Goal: Task Accomplishment & Management: Use online tool/utility

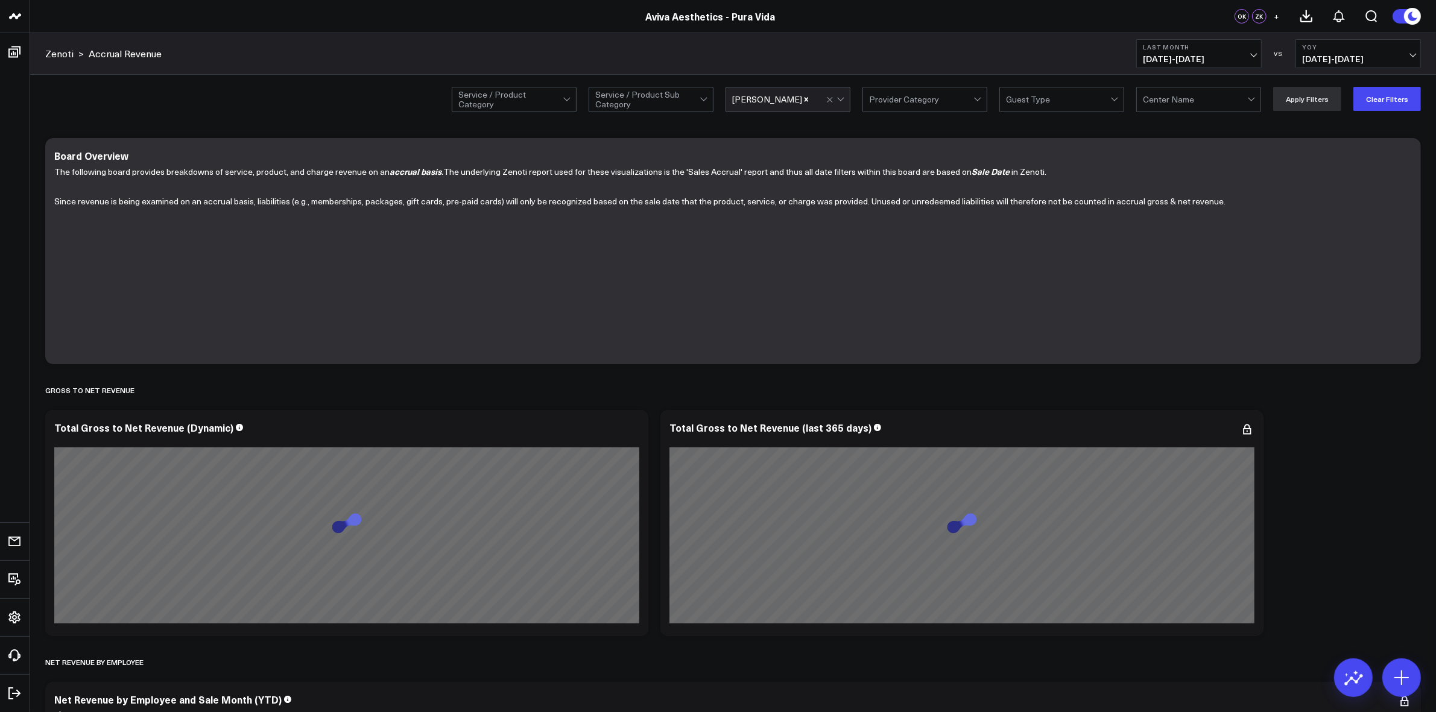
scroll to position [899, 0]
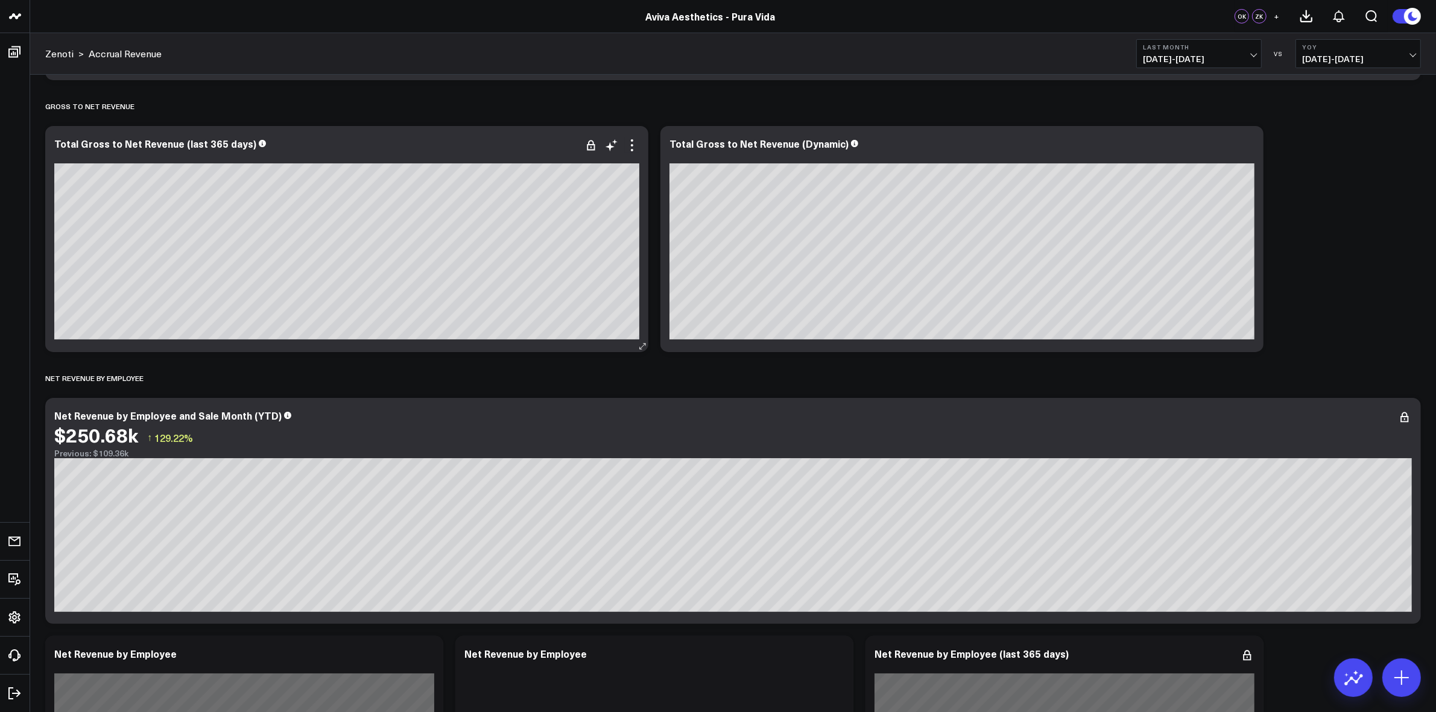
scroll to position [302, 0]
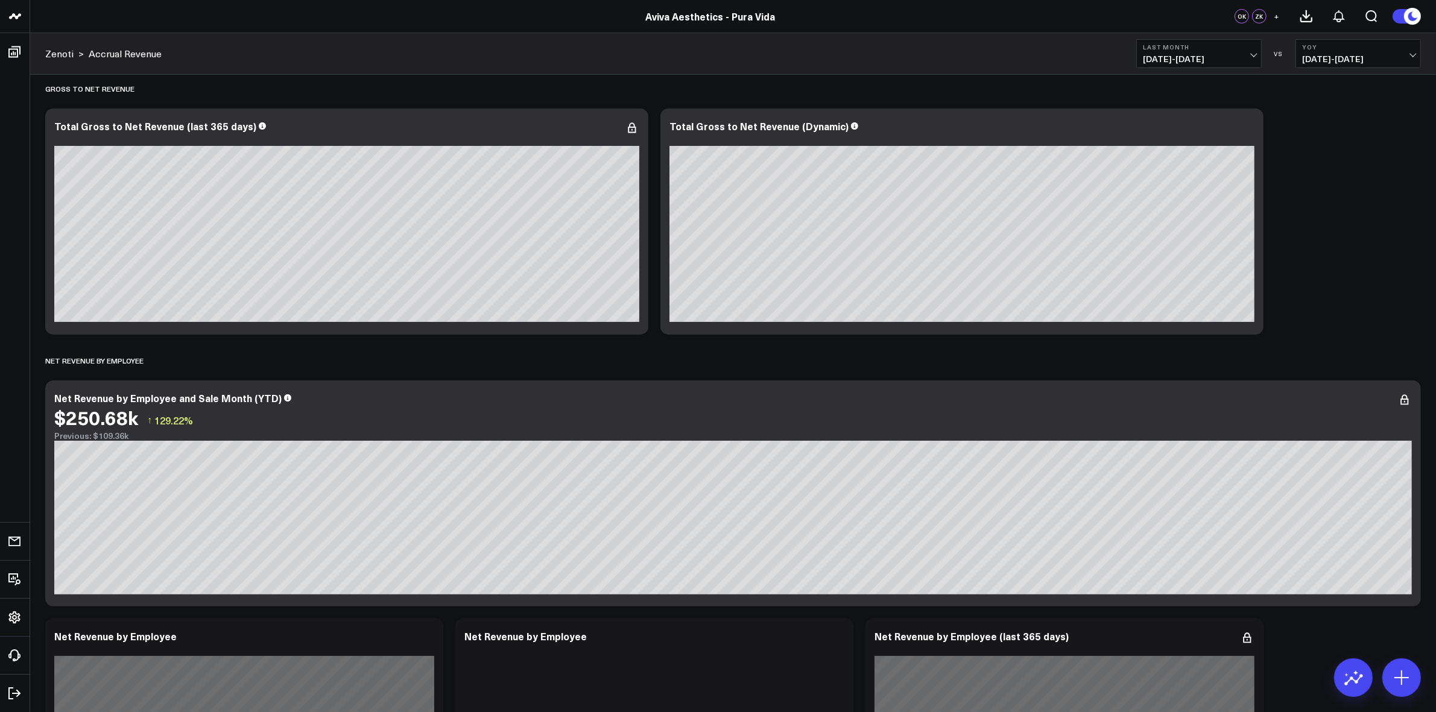
click at [1250, 47] on b "Last Month" at bounding box center [1199, 46] width 112 height 7
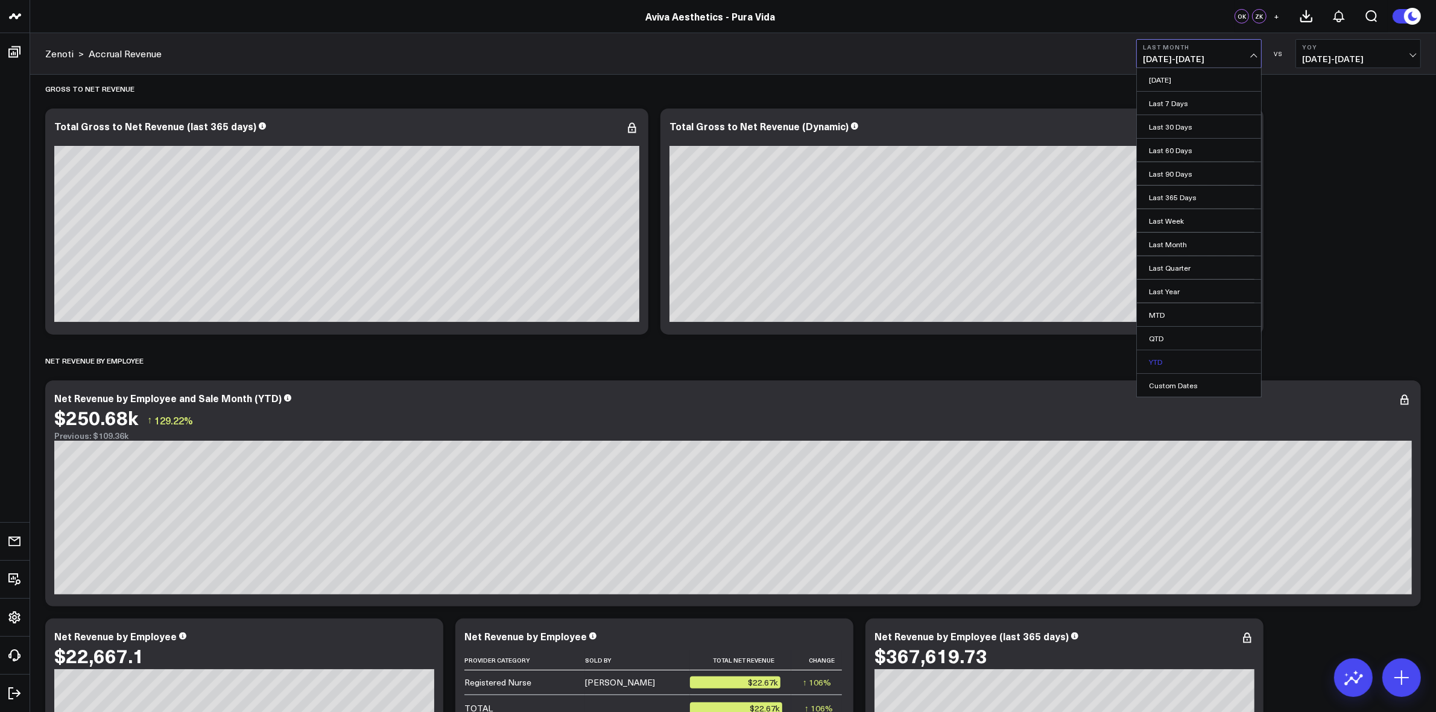
click at [1179, 357] on link "YTD" at bounding box center [1199, 361] width 124 height 23
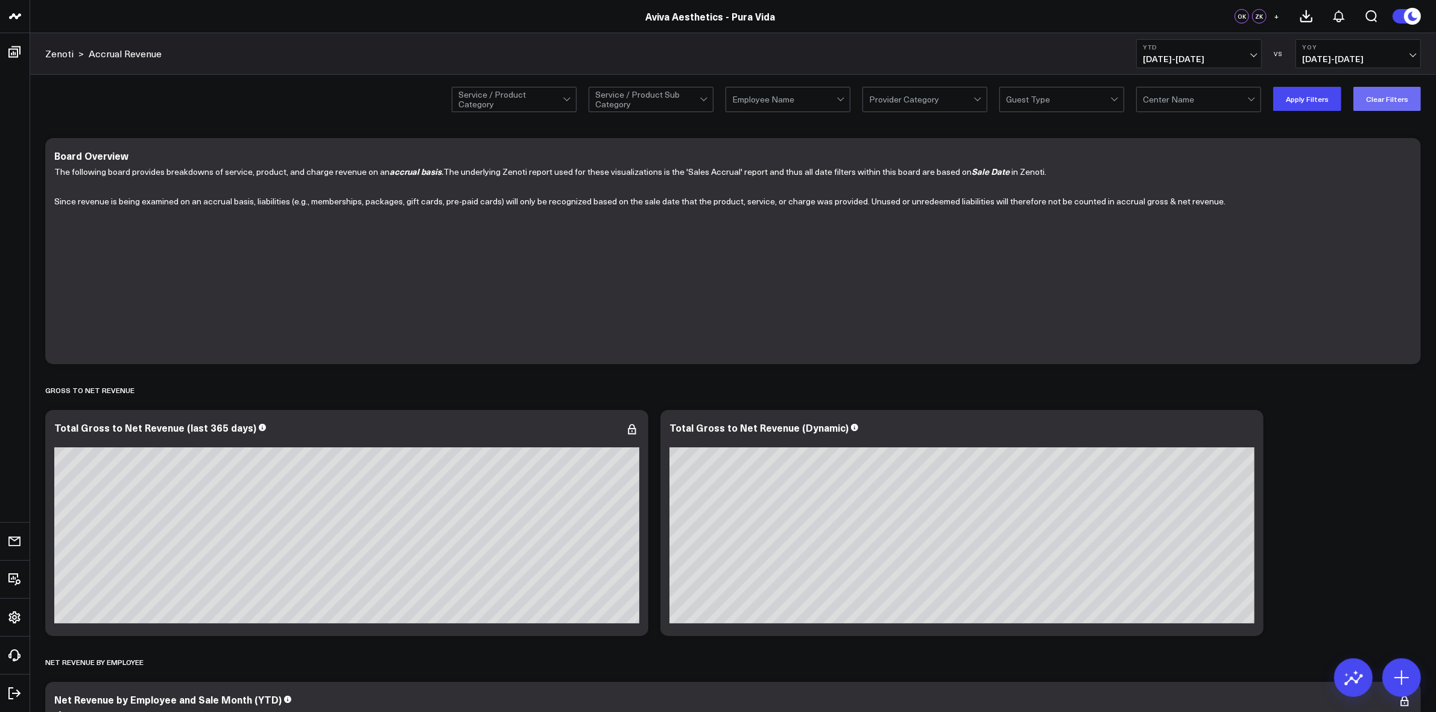
click at [1378, 95] on button "Clear Filters" at bounding box center [1387, 99] width 68 height 24
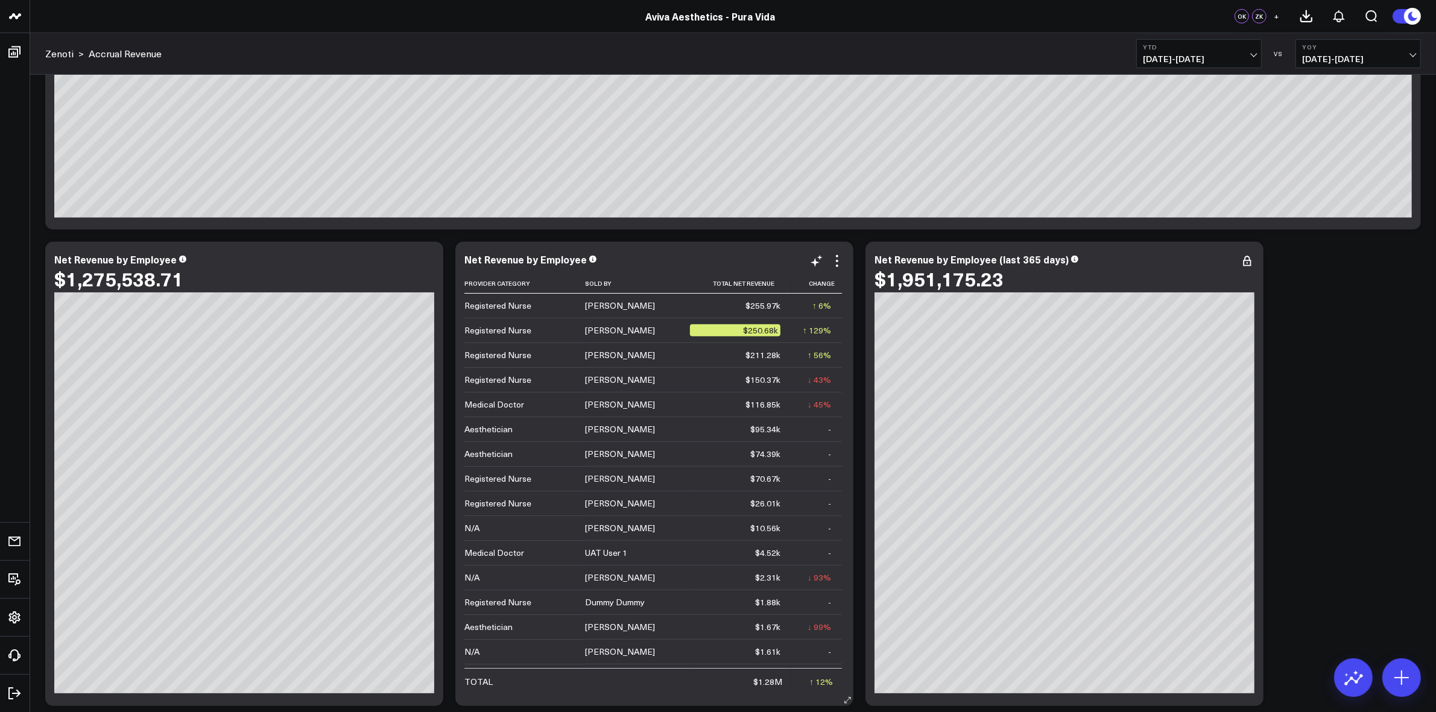
scroll to position [151, 0]
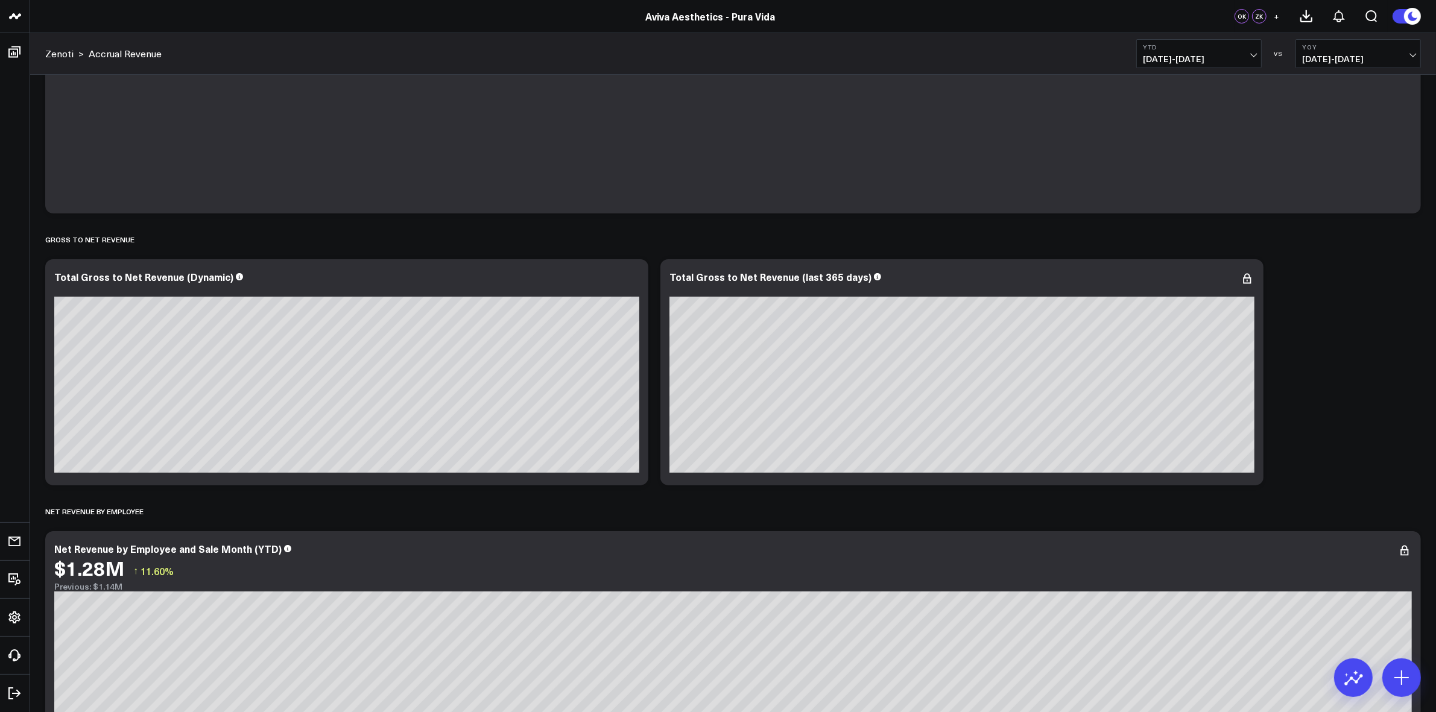
click at [1251, 54] on span "[DATE] - [DATE]" at bounding box center [1199, 59] width 112 height 10
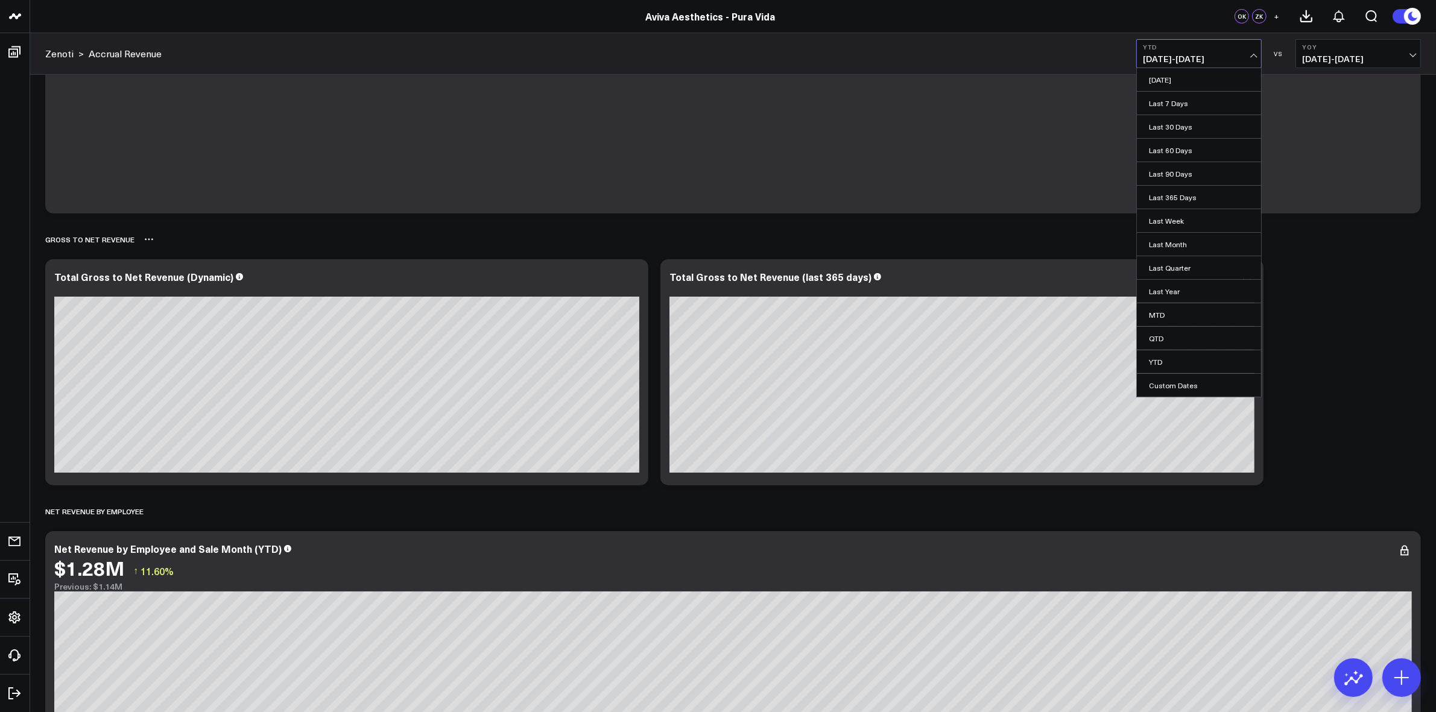
click at [1176, 251] on link "Last Month" at bounding box center [1199, 244] width 124 height 23
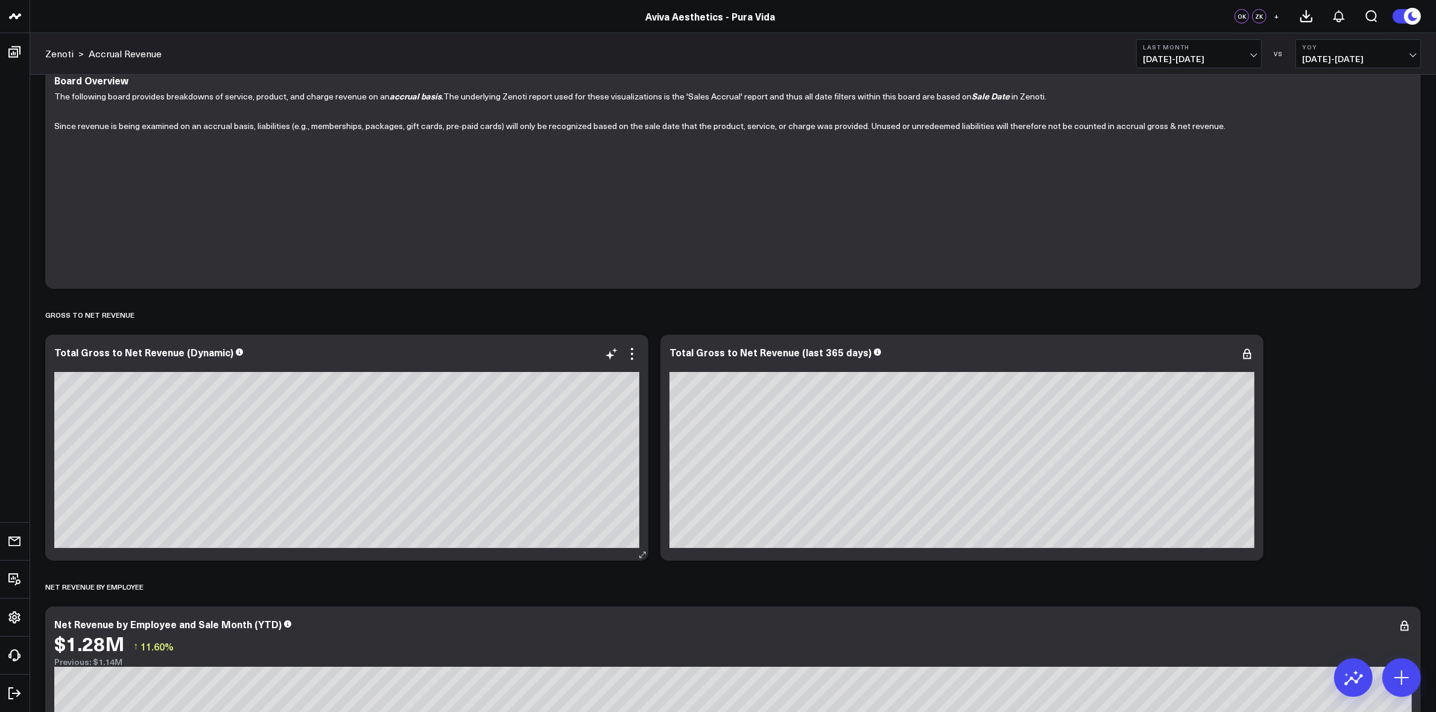
scroll to position [226, 0]
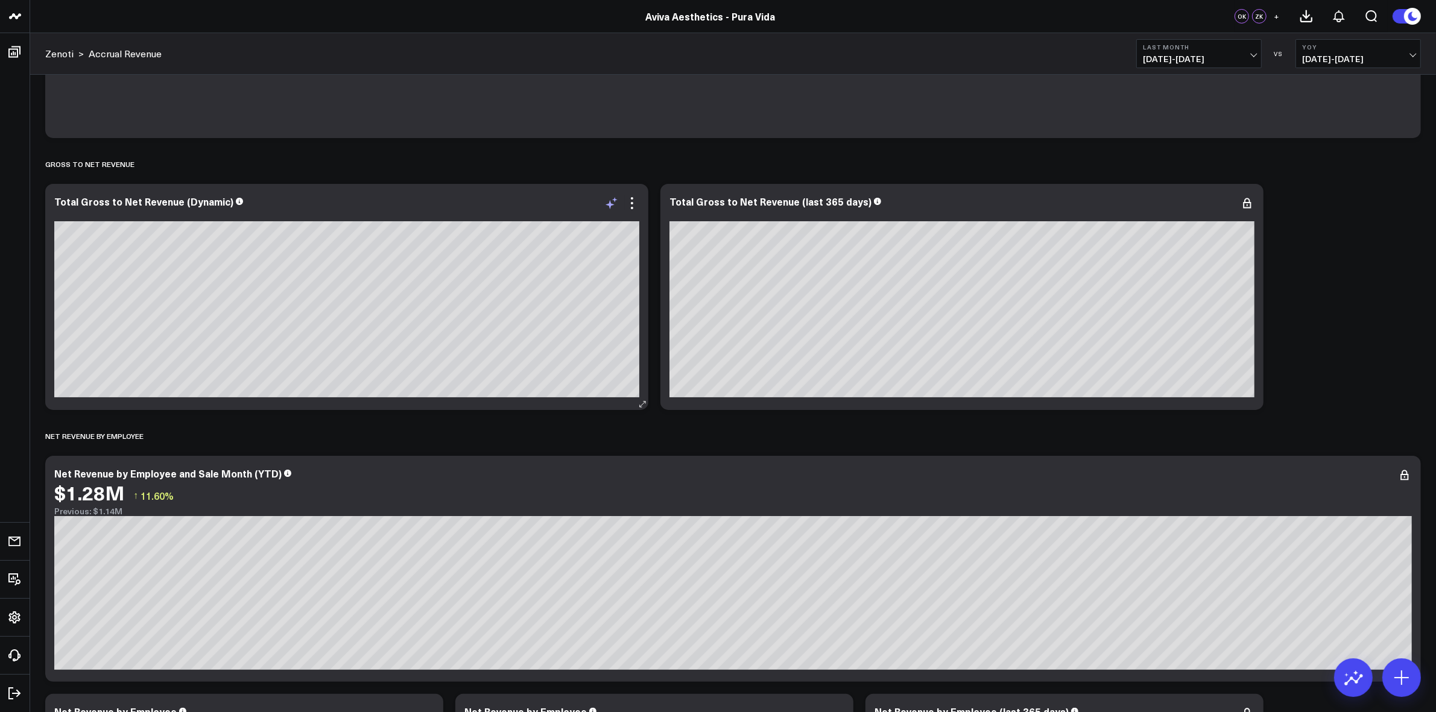
click at [613, 206] on icon at bounding box center [611, 203] width 14 height 14
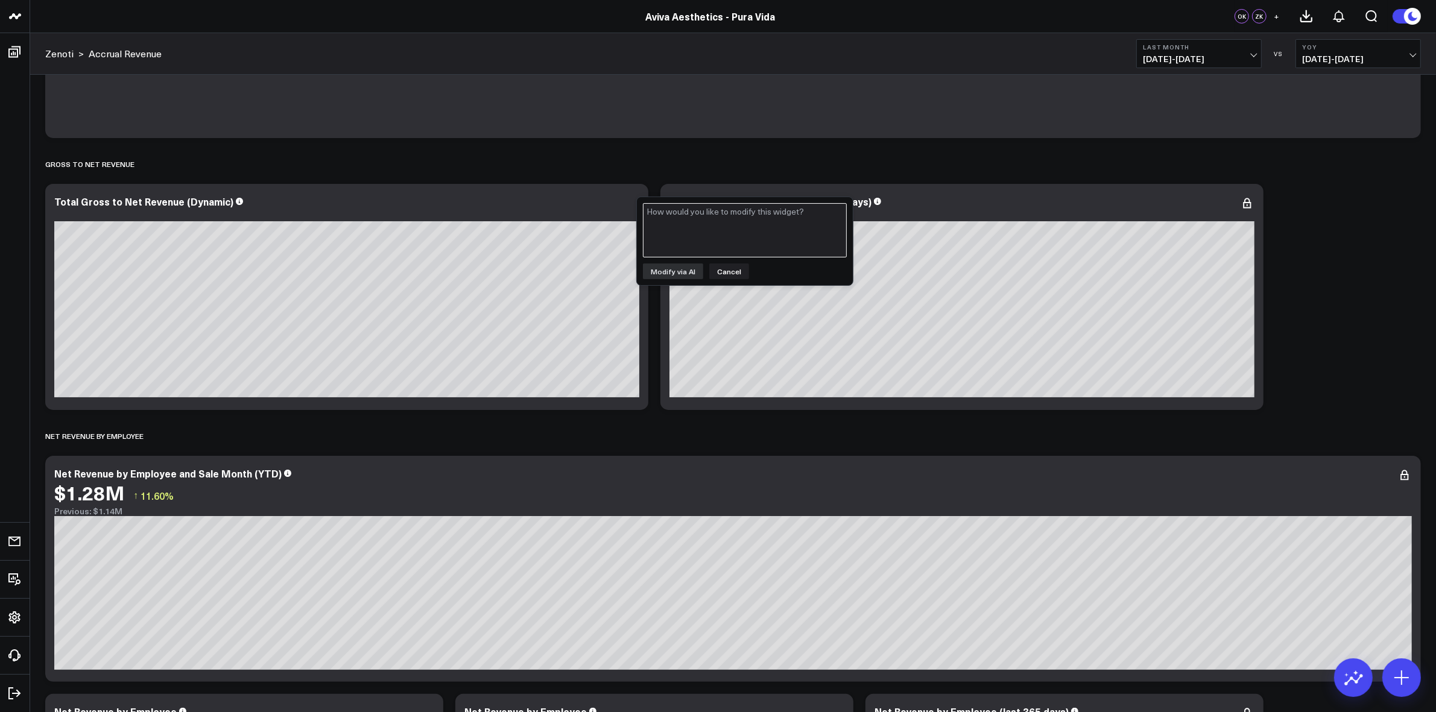
click at [661, 224] on textarea at bounding box center [745, 230] width 204 height 54
type textarea "does the net revenue include refunds"
click at [674, 267] on button "Modify via AI" at bounding box center [673, 272] width 60 height 16
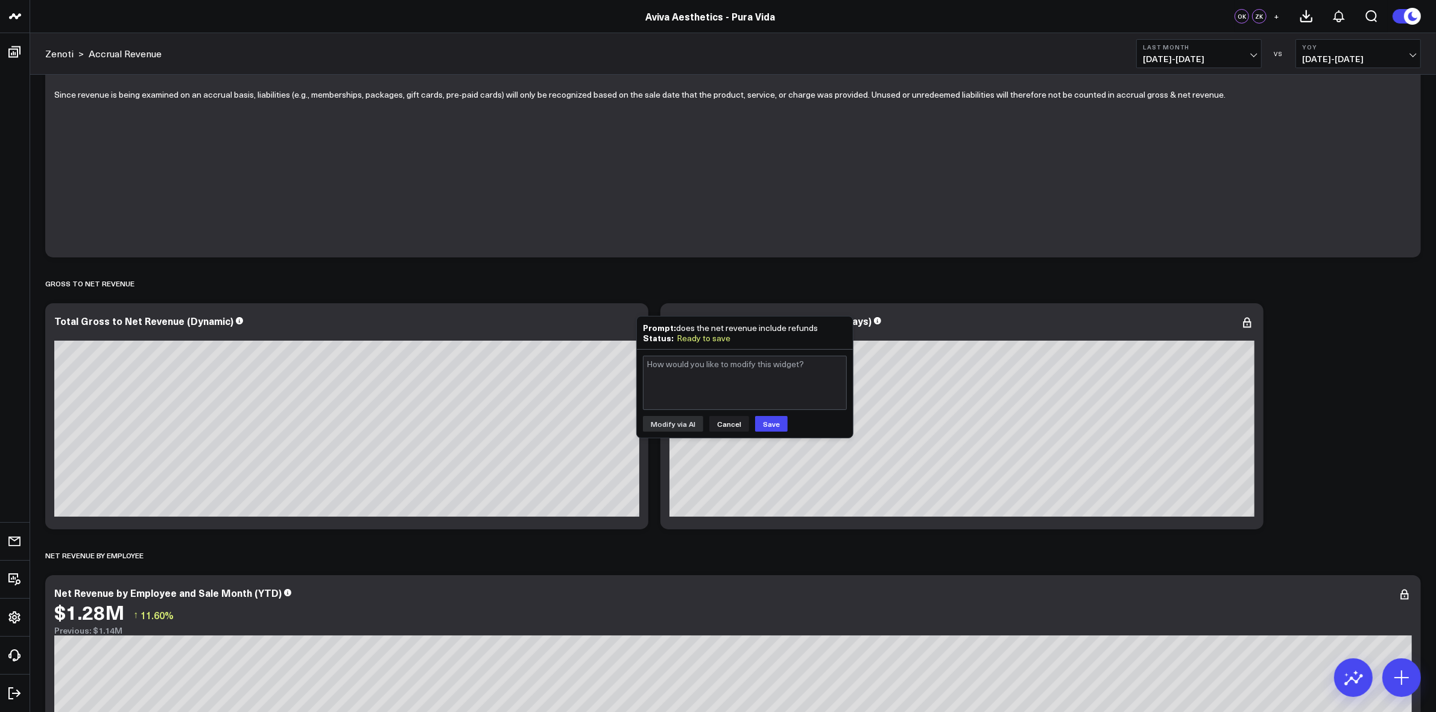
scroll to position [0, 0]
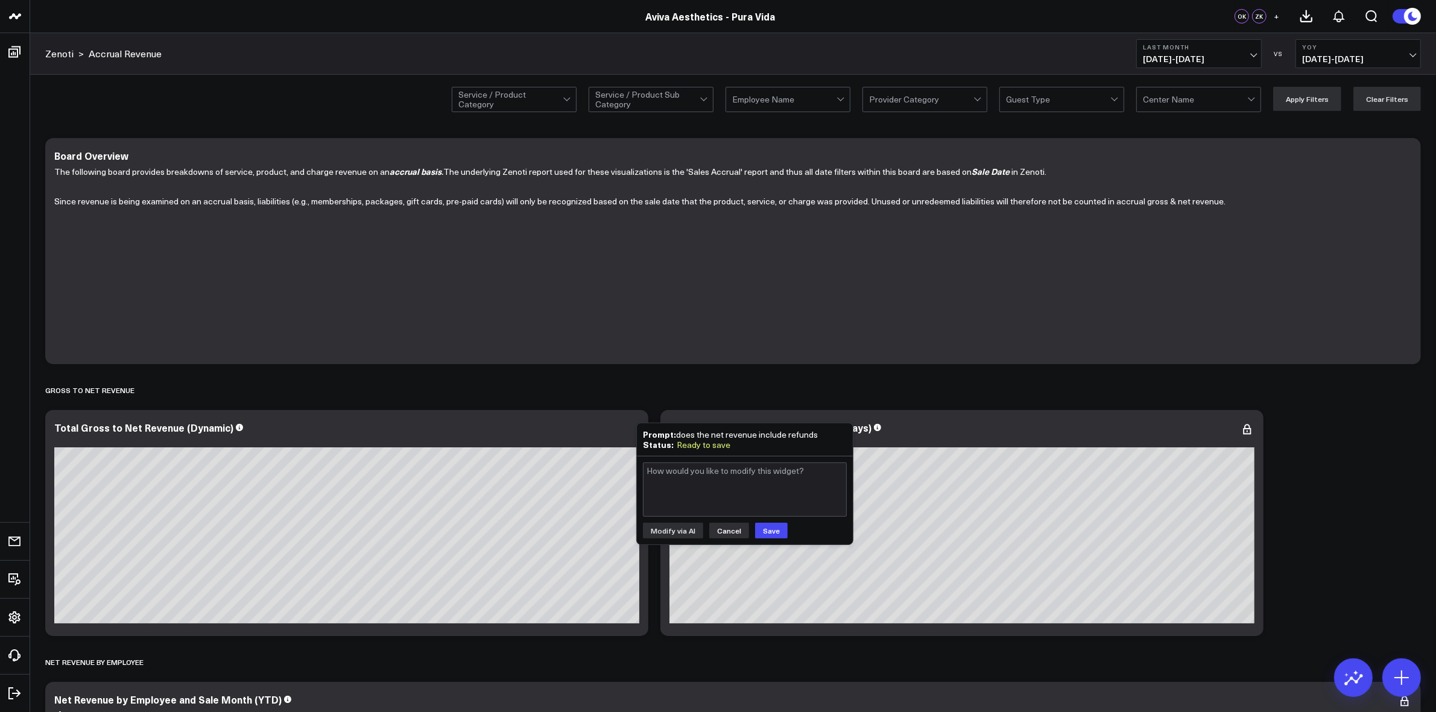
click at [718, 528] on button "Cancel" at bounding box center [729, 531] width 40 height 16
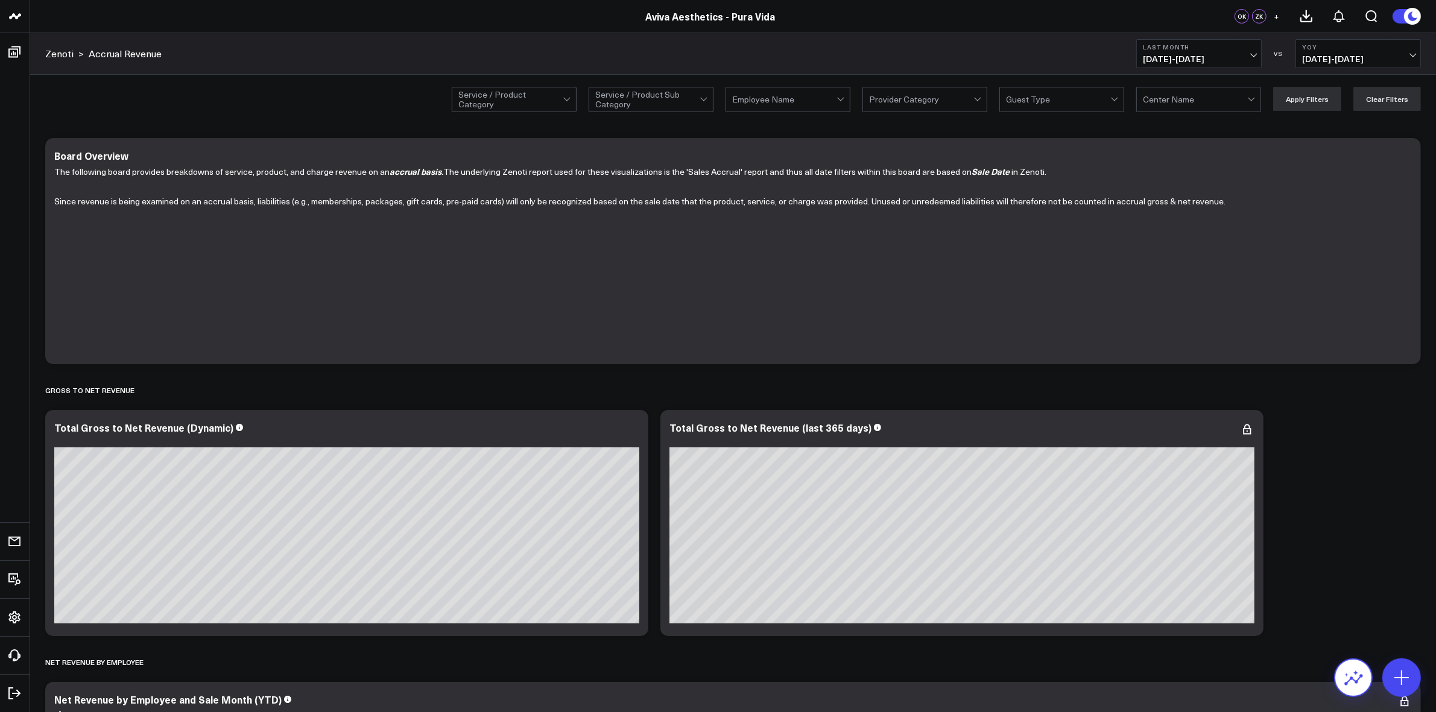
click at [1357, 680] on icon at bounding box center [1353, 679] width 19 height 11
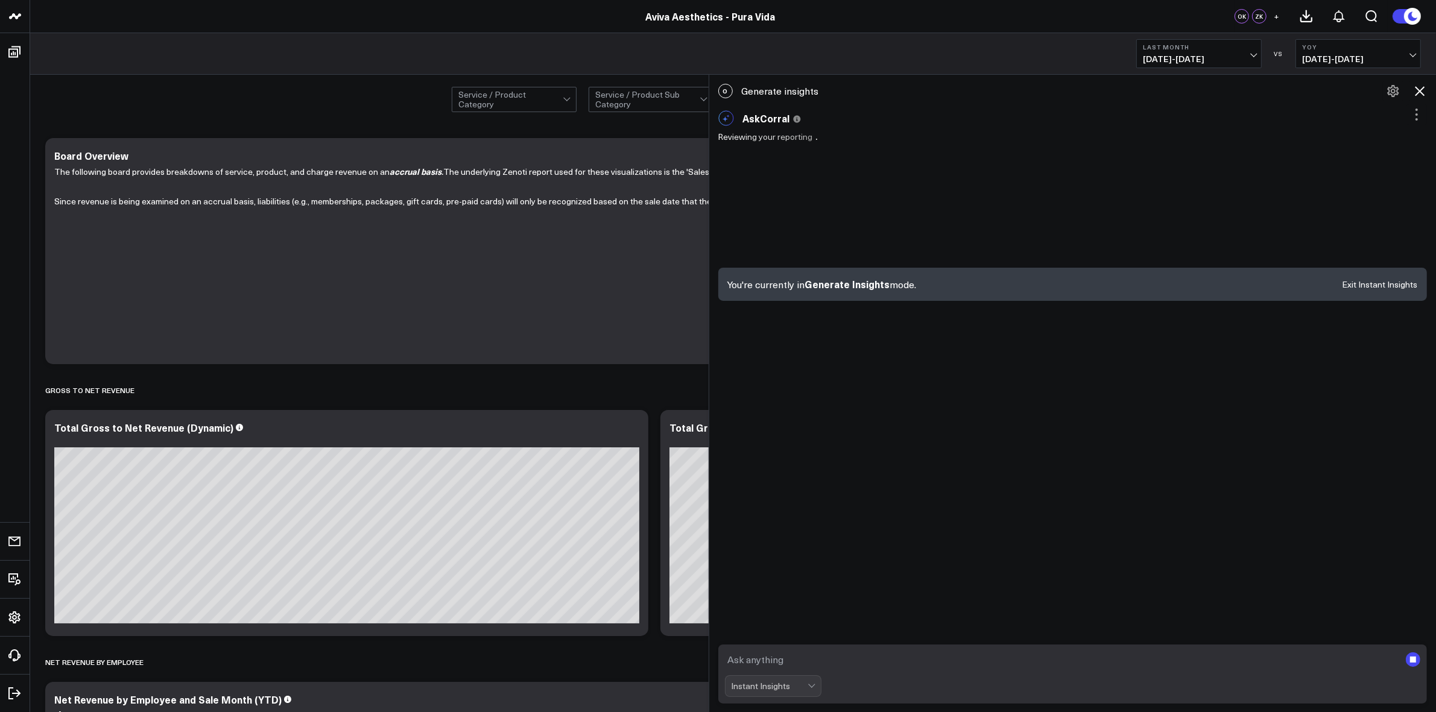
click at [808, 692] on div "Instant Insights" at bounding box center [770, 686] width 76 height 21
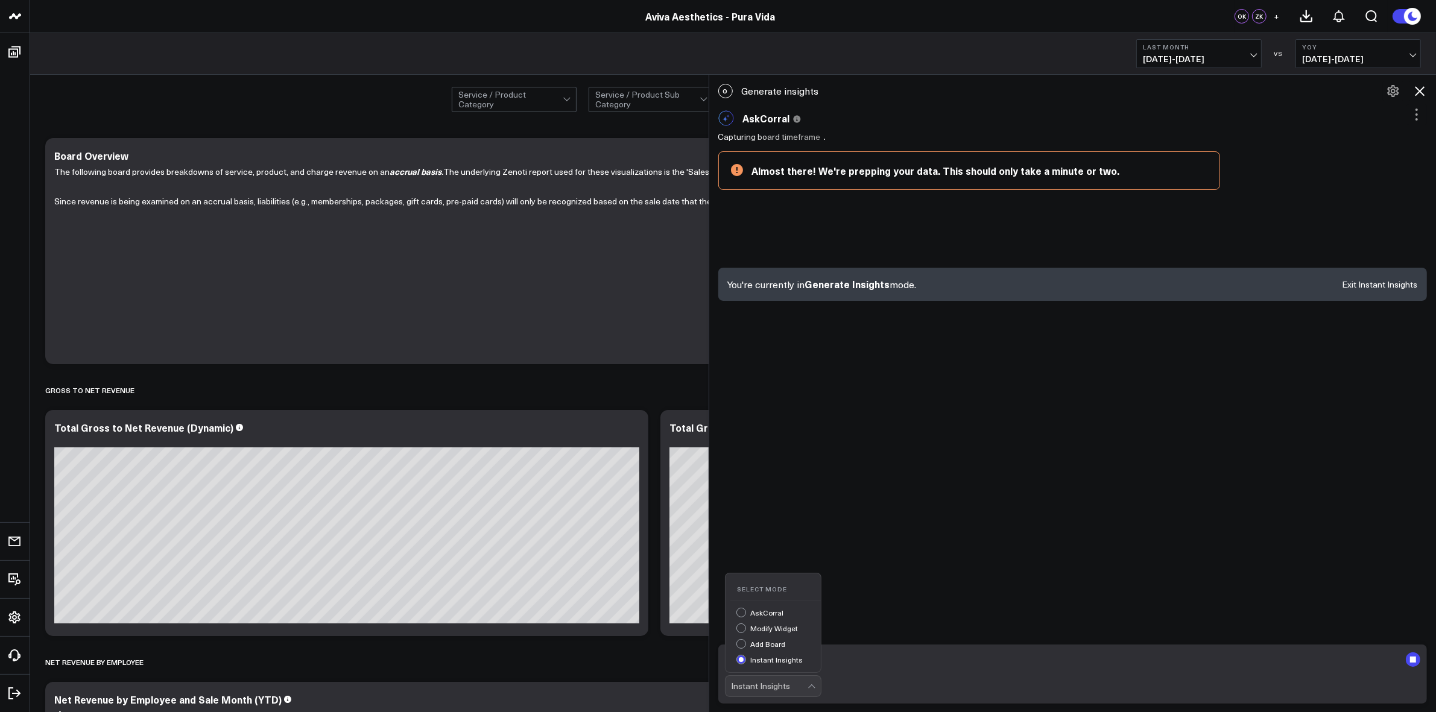
click at [776, 606] on div "Select Mode AskCorral Modify Widget Add Board Instant Insights" at bounding box center [775, 622] width 90 height 89
click at [775, 610] on div "AskCorral" at bounding box center [778, 614] width 84 height 13
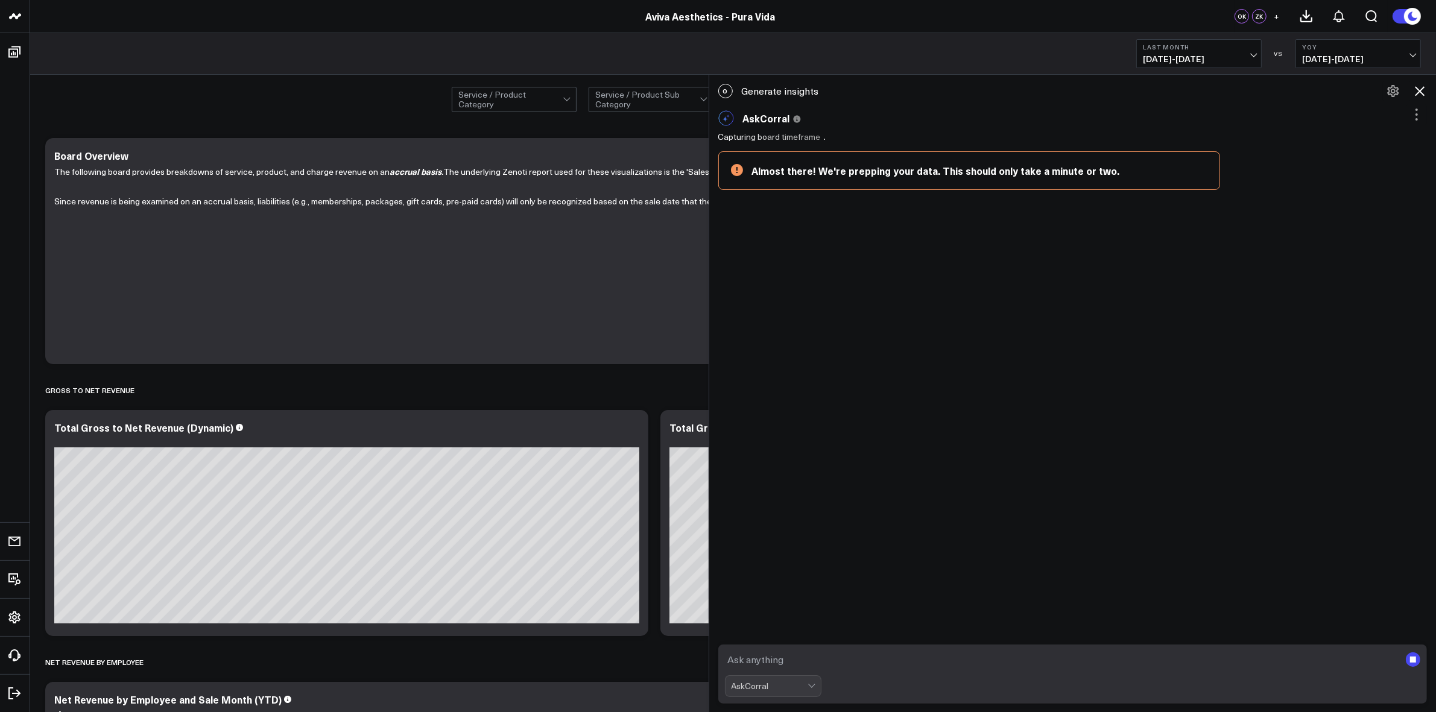
click at [783, 653] on textarea at bounding box center [1062, 660] width 675 height 22
type textarea "can you create a net revenue bar chart for the period"
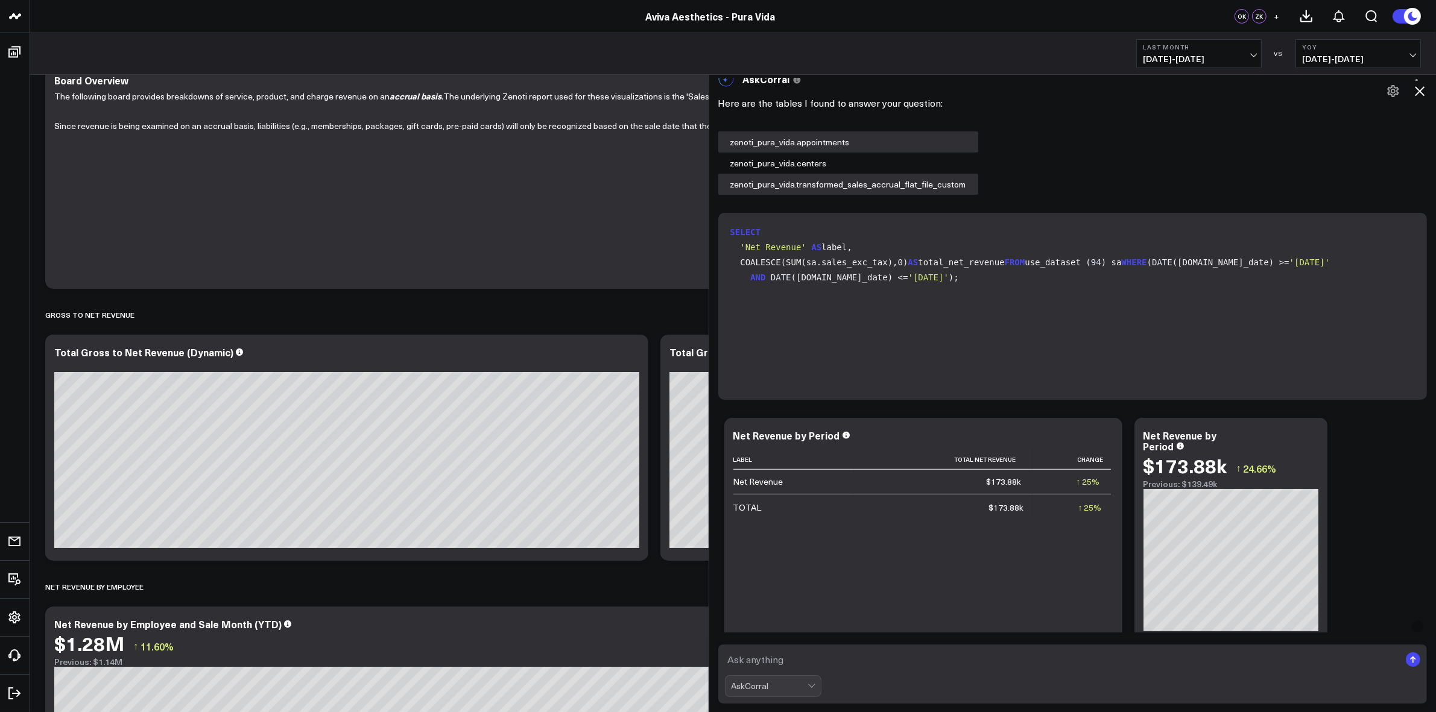
scroll to position [727, 0]
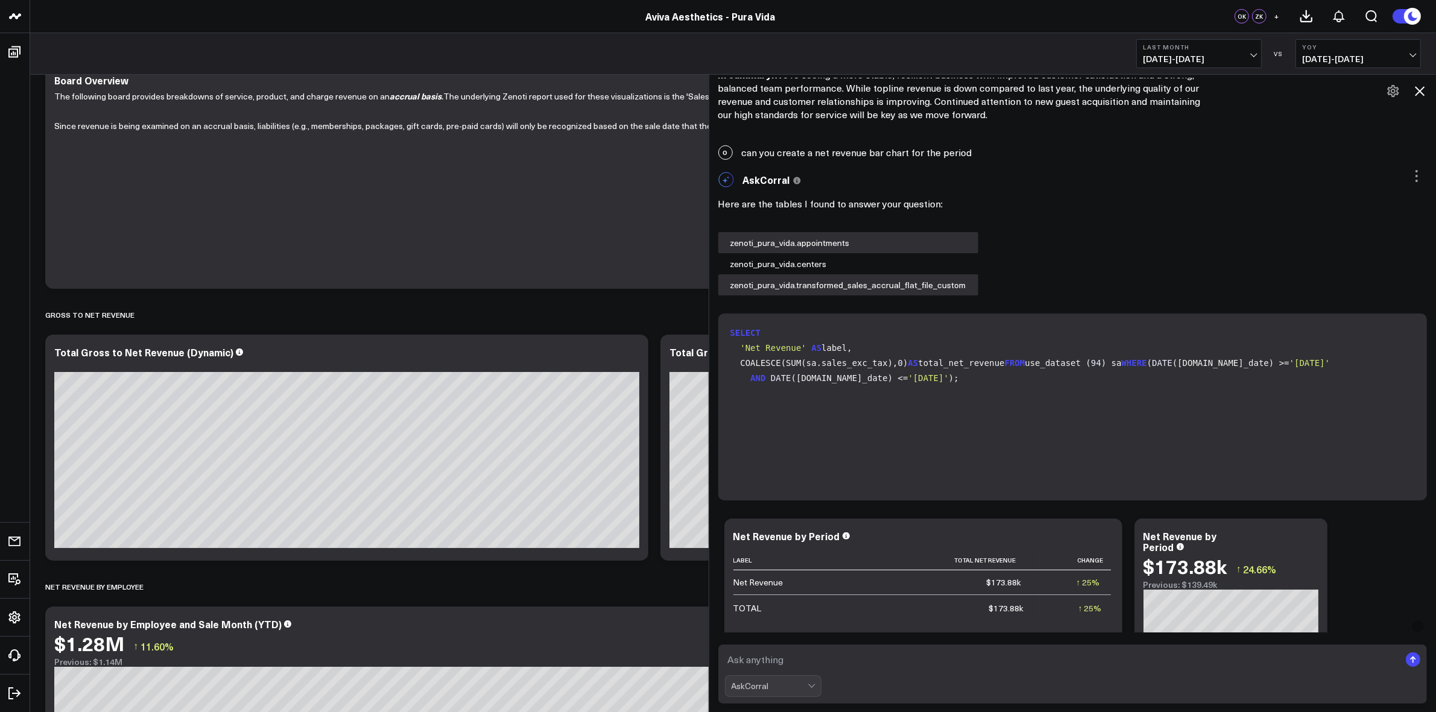
click at [1419, 94] on icon at bounding box center [1419, 91] width 14 height 14
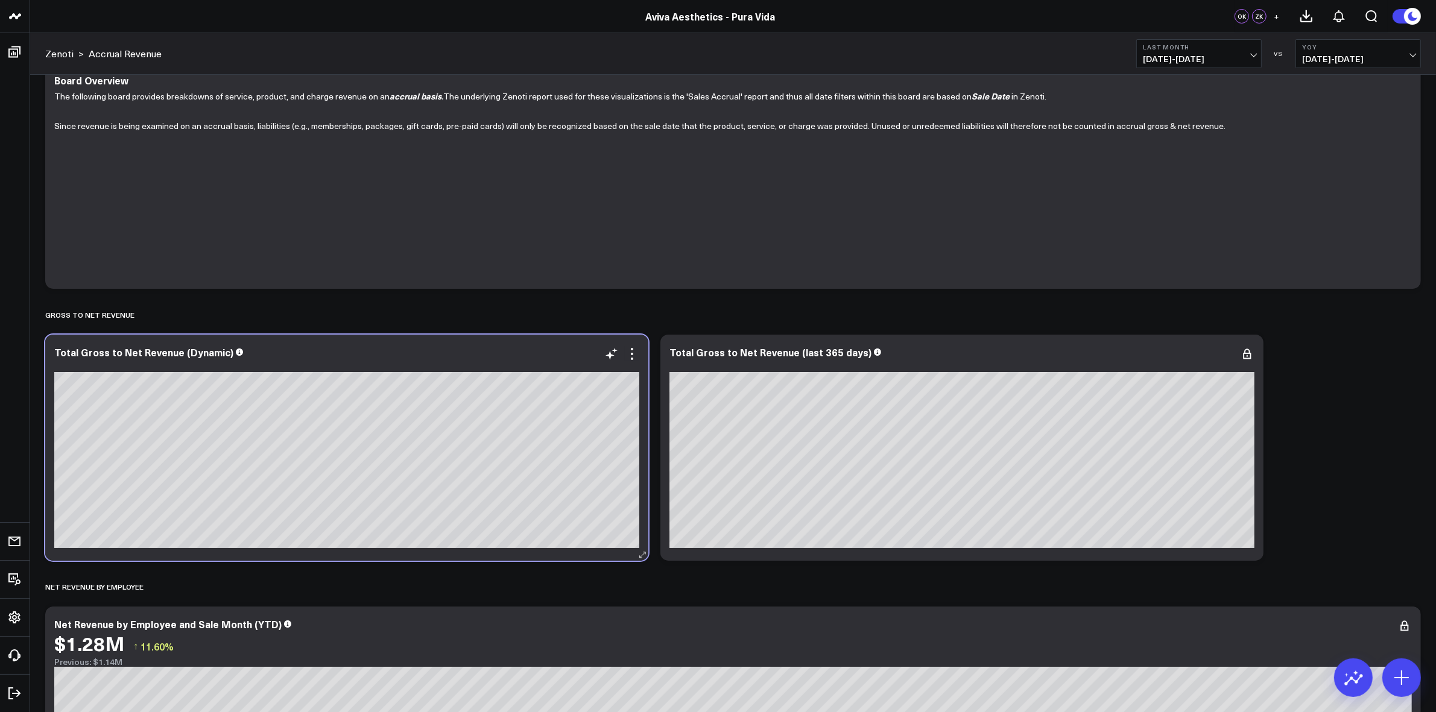
click at [631, 365] on div at bounding box center [346, 365] width 585 height 8
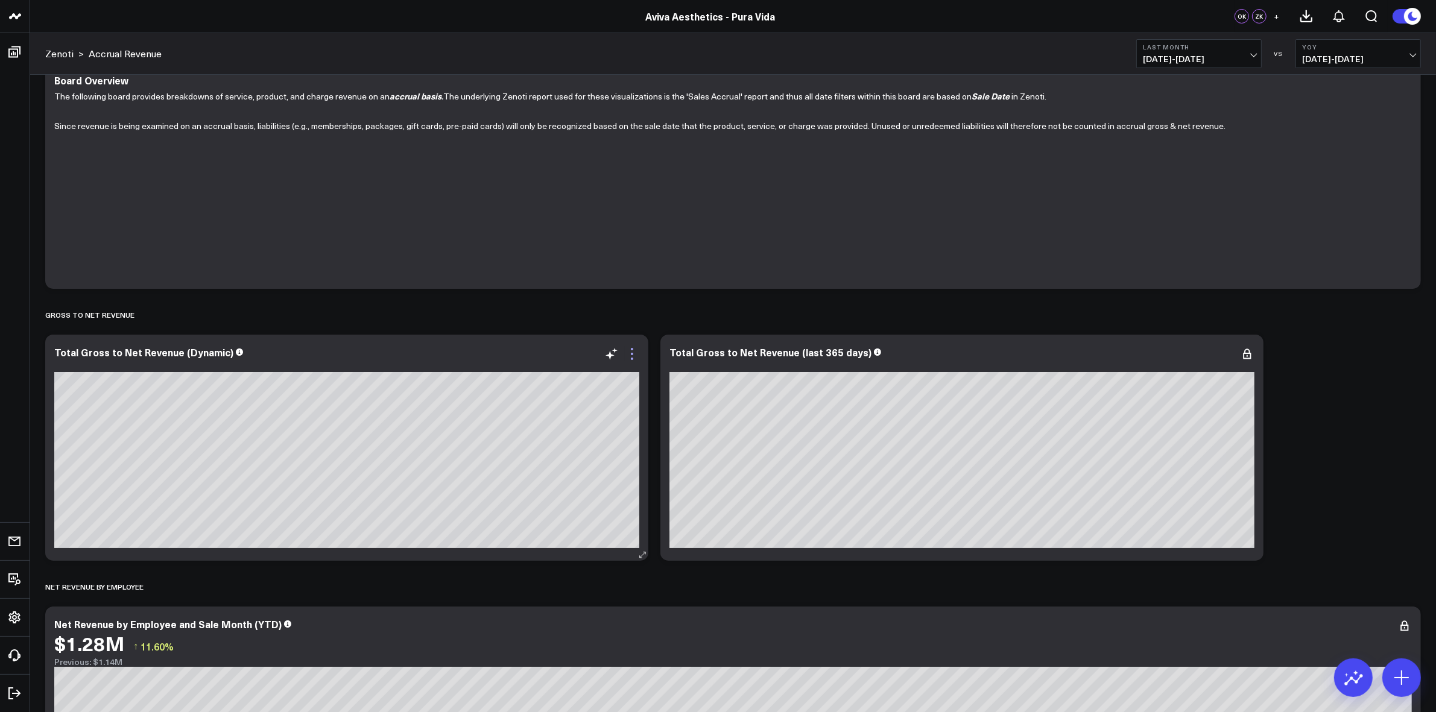
click at [634, 361] on icon at bounding box center [632, 354] width 14 height 14
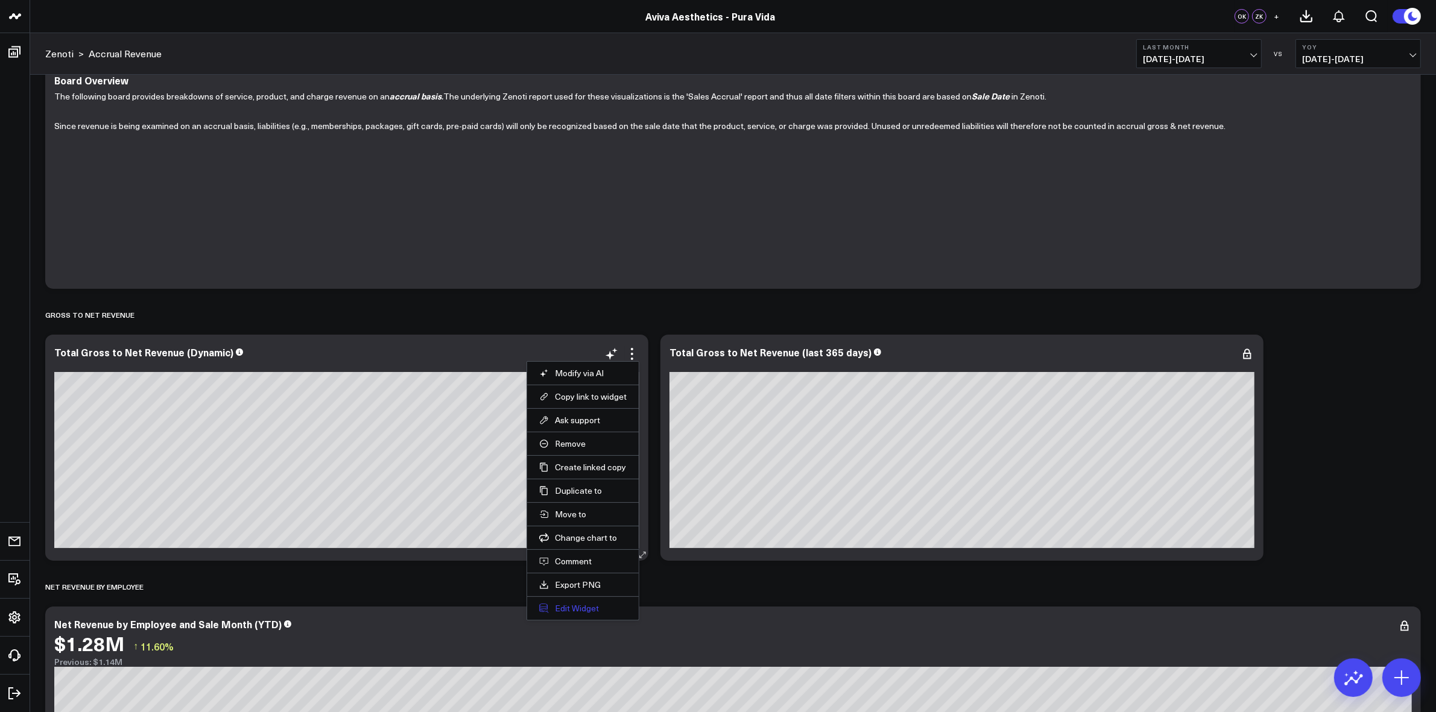
click at [586, 607] on button "Edit Widget" at bounding box center [582, 608] width 87 height 11
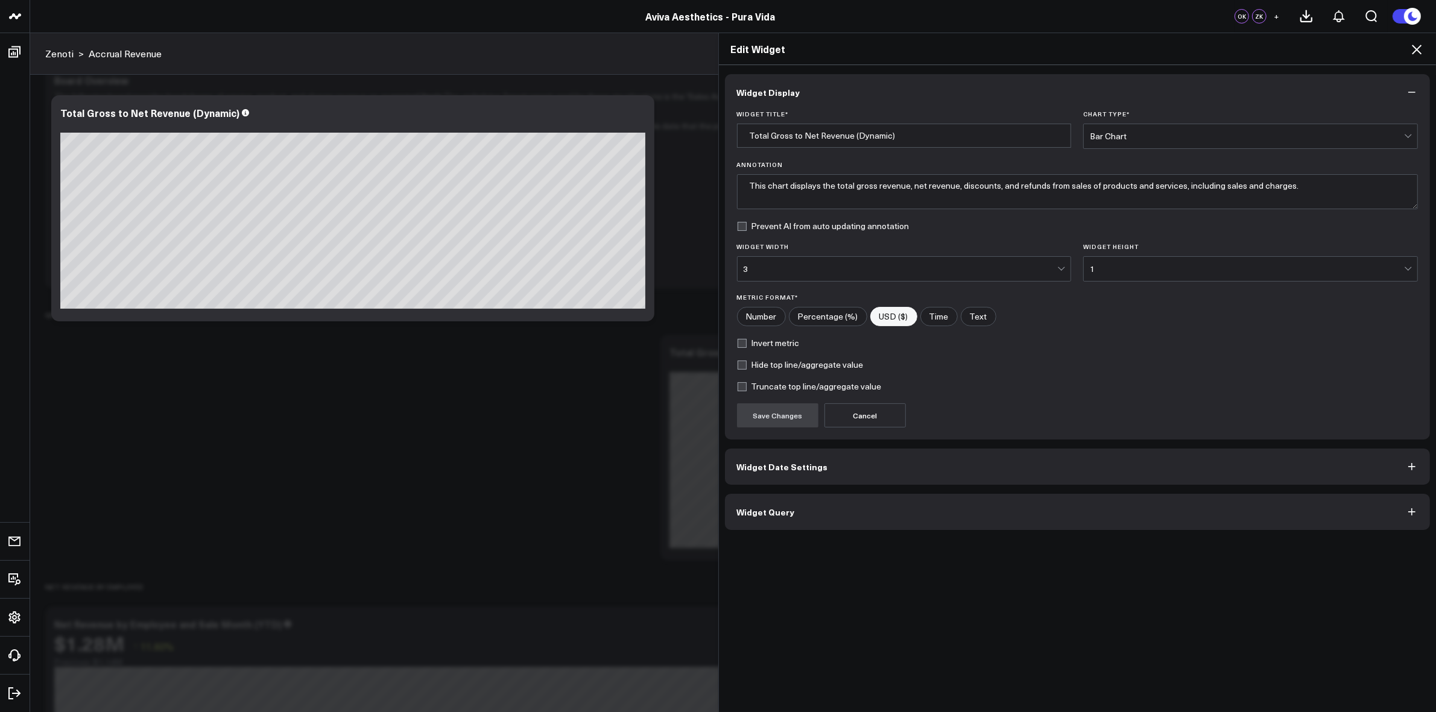
click at [801, 511] on button "Widget Query" at bounding box center [1078, 512] width 706 height 36
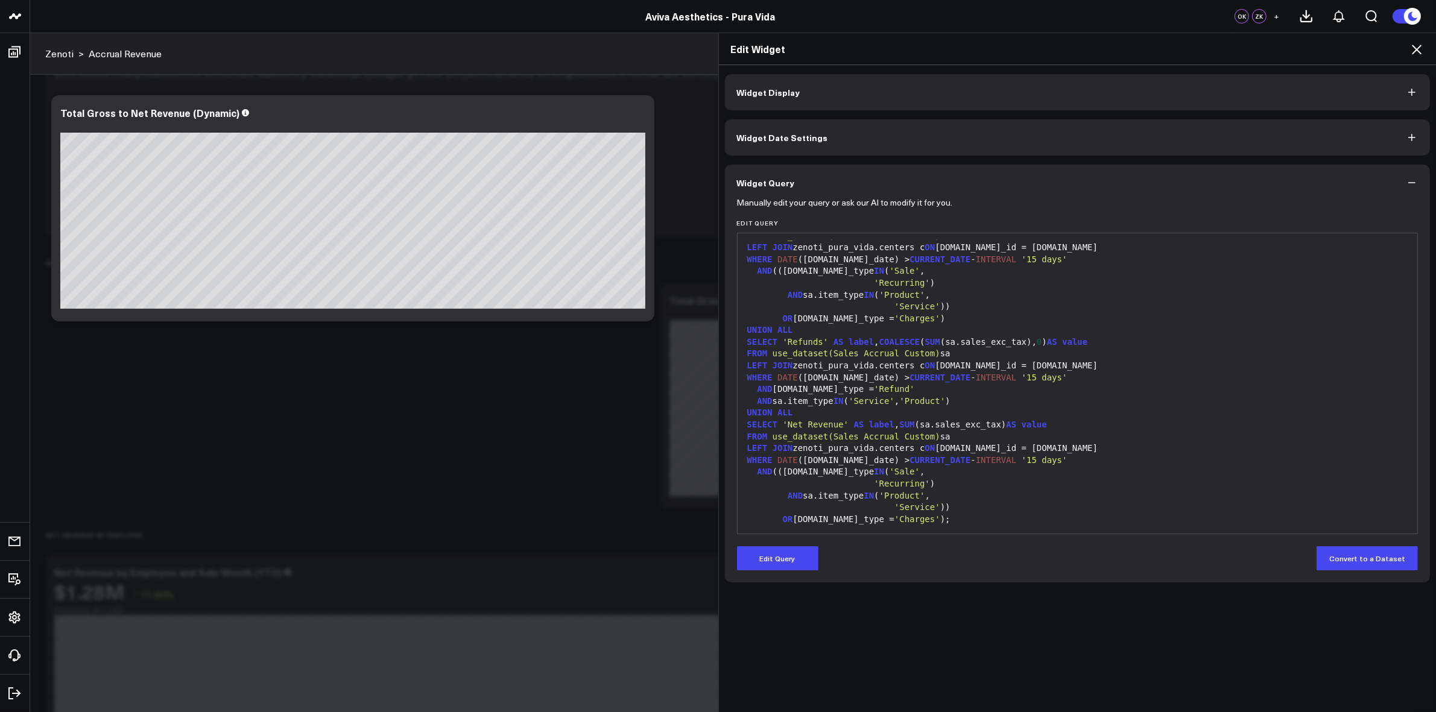
scroll to position [151, 0]
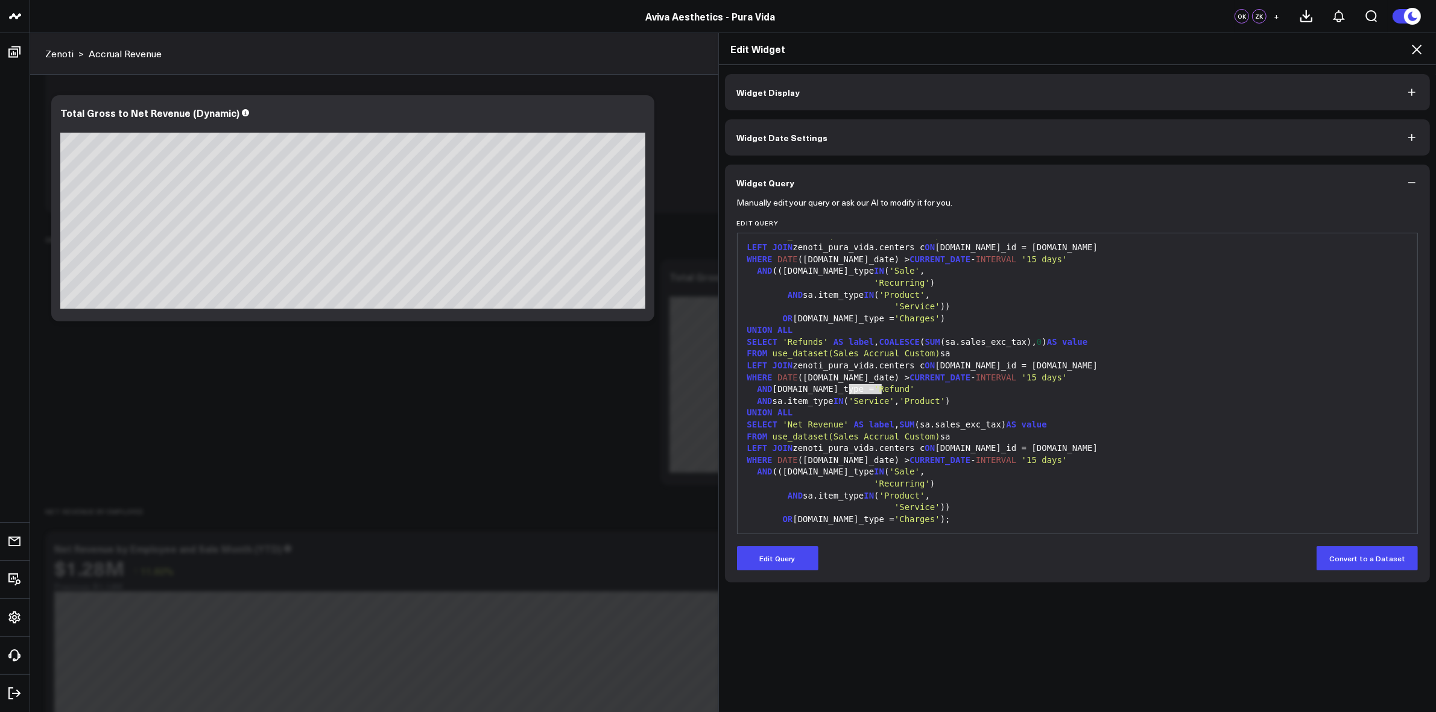
drag, startPoint x: 875, startPoint y: 387, endPoint x: 843, endPoint y: 390, distance: 31.5
click at [874, 390] on span "'Refund'" at bounding box center [894, 389] width 40 height 10
click at [791, 555] on button "Edit Query" at bounding box center [777, 558] width 81 height 24
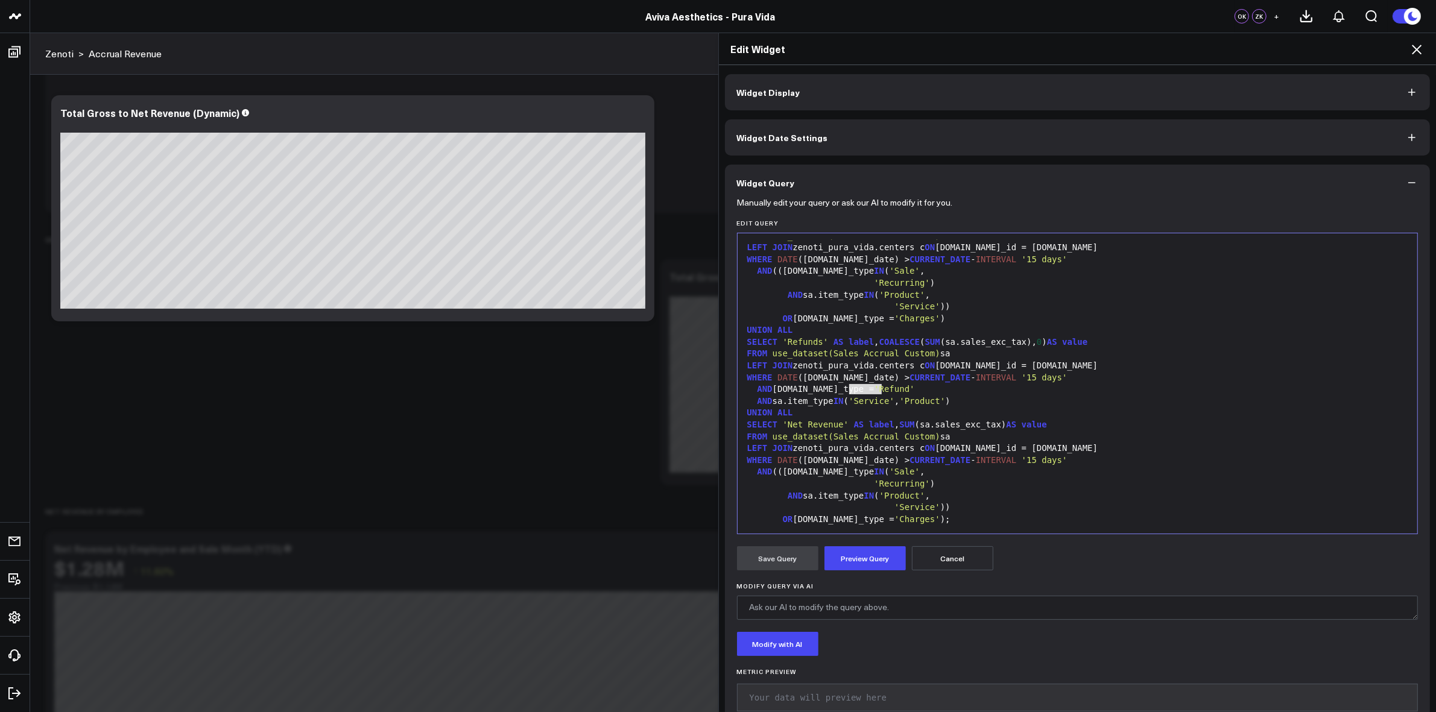
click at [922, 405] on span "'Product'" at bounding box center [922, 401] width 46 height 10
drag, startPoint x: 876, startPoint y: 384, endPoint x: 840, endPoint y: 383, distance: 36.2
click at [840, 384] on div "AND sa.sale_type = 'Refund'" at bounding box center [1078, 390] width 668 height 12
copy div "'Refund'"
click at [908, 481] on span "'Recurring'" at bounding box center [902, 484] width 56 height 10
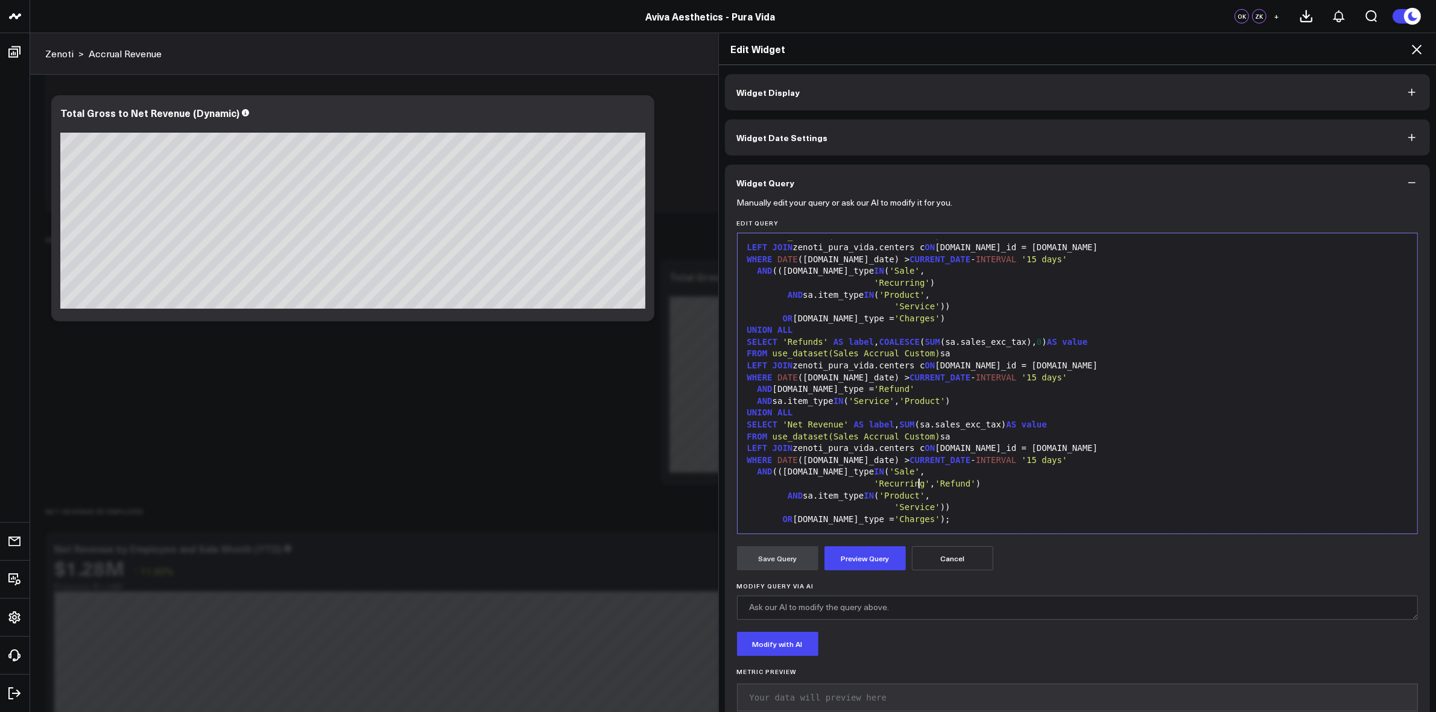
click at [935, 482] on span "'Refund'" at bounding box center [955, 484] width 40 height 10
click at [858, 558] on button "Preview Query" at bounding box center [864, 558] width 81 height 24
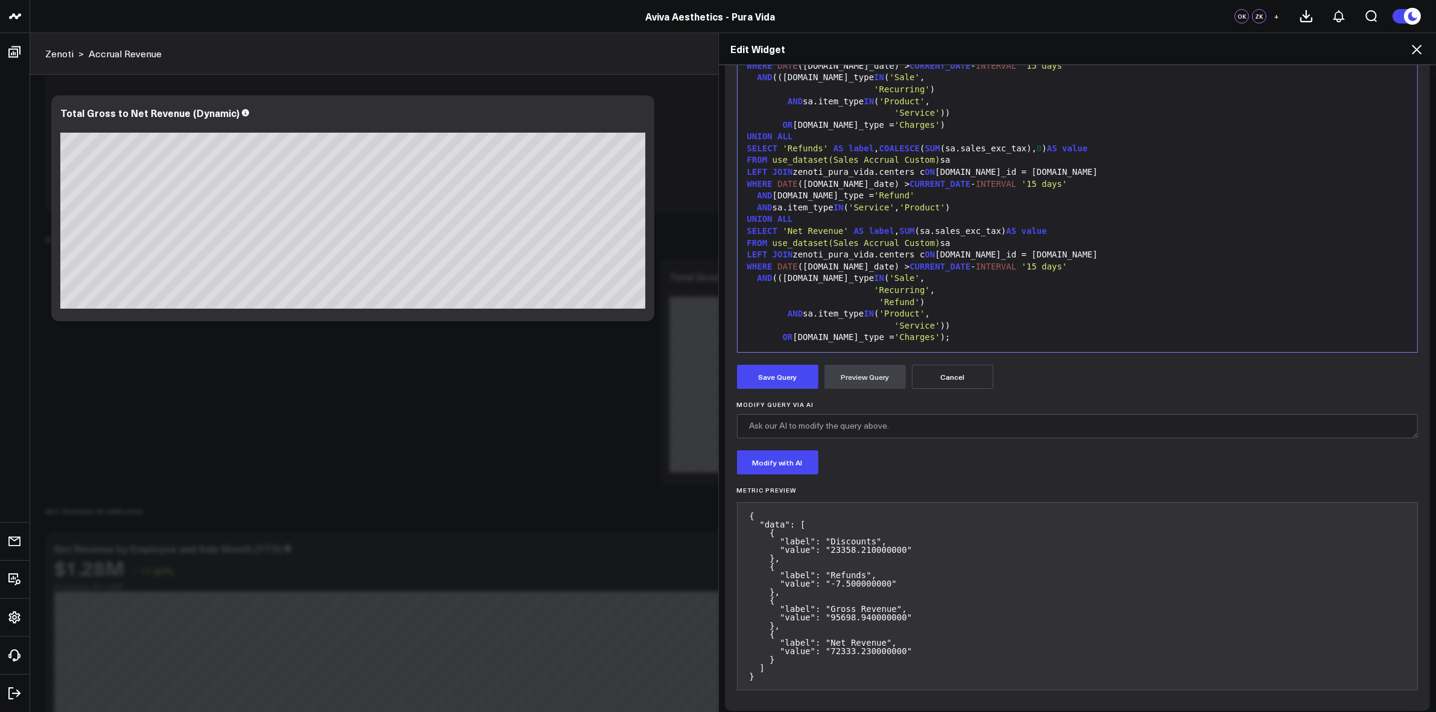
scroll to position [190, 0]
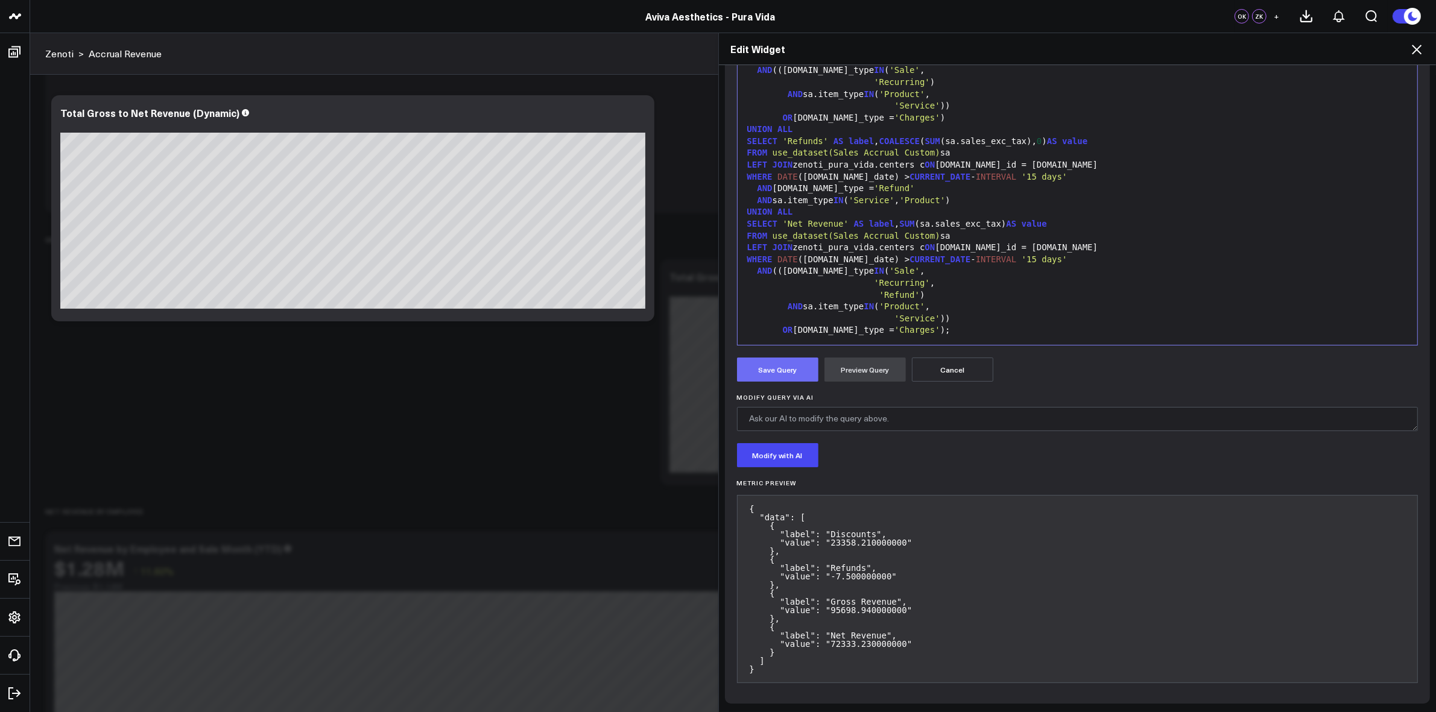
click at [778, 375] on button "Save Query" at bounding box center [777, 370] width 81 height 24
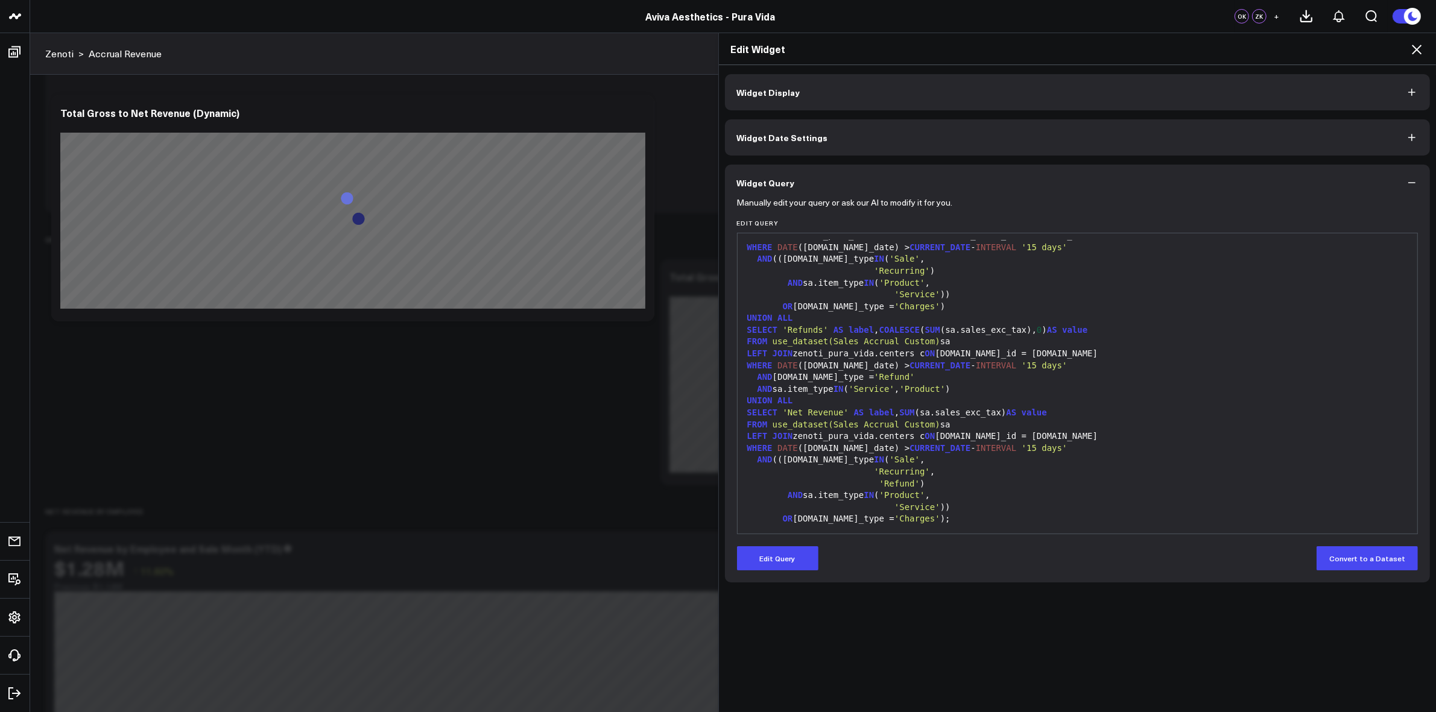
scroll to position [0, 0]
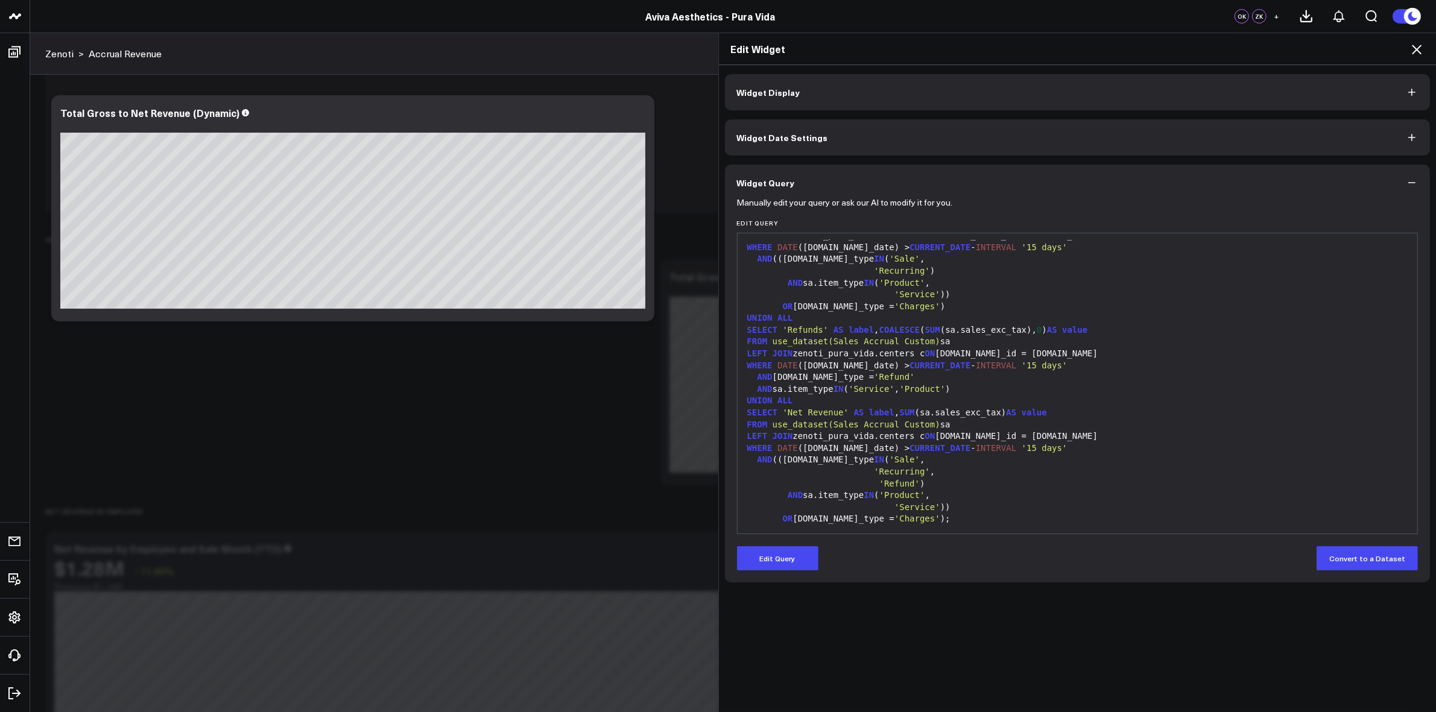
click at [1416, 44] on icon at bounding box center [1416, 49] width 14 height 14
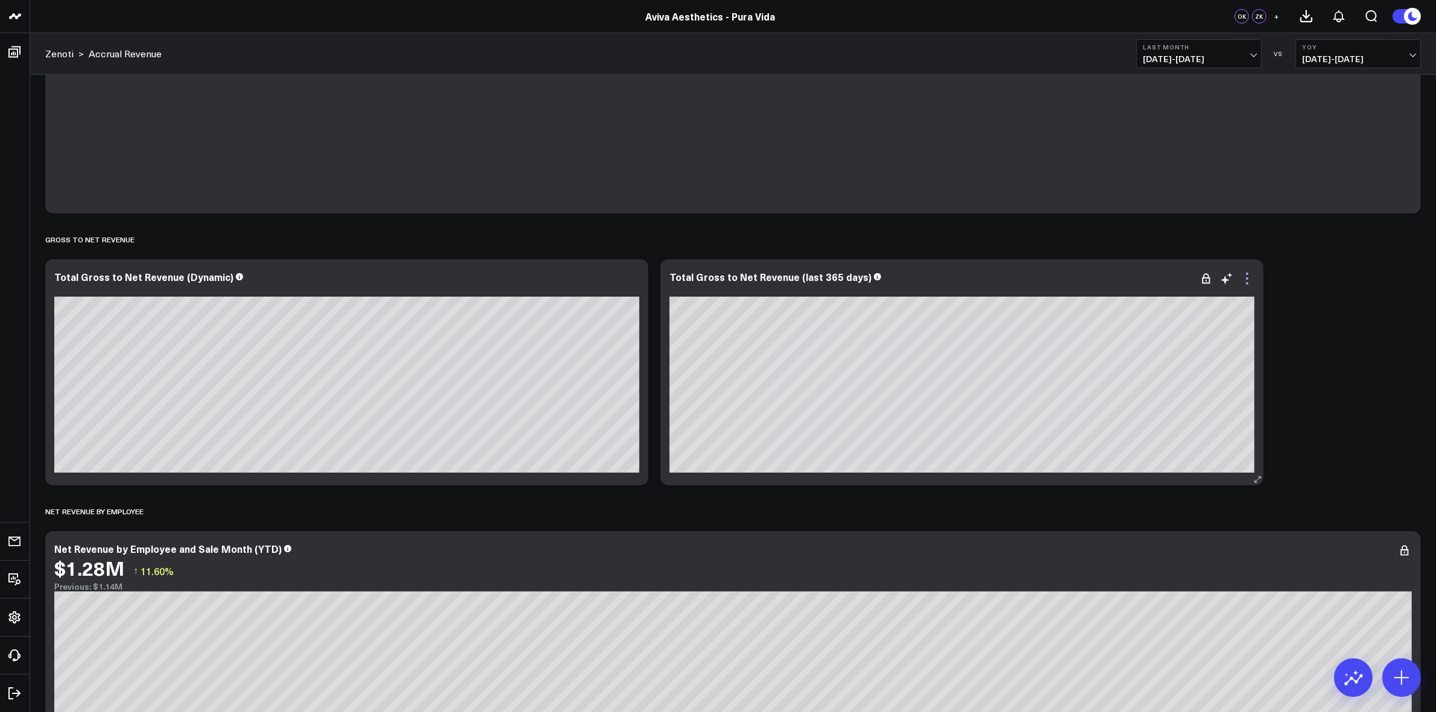
click at [1249, 285] on icon at bounding box center [1247, 278] width 14 height 14
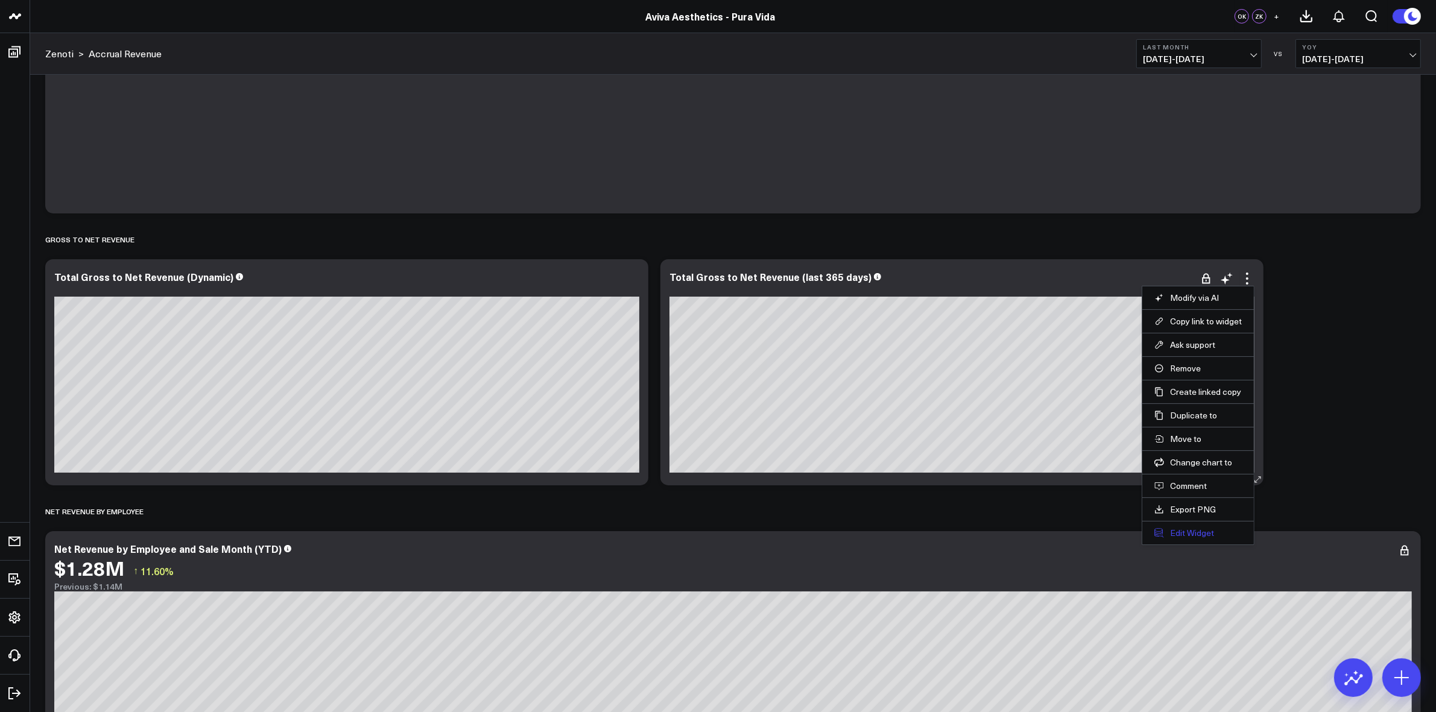
click at [1176, 532] on button "Edit Widget" at bounding box center [1197, 533] width 87 height 11
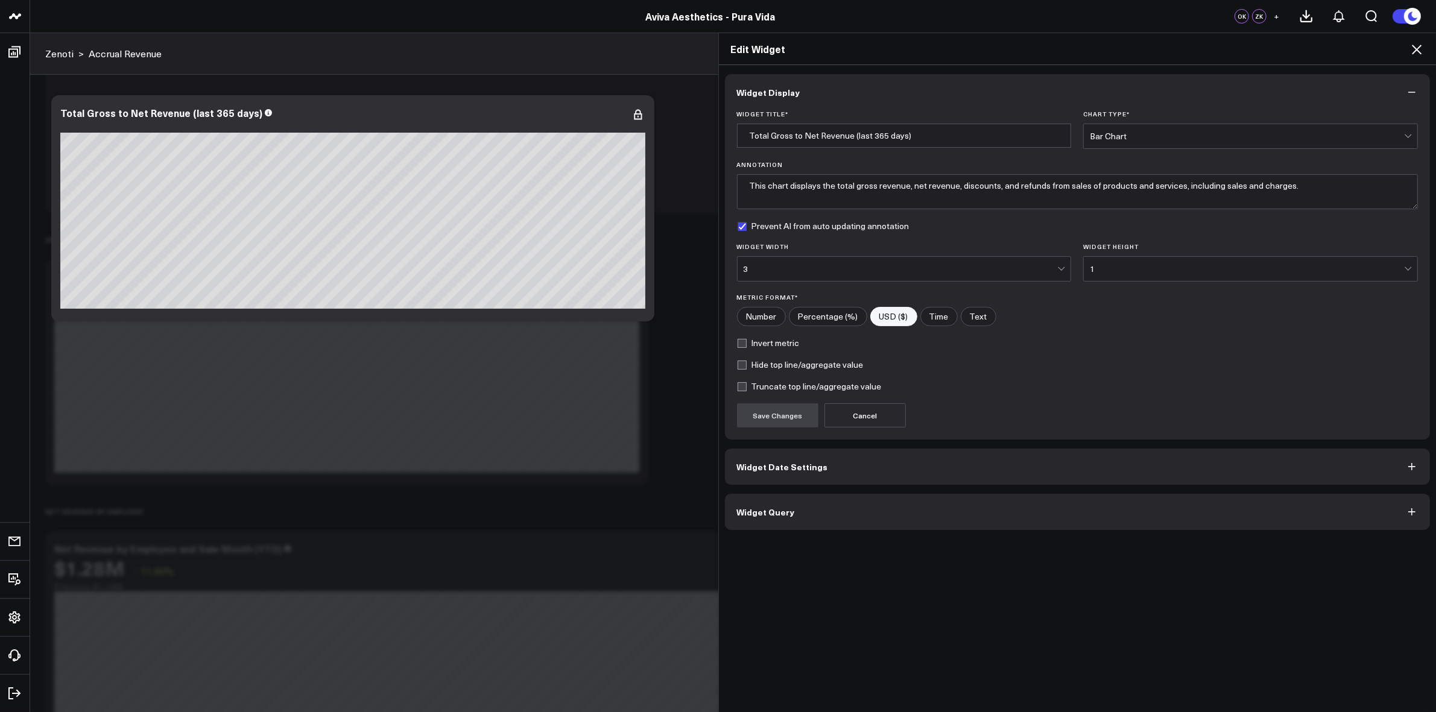
click at [791, 513] on button "Widget Query" at bounding box center [1078, 512] width 706 height 36
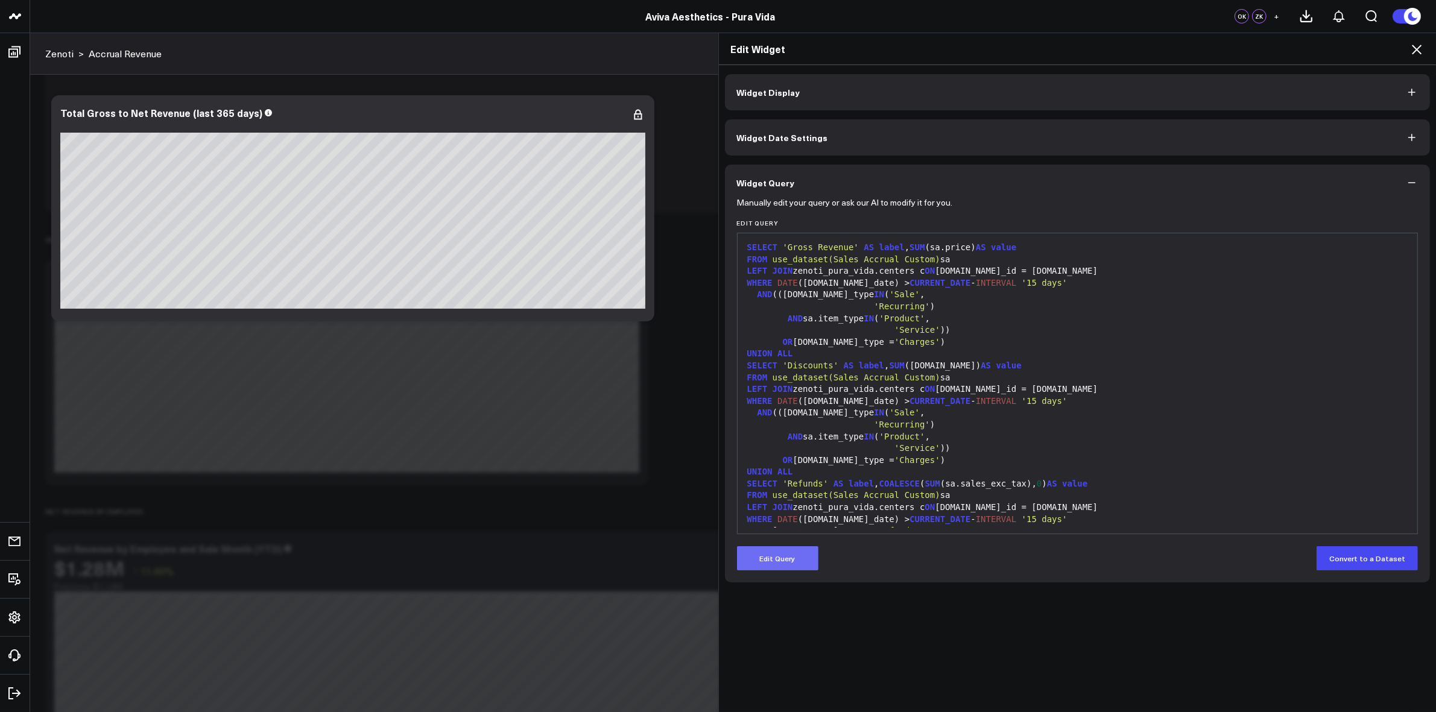
click at [788, 562] on button "Edit Query" at bounding box center [777, 558] width 81 height 24
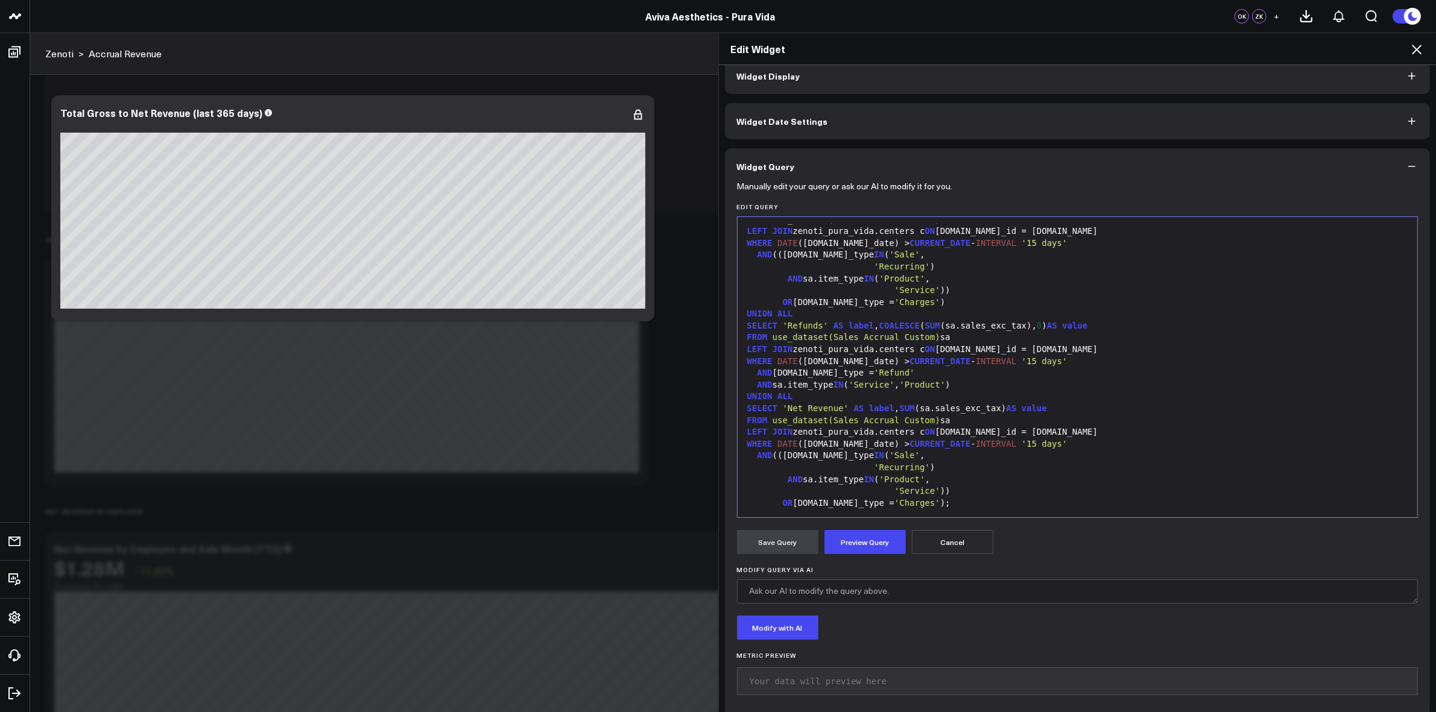
scroll to position [29, 0]
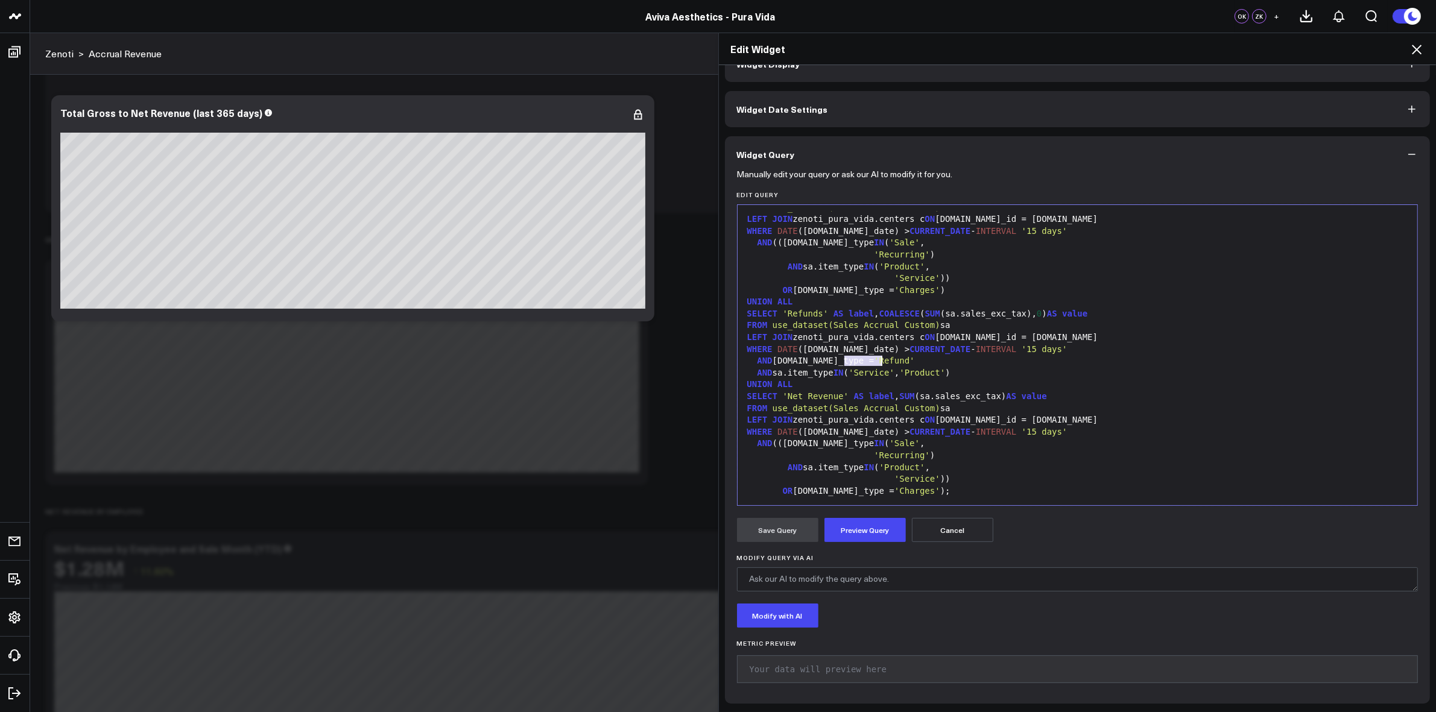
drag, startPoint x: 839, startPoint y: 359, endPoint x: 875, endPoint y: 361, distance: 36.2
click at [875, 361] on span "'Refund'" at bounding box center [894, 361] width 40 height 10
copy div "'Refund'"
click at [908, 457] on span "'Recurring'" at bounding box center [902, 456] width 56 height 10
click at [885, 523] on button "Preview Query" at bounding box center [864, 530] width 81 height 24
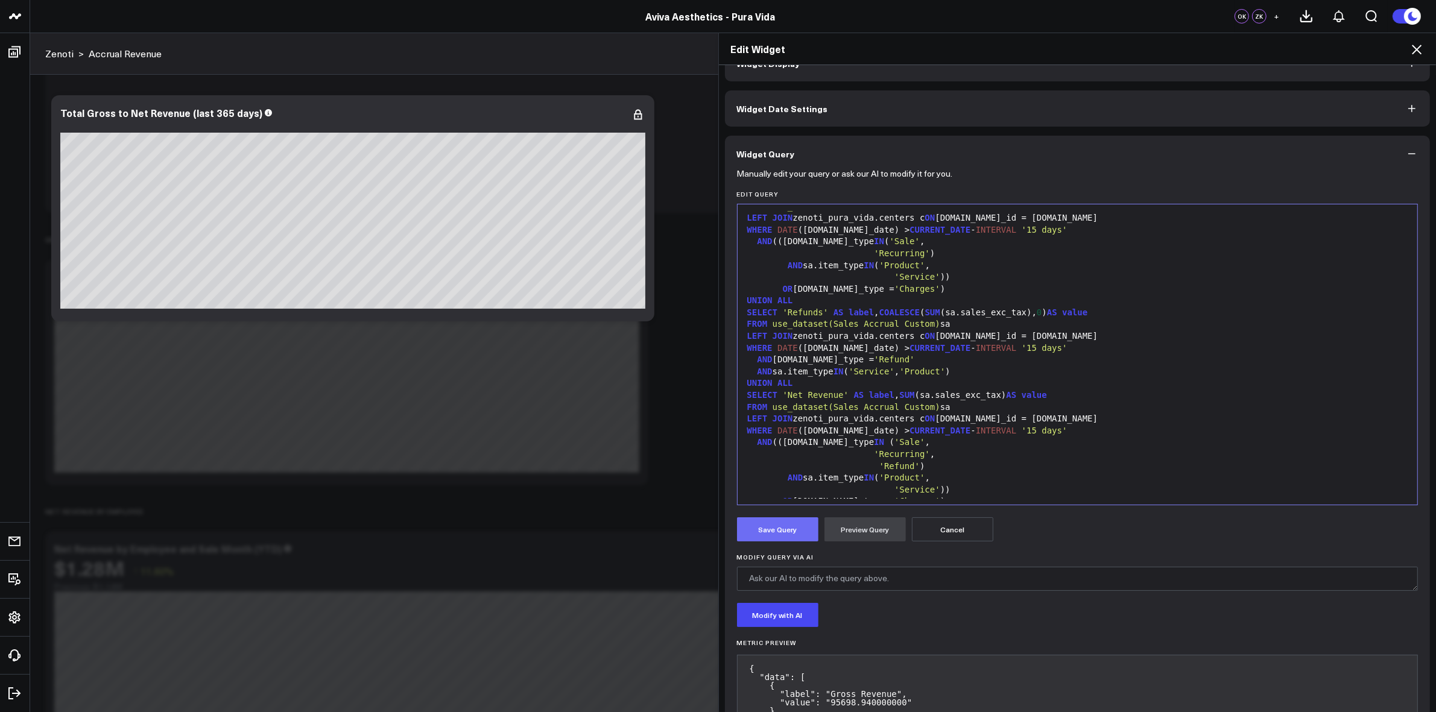
click at [767, 535] on button "Save Query" at bounding box center [777, 529] width 81 height 24
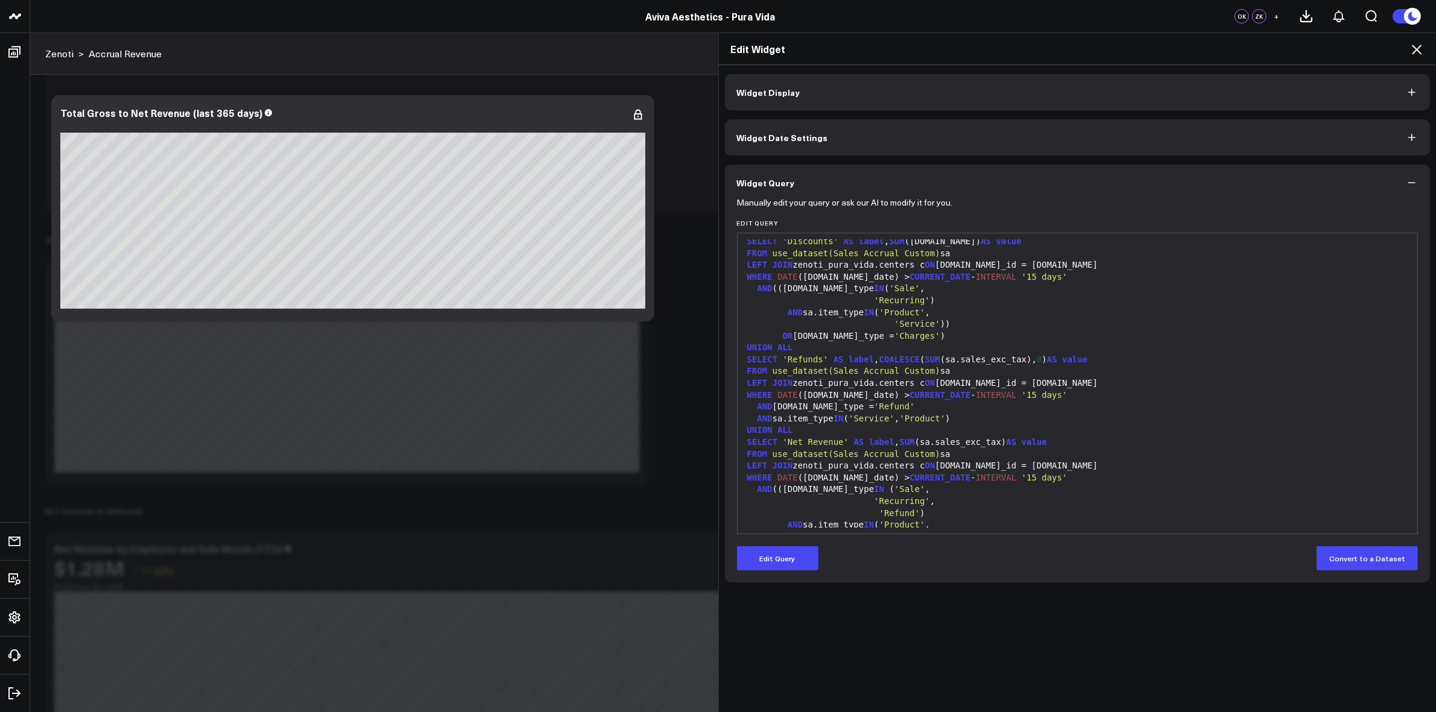
scroll to position [154, 0]
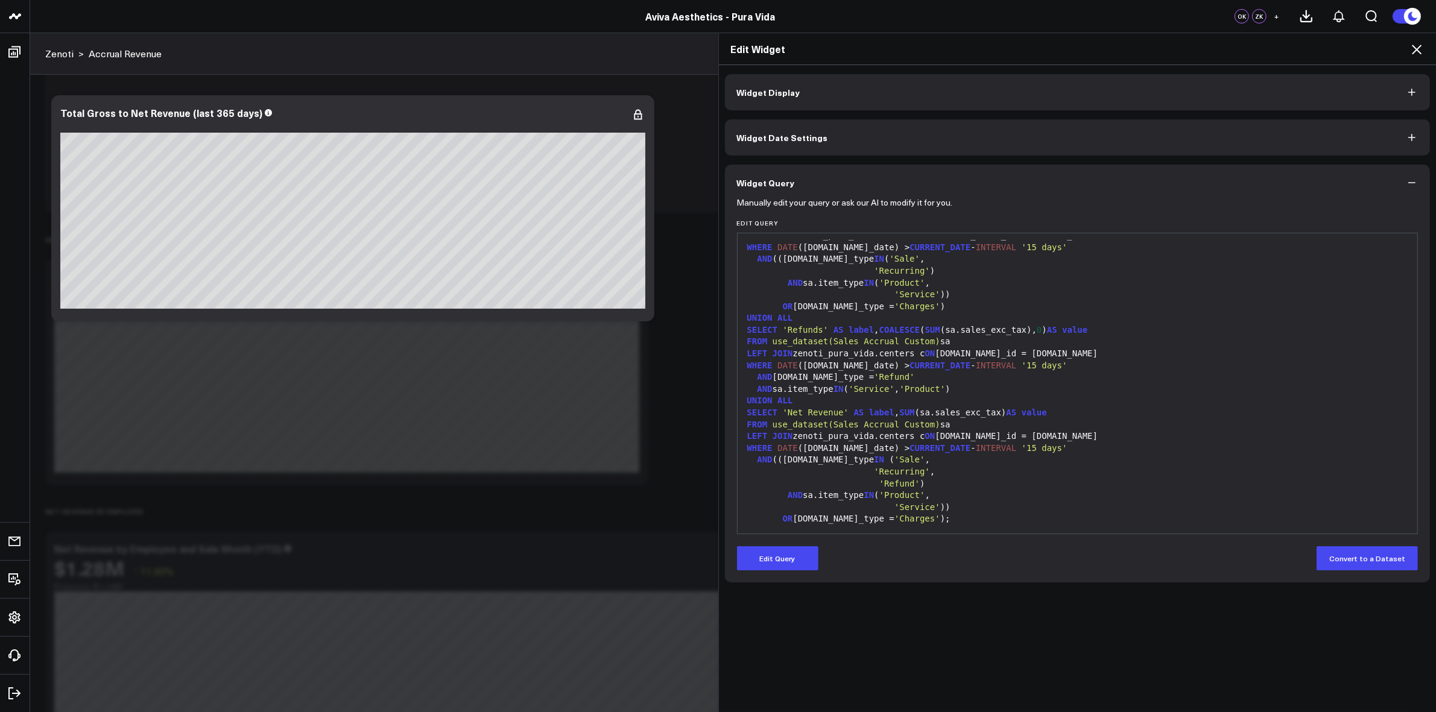
click at [1320, 81] on button "Widget Display" at bounding box center [1078, 92] width 706 height 36
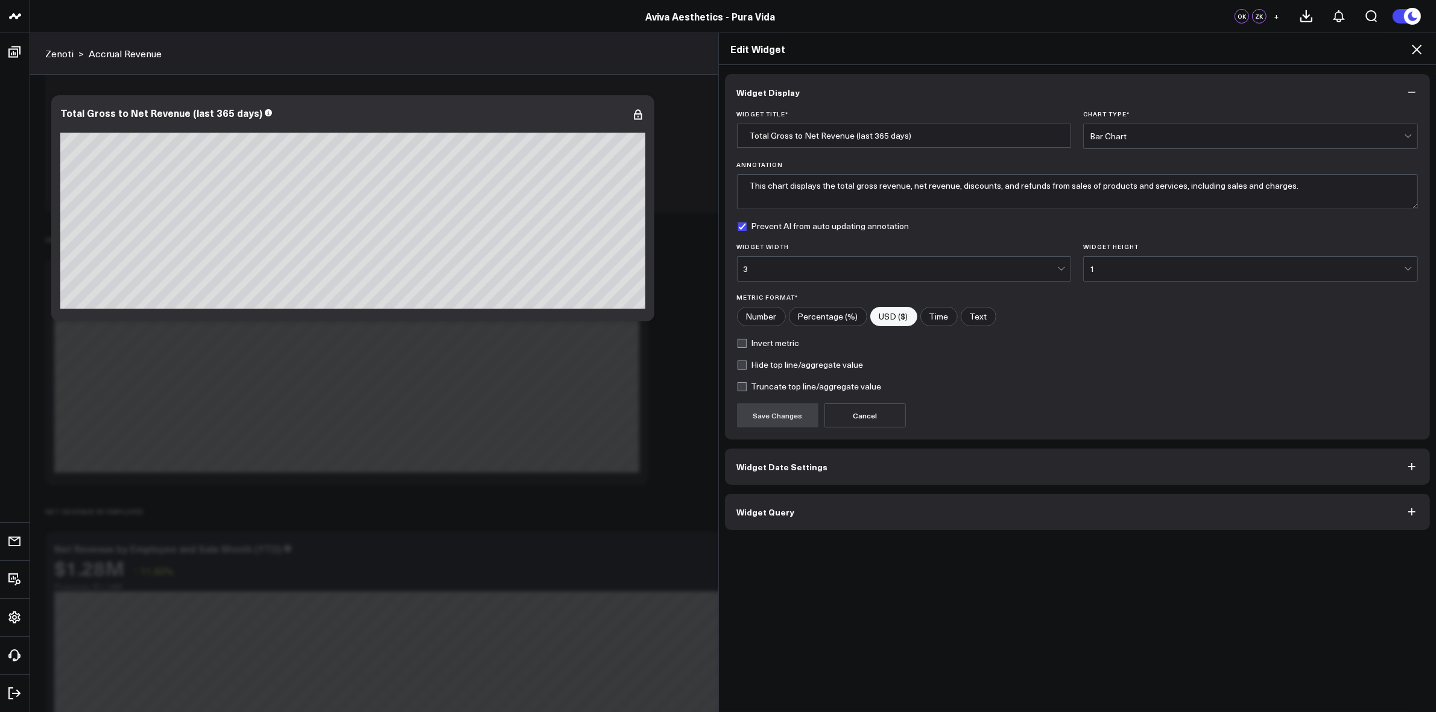
click at [1418, 48] on icon at bounding box center [1417, 50] width 10 height 10
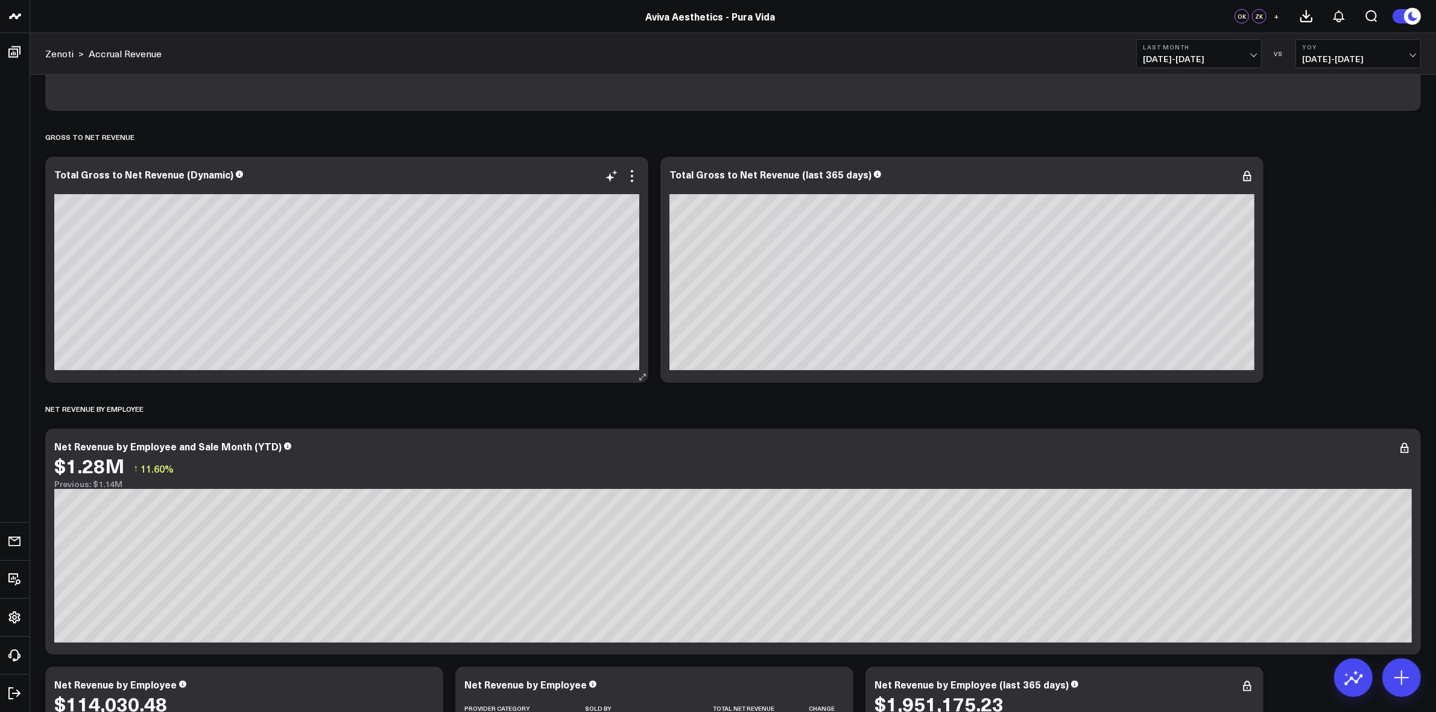
scroll to position [226, 0]
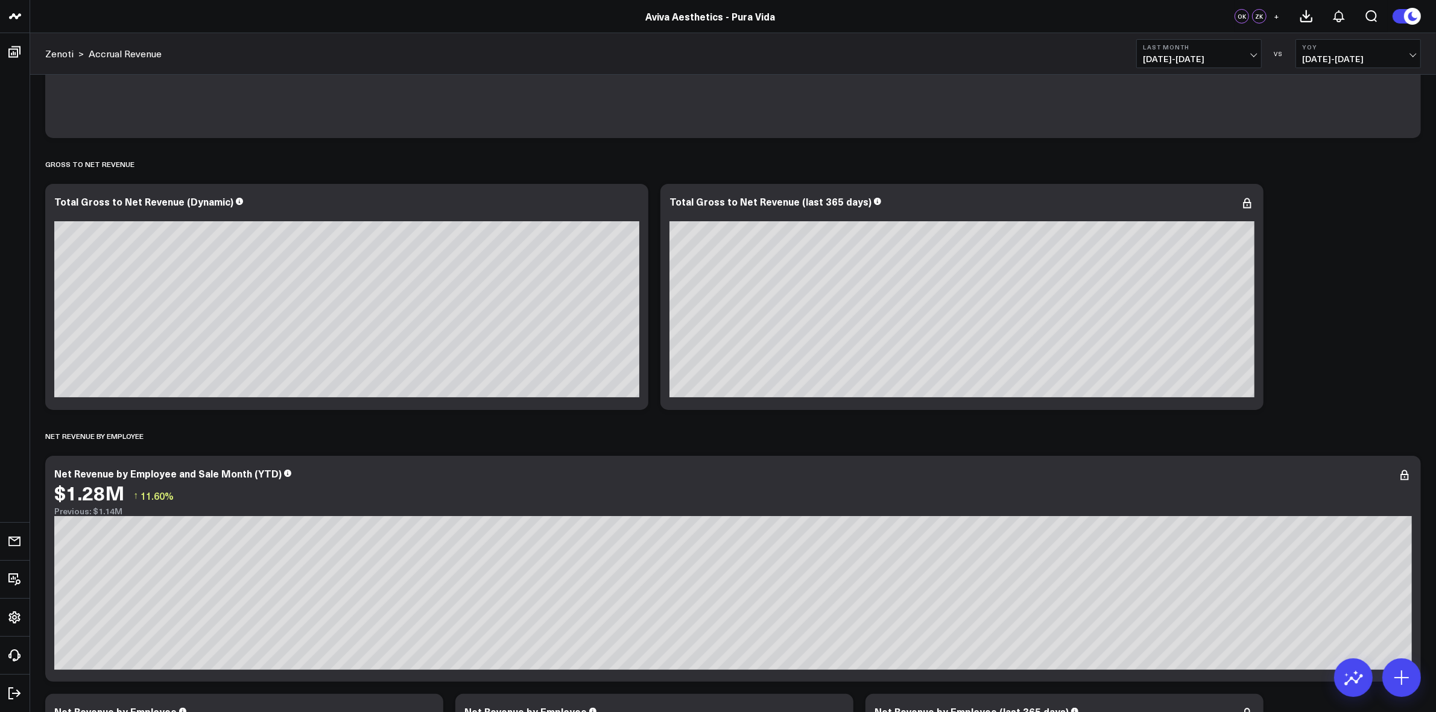
click at [1237, 55] on span "08/01/25 - 08/31/25" at bounding box center [1199, 59] width 112 height 10
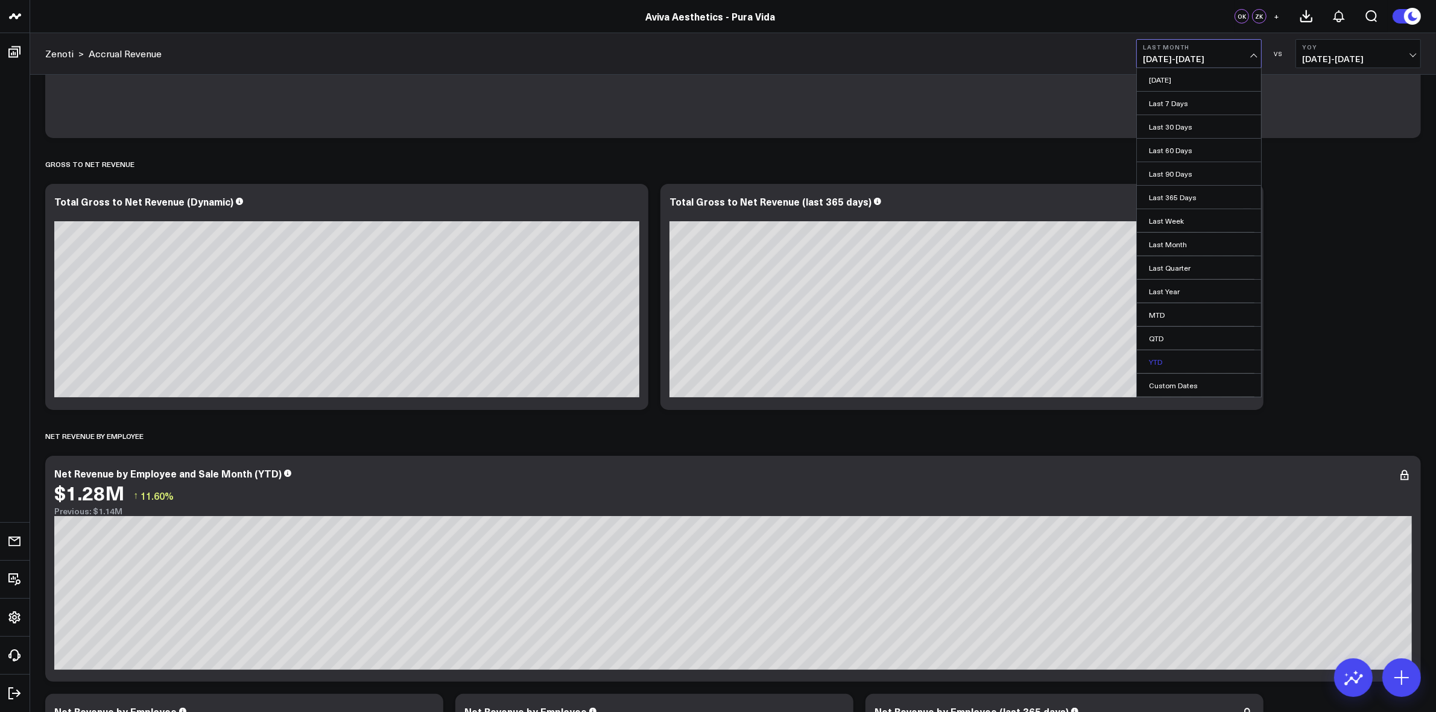
click at [1168, 362] on link "YTD" at bounding box center [1199, 361] width 124 height 23
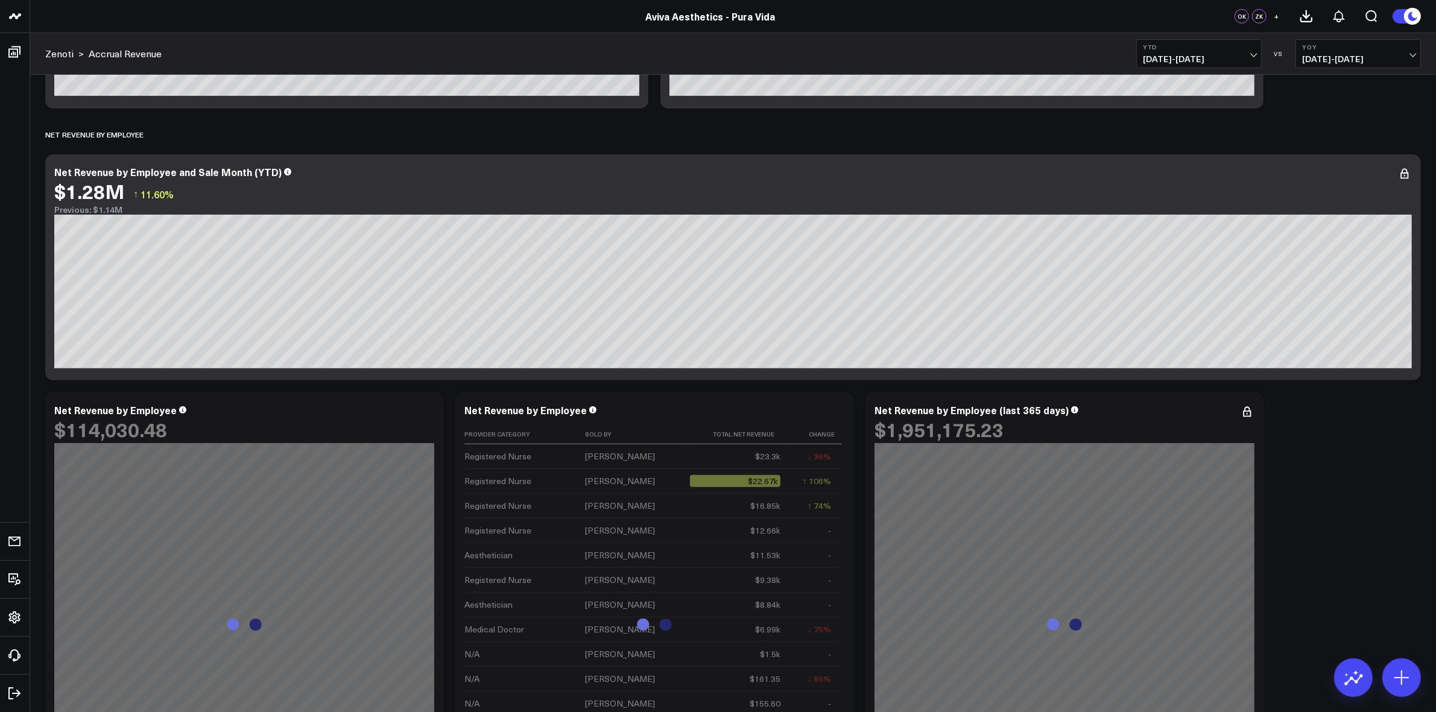
scroll to position [1055, 0]
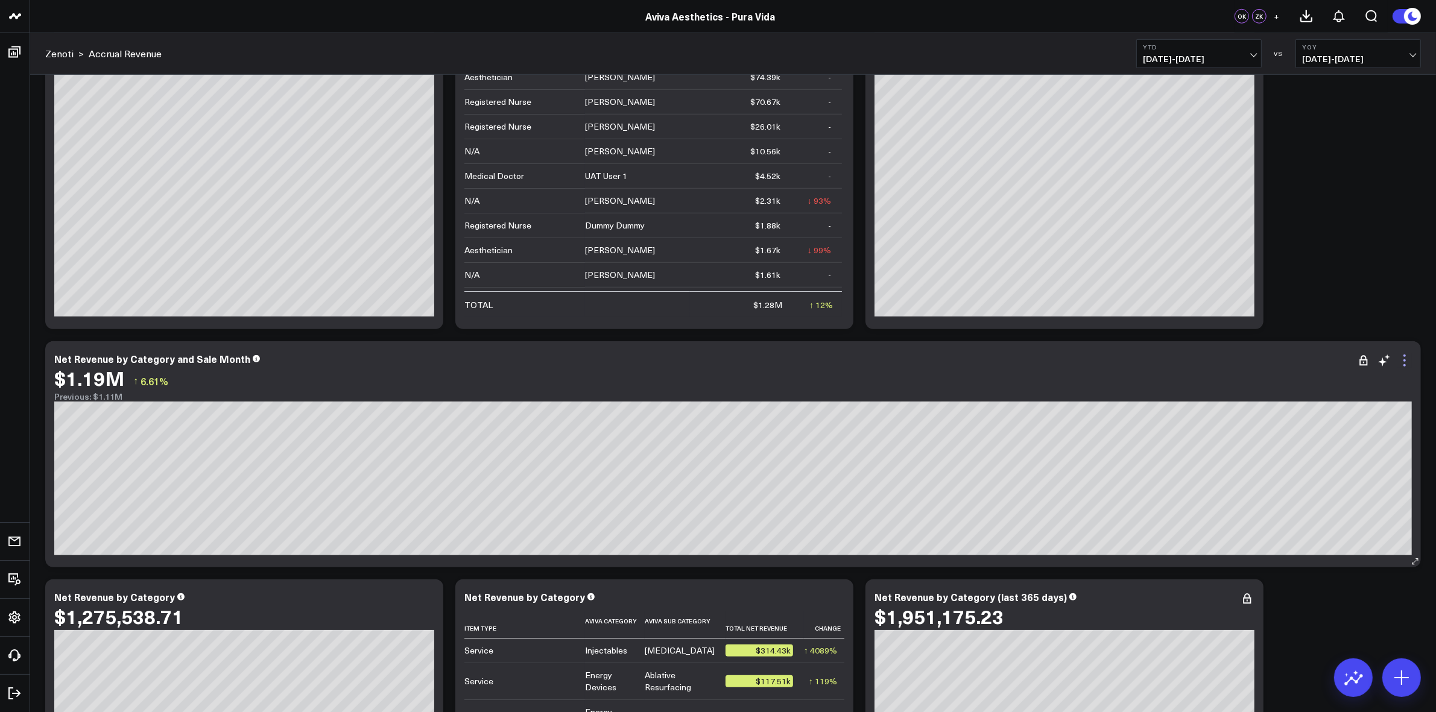
click at [1403, 359] on icon at bounding box center [1404, 360] width 14 height 14
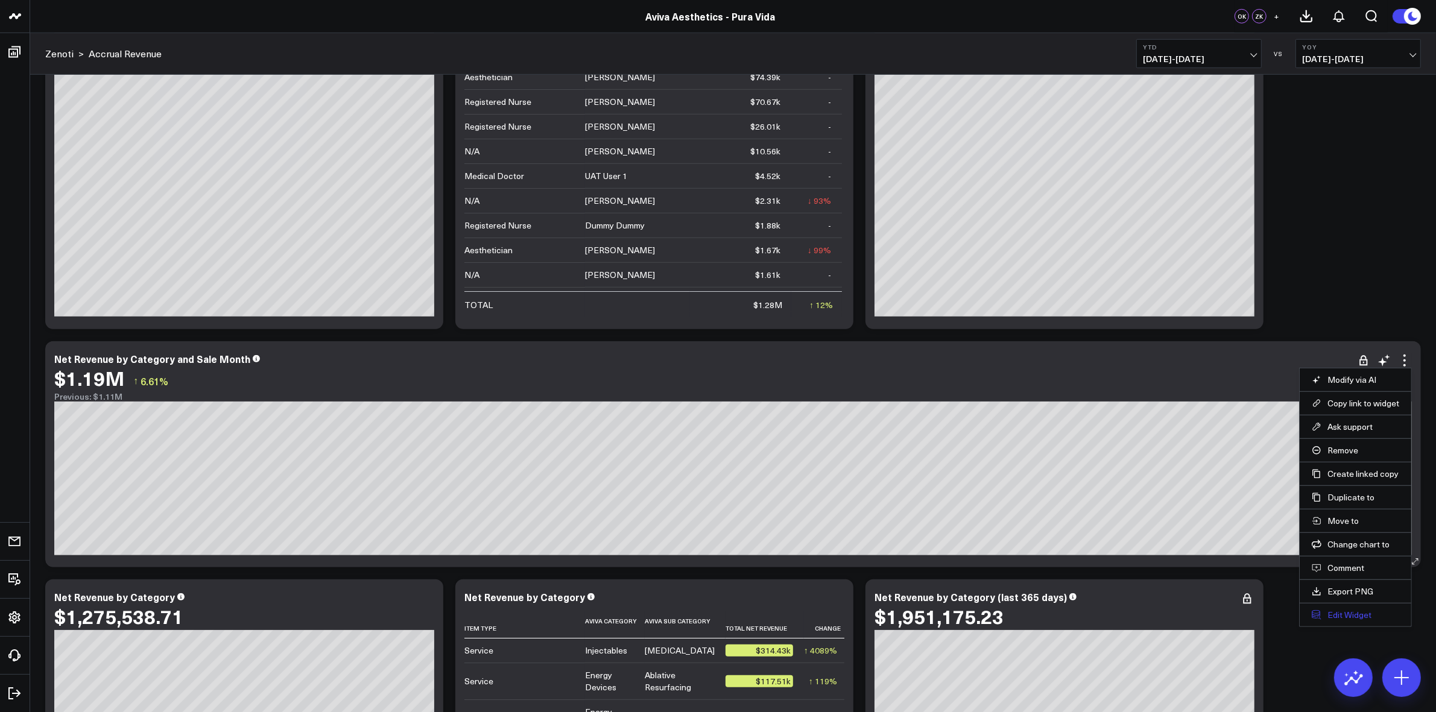
click at [1364, 616] on button "Edit Widget" at bounding box center [1355, 615] width 87 height 11
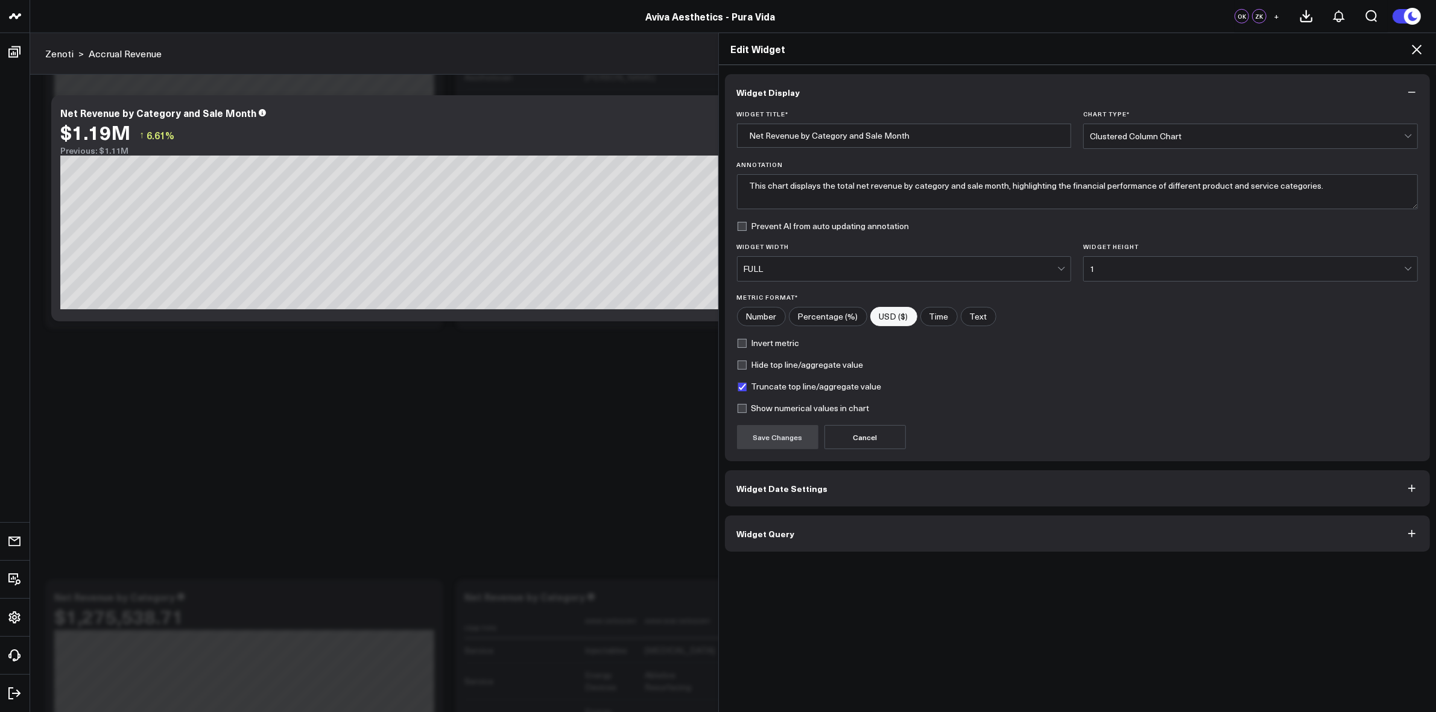
click at [793, 543] on button "Widget Query" at bounding box center [1078, 534] width 706 height 36
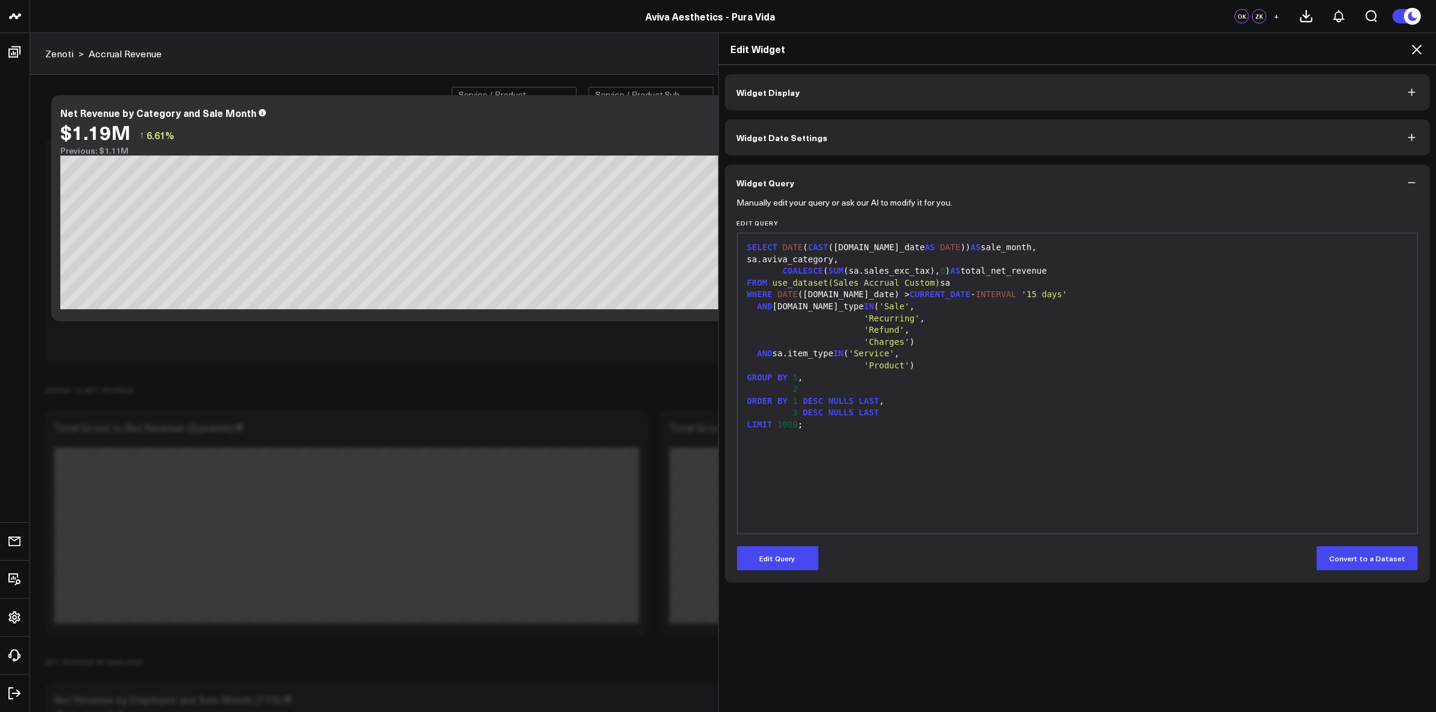
click at [1409, 49] on icon at bounding box center [1416, 49] width 14 height 14
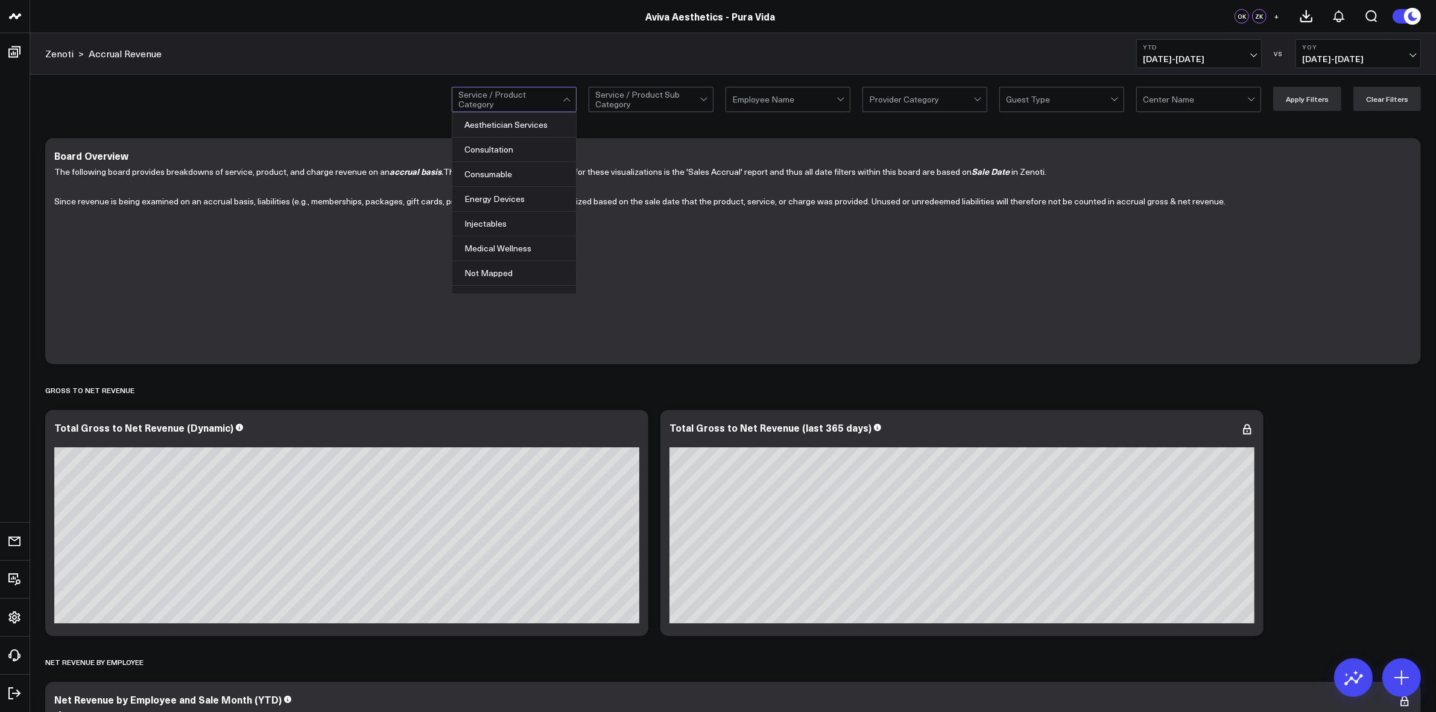
click at [563, 93] on div at bounding box center [510, 99] width 104 height 24
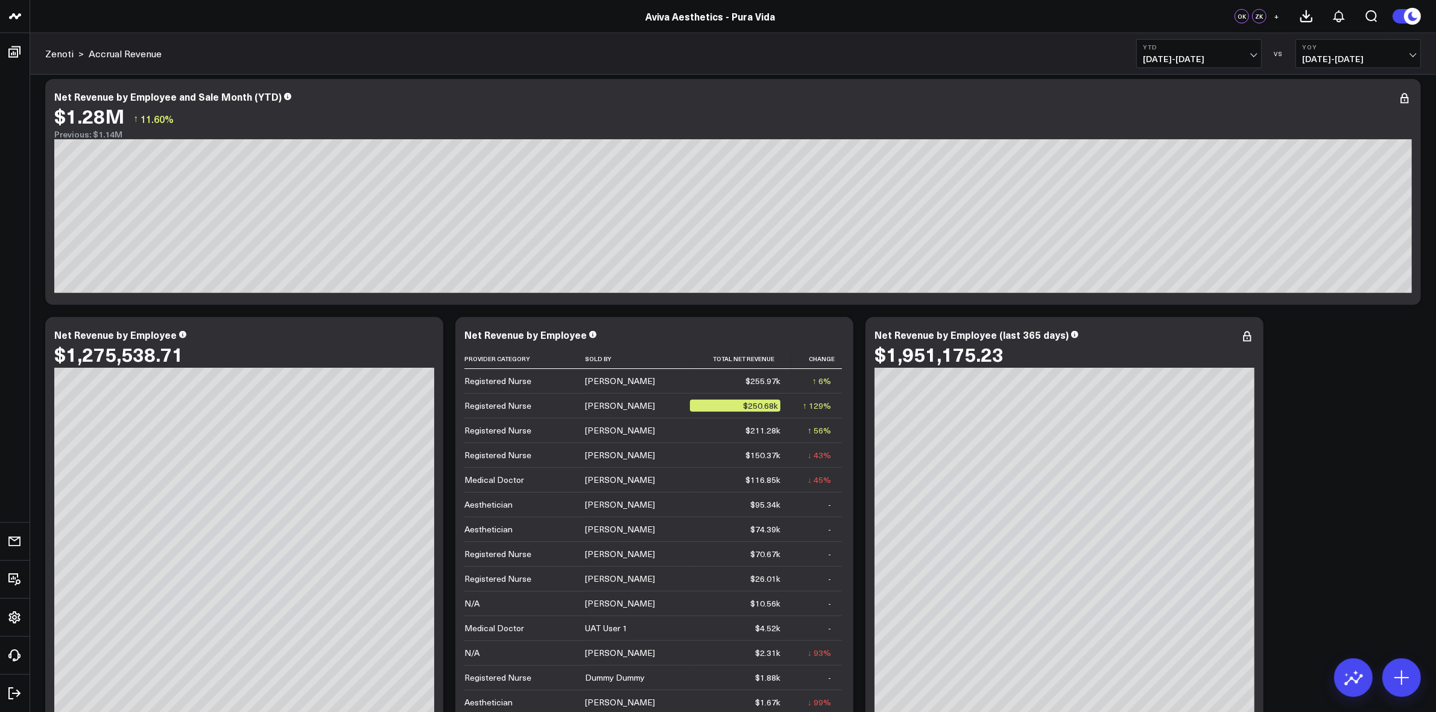
scroll to position [1055, 0]
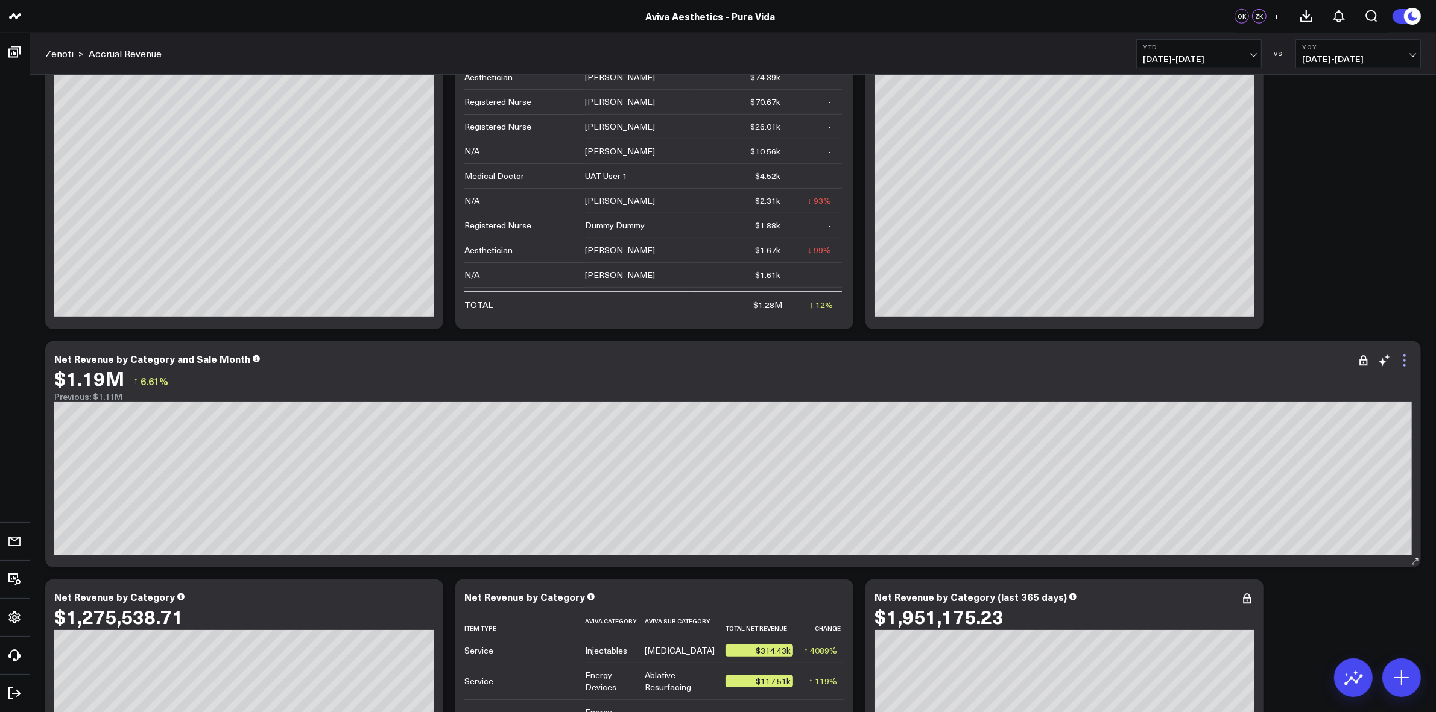
click at [1408, 365] on icon at bounding box center [1404, 360] width 14 height 14
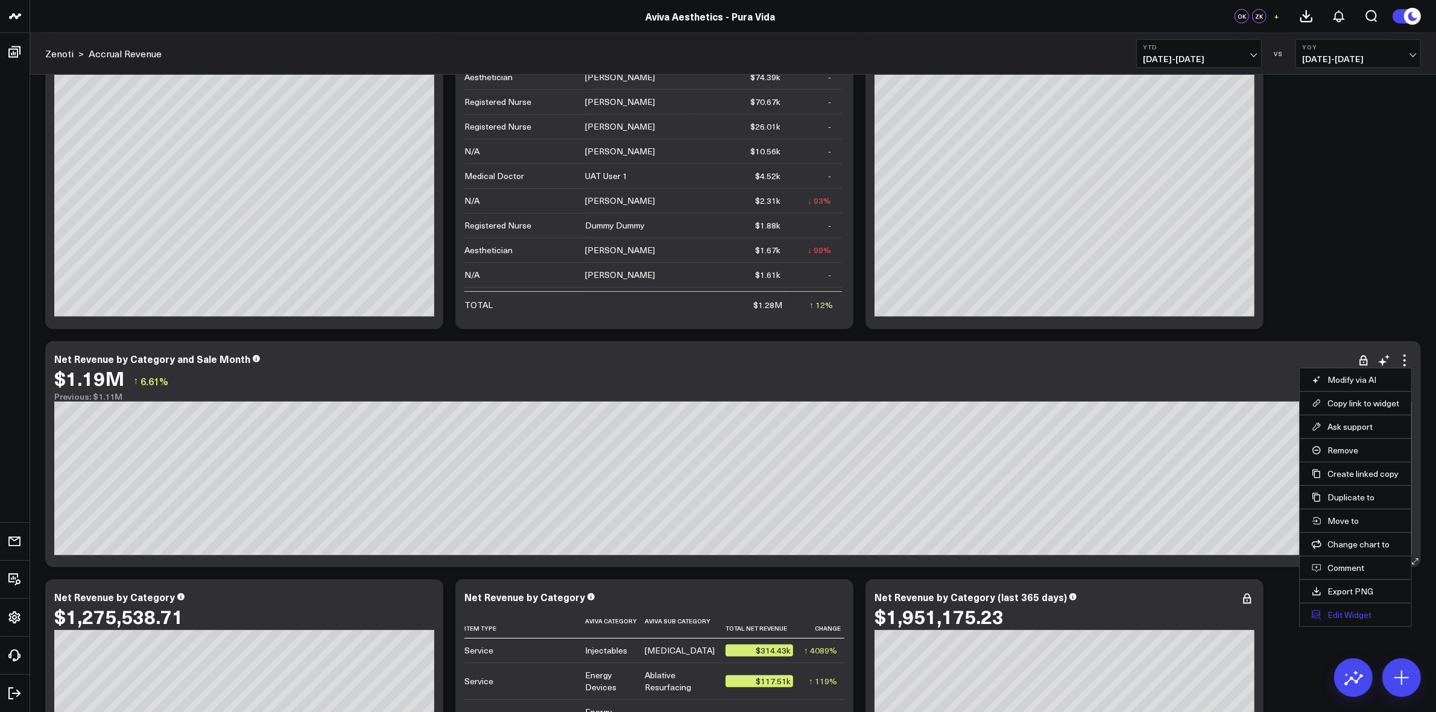
click at [1371, 617] on button "Edit Widget" at bounding box center [1355, 615] width 87 height 11
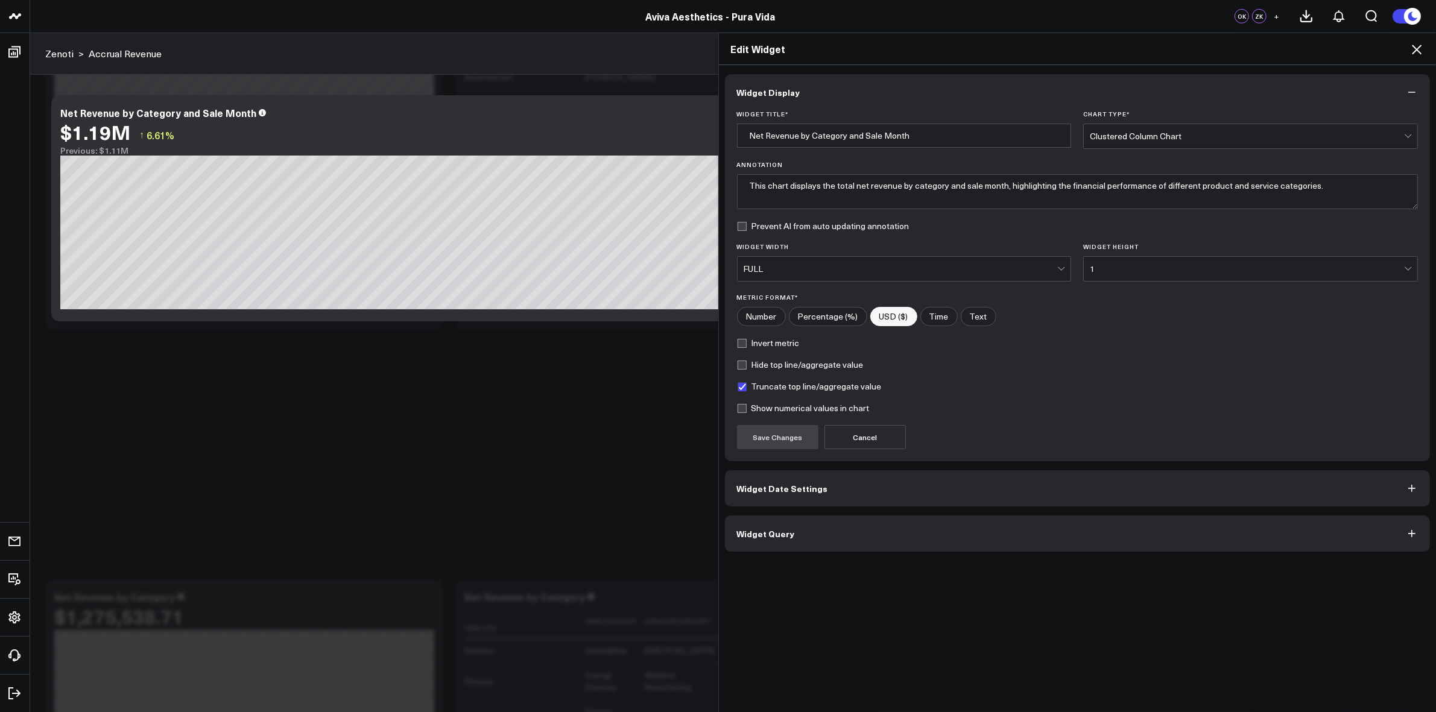
click at [803, 543] on button "Widget Query" at bounding box center [1078, 534] width 706 height 36
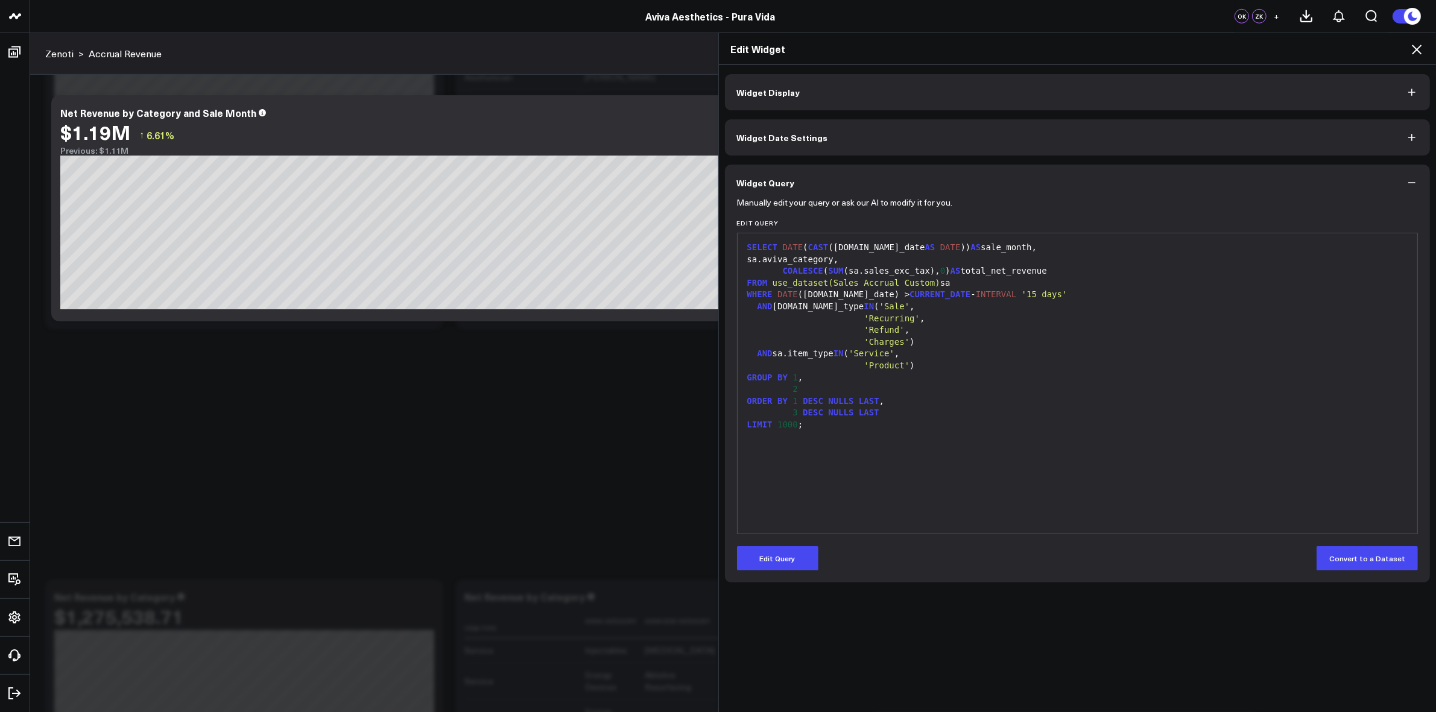
click at [809, 378] on div "GROUP BY 1 ," at bounding box center [1078, 378] width 668 height 12
click at [795, 378] on div "GROUP BY 1 ," at bounding box center [1078, 378] width 668 height 12
click at [774, 558] on button "Edit Query" at bounding box center [777, 558] width 81 height 24
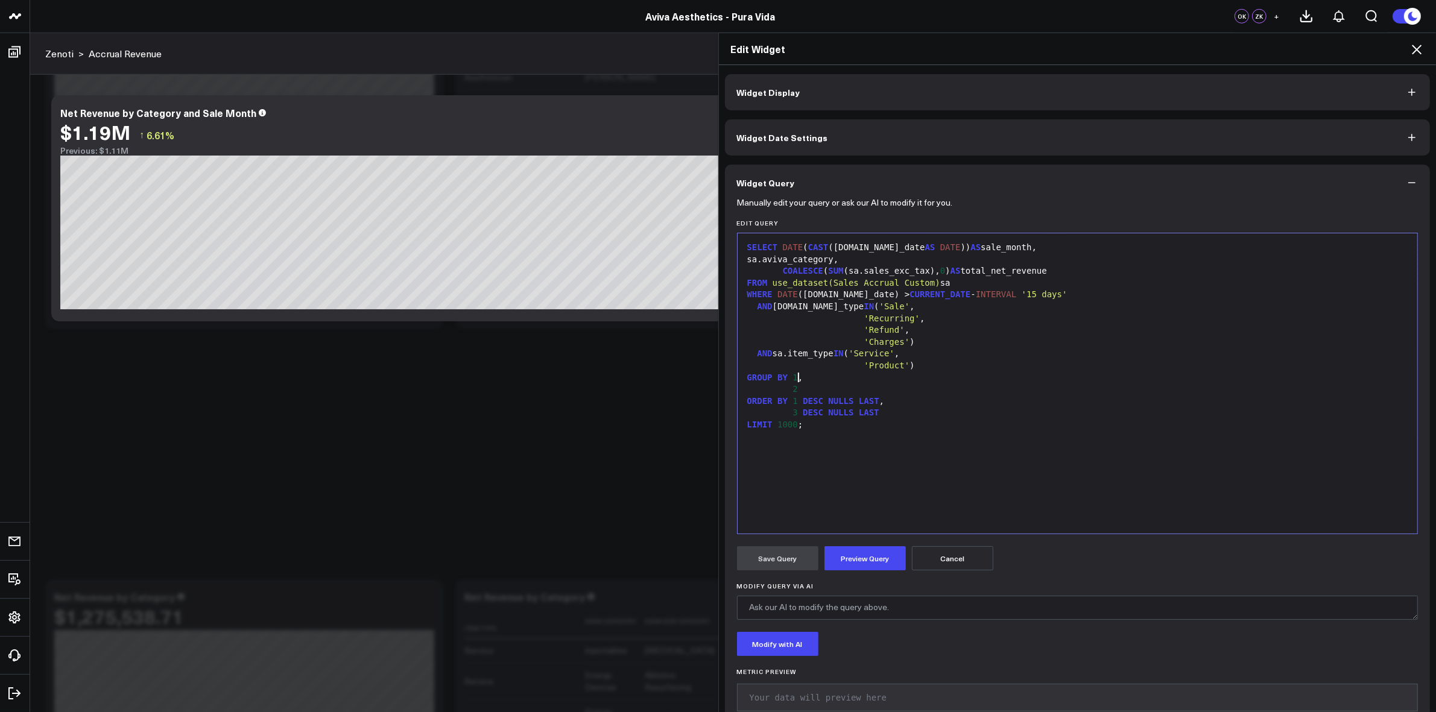
click at [809, 377] on div "GROUP BY 1 ," at bounding box center [1078, 378] width 668 height 12
click at [809, 376] on div "GROUP BY 1 , 2" at bounding box center [1078, 378] width 668 height 12
click at [845, 556] on button "Preview Query" at bounding box center [864, 558] width 81 height 24
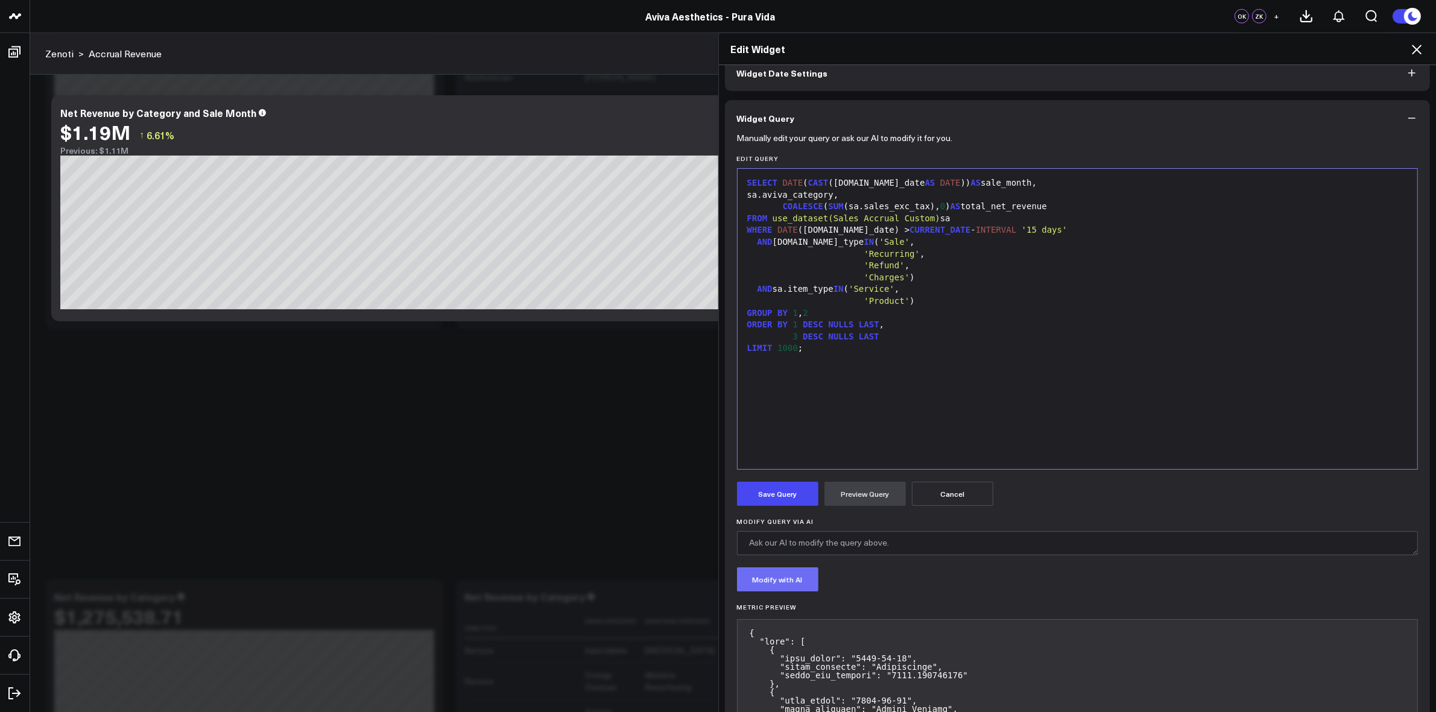
scroll to position [151, 0]
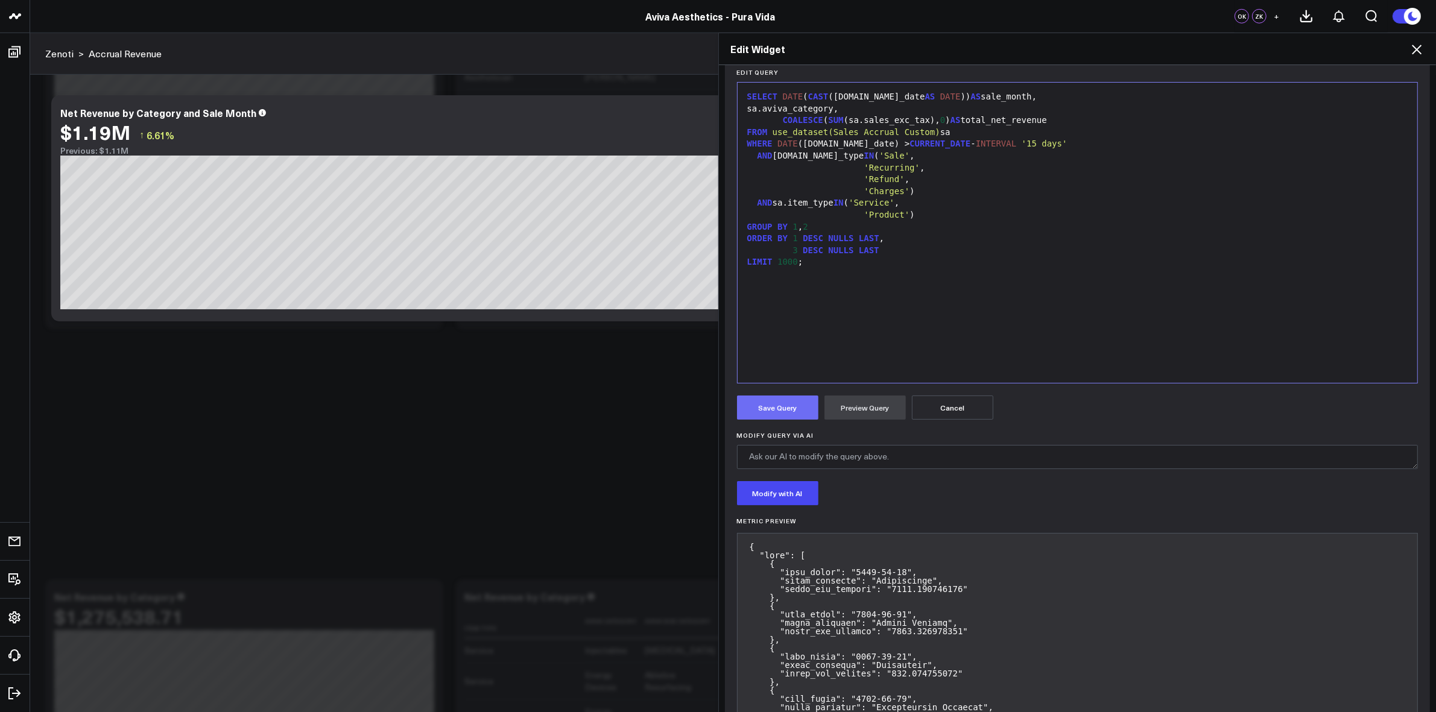
click at [779, 415] on button "Save Query" at bounding box center [777, 408] width 81 height 24
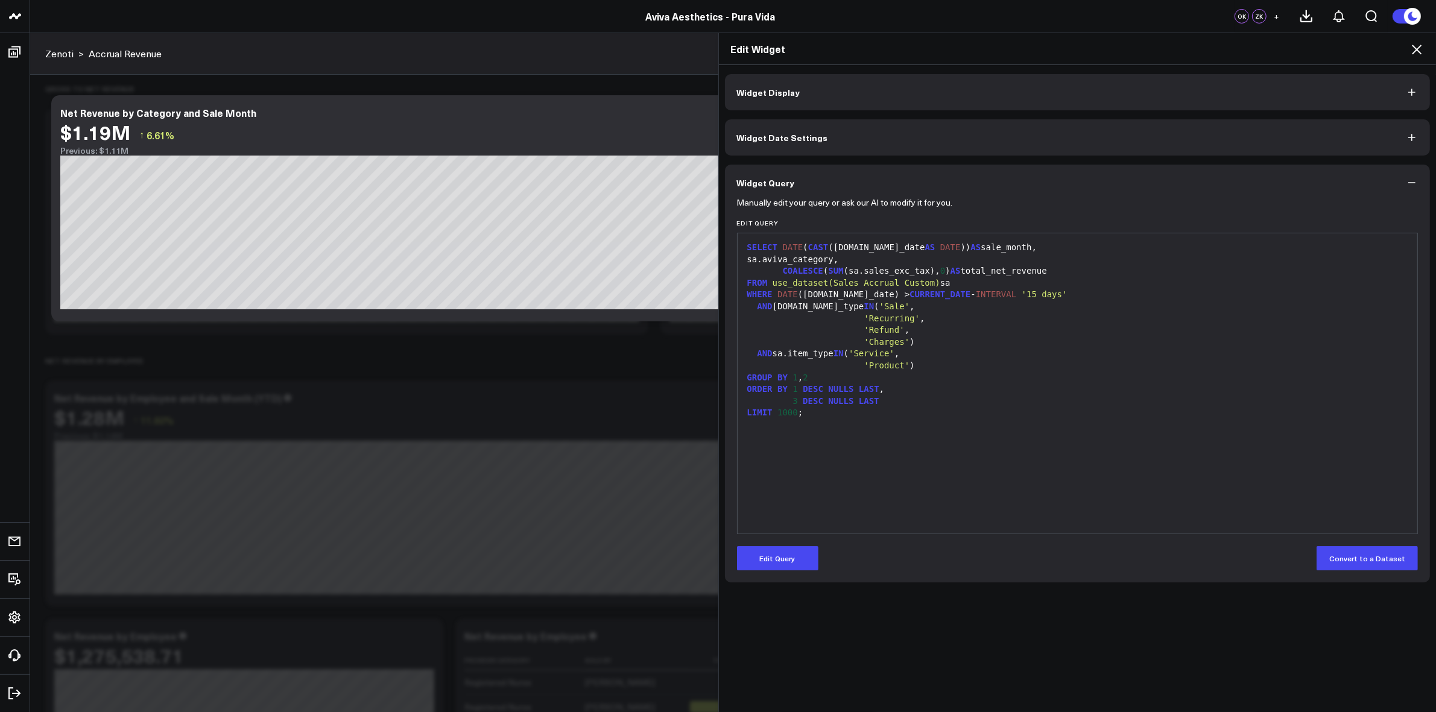
scroll to position [0, 0]
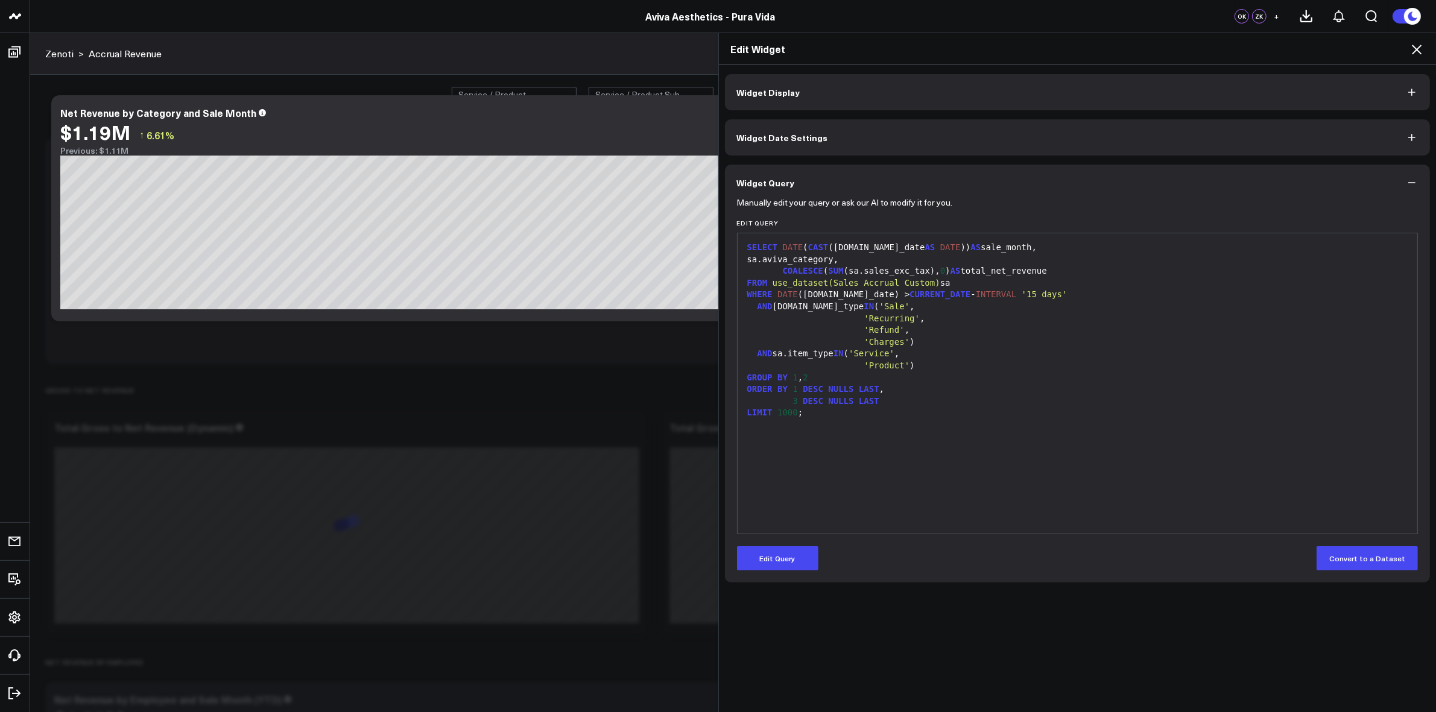
click at [876, 620] on div "Widget Display Widget Date Settings Widget Query Manually edit your query or as…" at bounding box center [1078, 389] width 718 height 648
click at [1421, 48] on icon at bounding box center [1416, 49] width 14 height 14
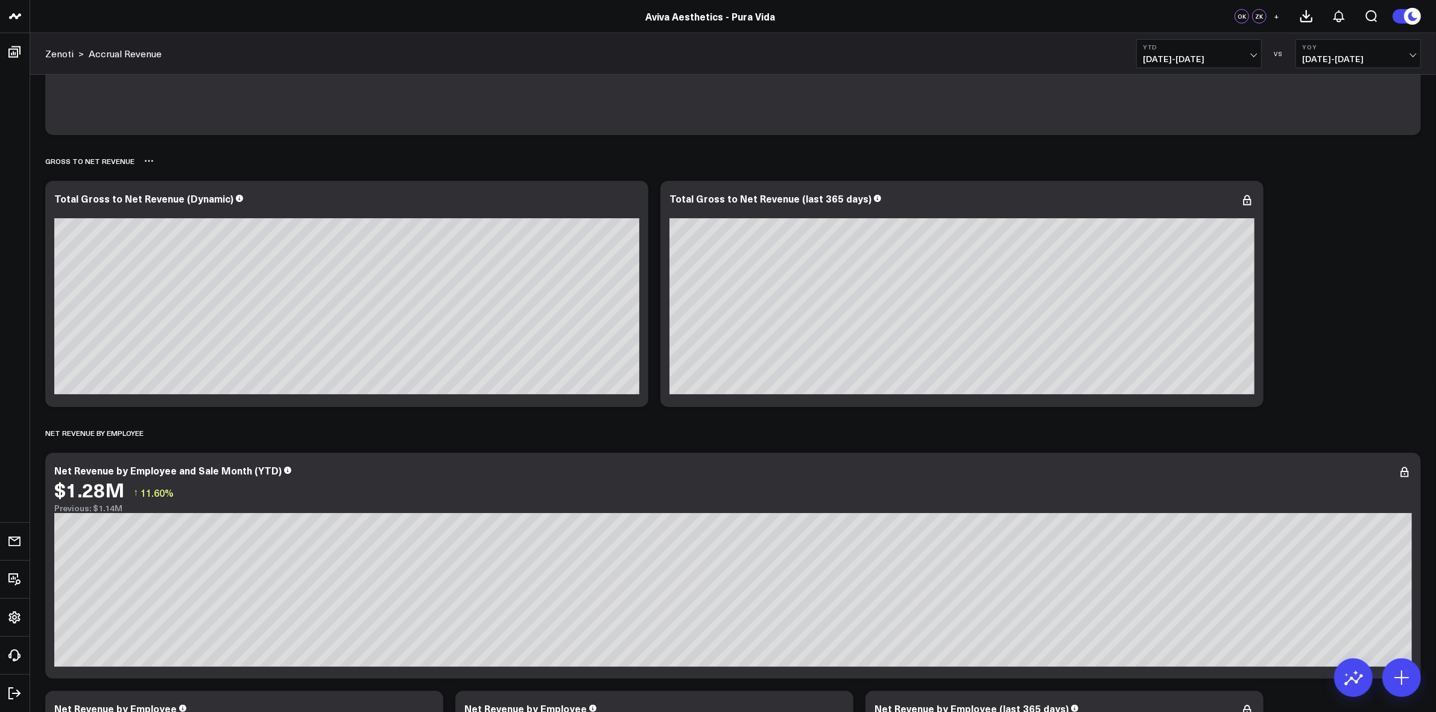
scroll to position [226, 0]
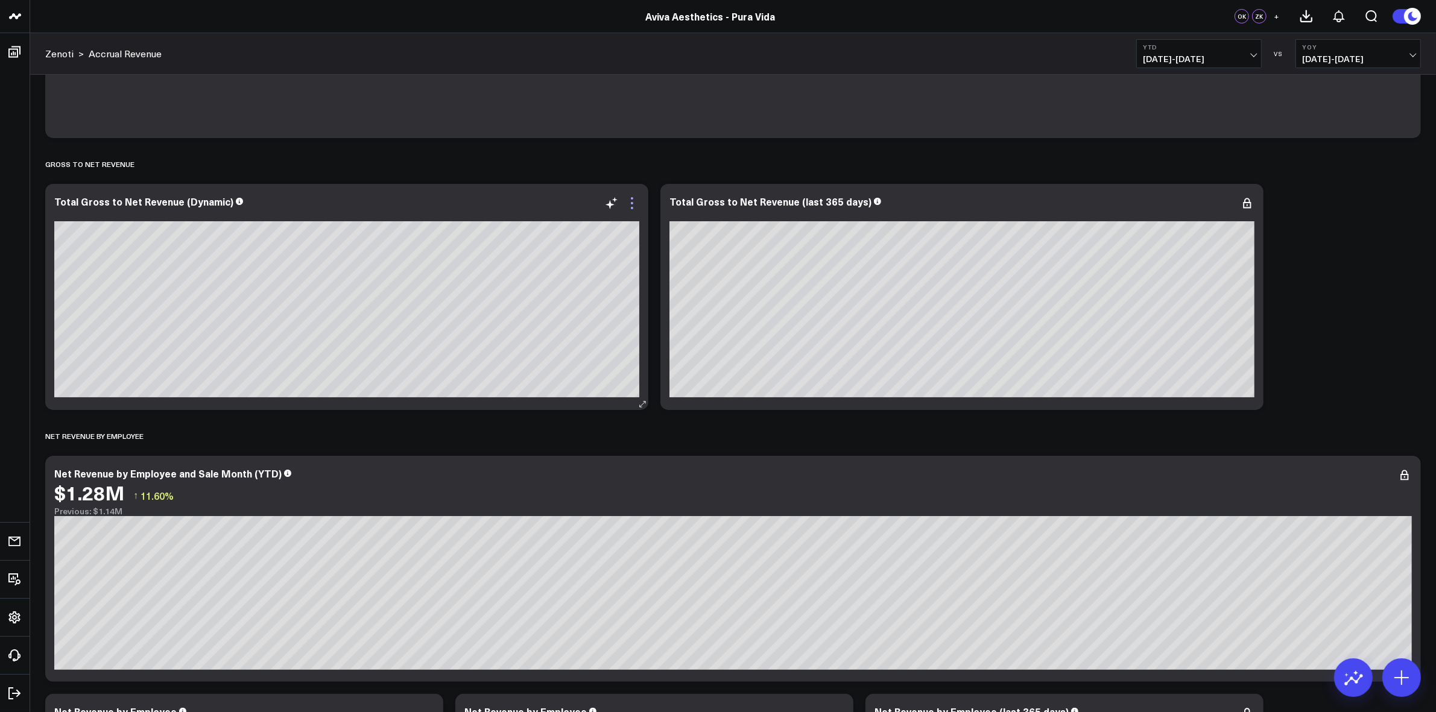
click at [633, 200] on icon at bounding box center [632, 203] width 14 height 14
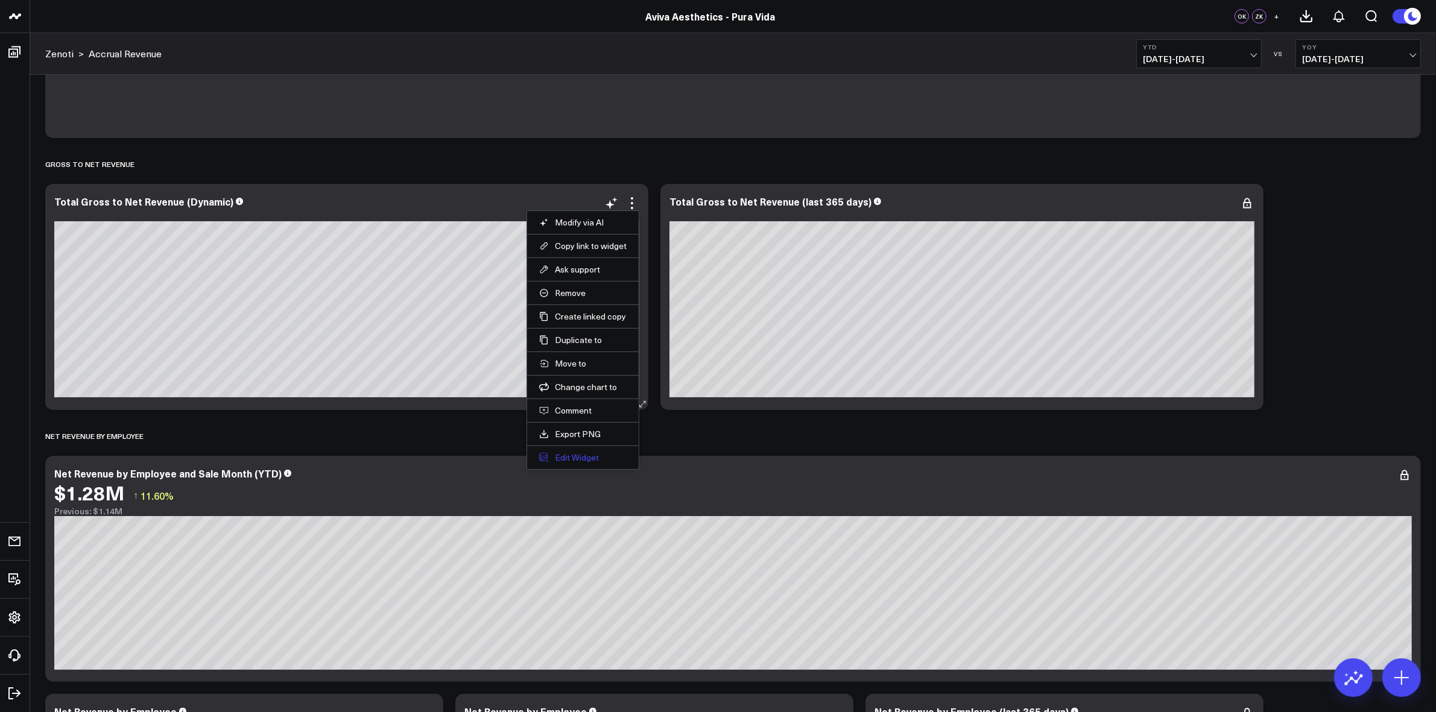
click at [589, 456] on button "Edit Widget" at bounding box center [582, 457] width 87 height 11
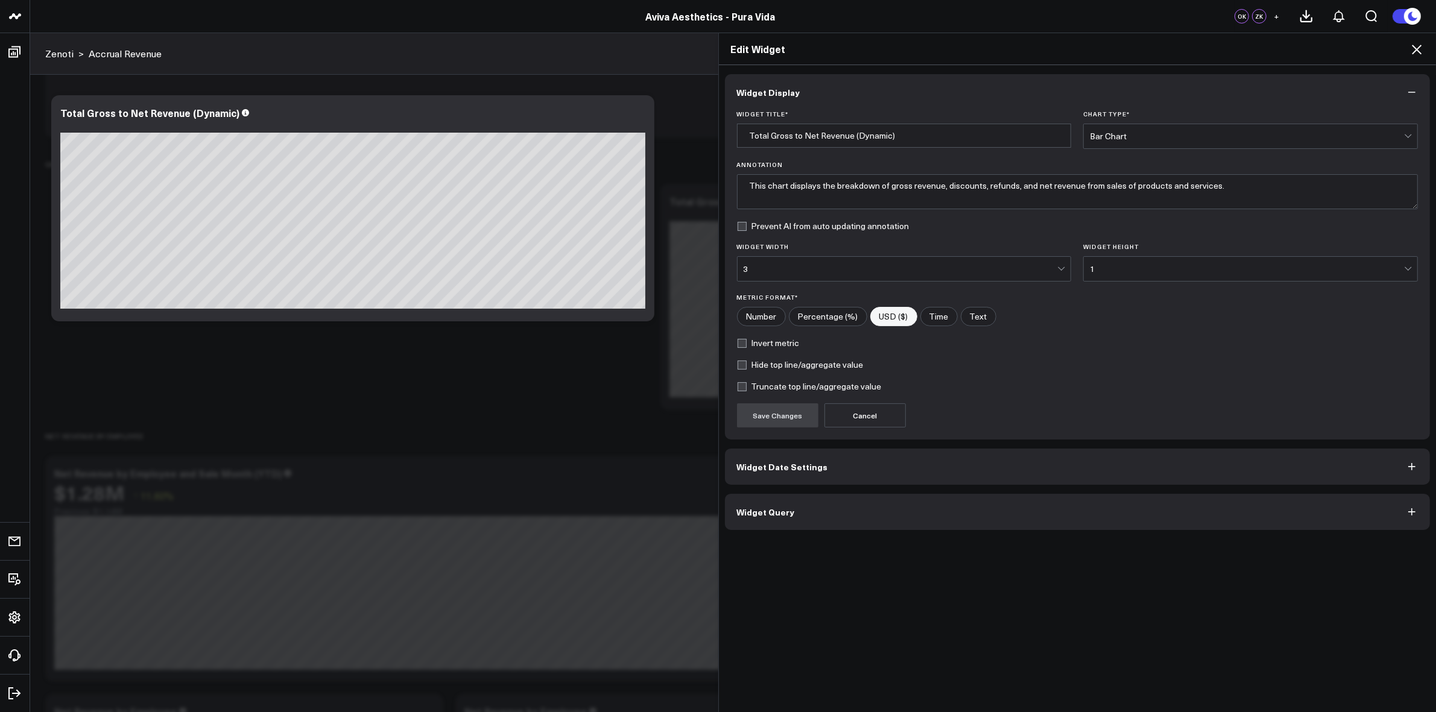
click at [794, 502] on button "Widget Query" at bounding box center [1078, 512] width 706 height 36
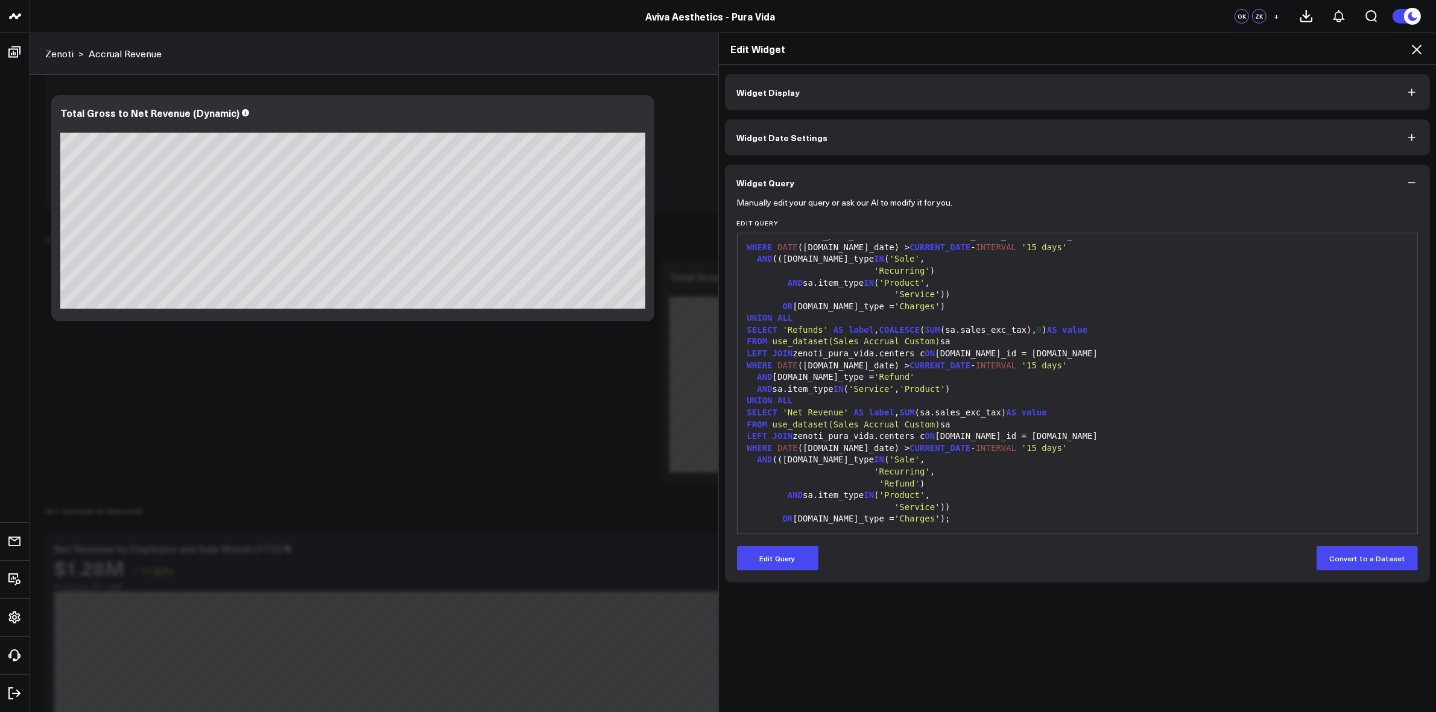
scroll to position [226, 0]
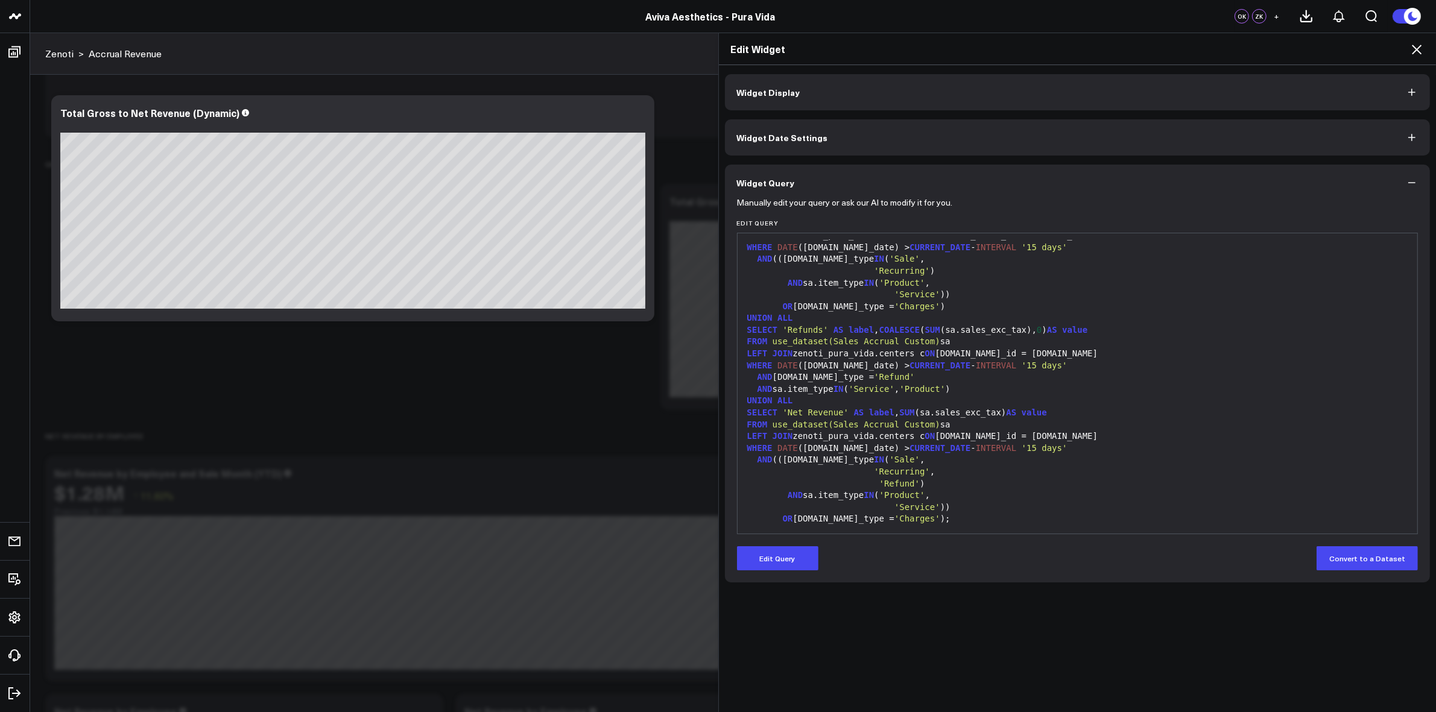
click at [1418, 52] on icon at bounding box center [1416, 49] width 14 height 14
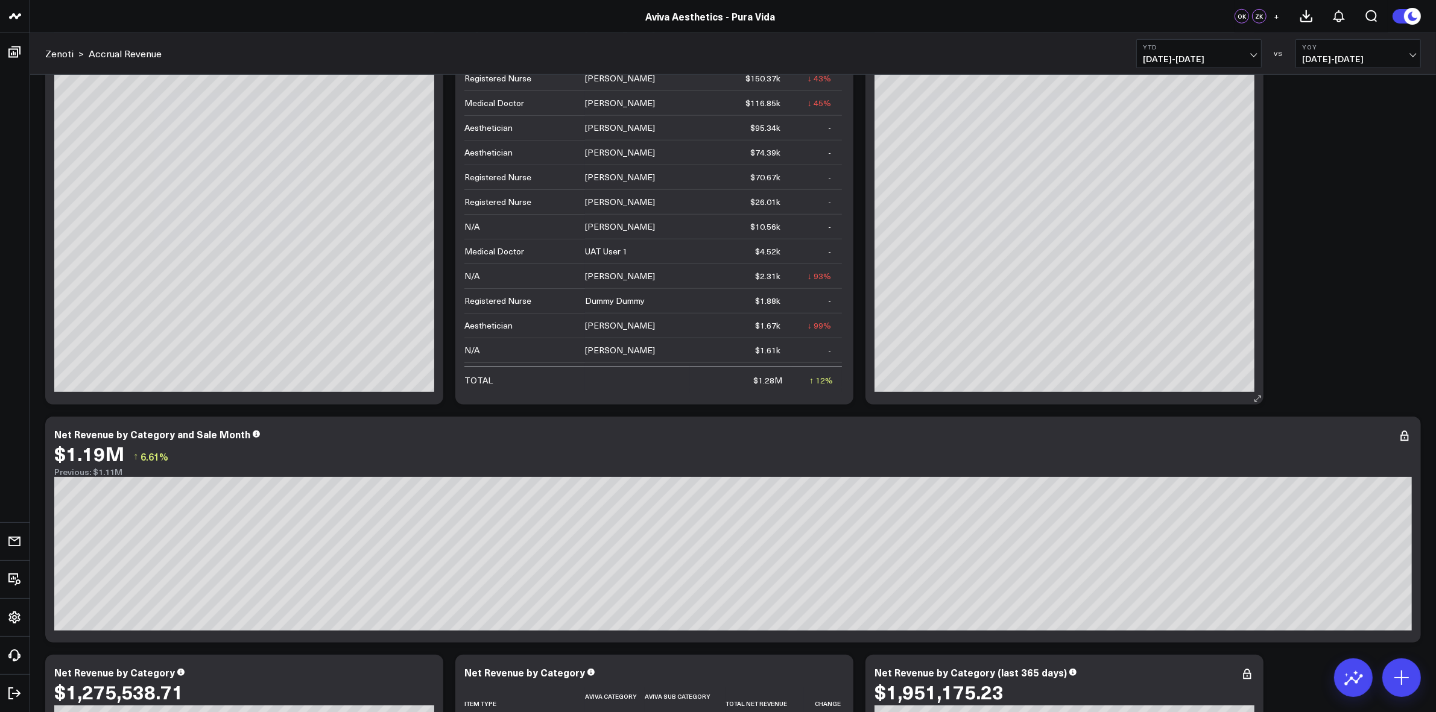
scroll to position [1055, 0]
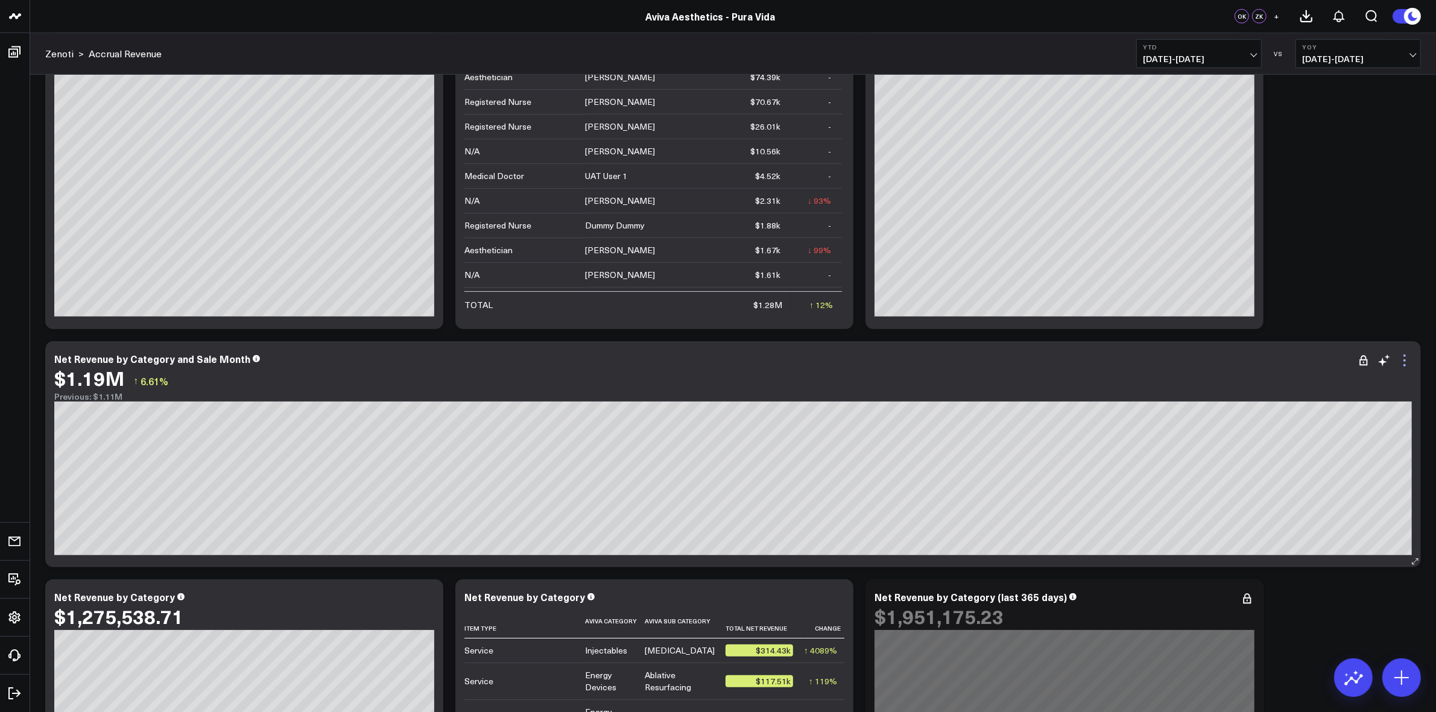
click at [1407, 366] on icon at bounding box center [1404, 360] width 14 height 14
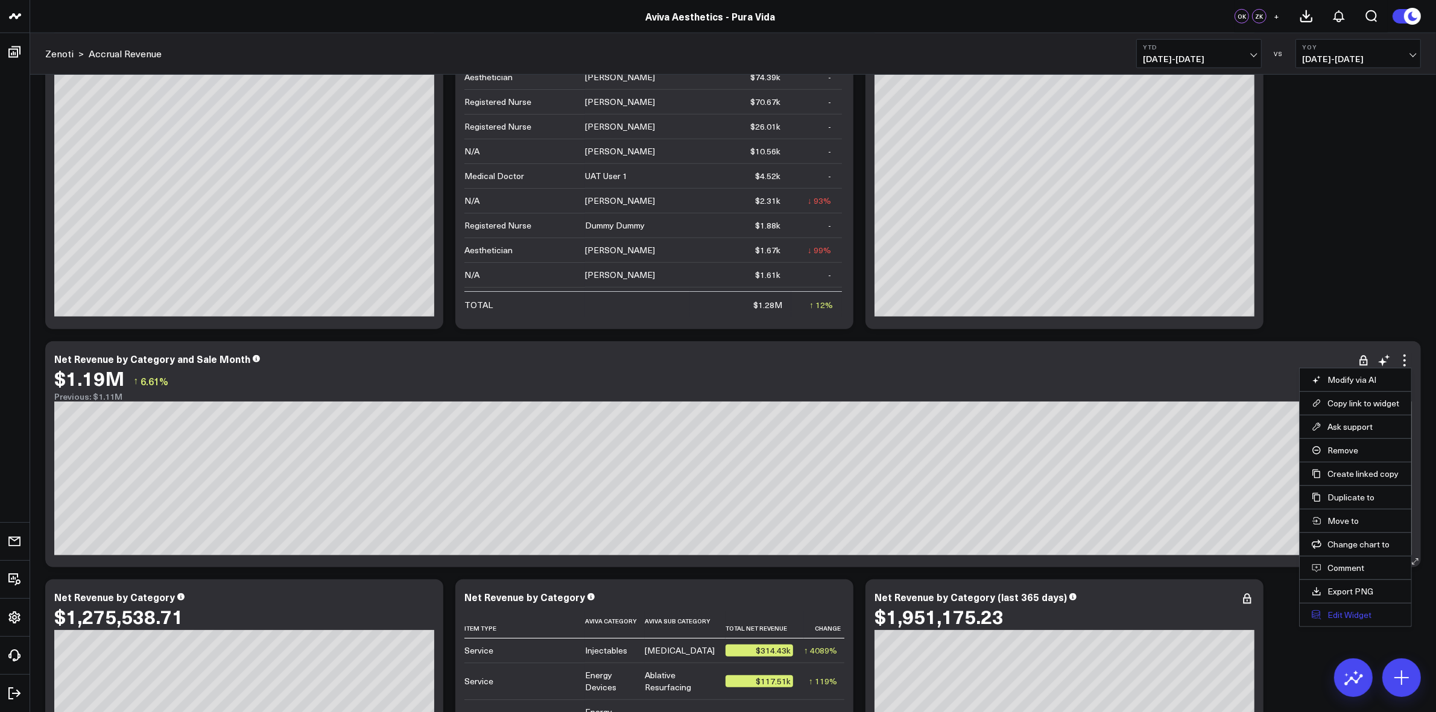
click at [1347, 613] on button "Edit Widget" at bounding box center [1355, 615] width 87 height 11
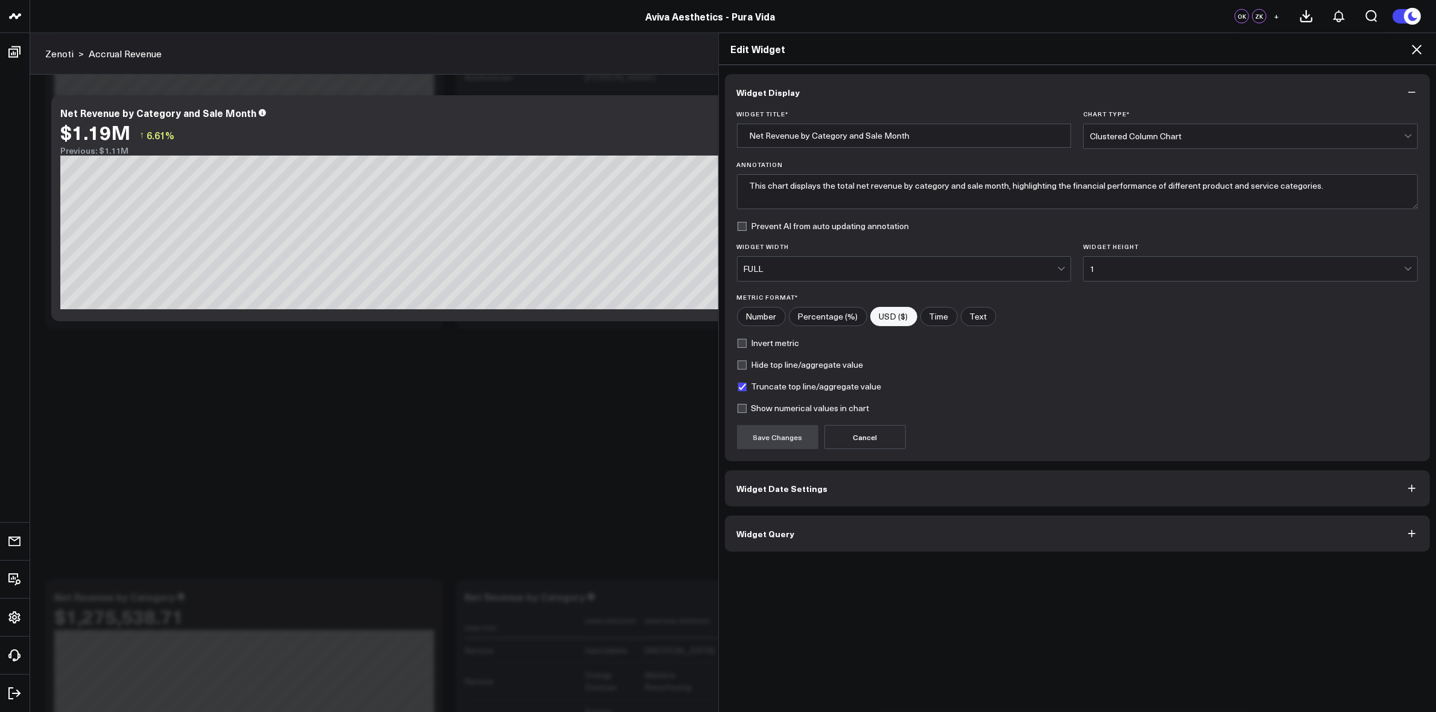
click at [739, 383] on label "Truncate top line/aggregate value" at bounding box center [809, 387] width 145 height 10
click at [739, 383] on input "Truncate top line/aggregate value" at bounding box center [742, 387] width 10 height 10
checkbox input "false"
click at [765, 441] on button "Save Changes" at bounding box center [777, 437] width 81 height 24
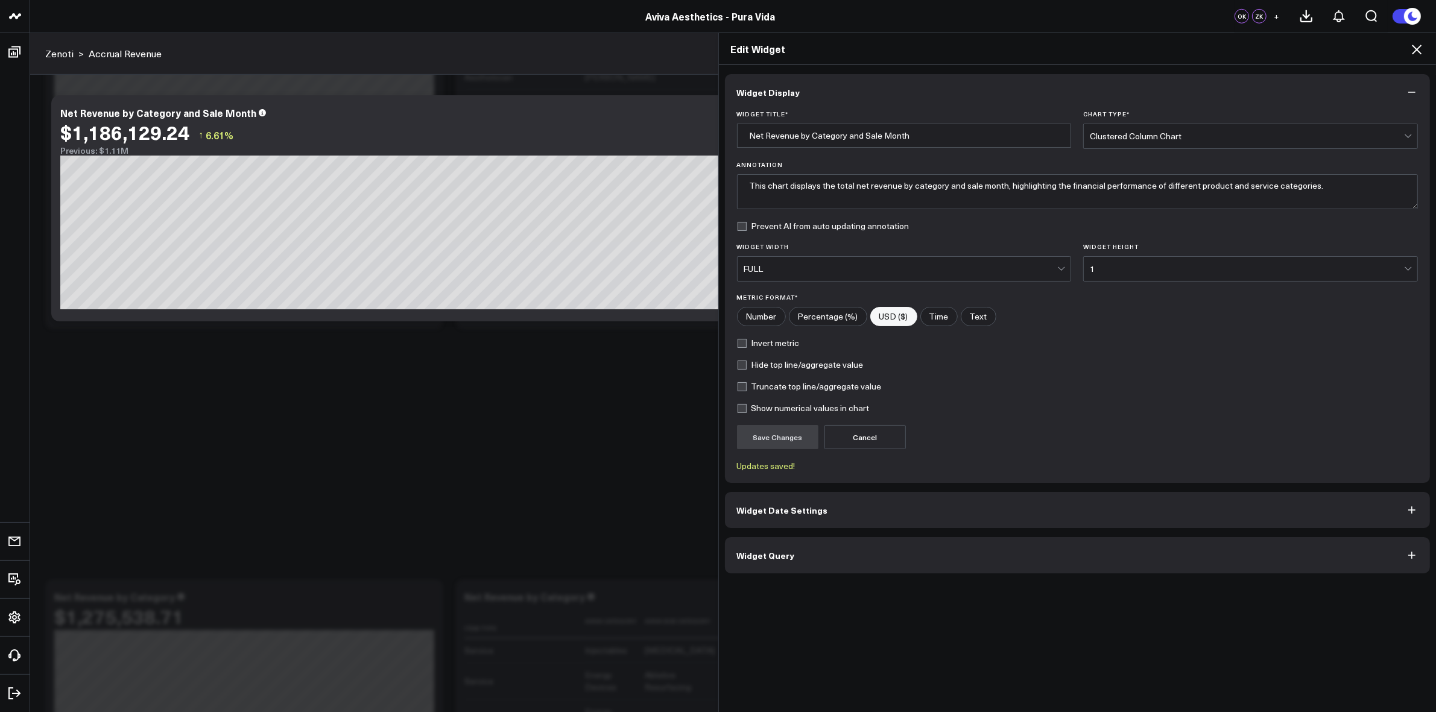
click at [737, 406] on label "Show numerical values in chart" at bounding box center [803, 408] width 133 height 10
click at [737, 406] on input "Show numerical values in chart" at bounding box center [742, 408] width 10 height 10
click at [755, 429] on button "Save Changes" at bounding box center [777, 437] width 81 height 24
click at [737, 413] on label "Show numerical values in chart" at bounding box center [803, 408] width 133 height 10
click at [737, 413] on input "Show numerical values in chart" at bounding box center [742, 408] width 10 height 10
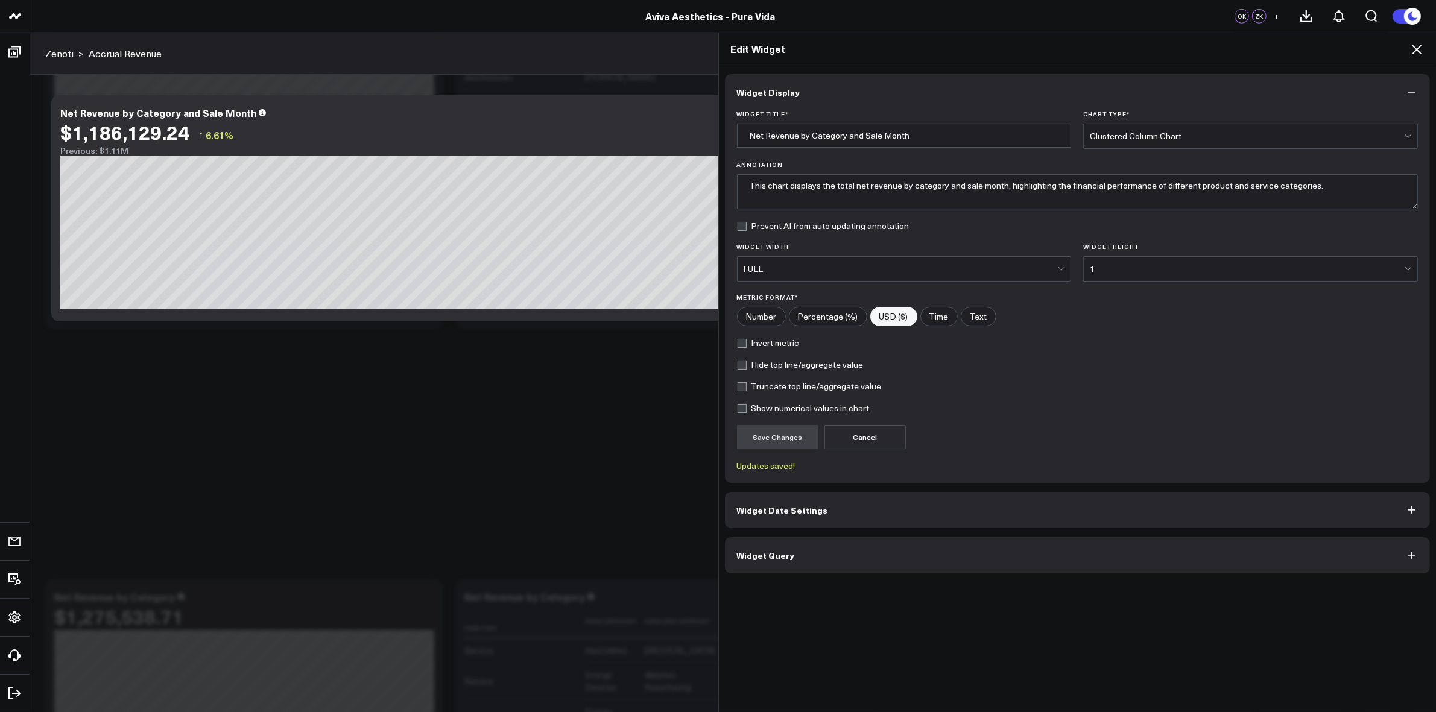
checkbox input "false"
click at [737, 341] on label "Invert metric" at bounding box center [768, 343] width 63 height 10
click at [737, 341] on input "Invert metric" at bounding box center [742, 343] width 10 height 10
click at [737, 344] on label "Invert metric" at bounding box center [768, 343] width 63 height 10
click at [737, 344] on input "Invert metric" at bounding box center [742, 343] width 10 height 10
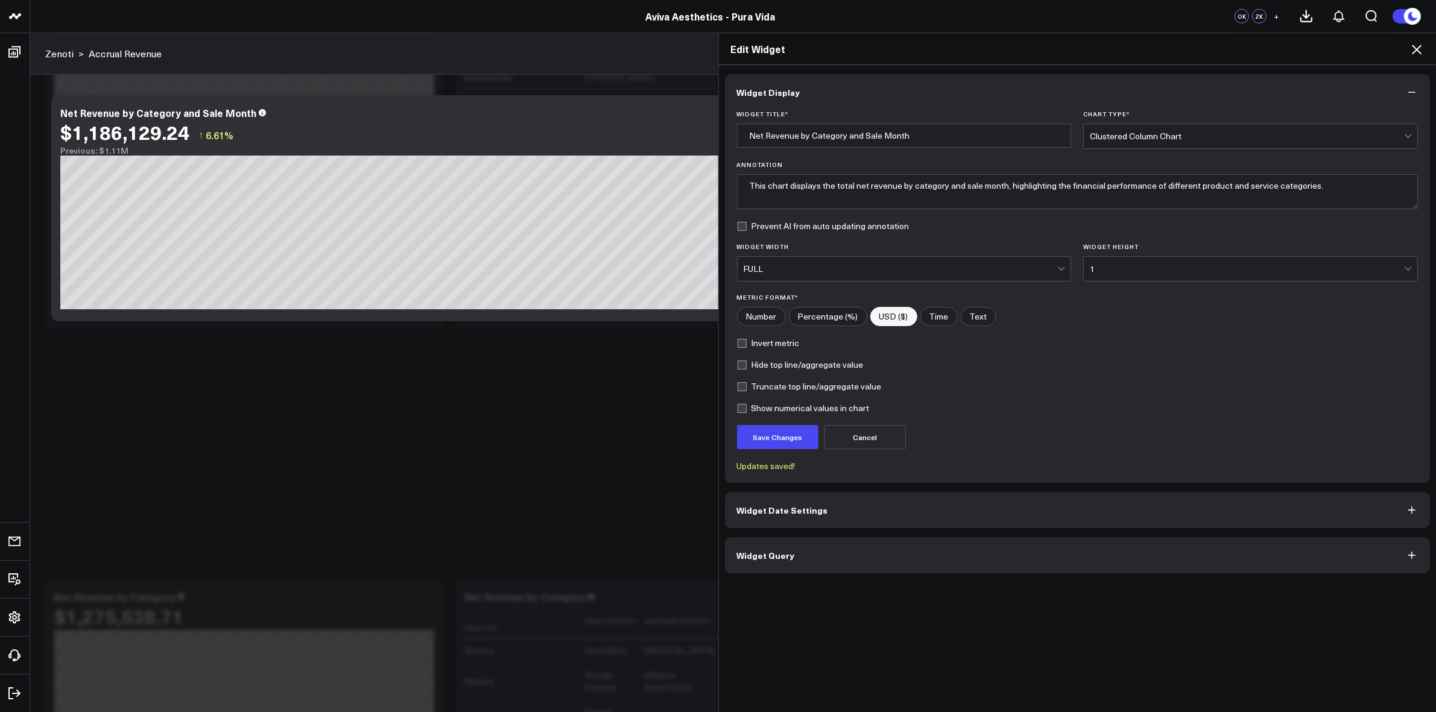
checkbox input "false"
click at [737, 388] on label "Truncate top line/aggregate value" at bounding box center [809, 387] width 145 height 10
click at [737, 388] on input "Truncate top line/aggregate value" at bounding box center [742, 387] width 10 height 10
checkbox input "true"
click at [767, 438] on button "Save Changes" at bounding box center [777, 437] width 81 height 24
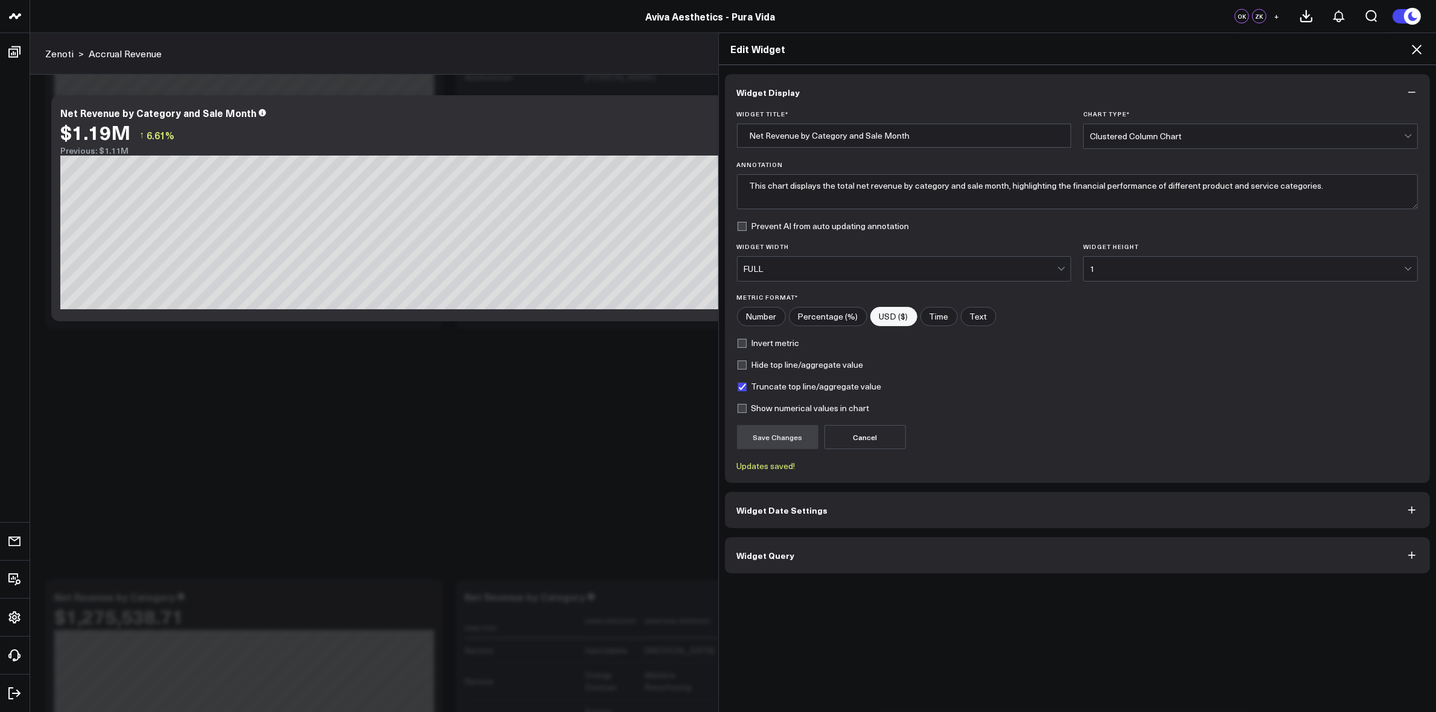
click at [837, 514] on button "Widget Date Settings" at bounding box center [1078, 510] width 706 height 36
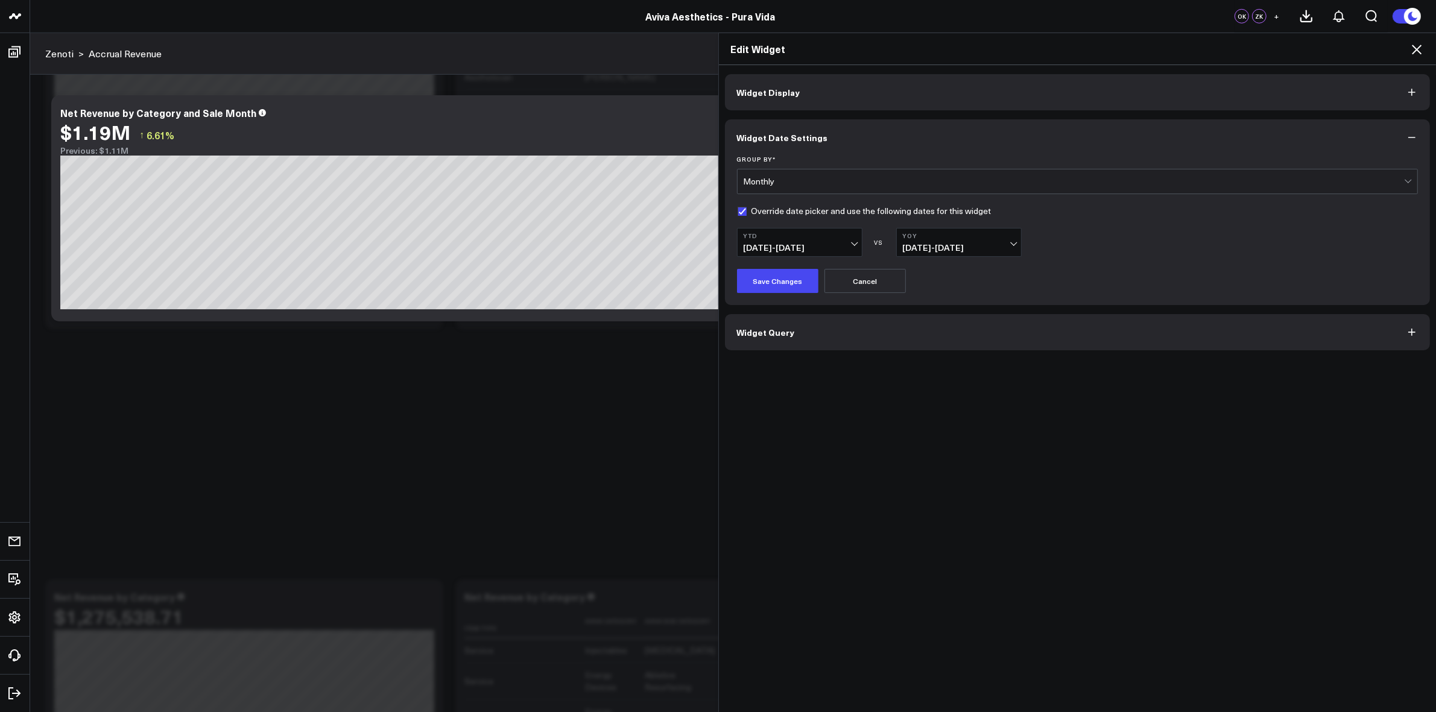
click at [846, 238] on b "YTD" at bounding box center [800, 235] width 112 height 7
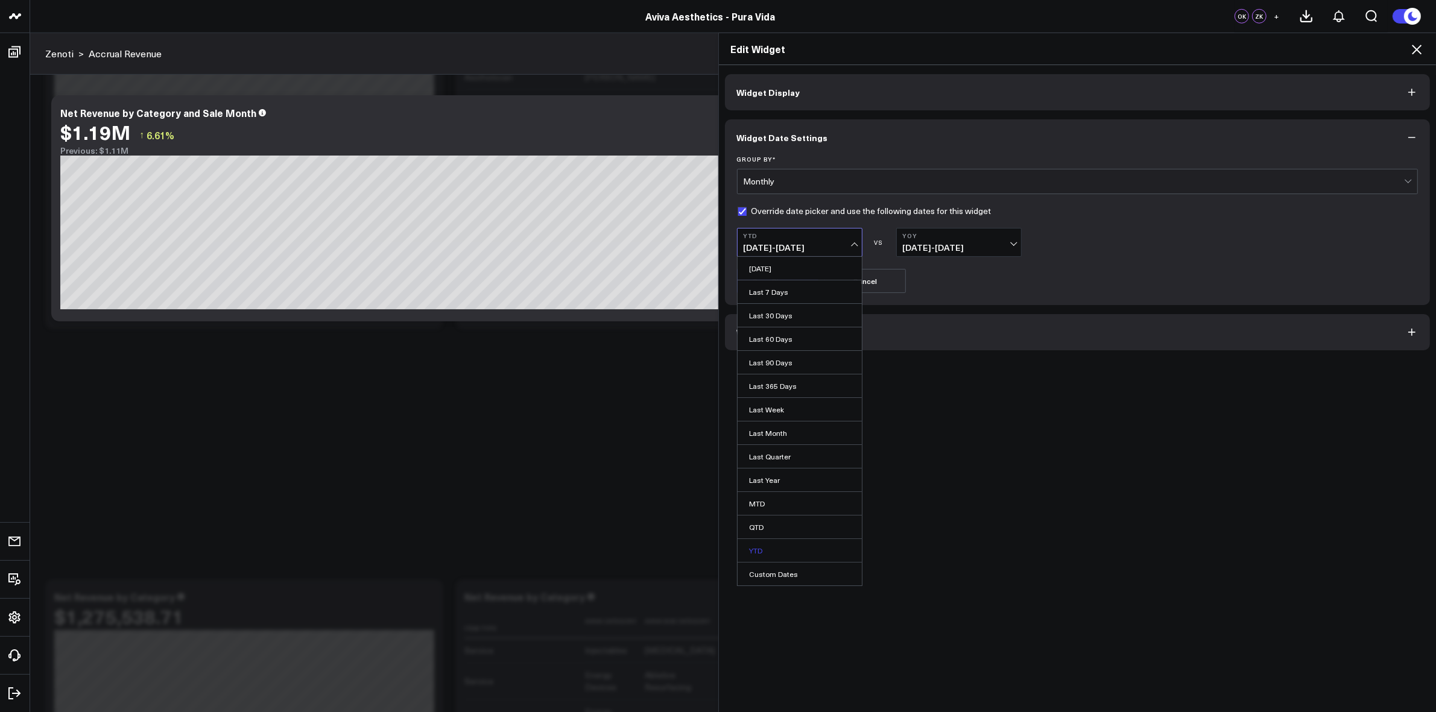
click at [762, 546] on link "YTD" at bounding box center [800, 550] width 124 height 23
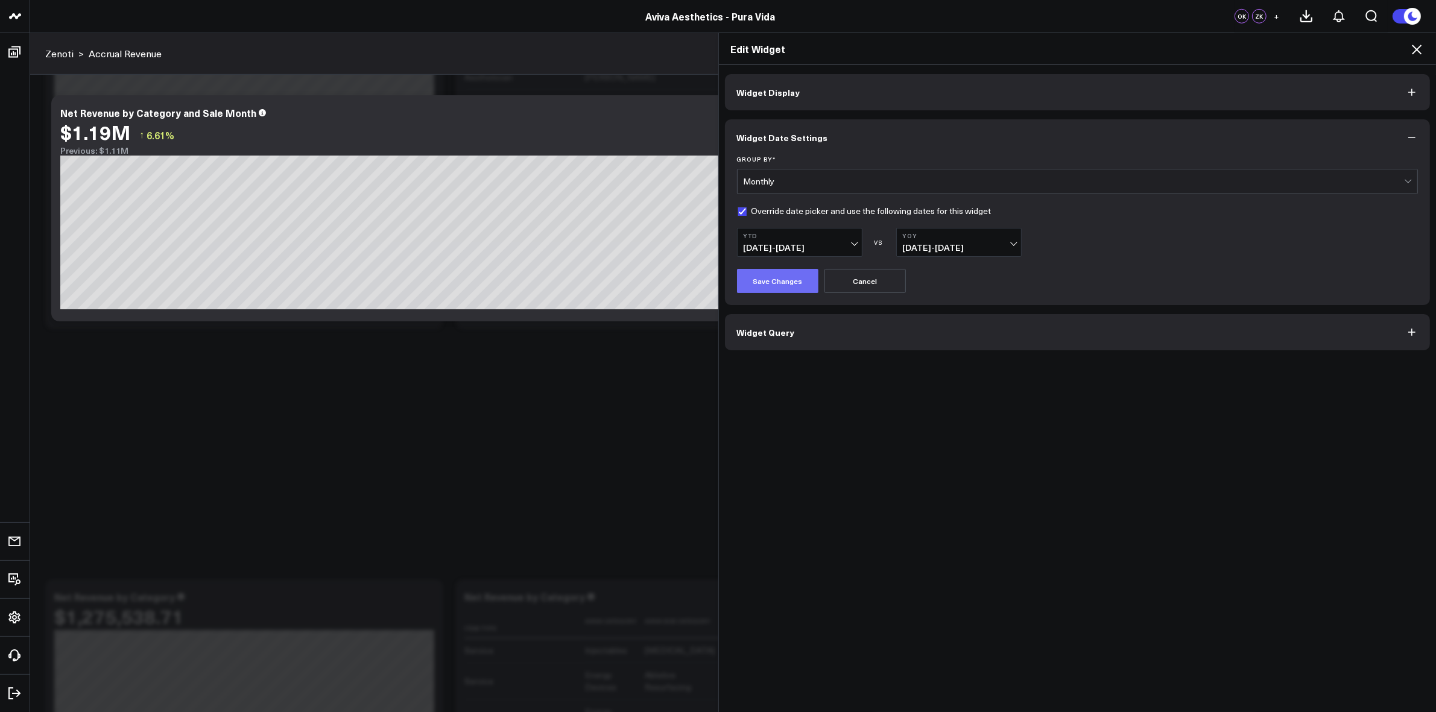
click at [791, 286] on button "Save Changes" at bounding box center [777, 281] width 81 height 24
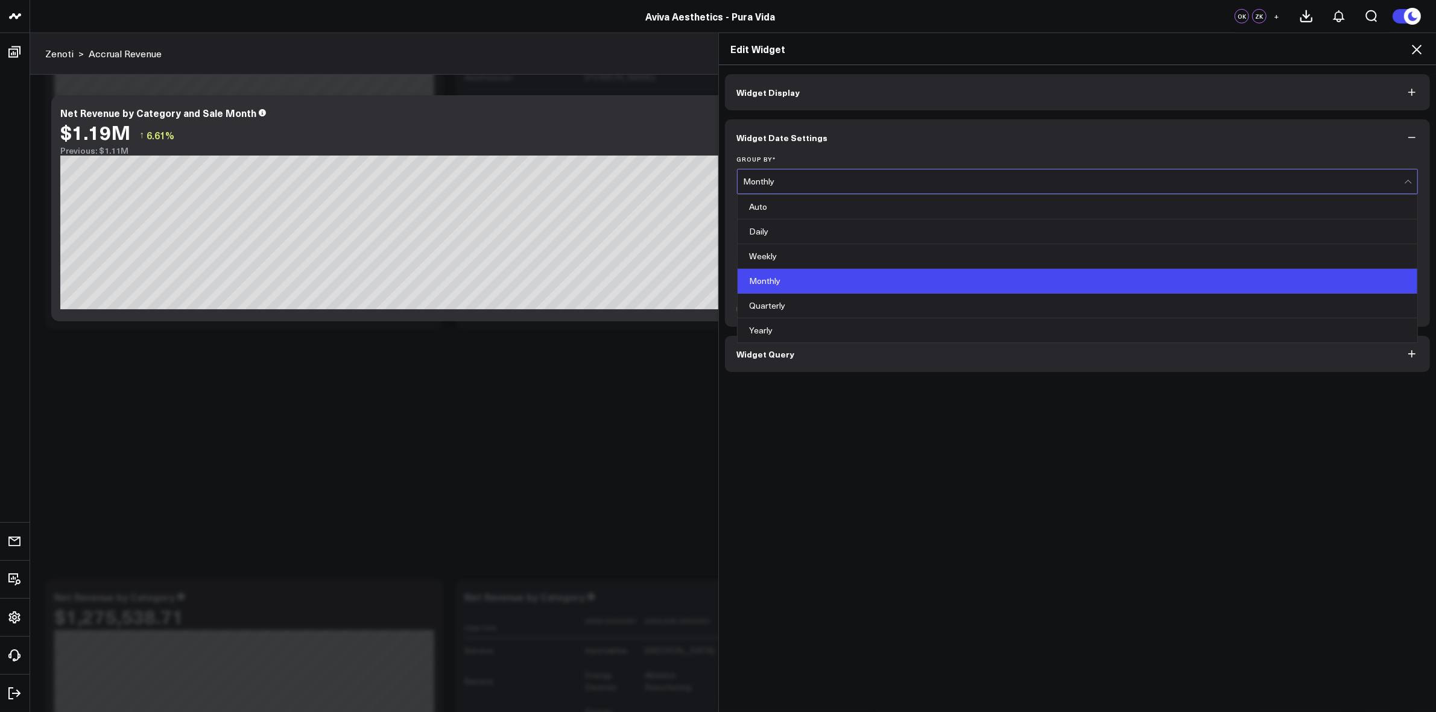
click at [794, 185] on div "Monthly" at bounding box center [1074, 182] width 661 height 10
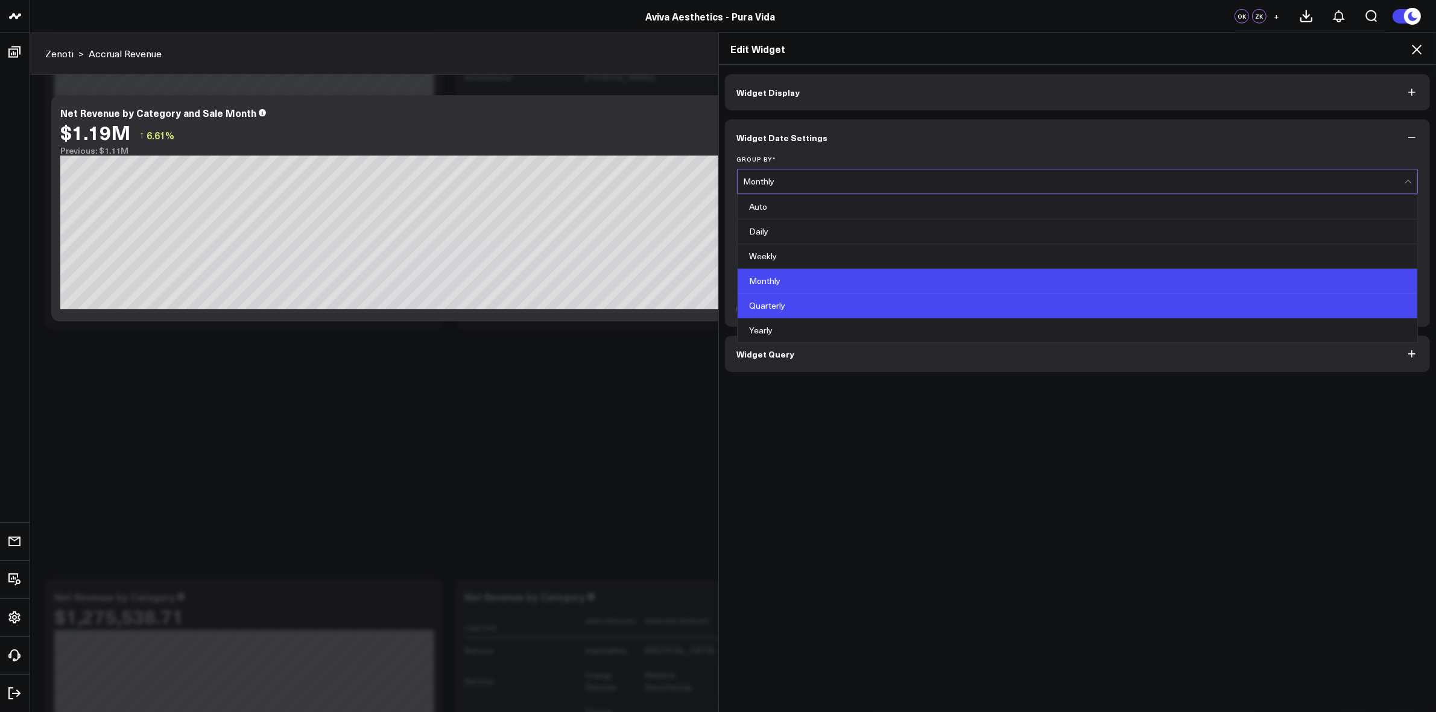
click at [777, 308] on div "Quarterly" at bounding box center [1078, 306] width 680 height 25
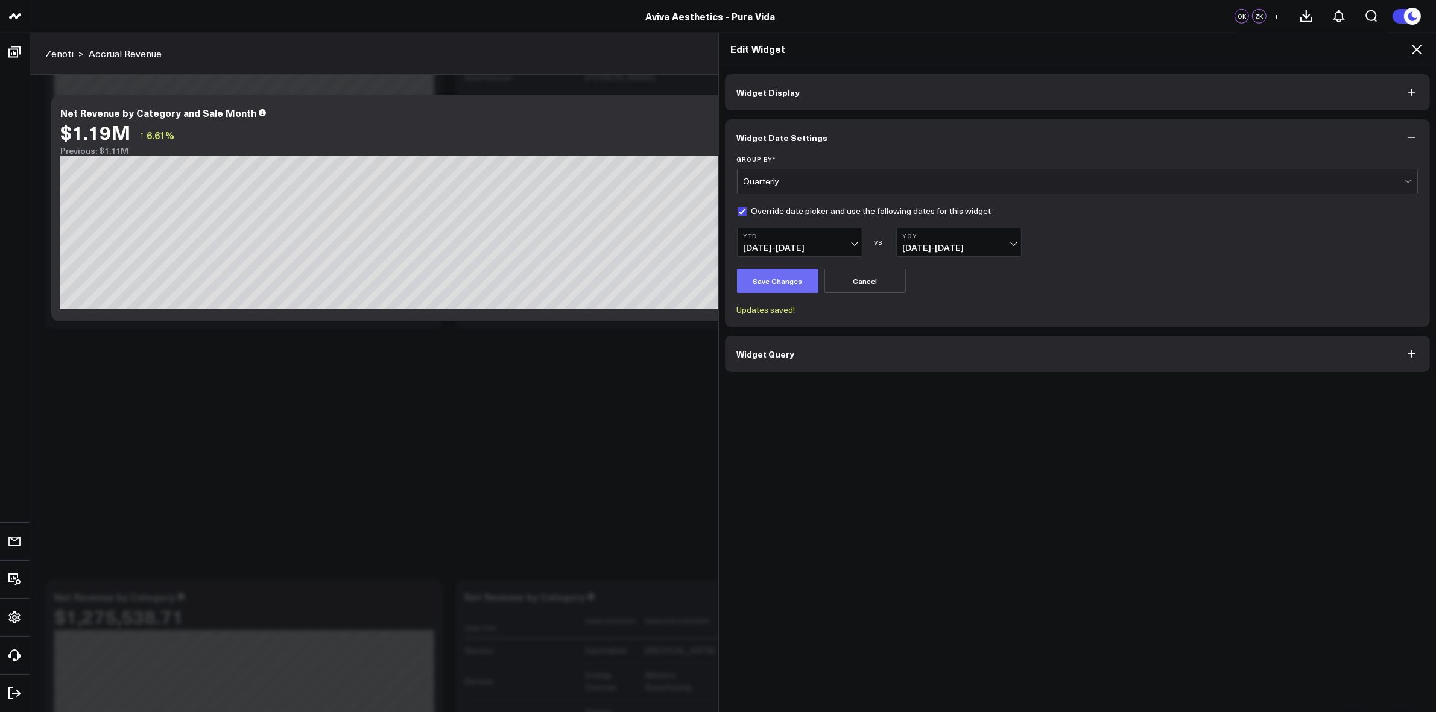
click at [778, 279] on button "Save Changes" at bounding box center [777, 281] width 81 height 24
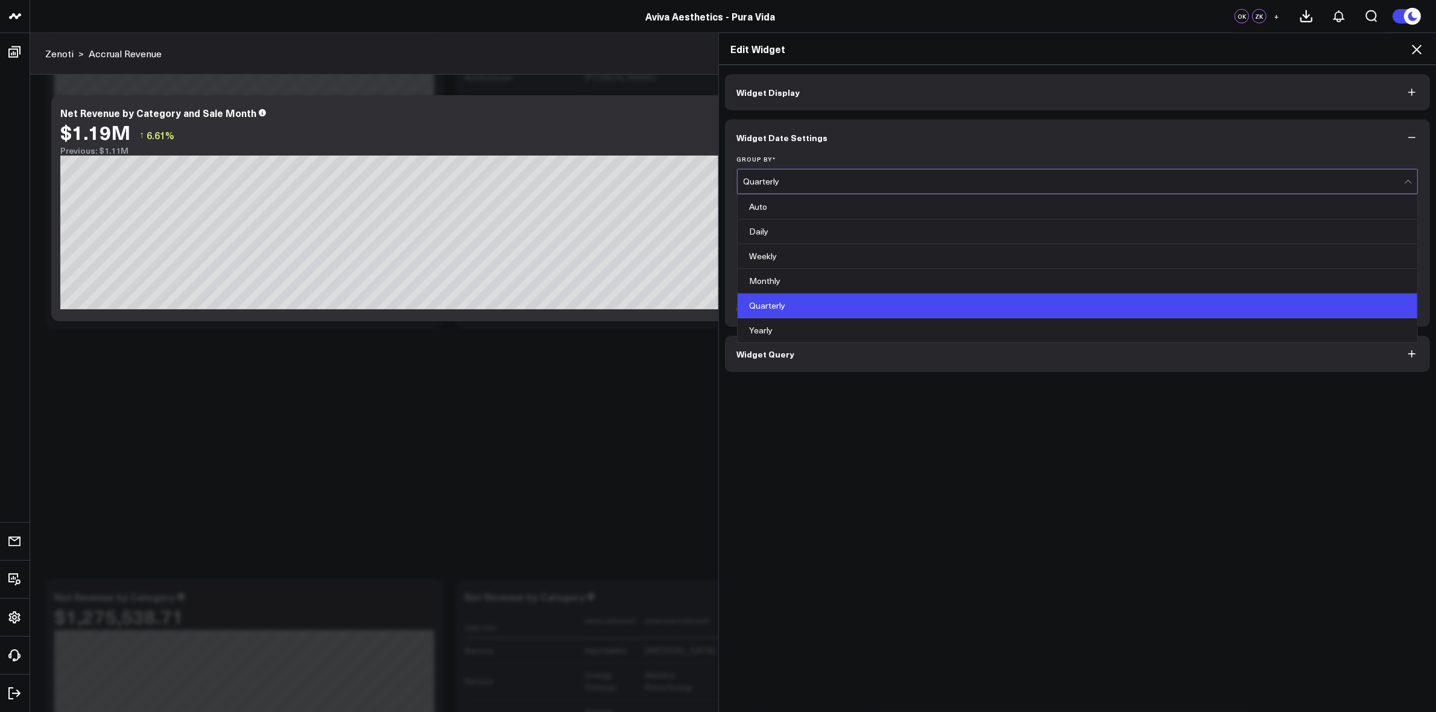
click at [778, 182] on div "Quarterly" at bounding box center [1074, 182] width 661 height 10
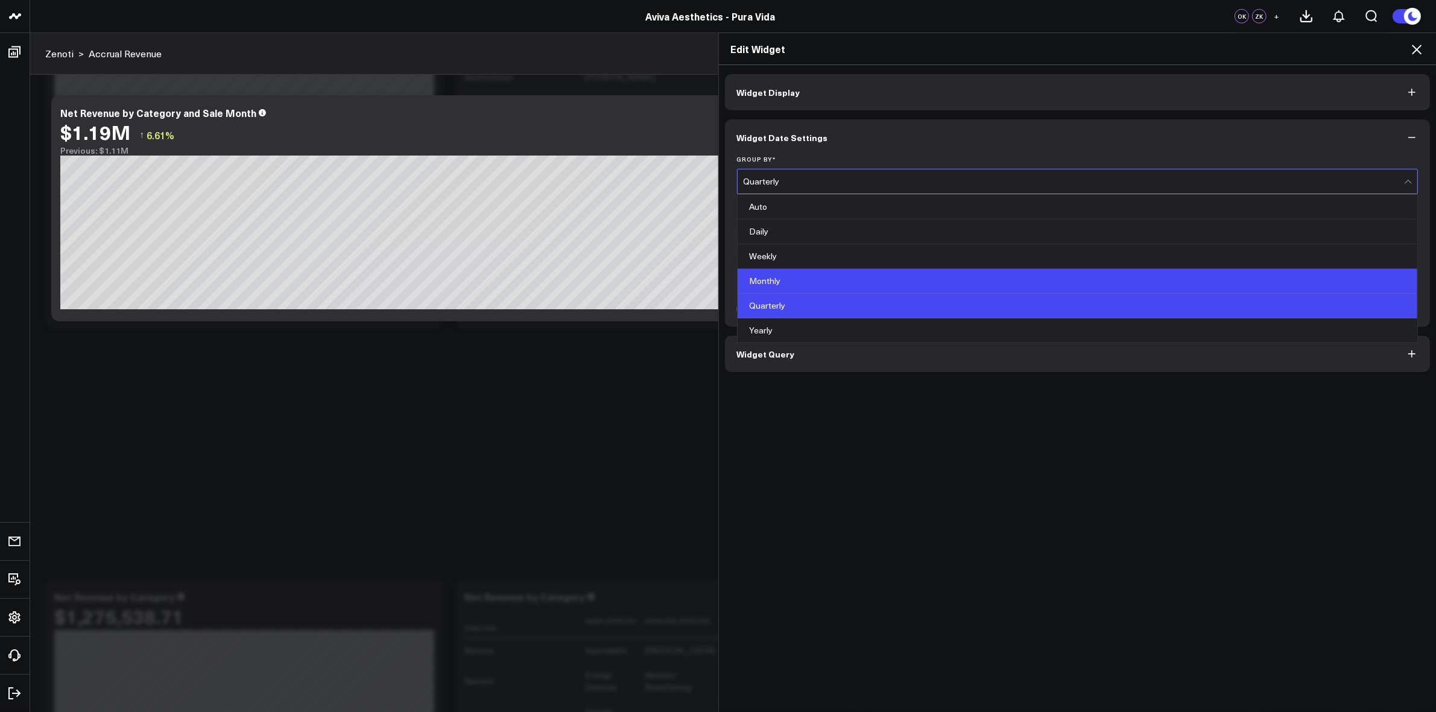
click at [768, 279] on div "Monthly" at bounding box center [1078, 281] width 680 height 25
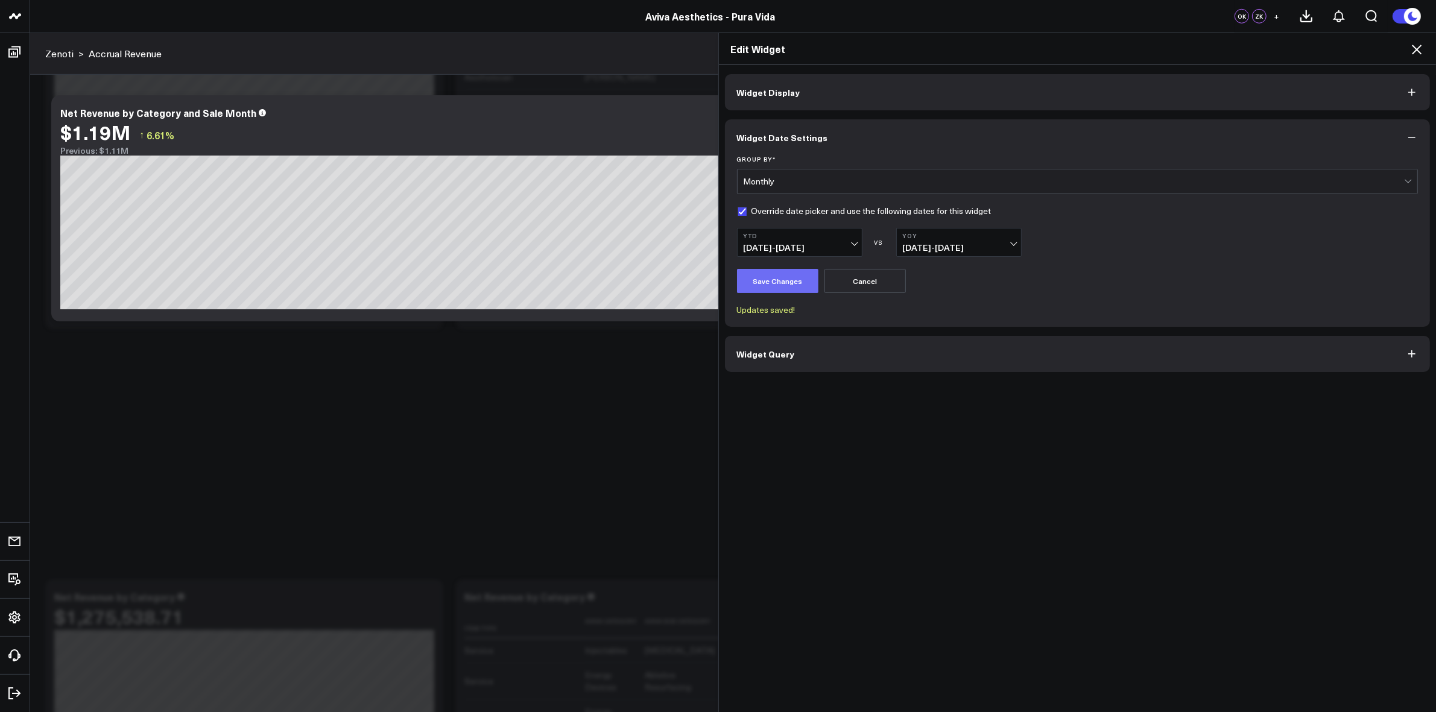
drag, startPoint x: 776, startPoint y: 265, endPoint x: 770, endPoint y: 291, distance: 26.2
click at [776, 278] on form "Group By * option Monthly, selected. Monthly Override date picker and use the f…" at bounding box center [1078, 235] width 682 height 159
click at [768, 291] on button "Save Changes" at bounding box center [777, 281] width 81 height 24
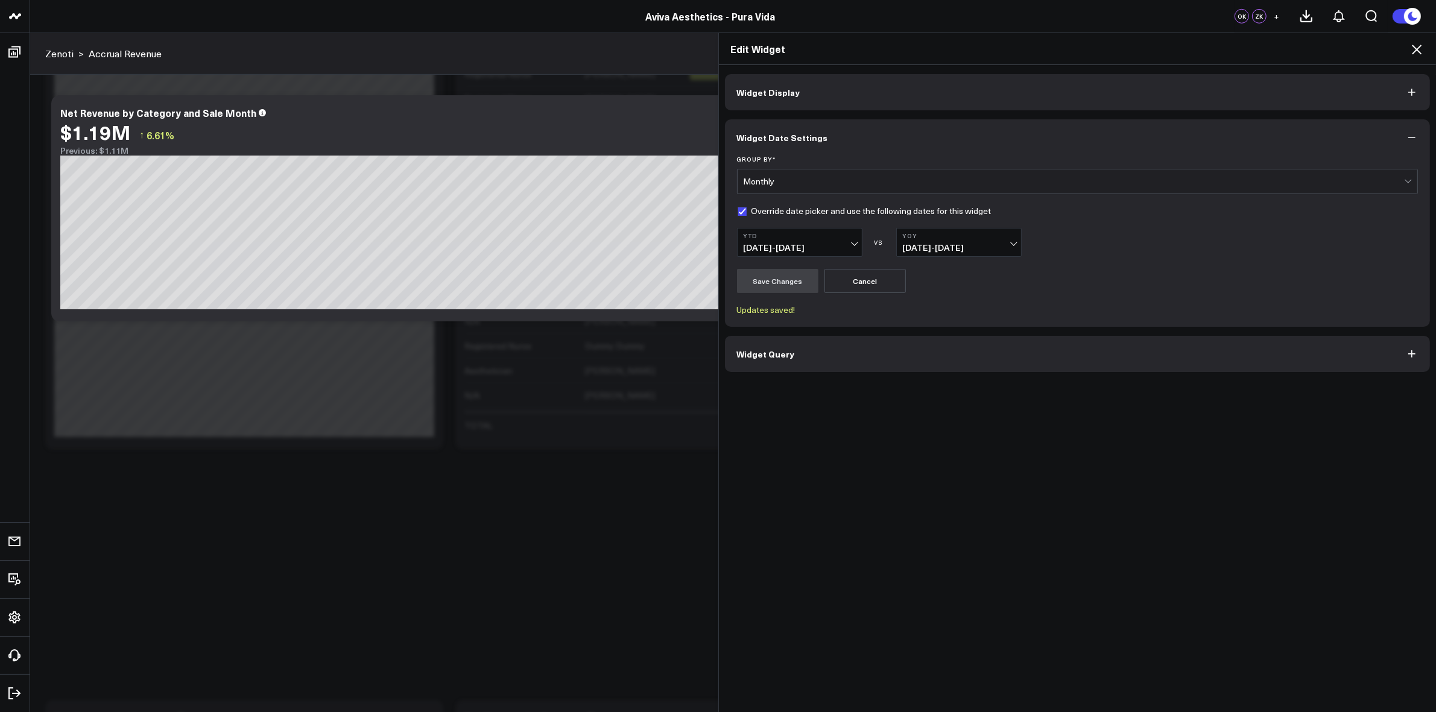
scroll to position [829, 0]
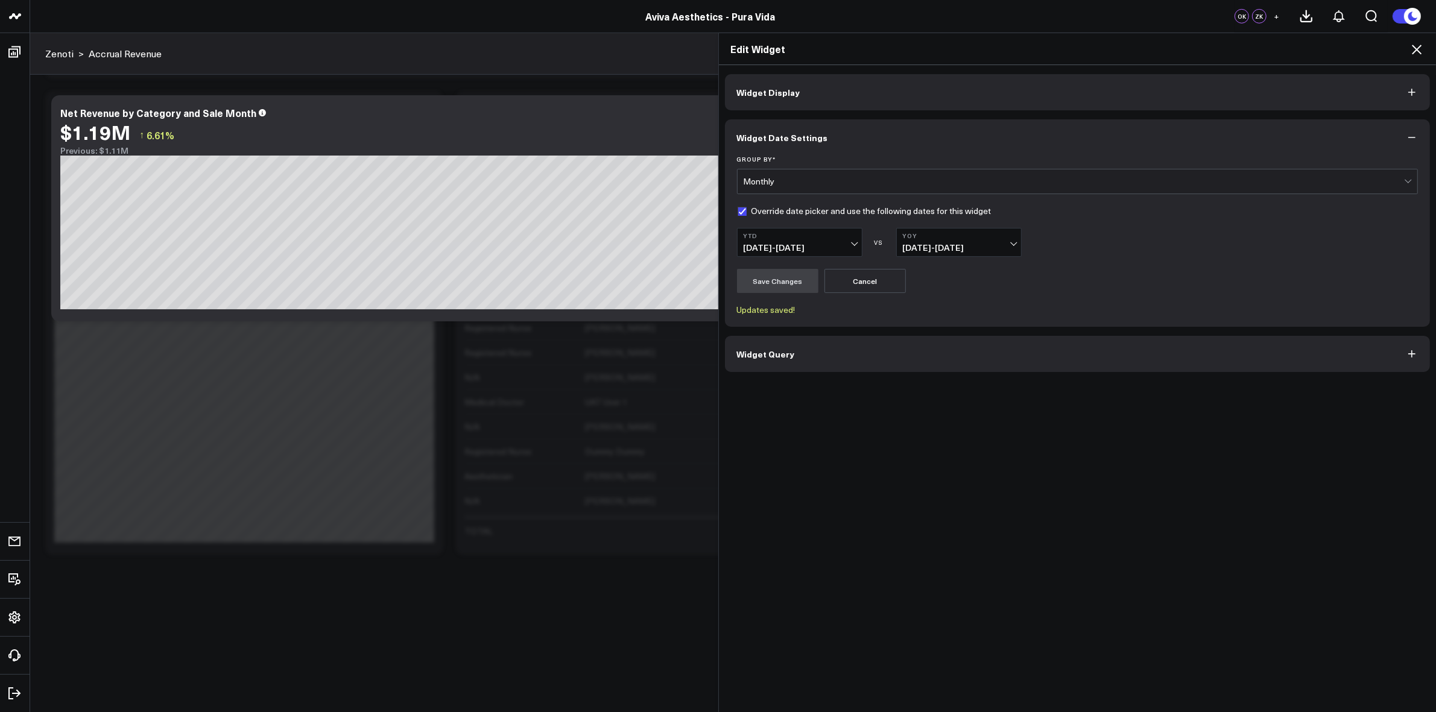
click at [790, 84] on button "Widget Display" at bounding box center [1078, 92] width 706 height 36
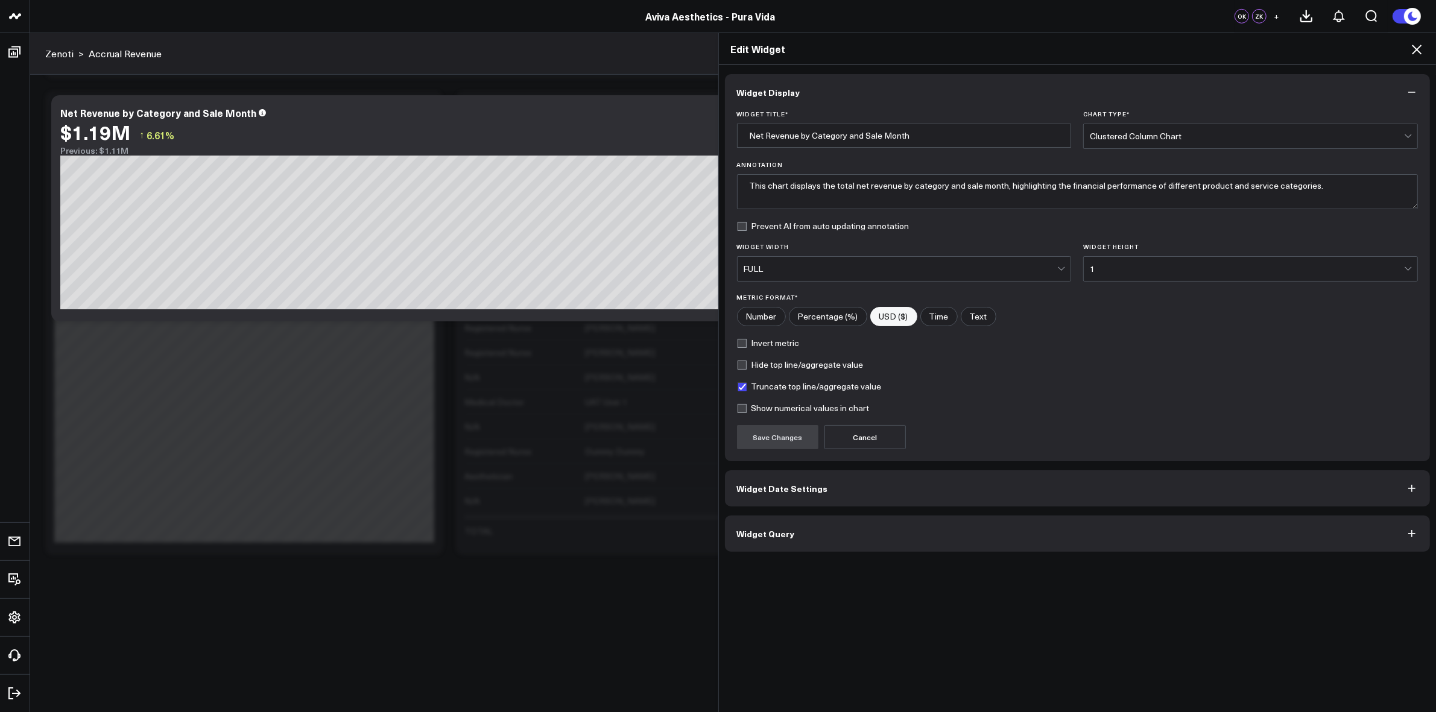
click at [778, 534] on span "Widget Query" at bounding box center [766, 534] width 58 height 10
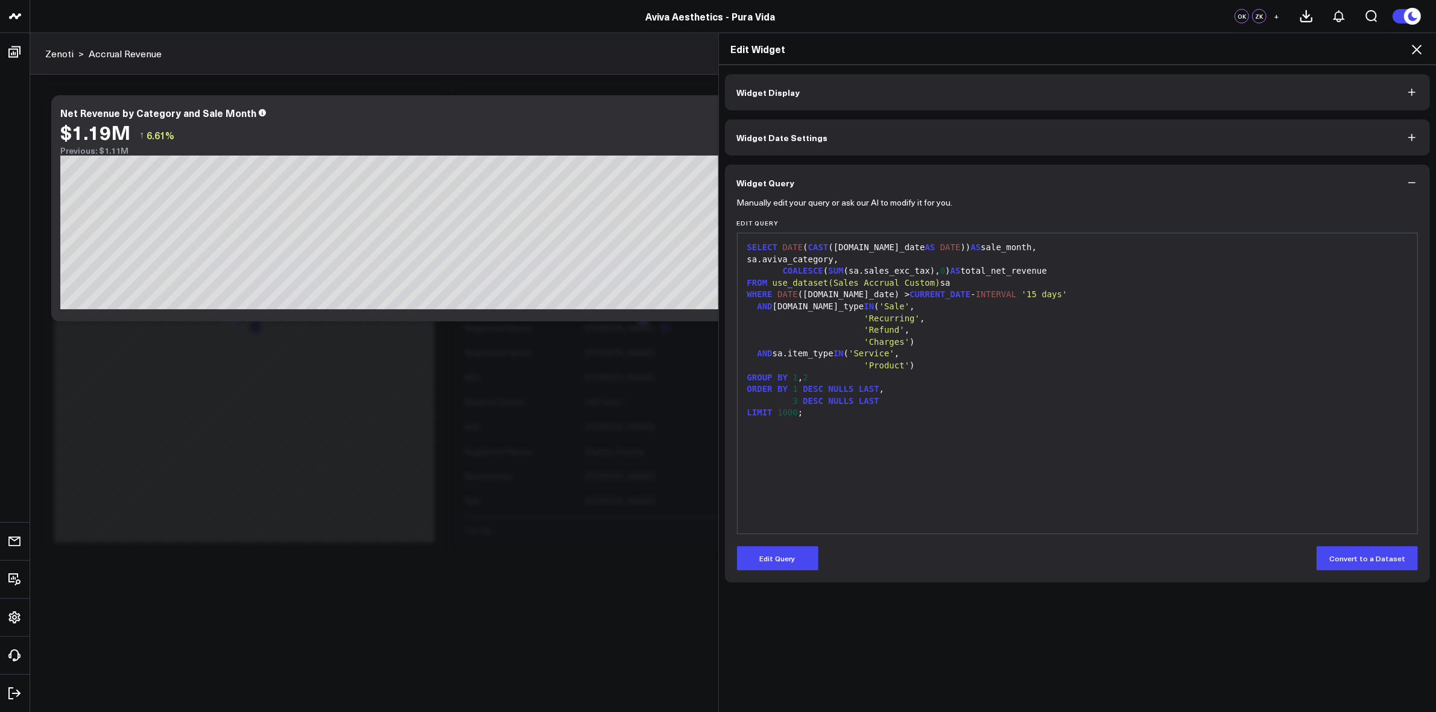
click at [1414, 44] on icon at bounding box center [1416, 49] width 14 height 14
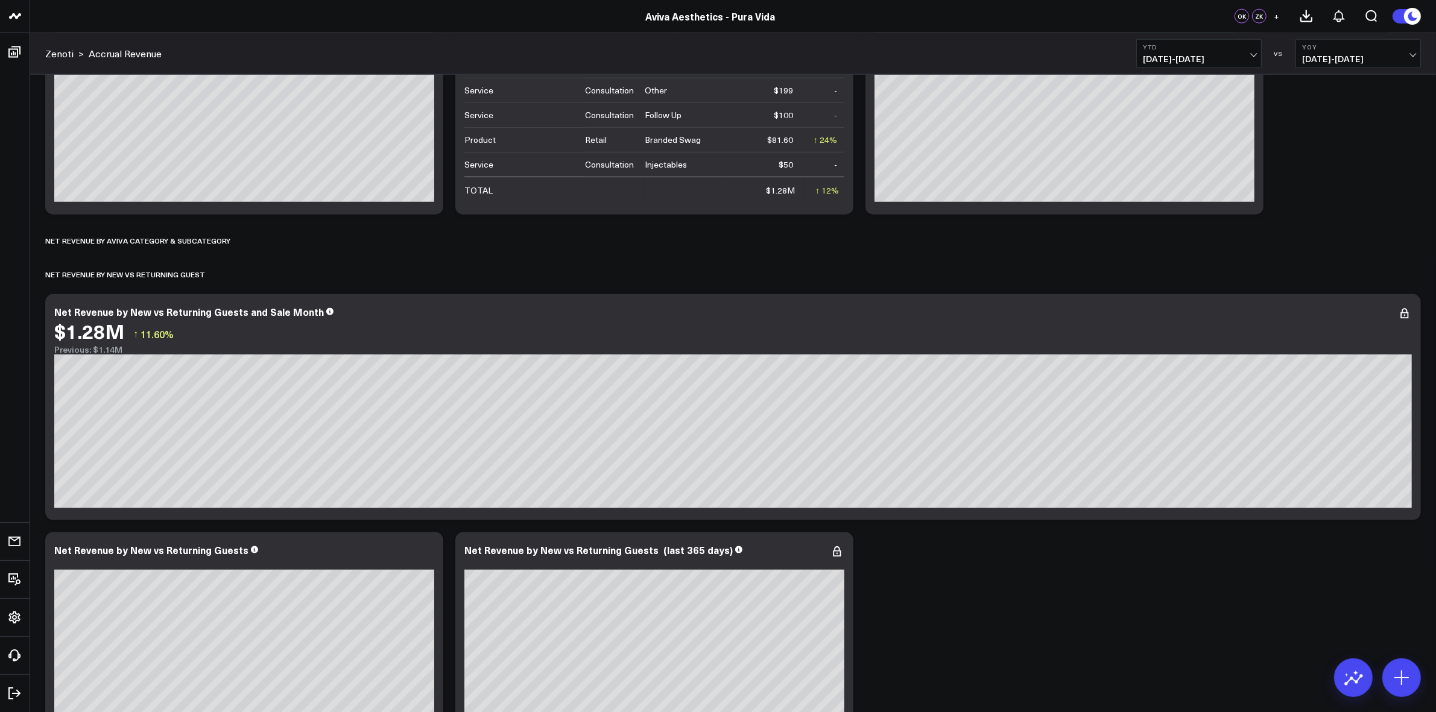
scroll to position [1946, 0]
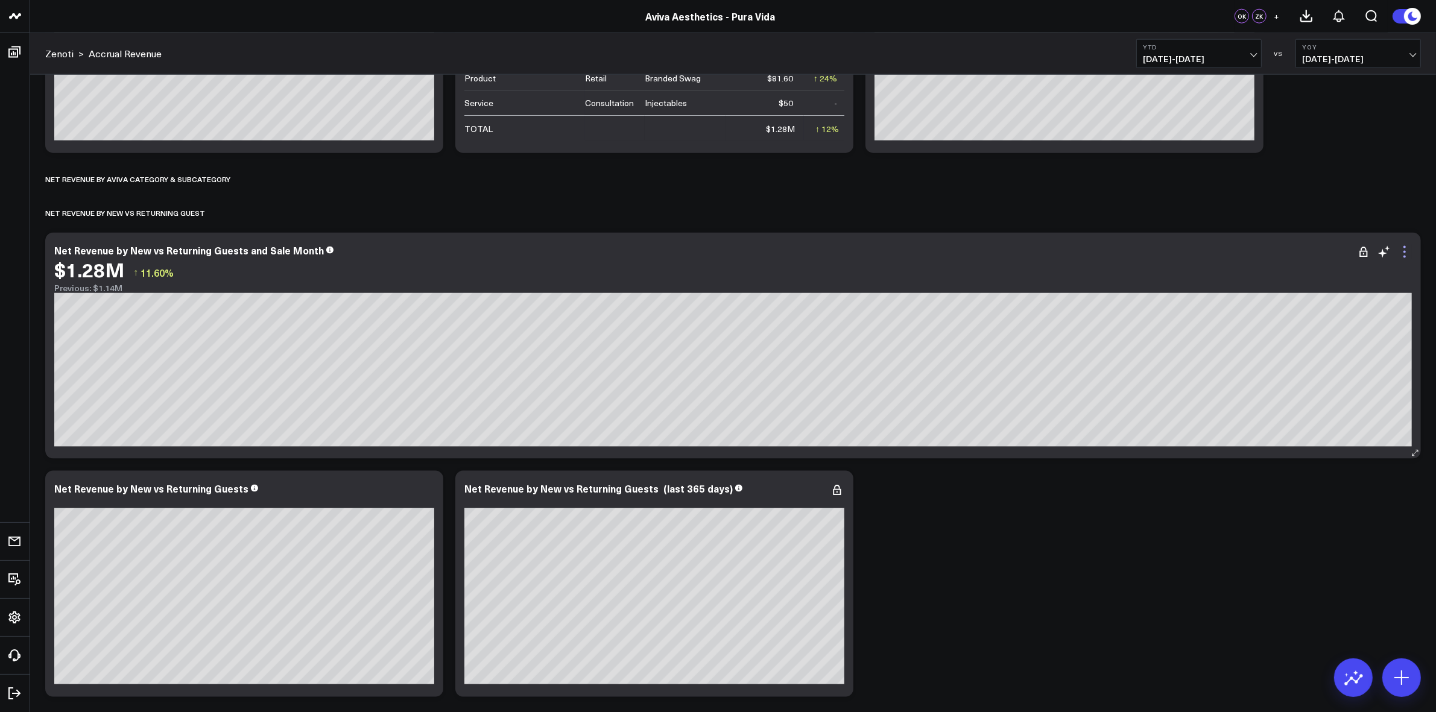
click at [1410, 251] on icon at bounding box center [1404, 252] width 14 height 14
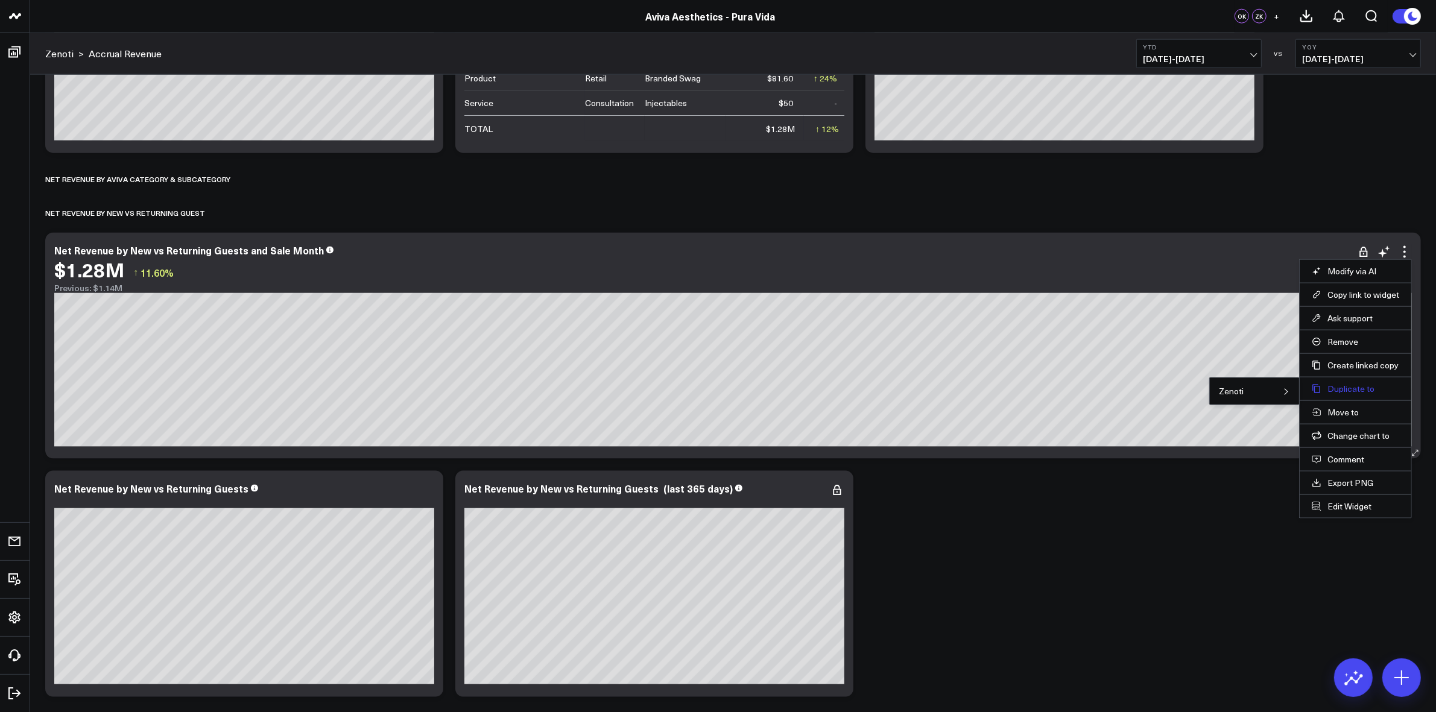
click at [1357, 387] on button "Duplicate to" at bounding box center [1355, 389] width 87 height 11
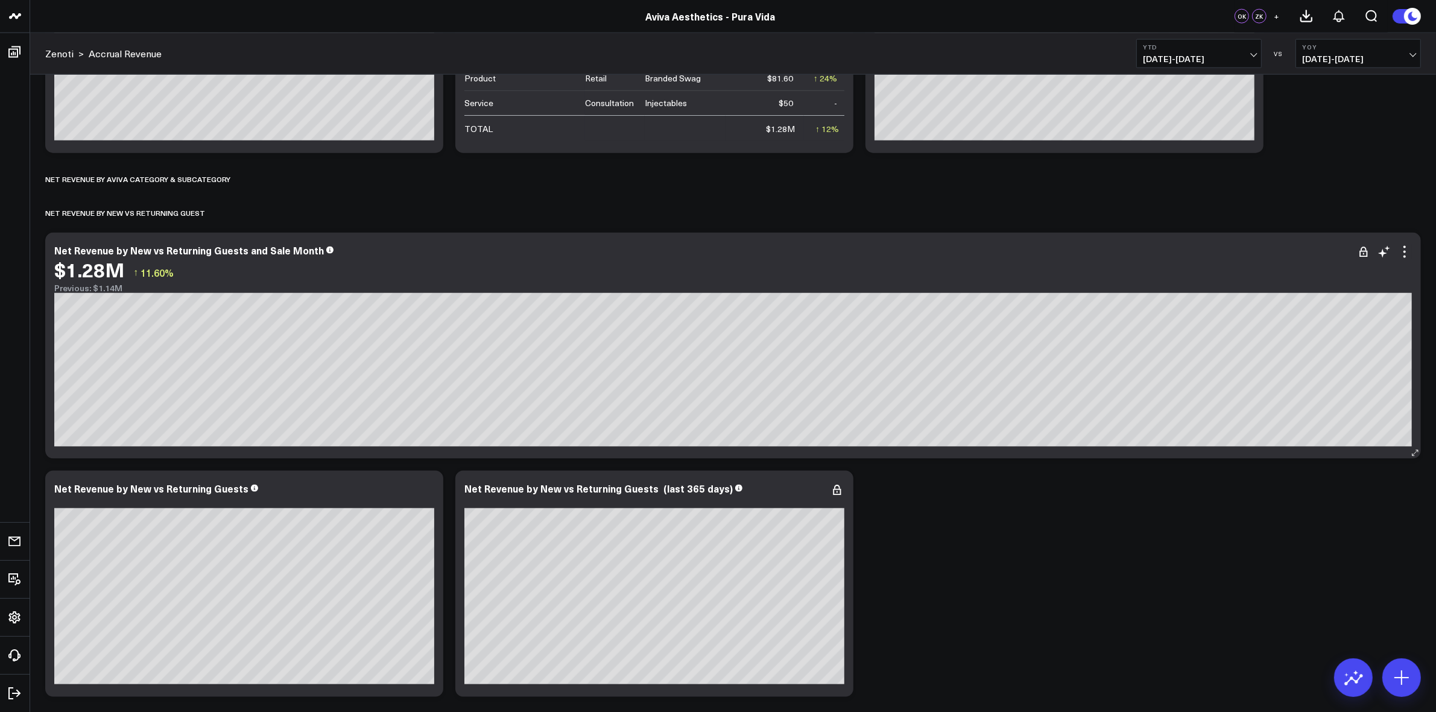
click at [1406, 261] on div "$1.28M ↑ 11.60%" at bounding box center [733, 270] width 1358 height 22
click at [1408, 264] on div "$1.28M ↑ 11.60%" at bounding box center [733, 270] width 1358 height 22
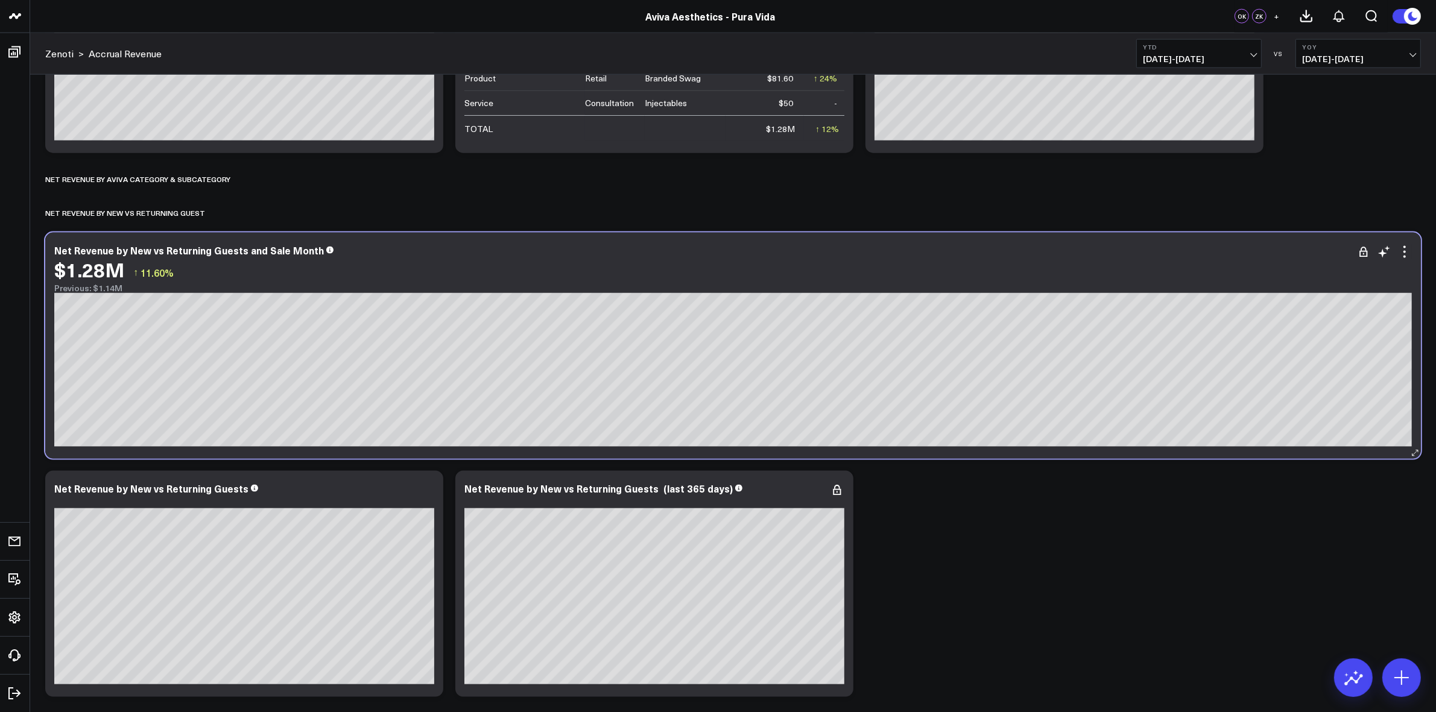
click at [1409, 262] on div "$1.28M ↑ 11.60%" at bounding box center [733, 270] width 1358 height 22
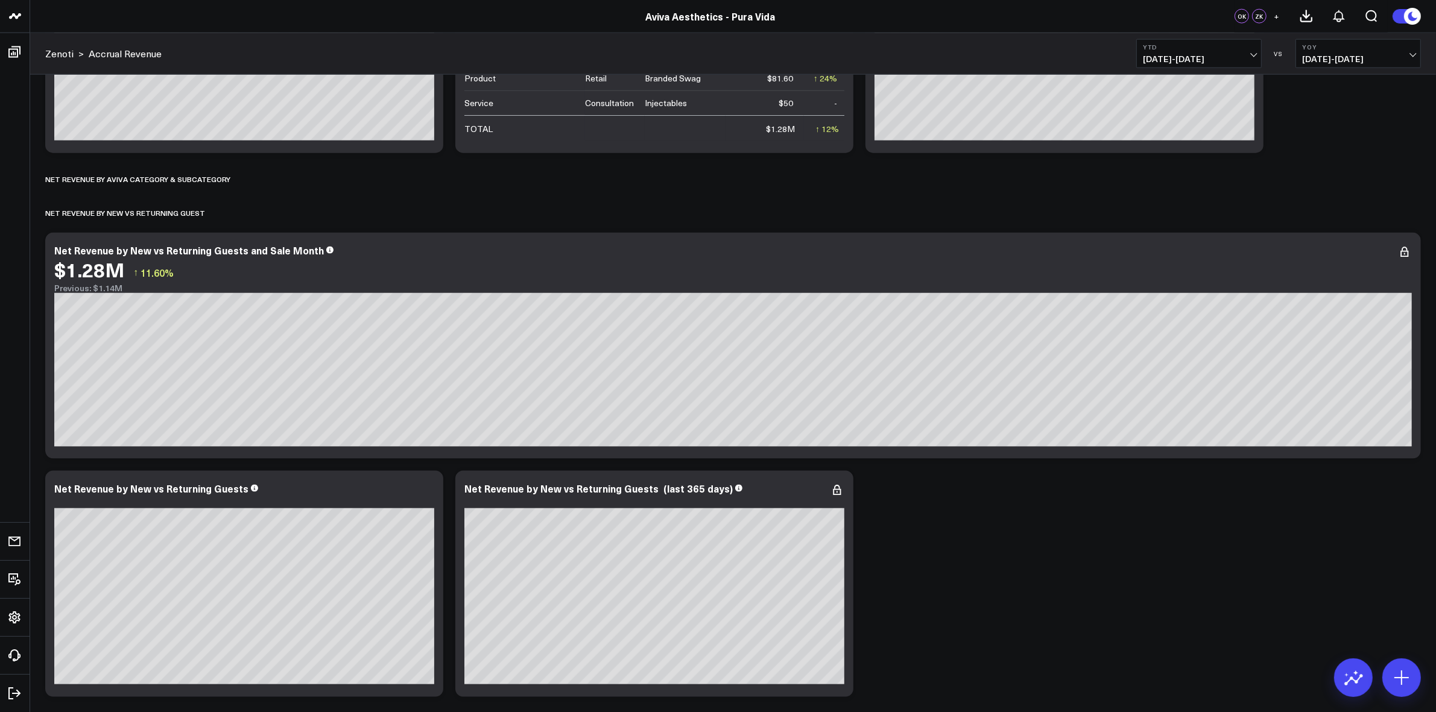
click at [1406, 251] on icon at bounding box center [1404, 252] width 14 height 14
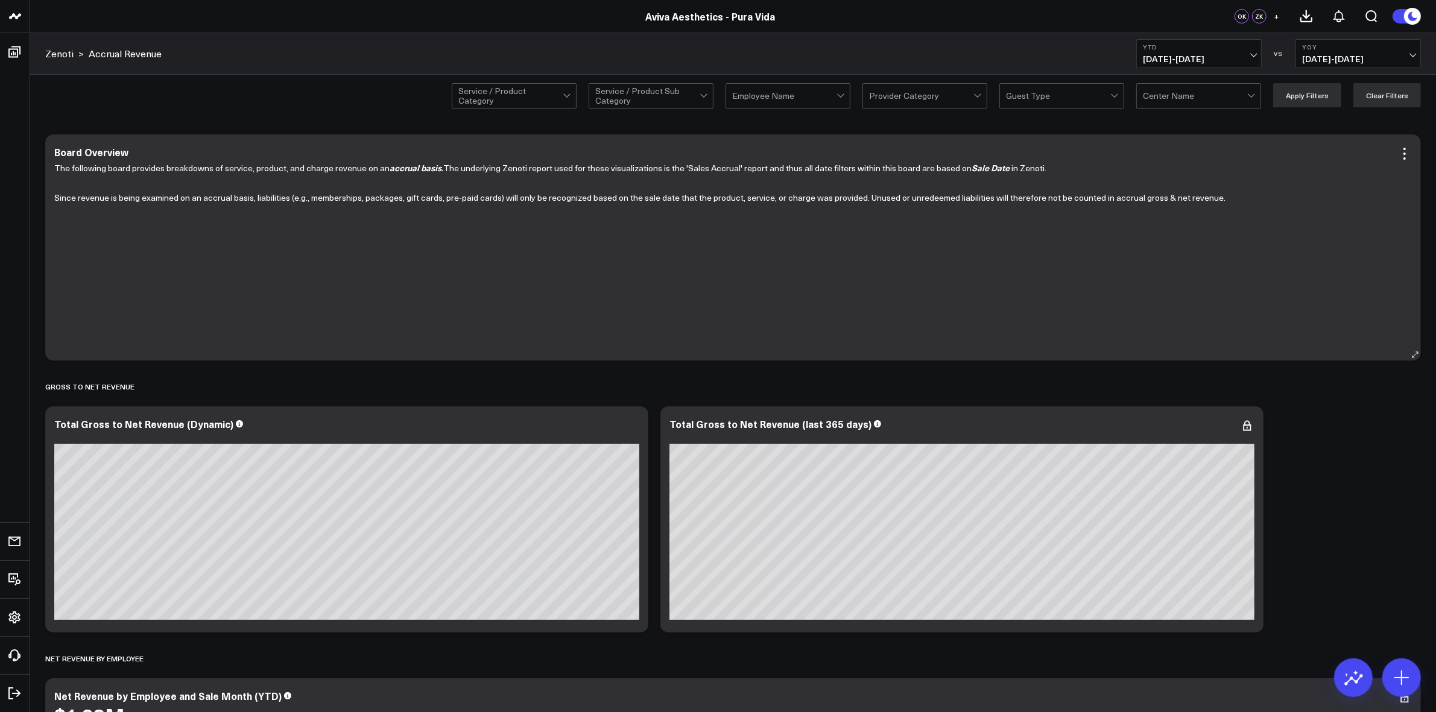
scroll to position [0, 0]
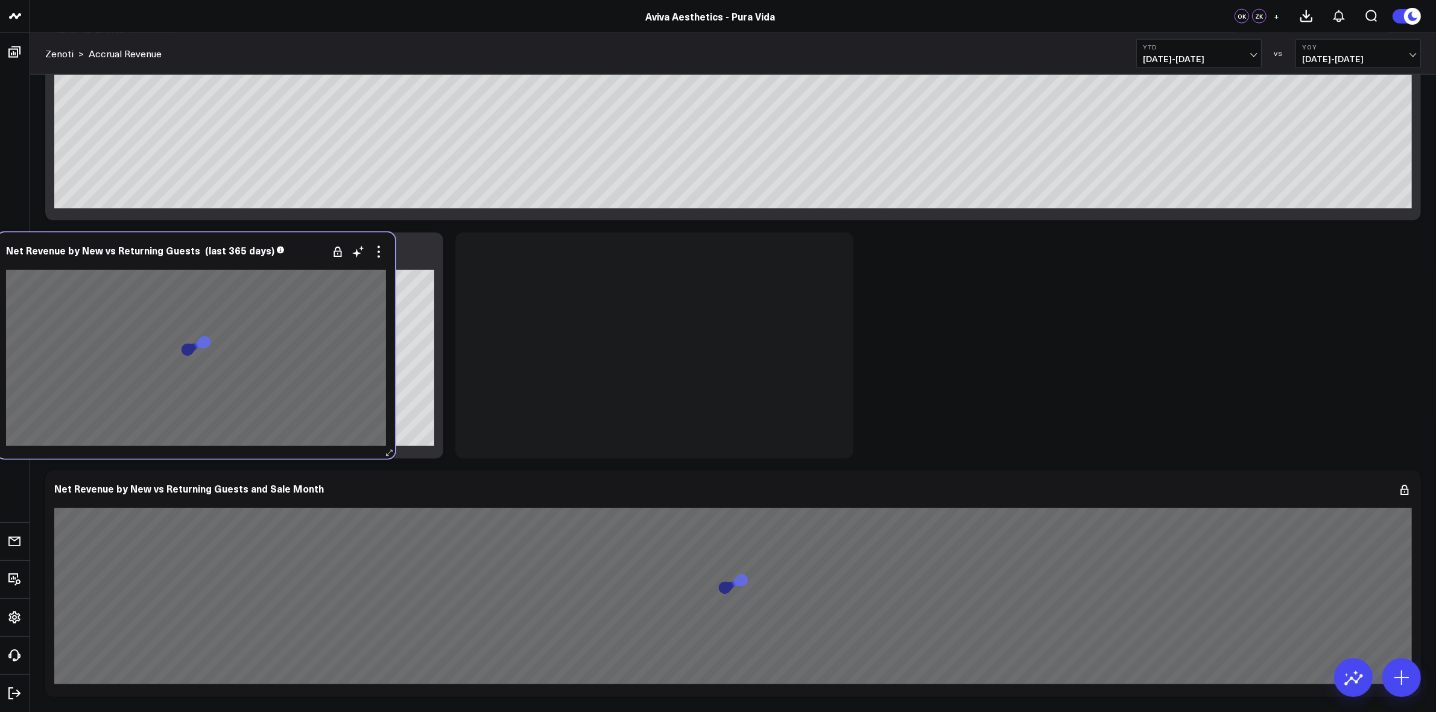
scroll to position [2184, 0]
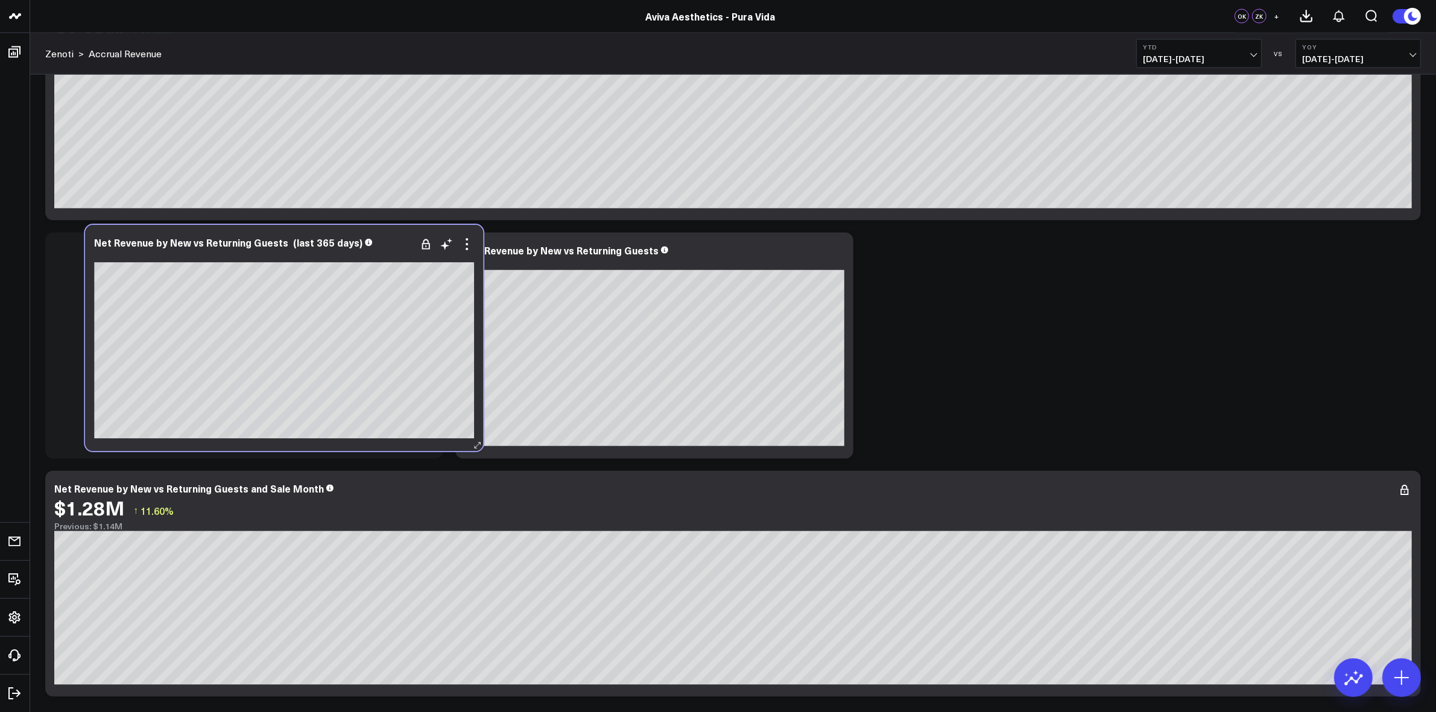
drag, startPoint x: 306, startPoint y: 504, endPoint x: 345, endPoint y: 258, distance: 249.2
click at [345, 258] on div at bounding box center [284, 255] width 380 height 8
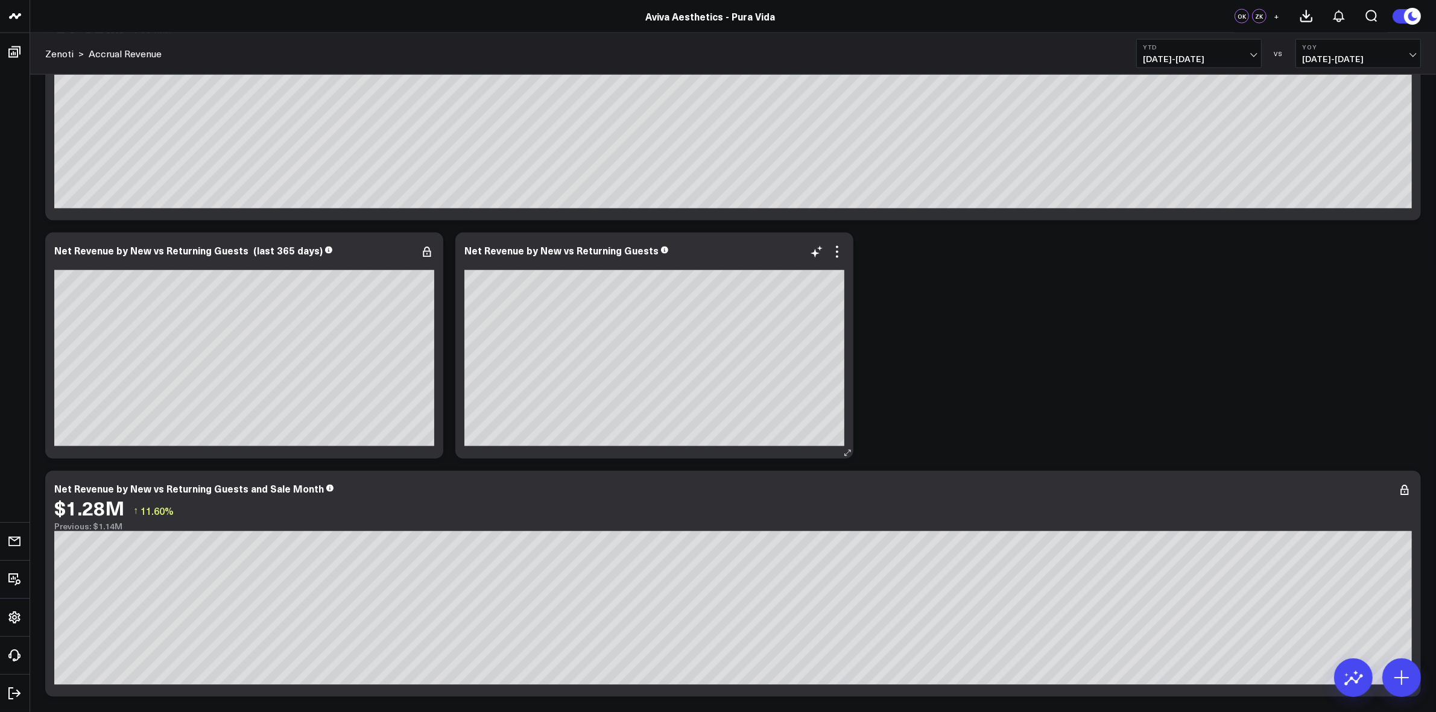
click at [1383, 493] on icon at bounding box center [1382, 491] width 9 height 9
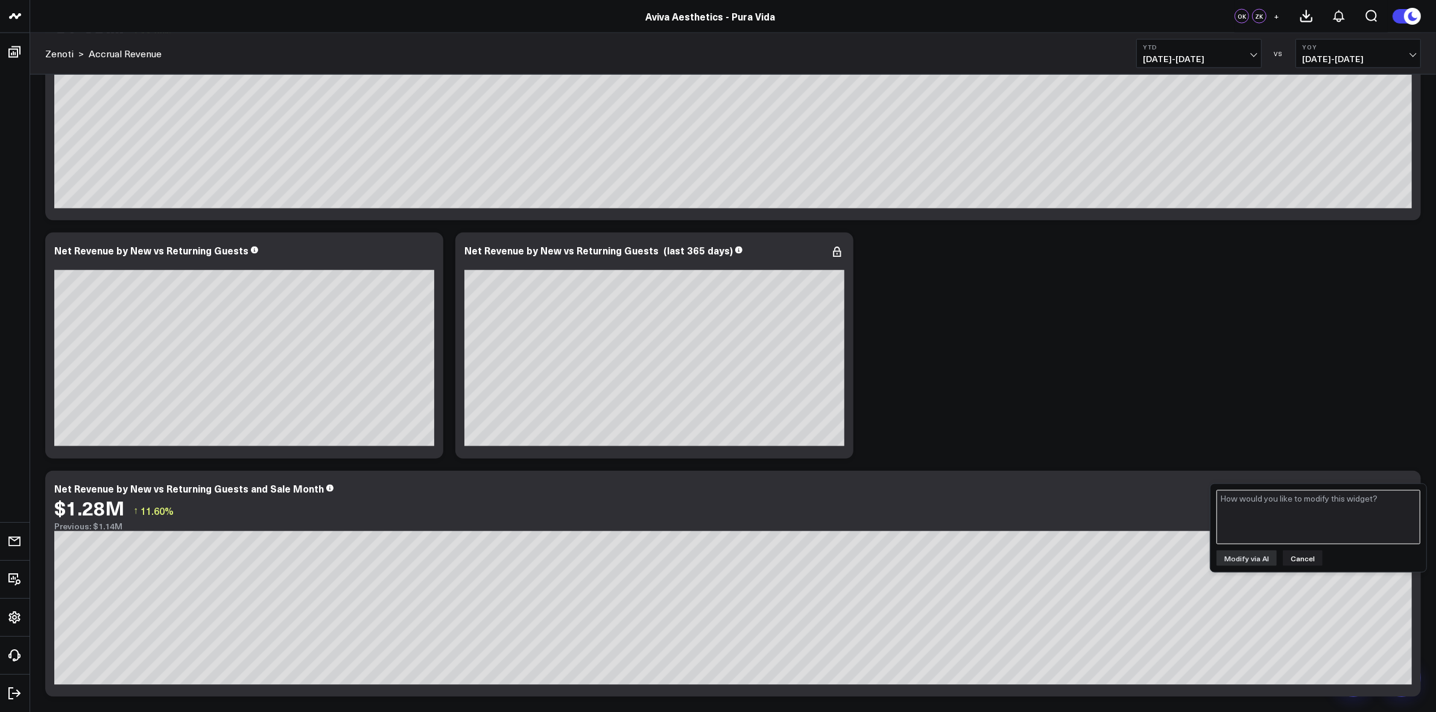
click at [1297, 516] on textarea at bounding box center [1318, 517] width 204 height 54
click at [1400, 498] on textarea "adjust the chart to show net revenue by member by sale month instead of net rev…" at bounding box center [1318, 517] width 204 height 54
type textarea "adjust the chart to show net revenue by member vs nonmember by sale month inste…"
click at [1256, 555] on button "Modify via AI" at bounding box center [1246, 559] width 60 height 16
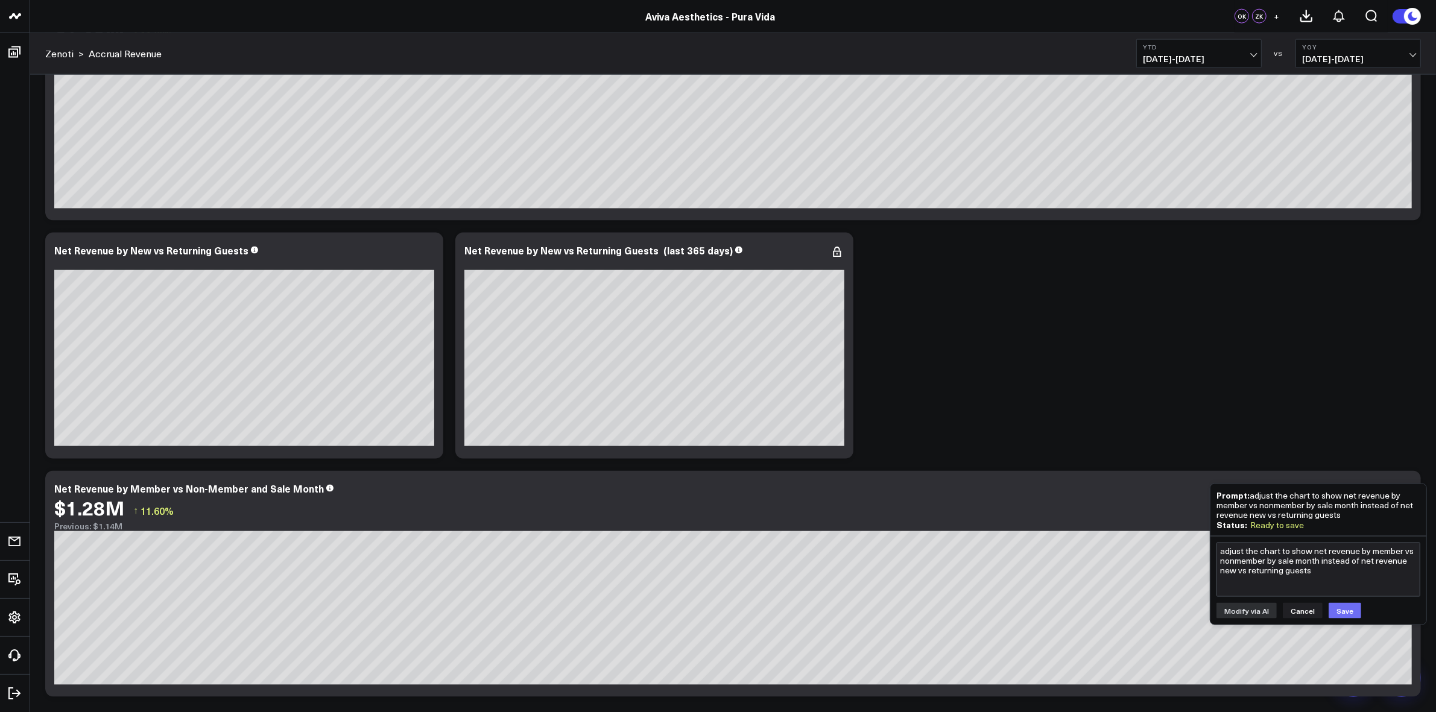
click at [1348, 605] on button "Save" at bounding box center [1345, 611] width 33 height 16
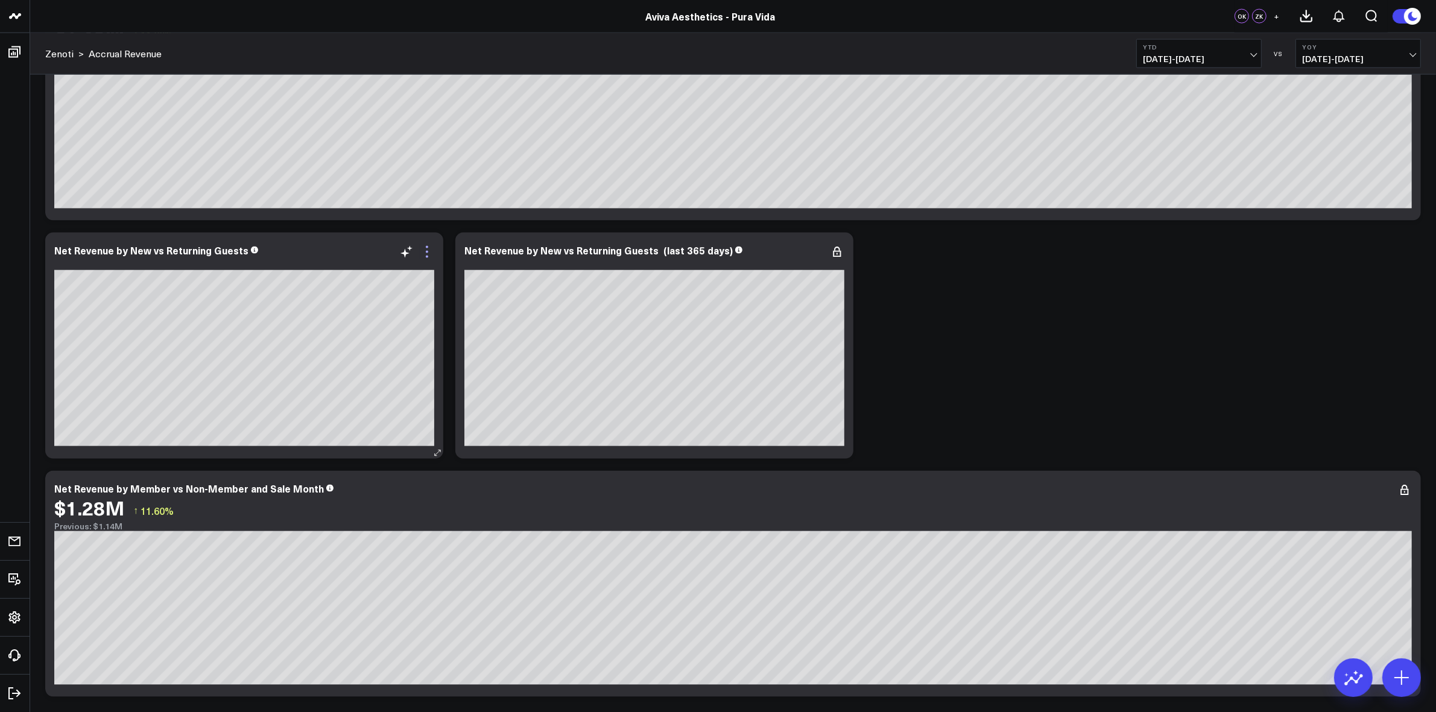
click at [429, 246] on icon at bounding box center [427, 252] width 14 height 14
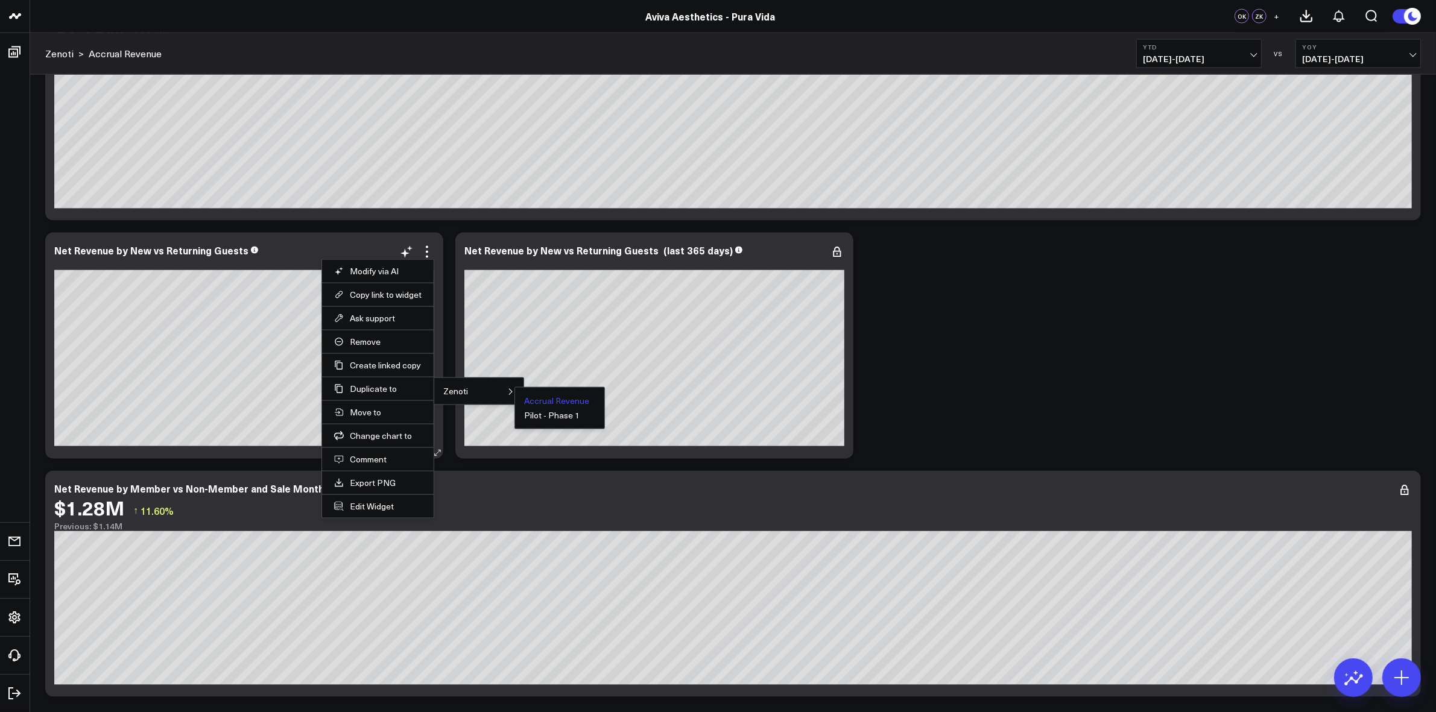
click at [555, 404] on button "Accrual Revenue" at bounding box center [556, 401] width 65 height 8
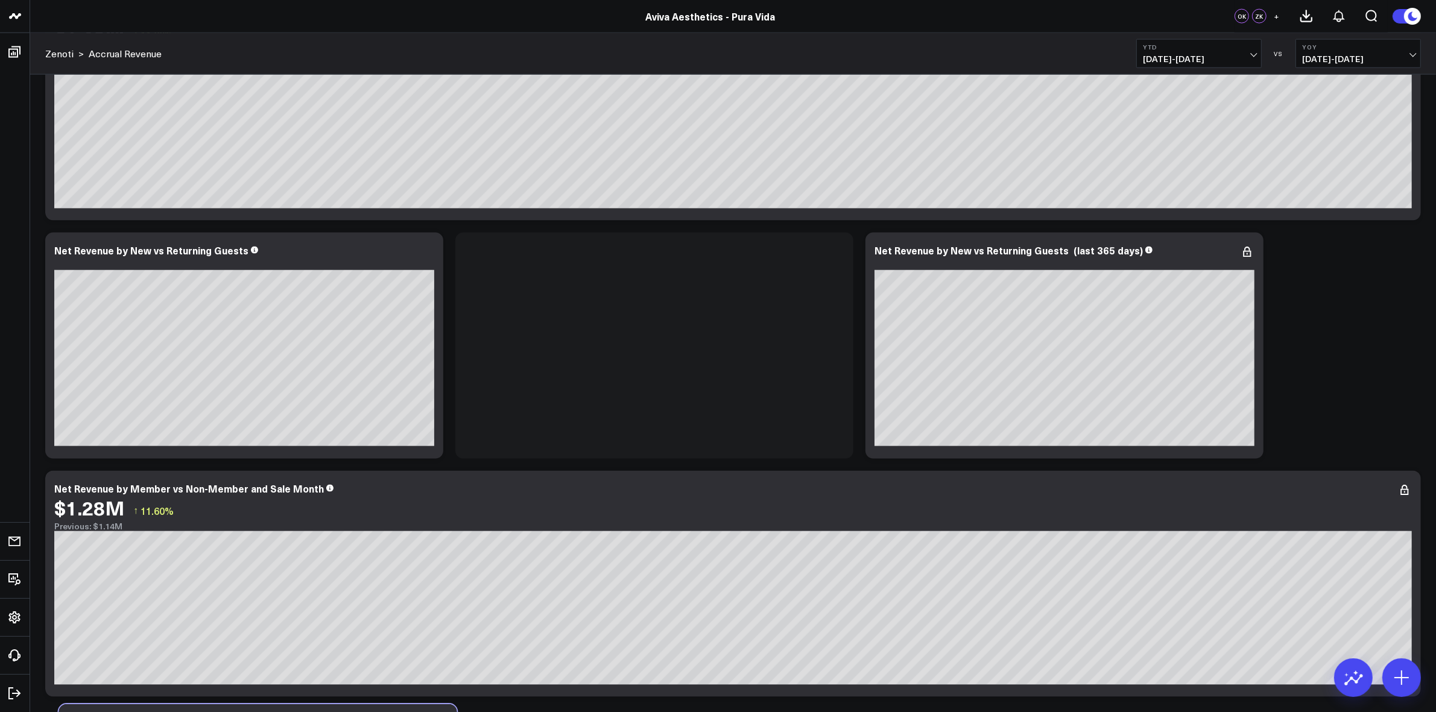
drag, startPoint x: 742, startPoint y: 254, endPoint x: 346, endPoint y: 726, distance: 616.4
drag, startPoint x: 721, startPoint y: 264, endPoint x: 321, endPoint y: 732, distance: 615.6
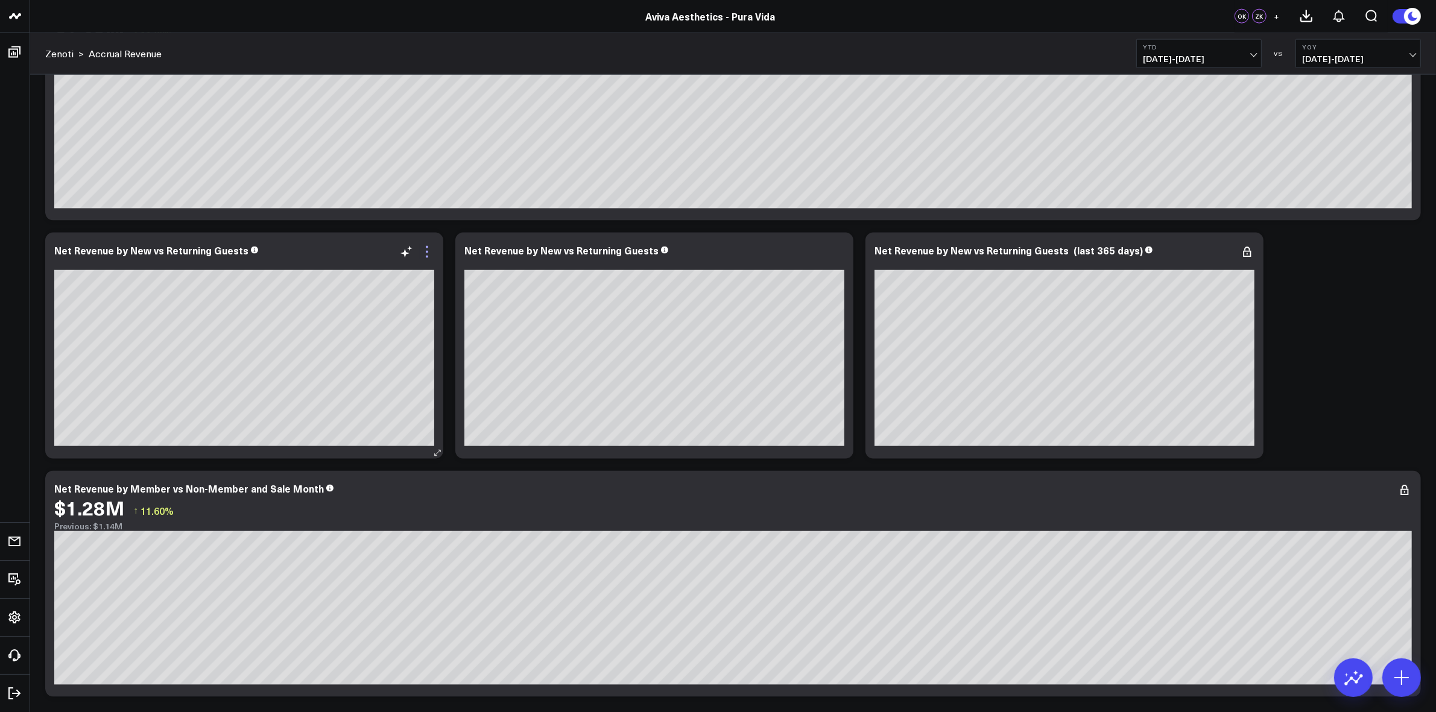
click at [430, 255] on icon at bounding box center [427, 252] width 14 height 14
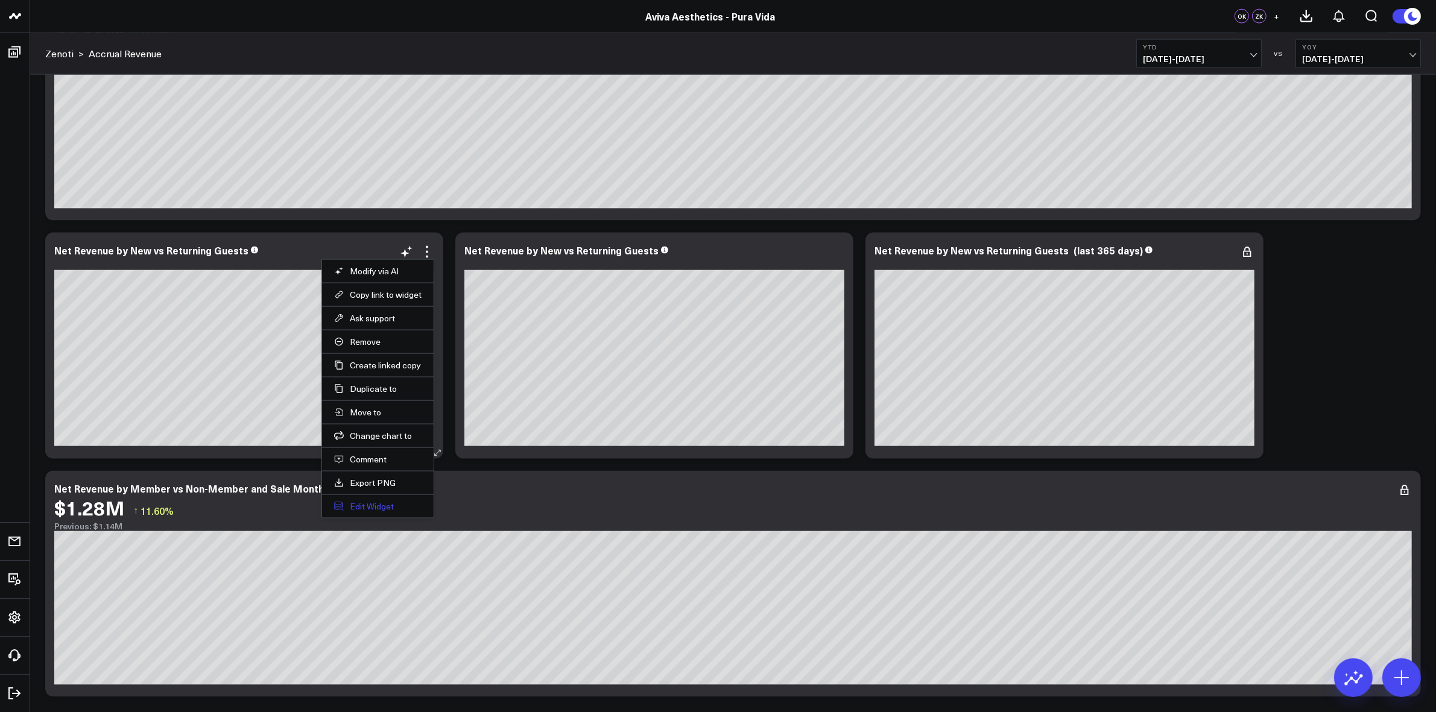
click at [384, 504] on button "Edit Widget" at bounding box center [377, 506] width 87 height 11
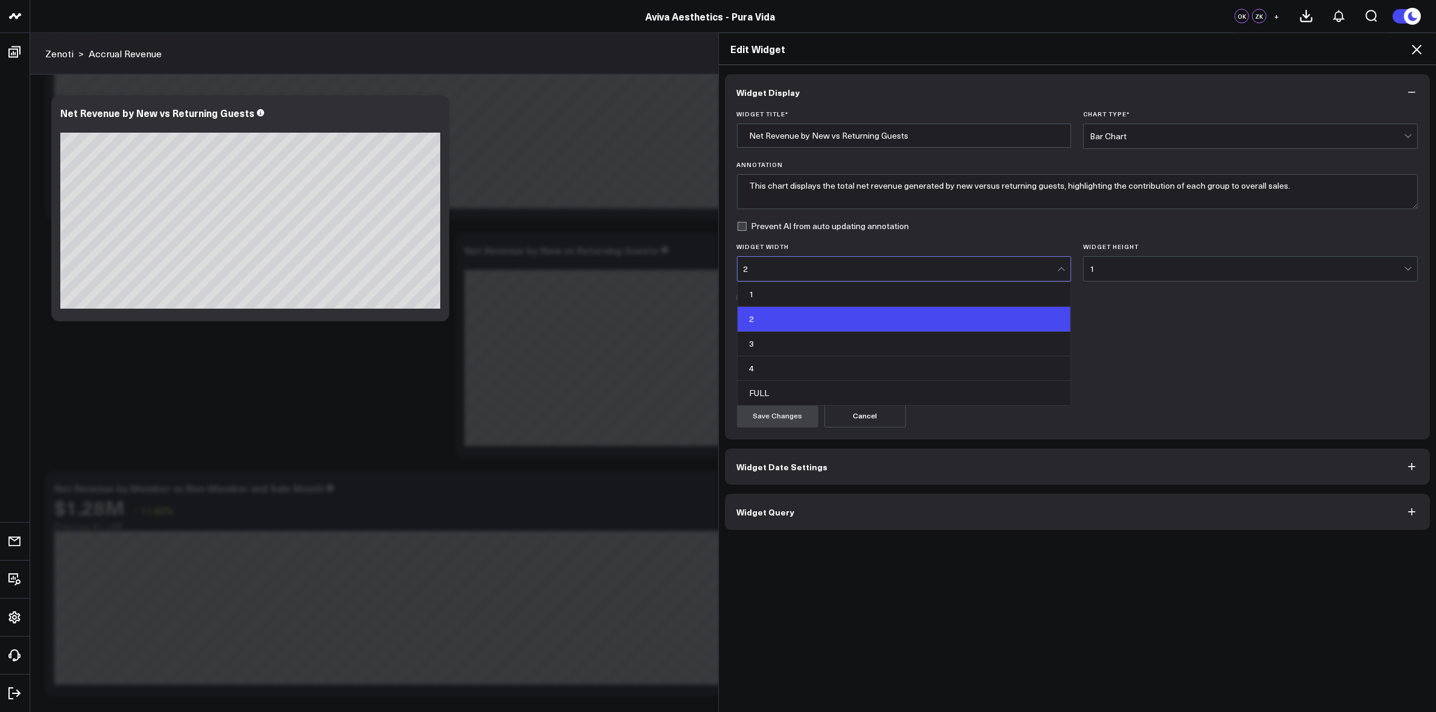
click at [1060, 262] on div at bounding box center [1062, 269] width 10 height 24
click at [824, 375] on div "4" at bounding box center [905, 368] width 334 height 25
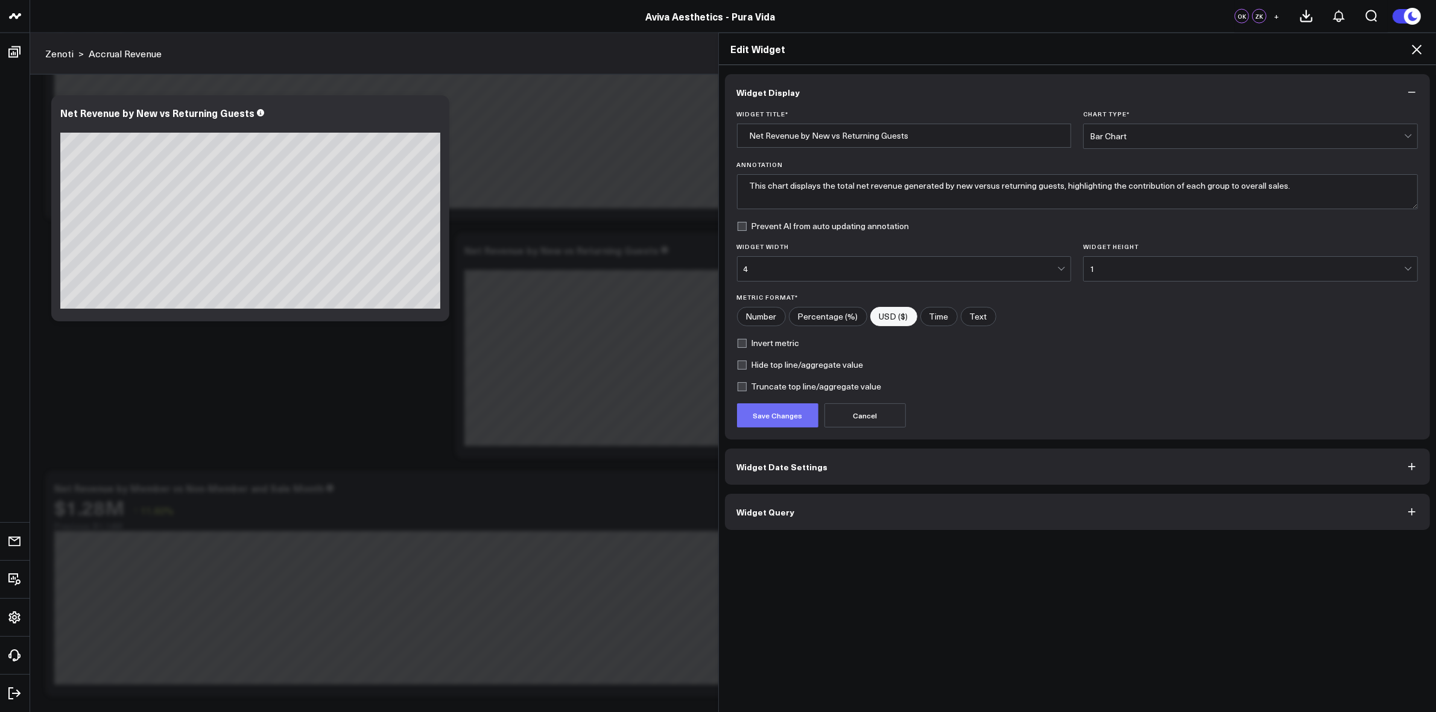
click at [784, 417] on button "Save Changes" at bounding box center [777, 415] width 81 height 24
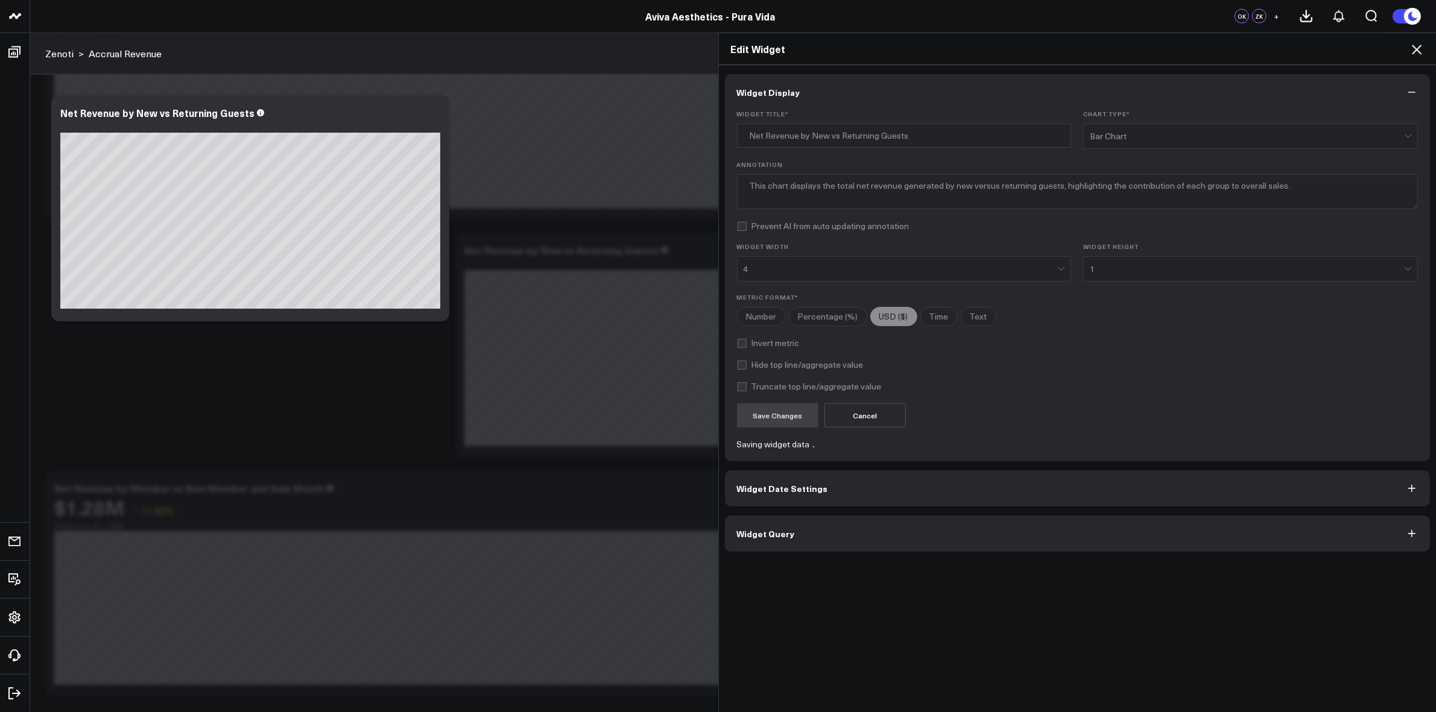
click at [1419, 49] on icon at bounding box center [1416, 49] width 14 height 14
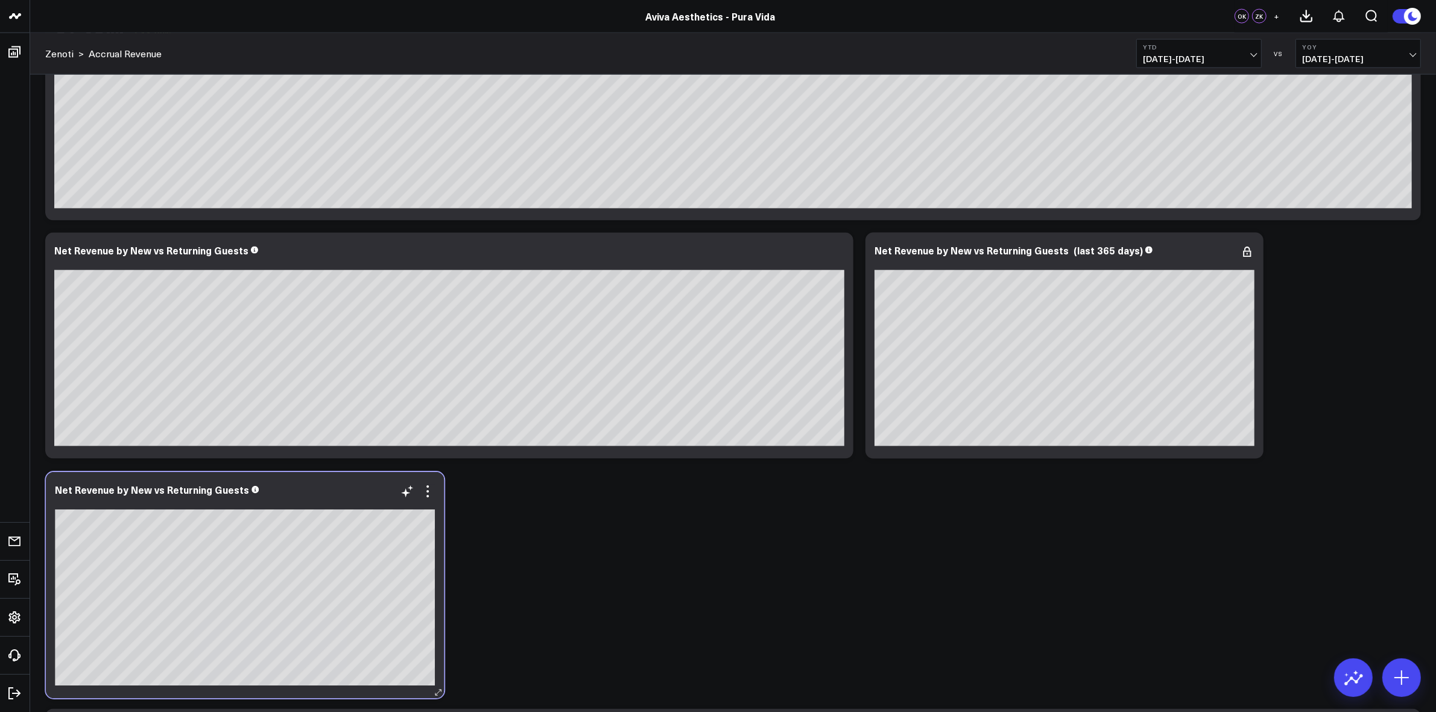
drag, startPoint x: 1036, startPoint y: 259, endPoint x: 216, endPoint y: 499, distance: 853.9
click at [216, 499] on div at bounding box center [245, 503] width 380 height 8
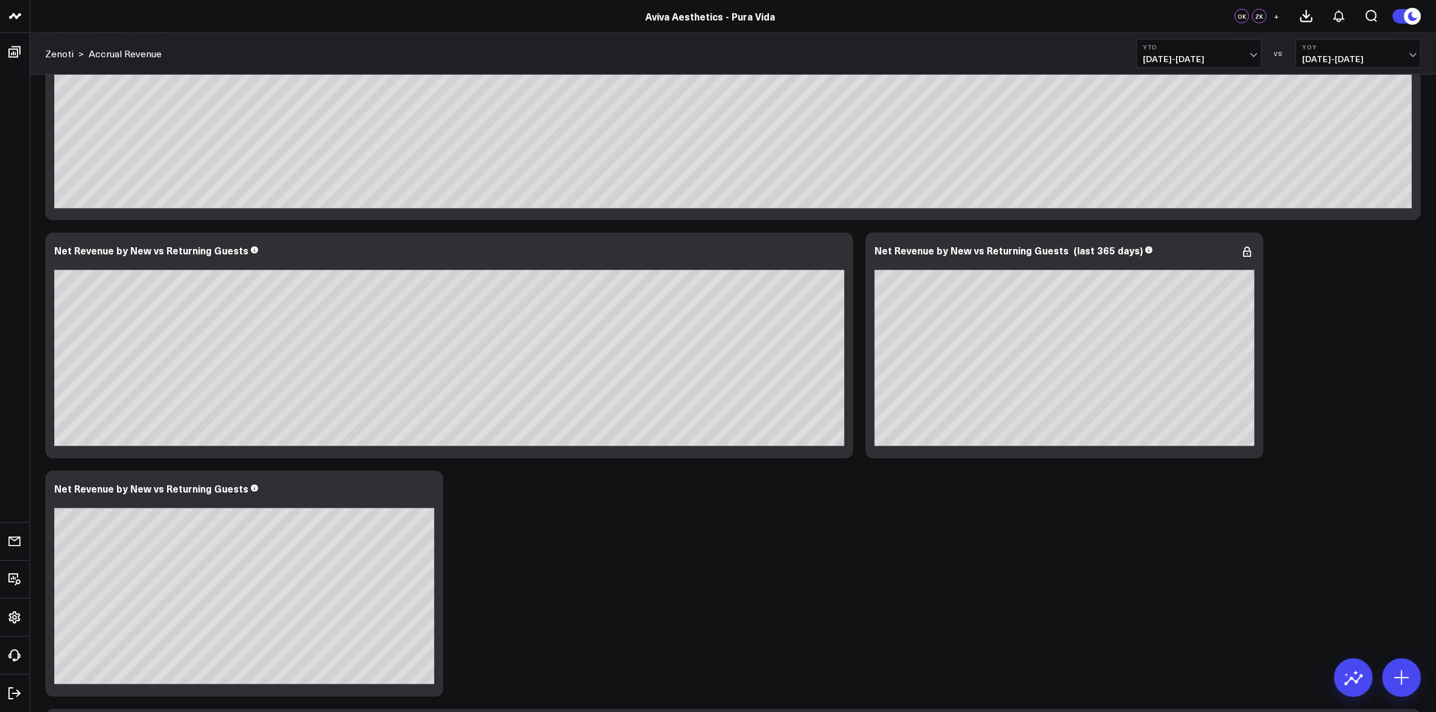
scroll to position [2423, 0]
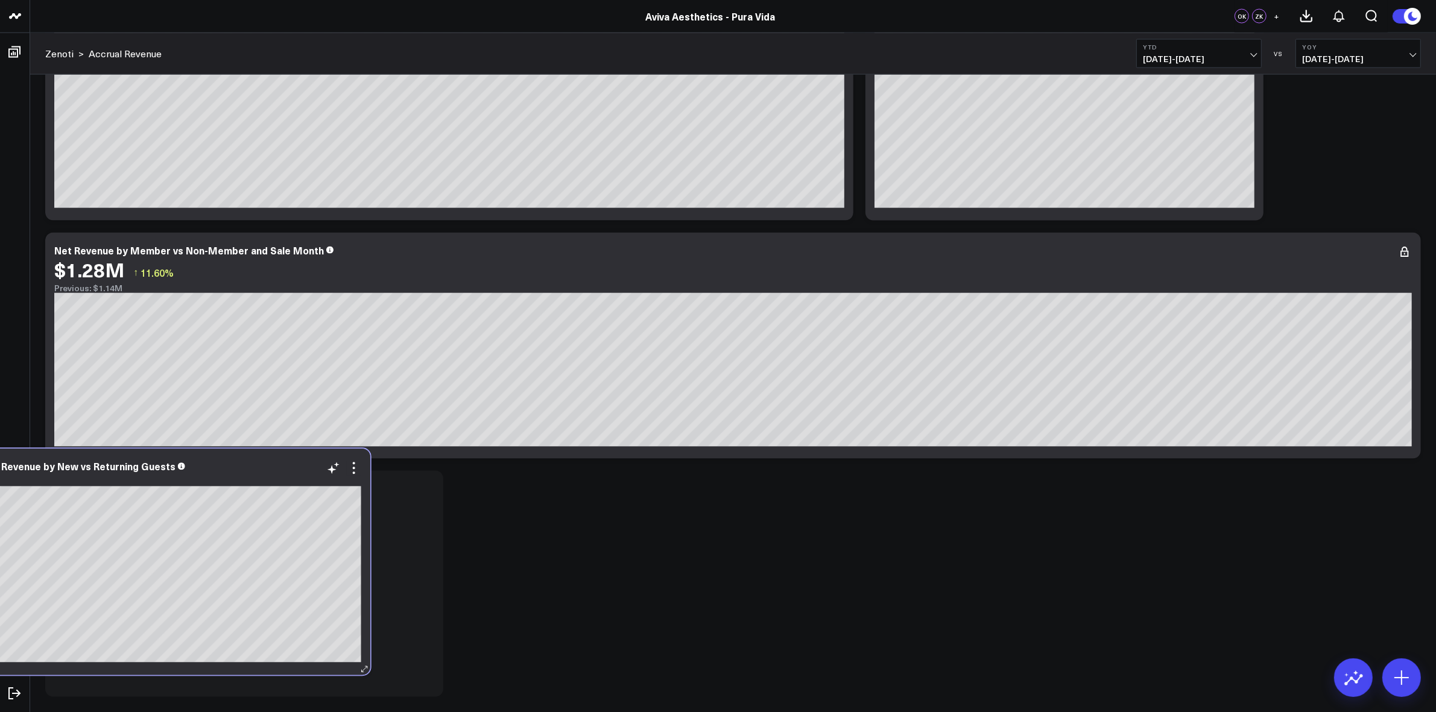
drag, startPoint x: 276, startPoint y: 256, endPoint x: 203, endPoint y: 472, distance: 227.9
click at [203, 472] on div "Net Revenue by New vs Returning Guests" at bounding box center [171, 473] width 380 height 25
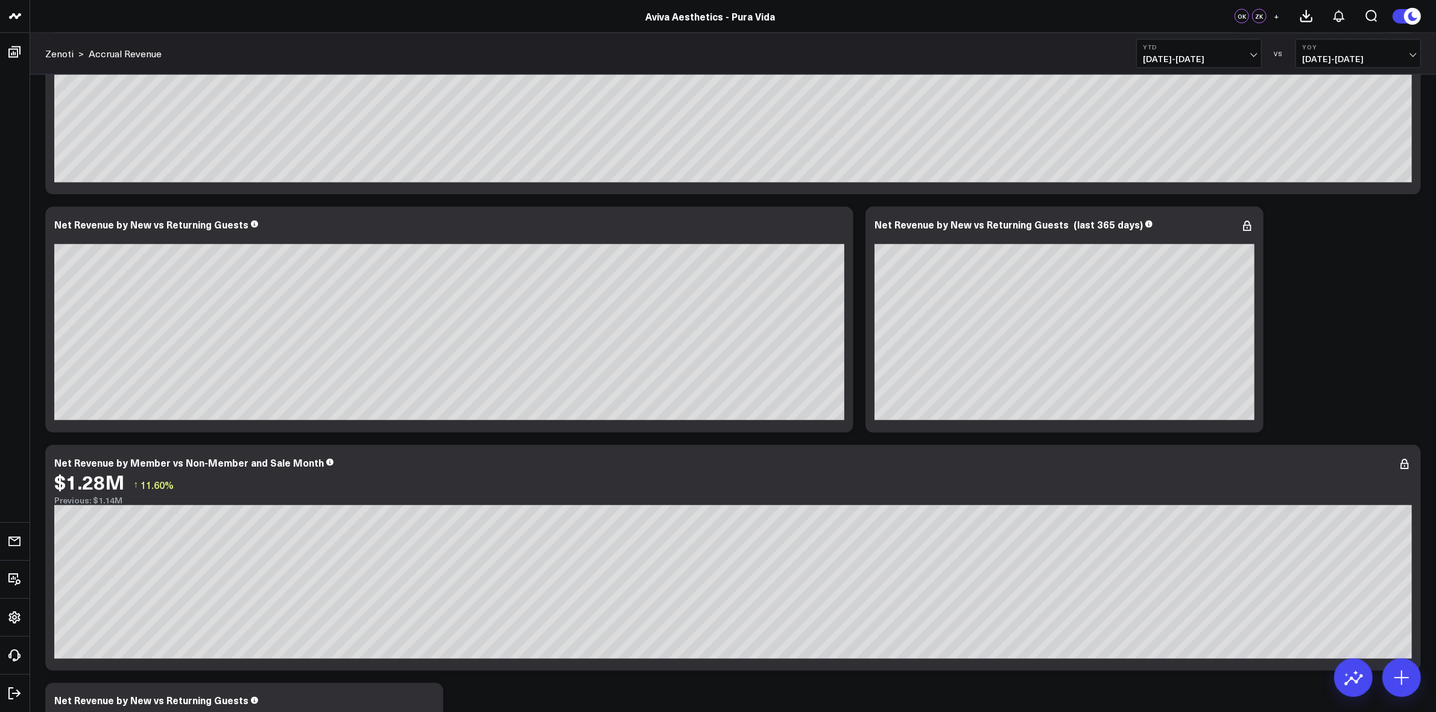
scroll to position [2197, 0]
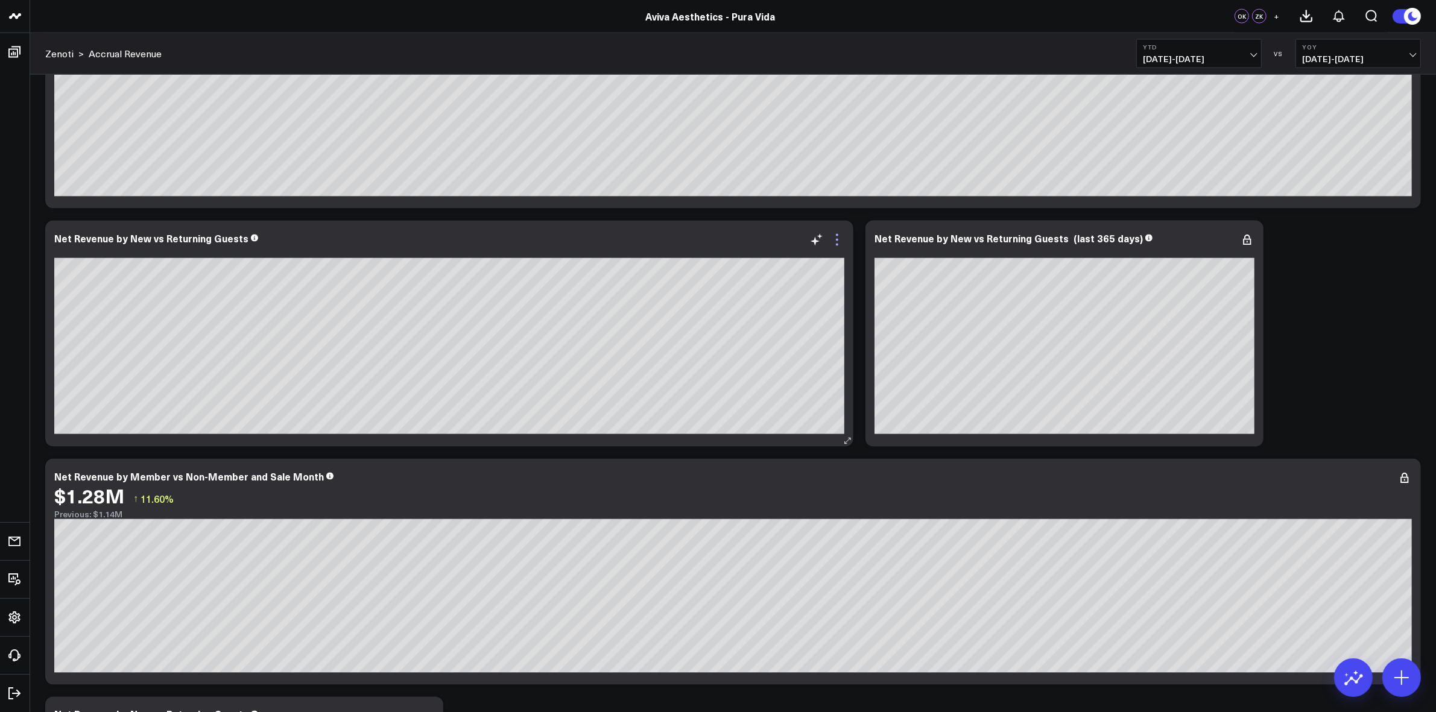
click at [840, 245] on icon at bounding box center [837, 240] width 14 height 14
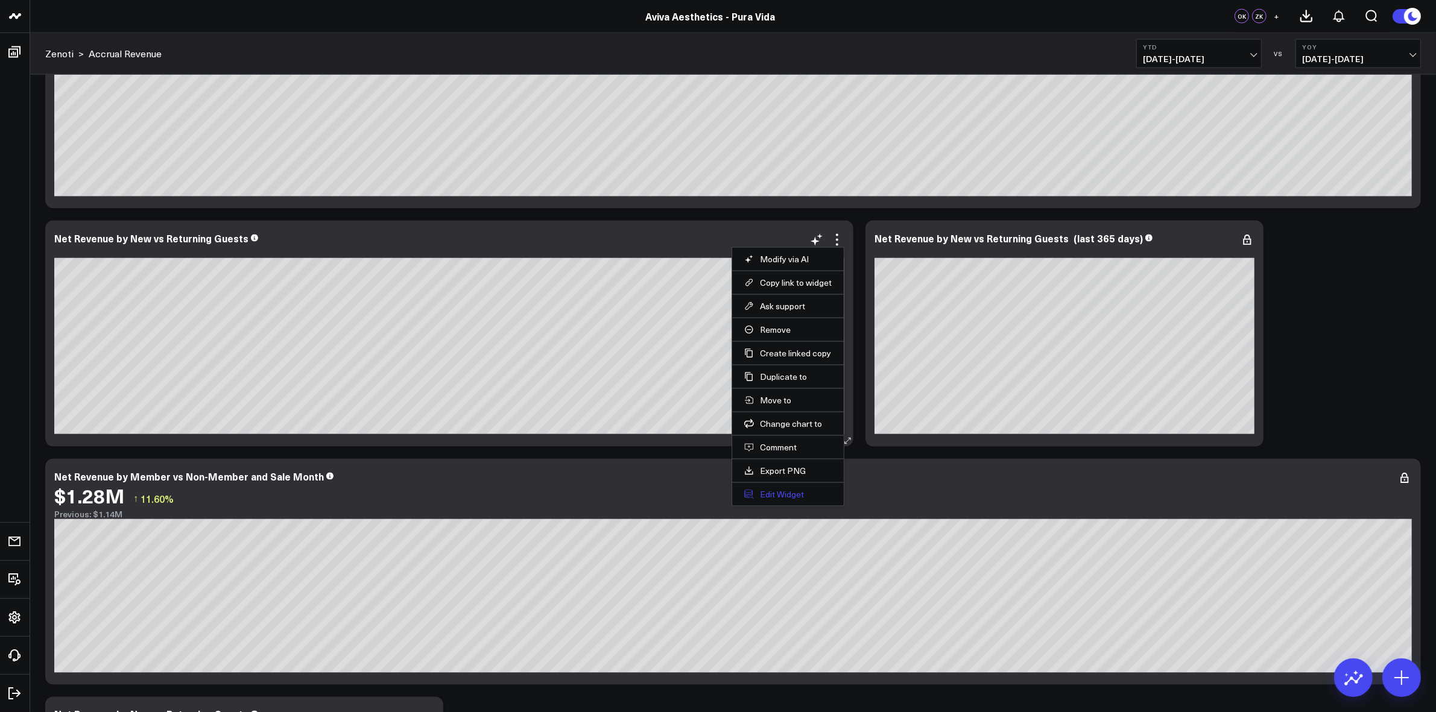
click at [806, 498] on button "Edit Widget" at bounding box center [787, 494] width 87 height 11
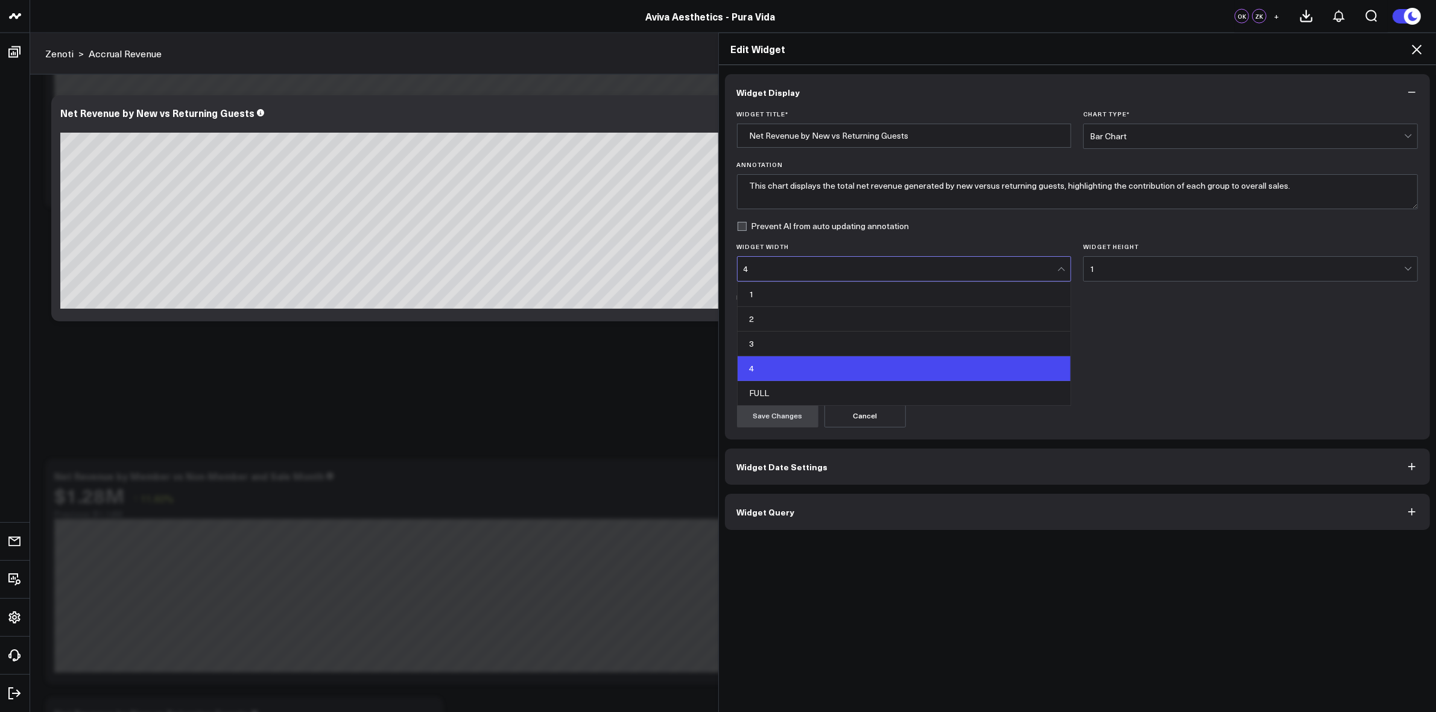
click at [1039, 269] on div "4" at bounding box center [901, 269] width 314 height 10
click at [893, 321] on div "2" at bounding box center [905, 319] width 334 height 25
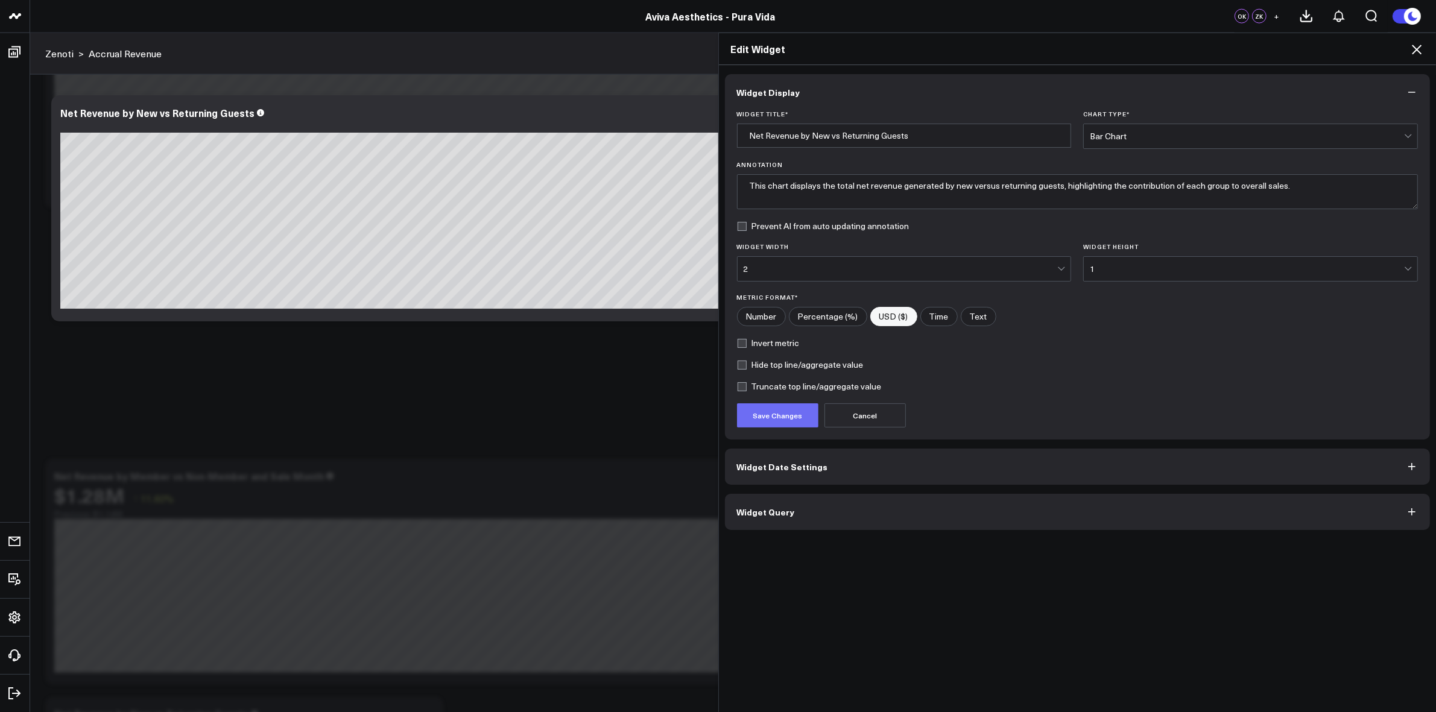
click at [776, 411] on button "Save Changes" at bounding box center [777, 415] width 81 height 24
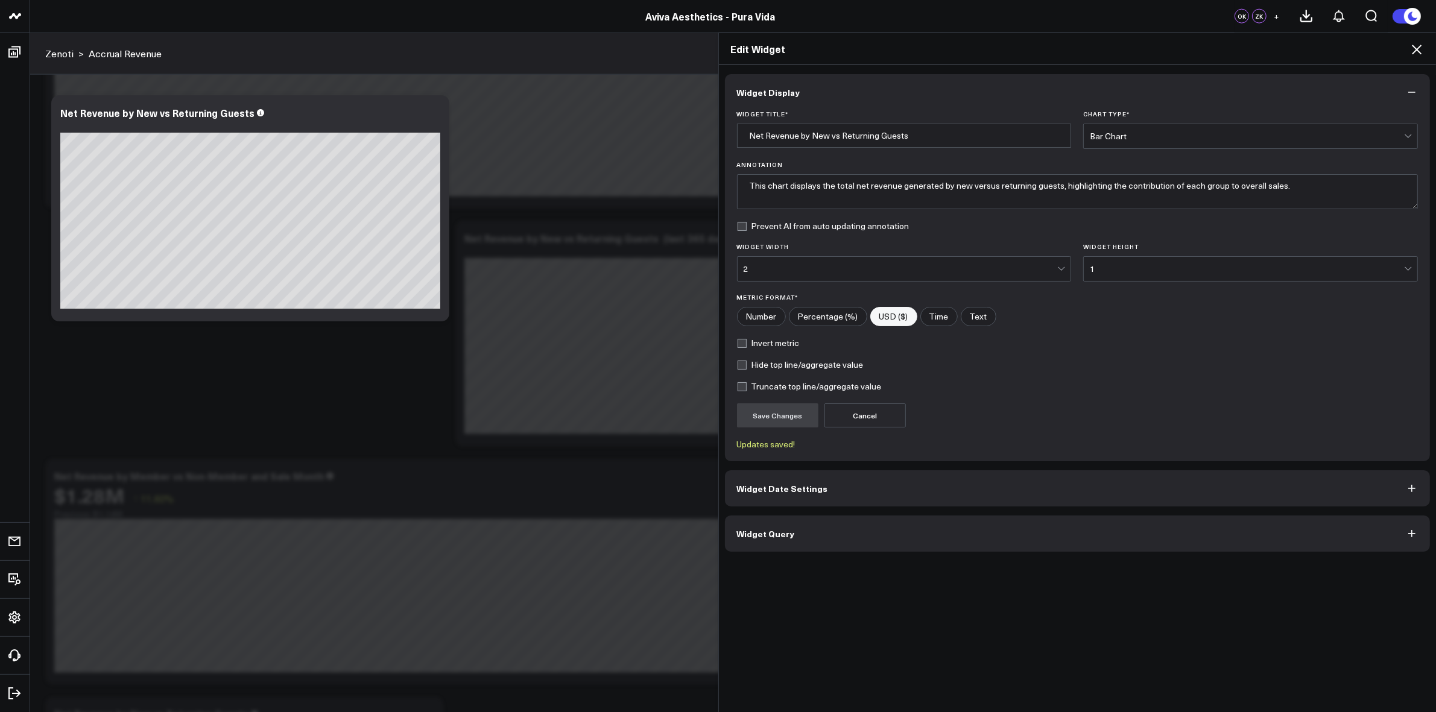
click at [1419, 43] on icon at bounding box center [1416, 49] width 14 height 14
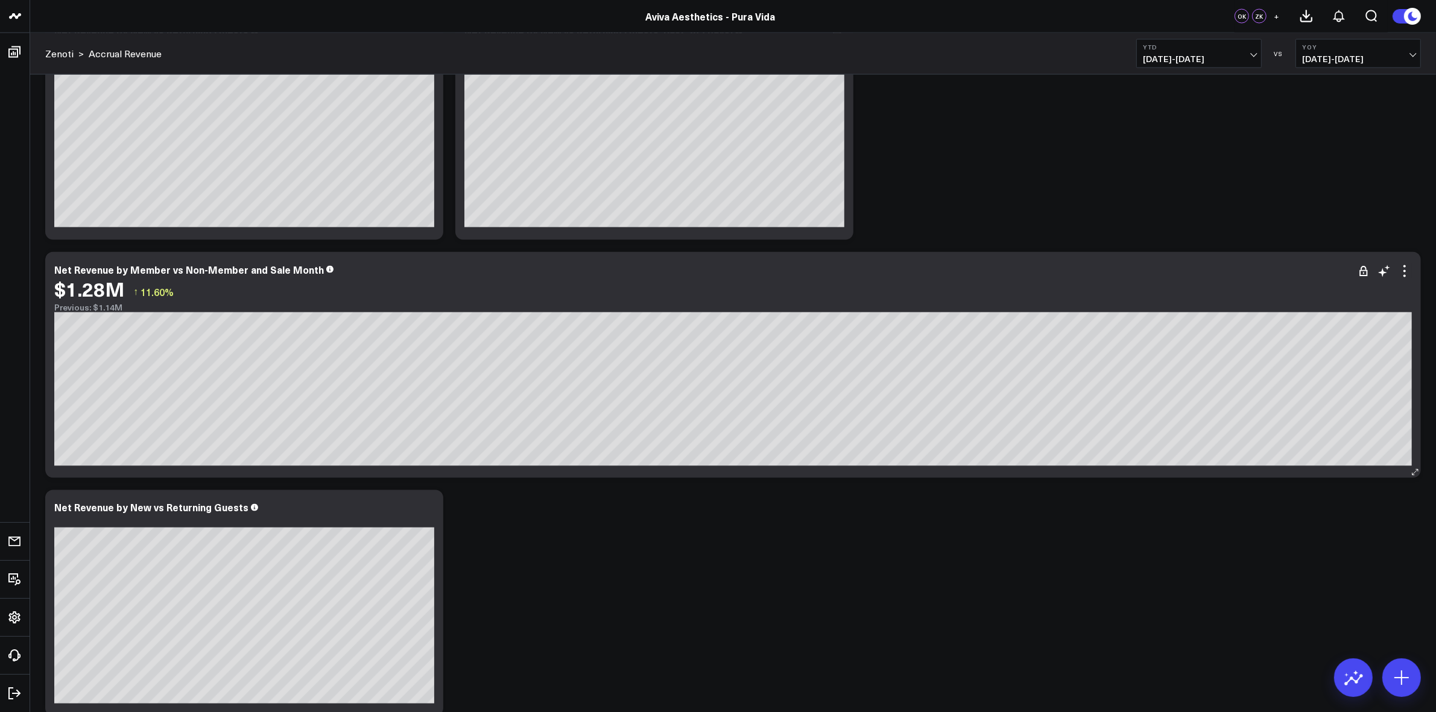
scroll to position [2423, 0]
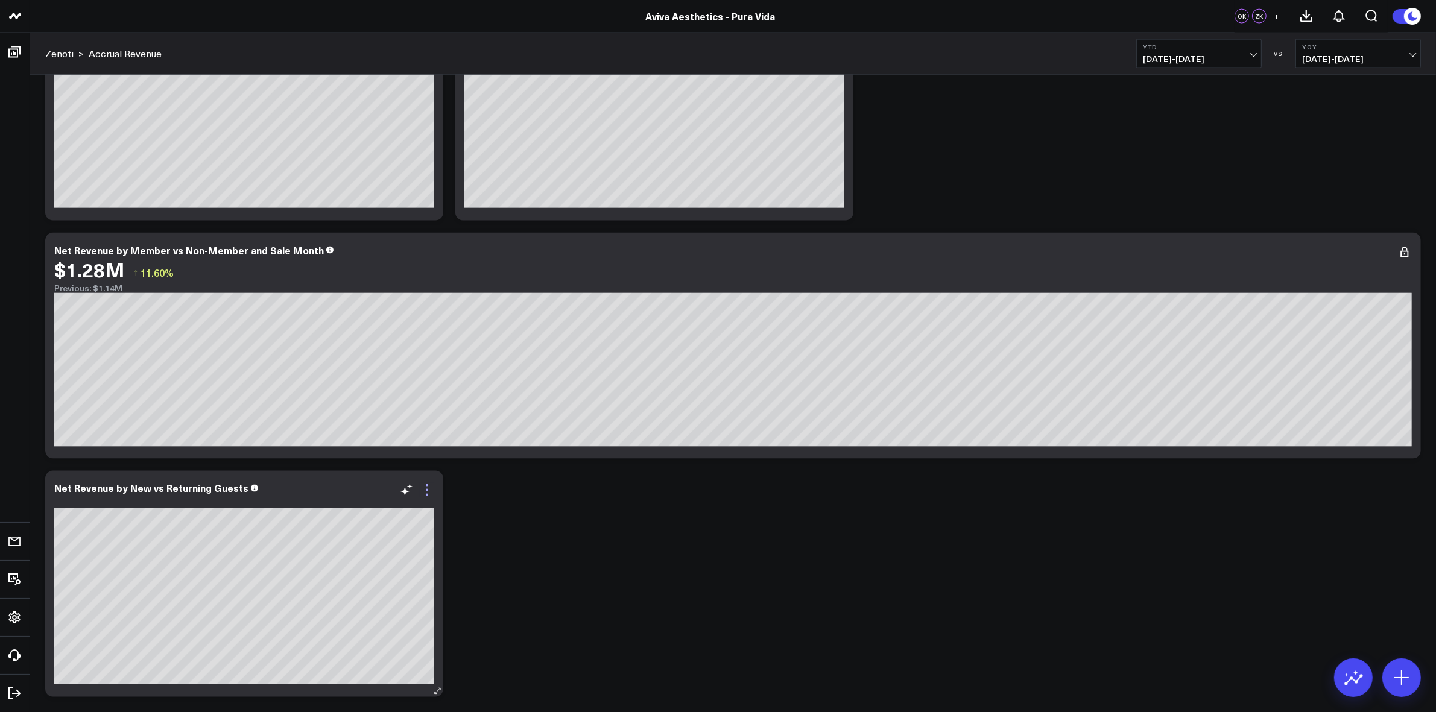
click at [424, 490] on icon at bounding box center [427, 490] width 14 height 14
click at [411, 495] on icon at bounding box center [406, 490] width 14 height 14
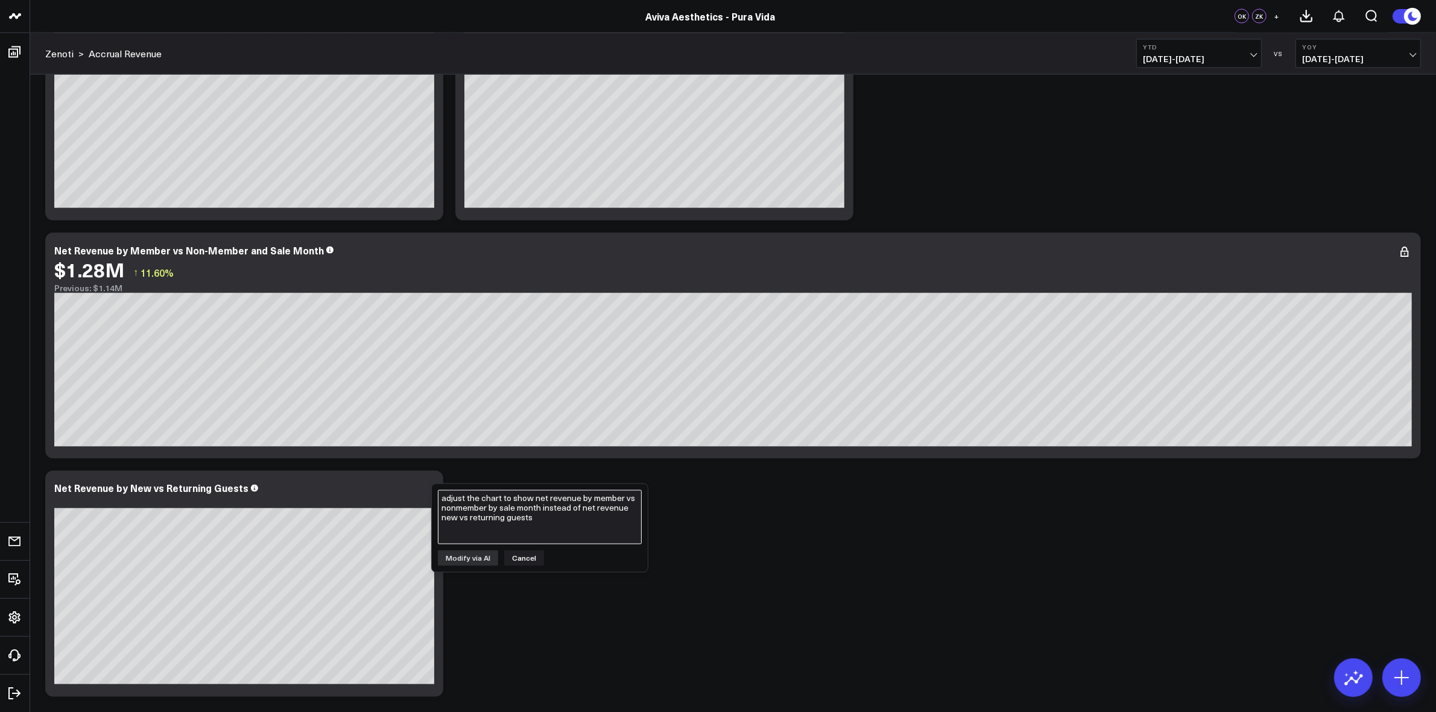
click at [501, 519] on textarea "adjust the chart to show net revenue by member vs nonmember by sale month inste…" at bounding box center [540, 517] width 204 height 54
type textarea "adjust this chart to show net revenue by member vs. nonmember by sale month ins…"
click at [469, 558] on button "Modify via AI" at bounding box center [468, 559] width 60 height 16
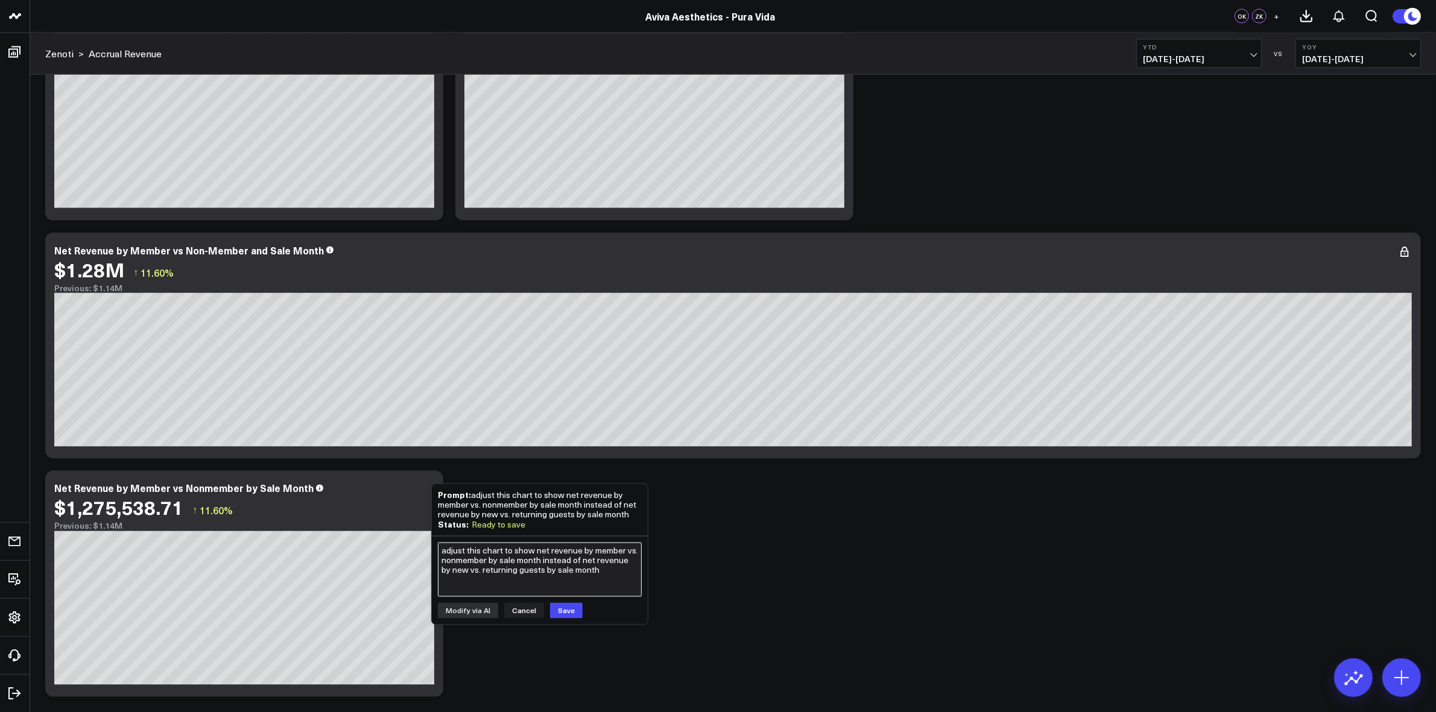
click at [590, 550] on textarea "adjust this chart to show net revenue by member vs. nonmember by sale month ins…" at bounding box center [540, 570] width 204 height 54
type textarea "a"
click at [519, 604] on button "Cancel" at bounding box center [524, 611] width 40 height 16
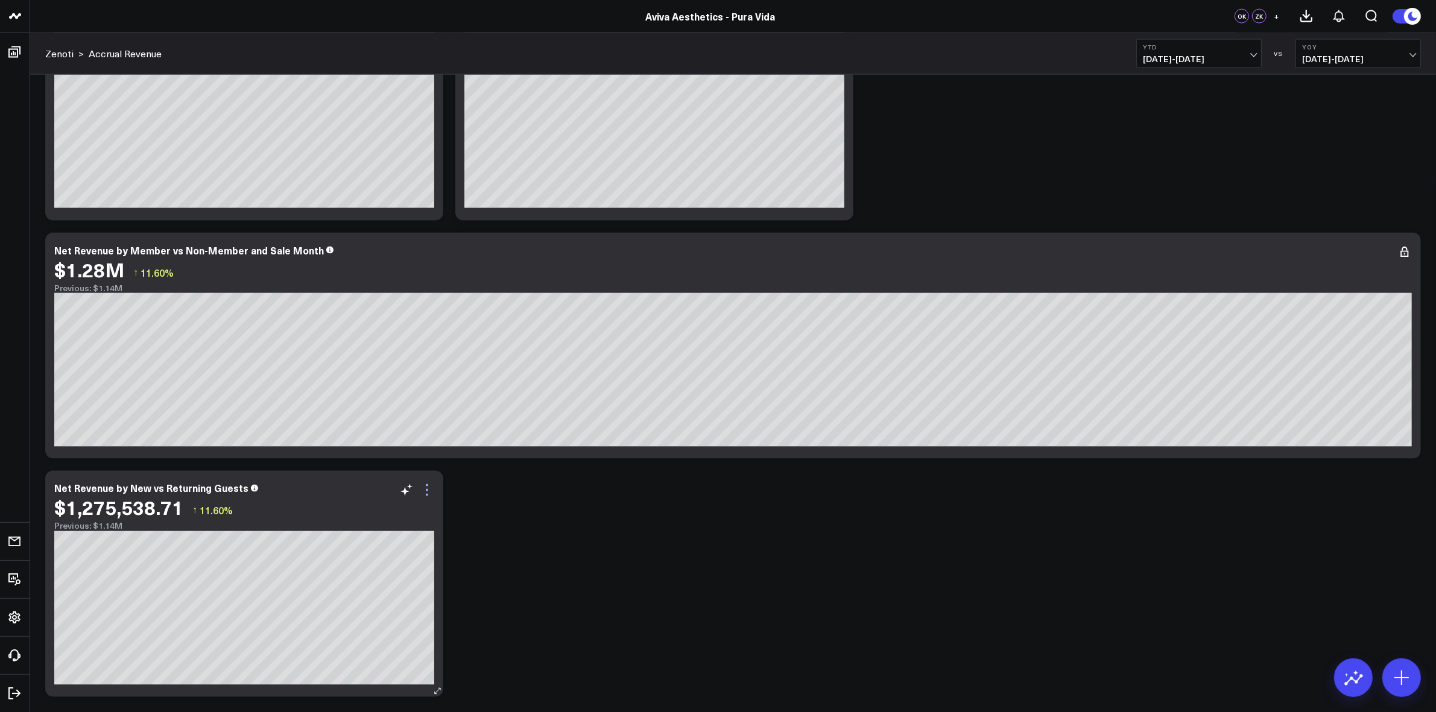
click at [426, 487] on icon at bounding box center [427, 490] width 14 height 14
click at [408, 495] on icon at bounding box center [406, 490] width 14 height 14
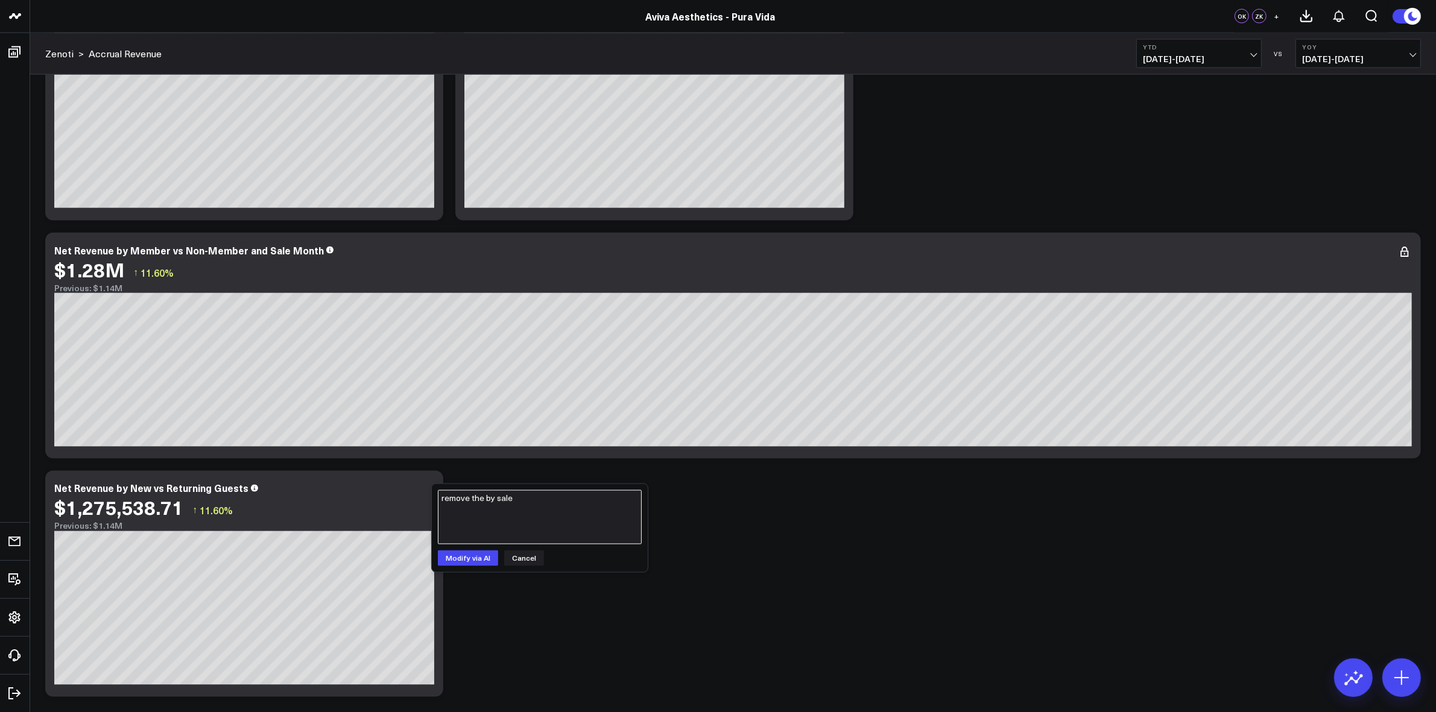
click at [534, 502] on textarea "remove the by sale" at bounding box center [540, 517] width 204 height 54
type textarea "r"
type textarea "s"
type textarea "adjust the chart to show net revenue by member vs. nonmember instead of net rev…"
click at [484, 555] on button "Modify via AI" at bounding box center [468, 559] width 60 height 16
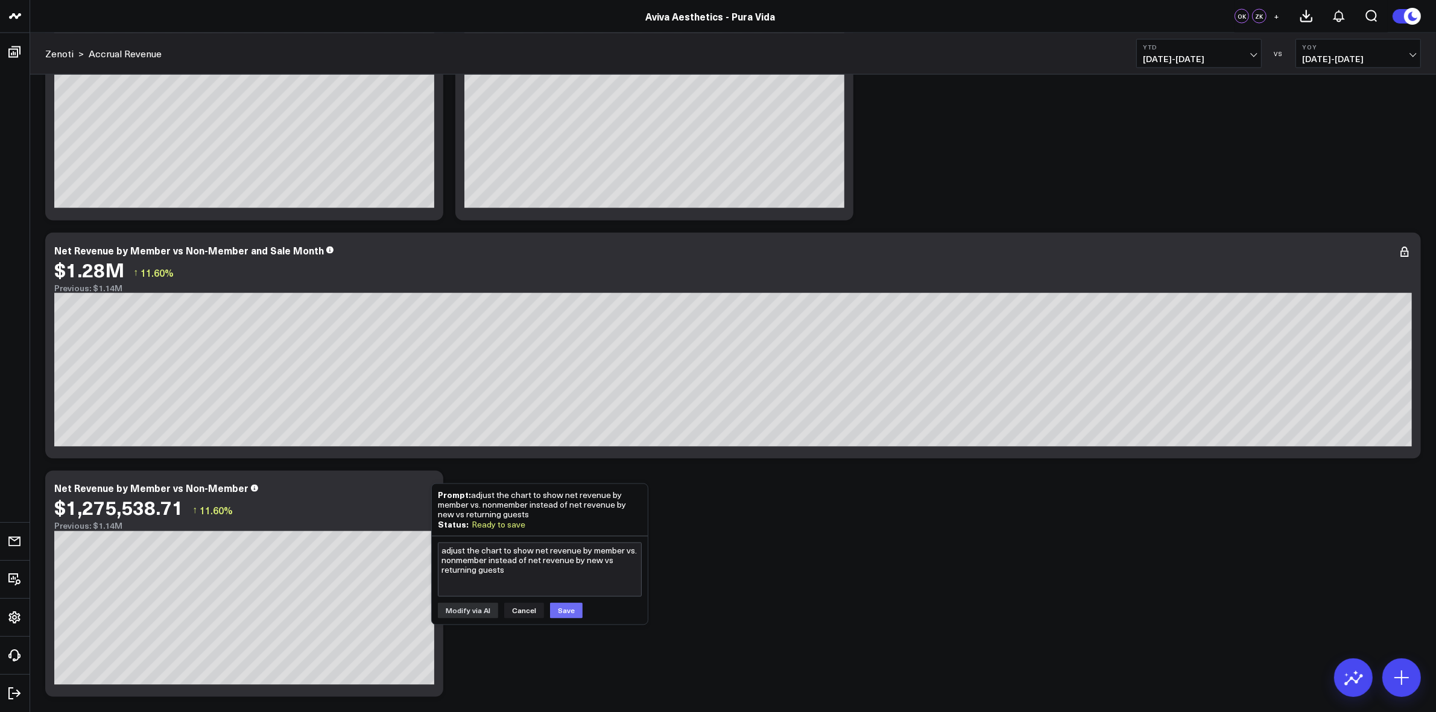
click at [566, 612] on button "Save" at bounding box center [566, 611] width 33 height 16
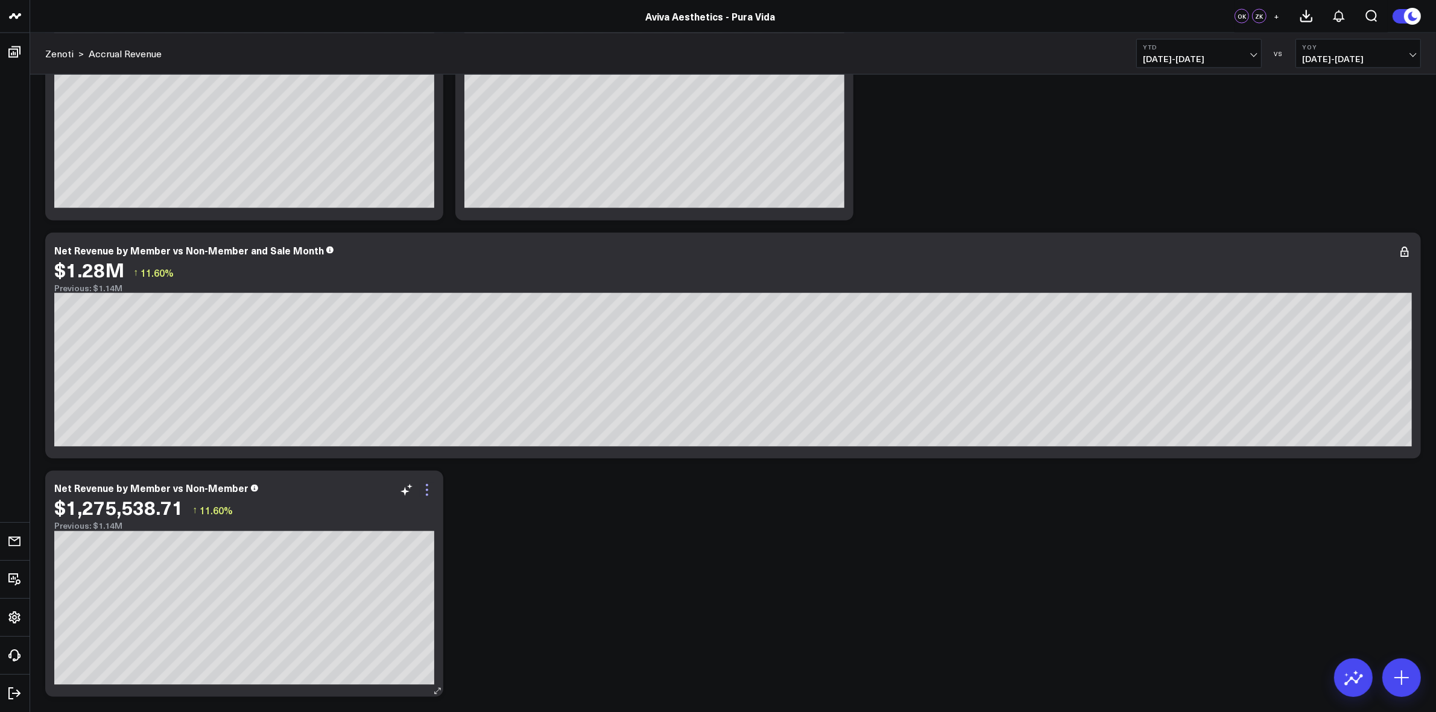
click at [430, 496] on icon at bounding box center [427, 490] width 14 height 14
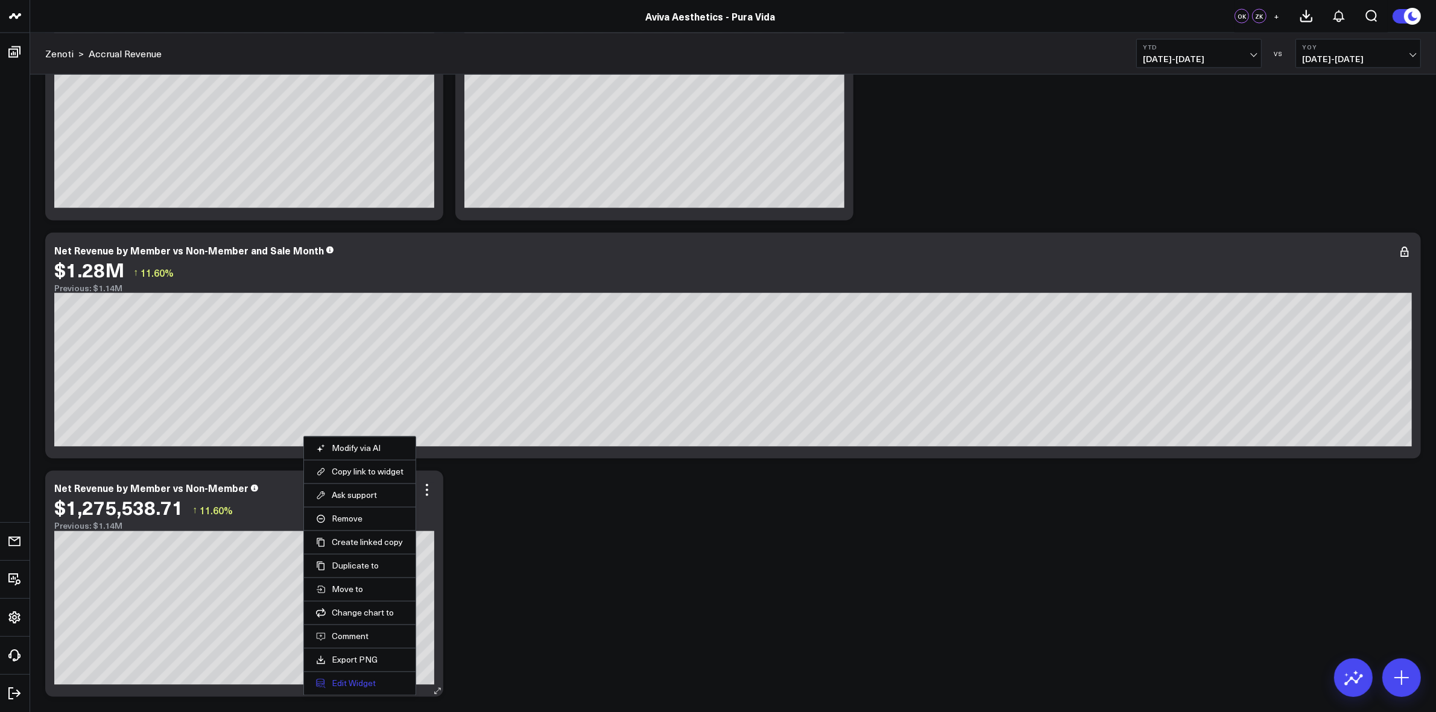
click at [368, 685] on button "Edit Widget" at bounding box center [359, 684] width 87 height 11
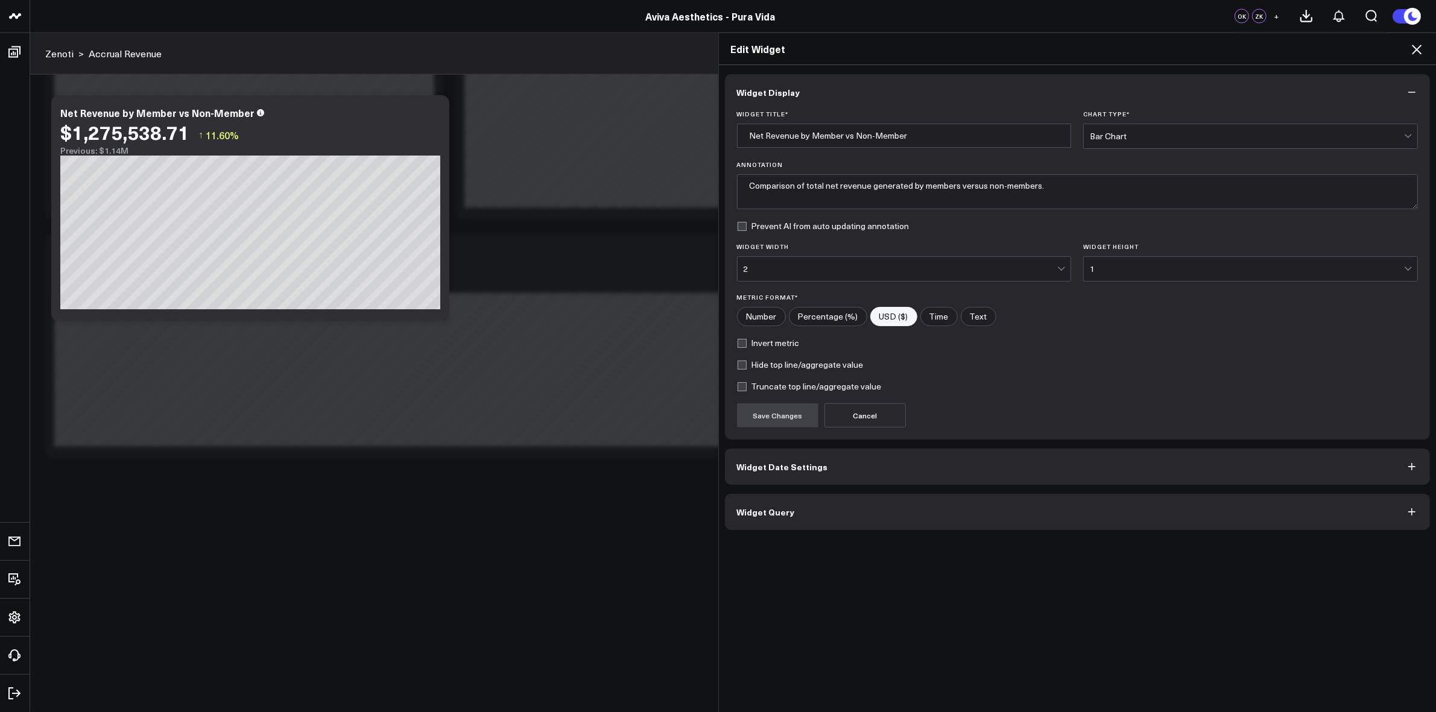
click at [1150, 133] on div "Bar Chart" at bounding box center [1247, 136] width 314 height 10
click at [1406, 94] on icon "button" at bounding box center [1412, 92] width 12 height 12
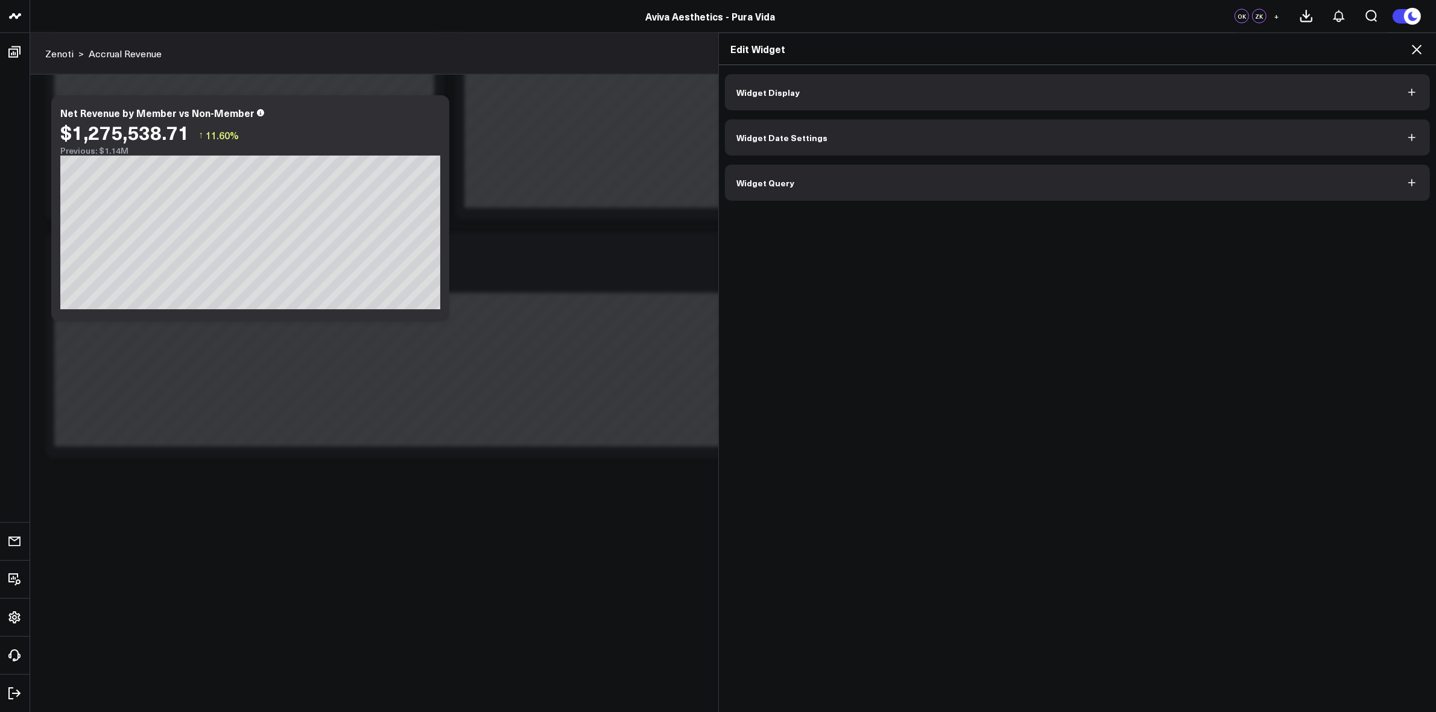
click at [1412, 53] on icon at bounding box center [1417, 50] width 10 height 10
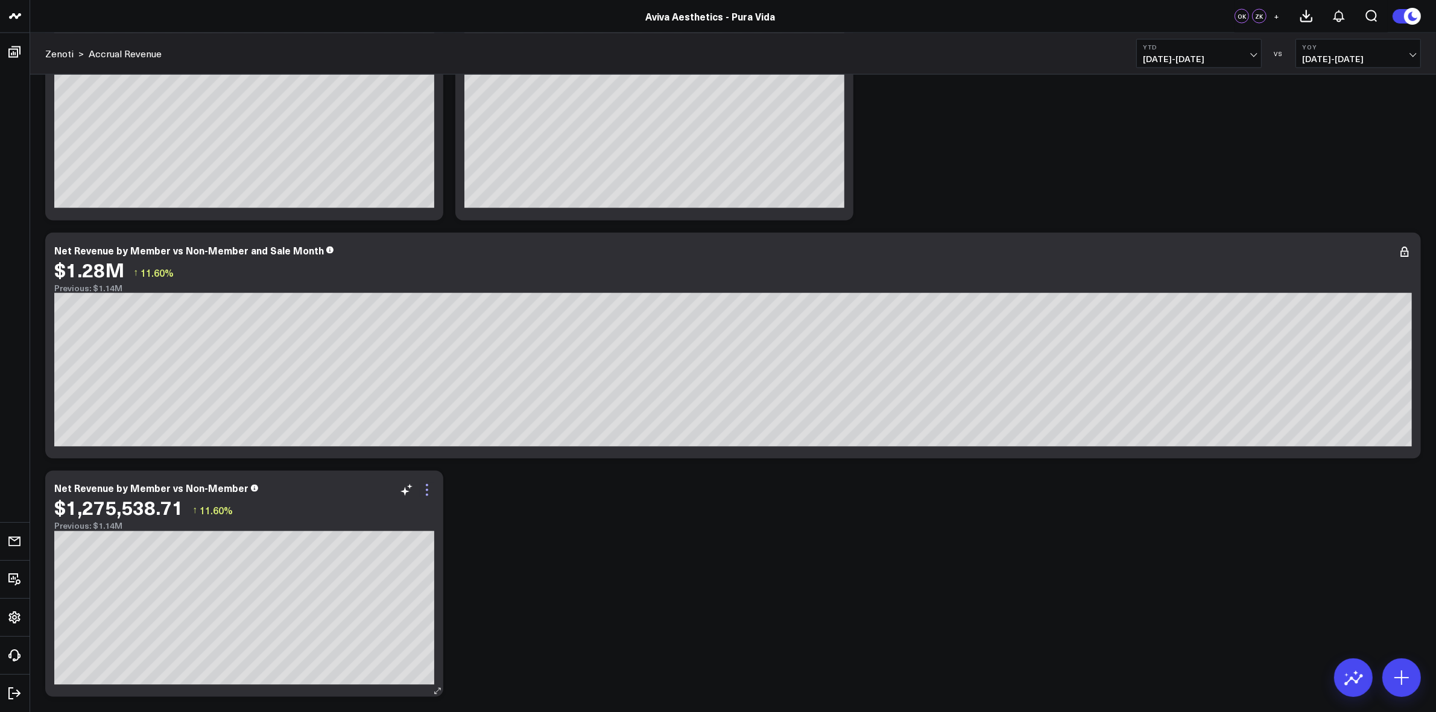
click at [429, 493] on icon at bounding box center [427, 490] width 14 height 14
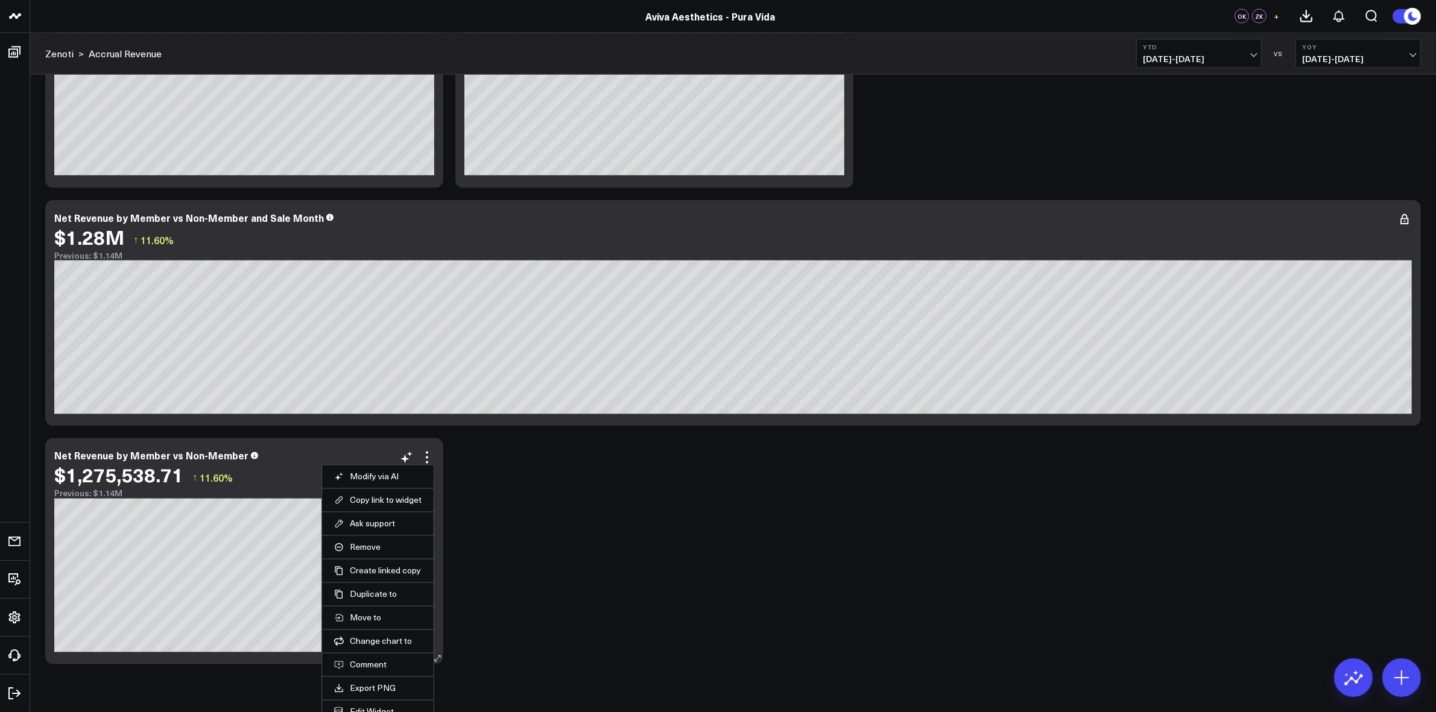
scroll to position [2470, 0]
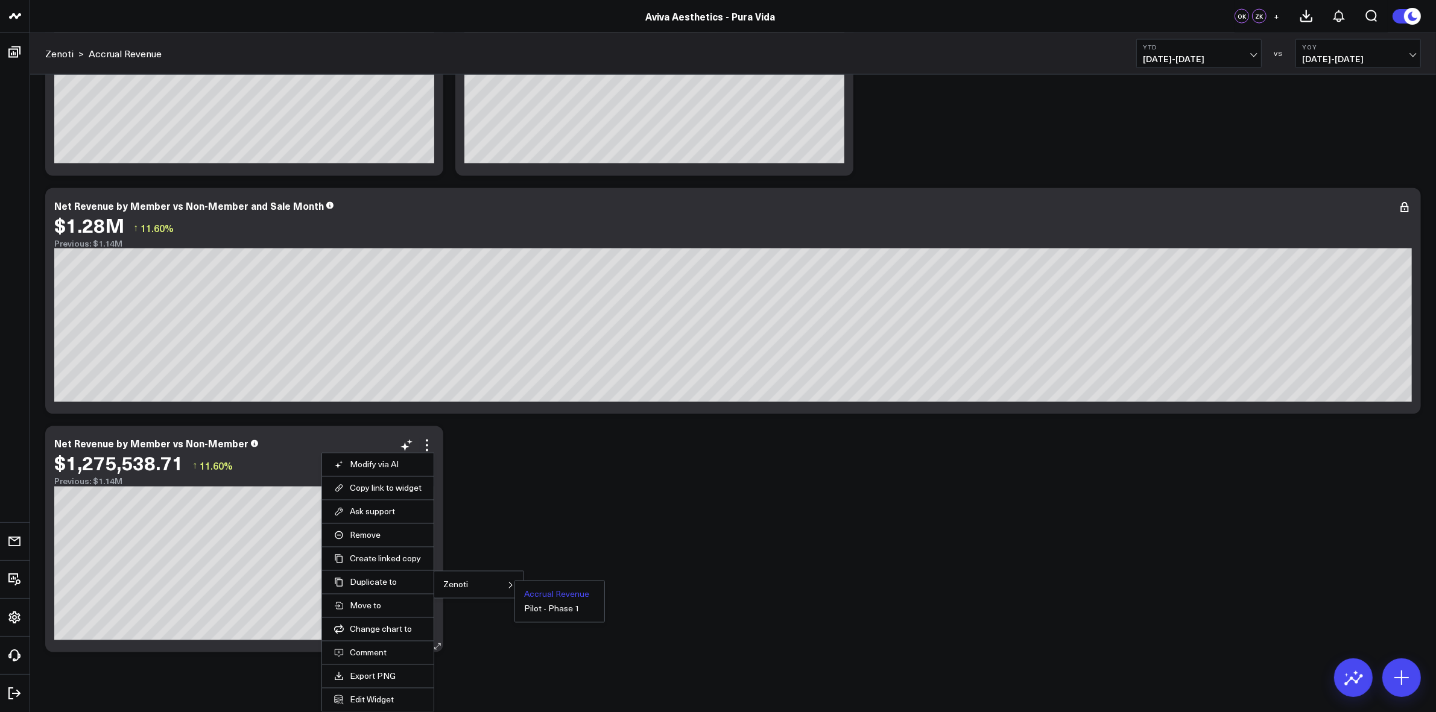
click at [543, 592] on button "Accrual Revenue" at bounding box center [556, 594] width 65 height 8
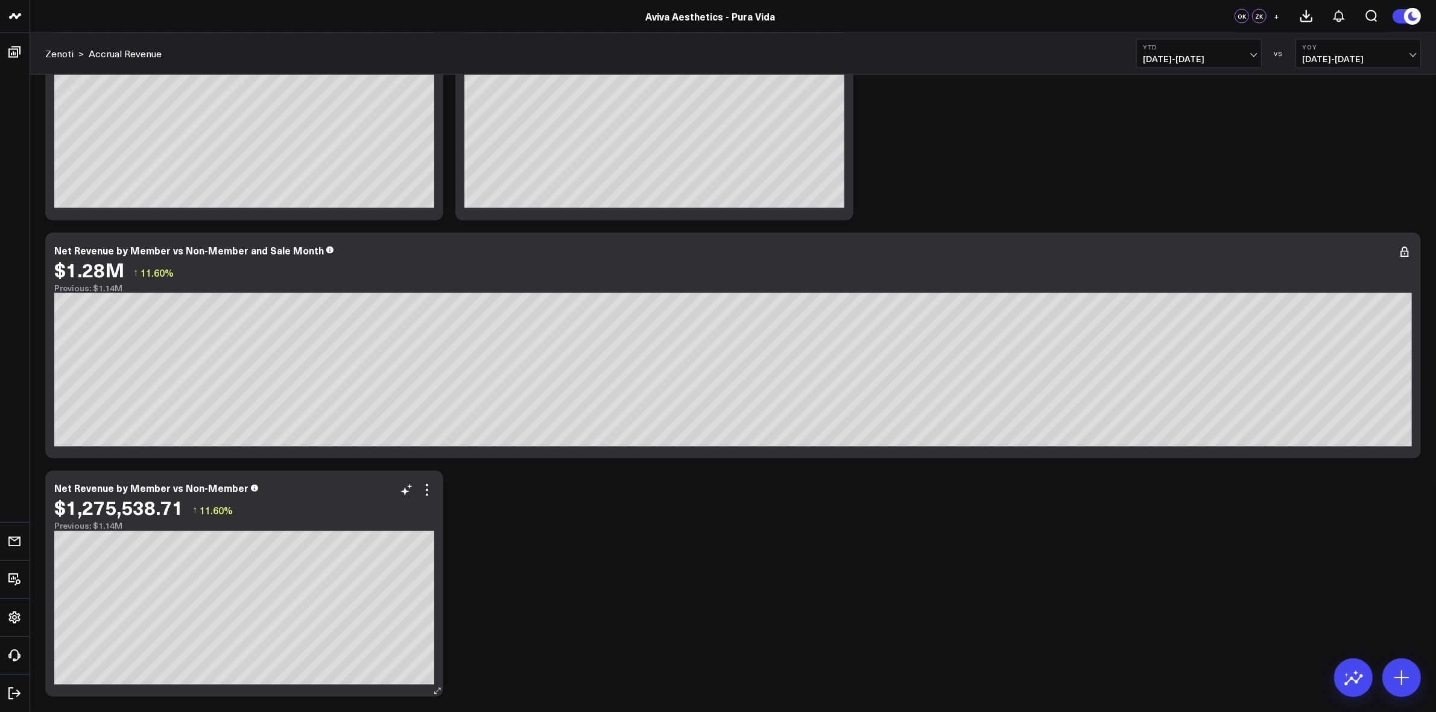
scroll to position [2423, 0]
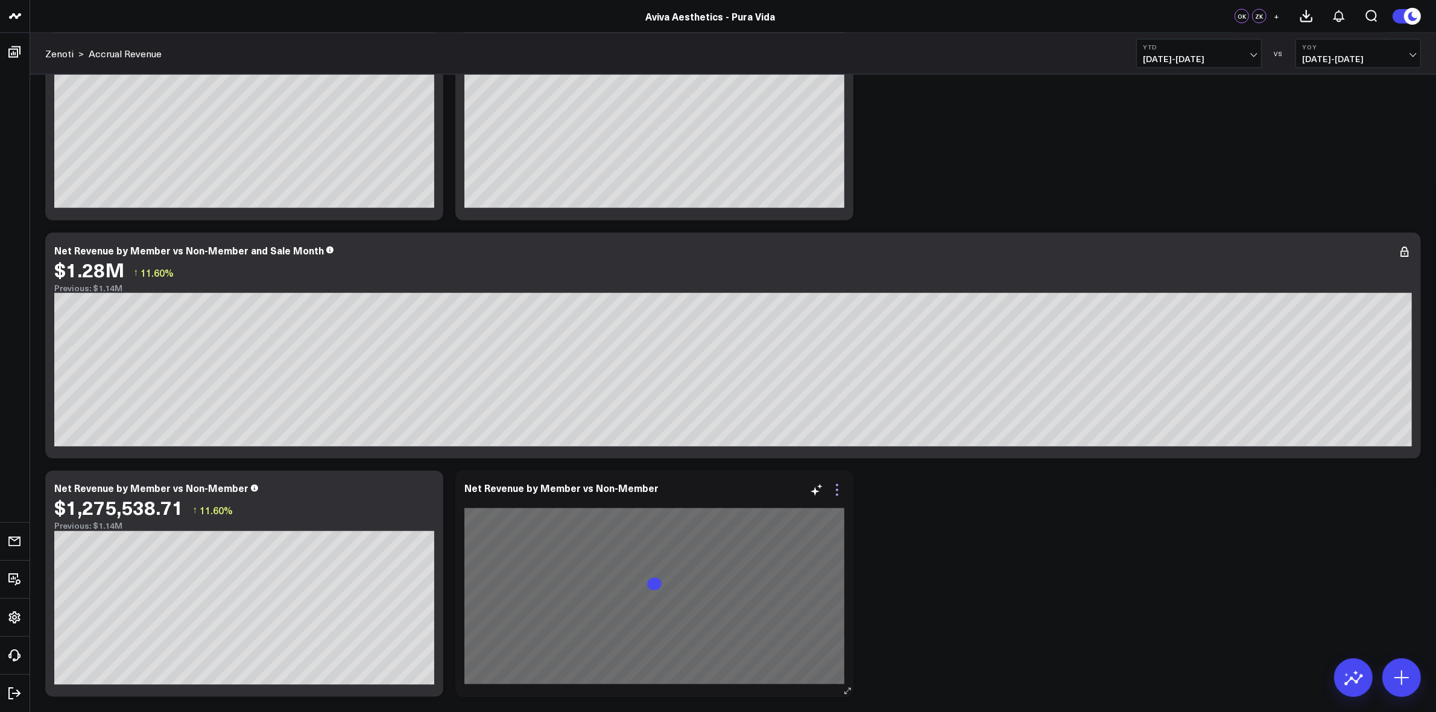
click at [838, 493] on icon at bounding box center [837, 490] width 14 height 14
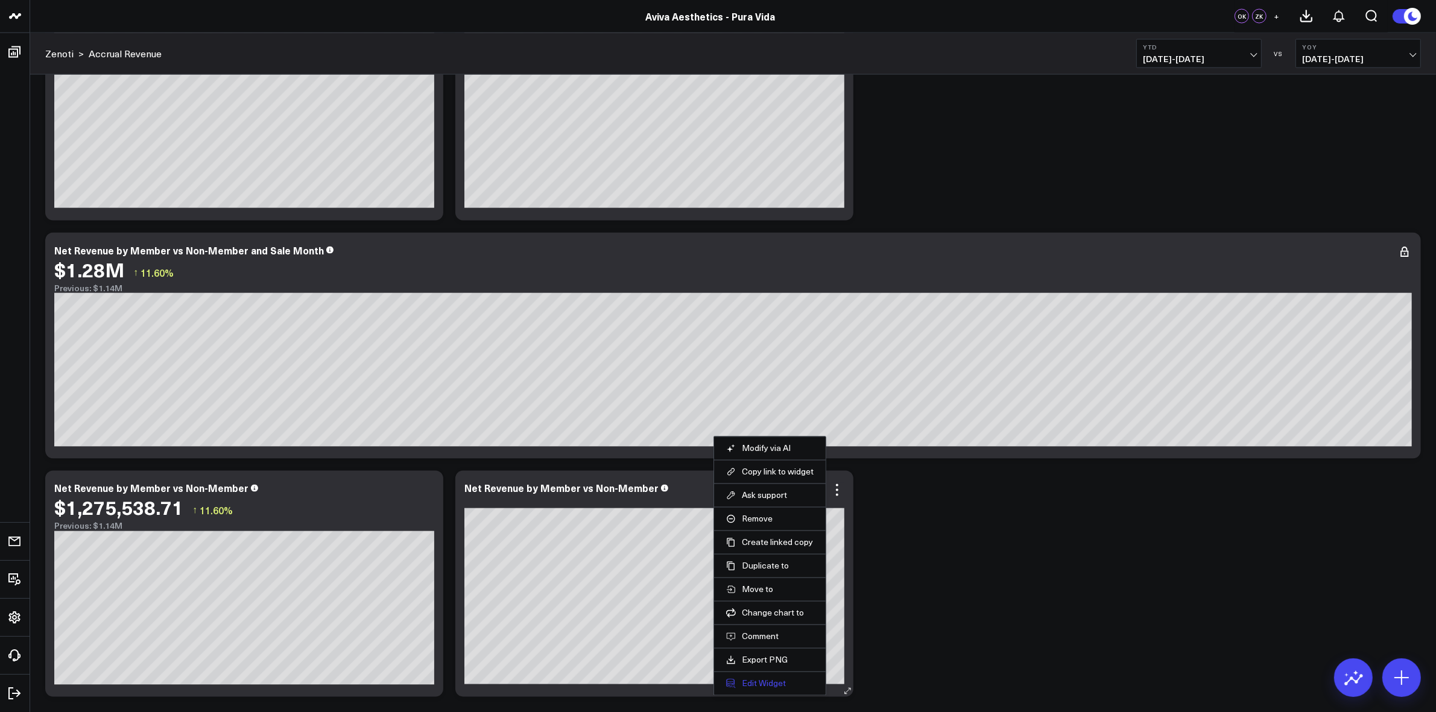
click at [761, 683] on button "Edit Widget" at bounding box center [769, 684] width 87 height 11
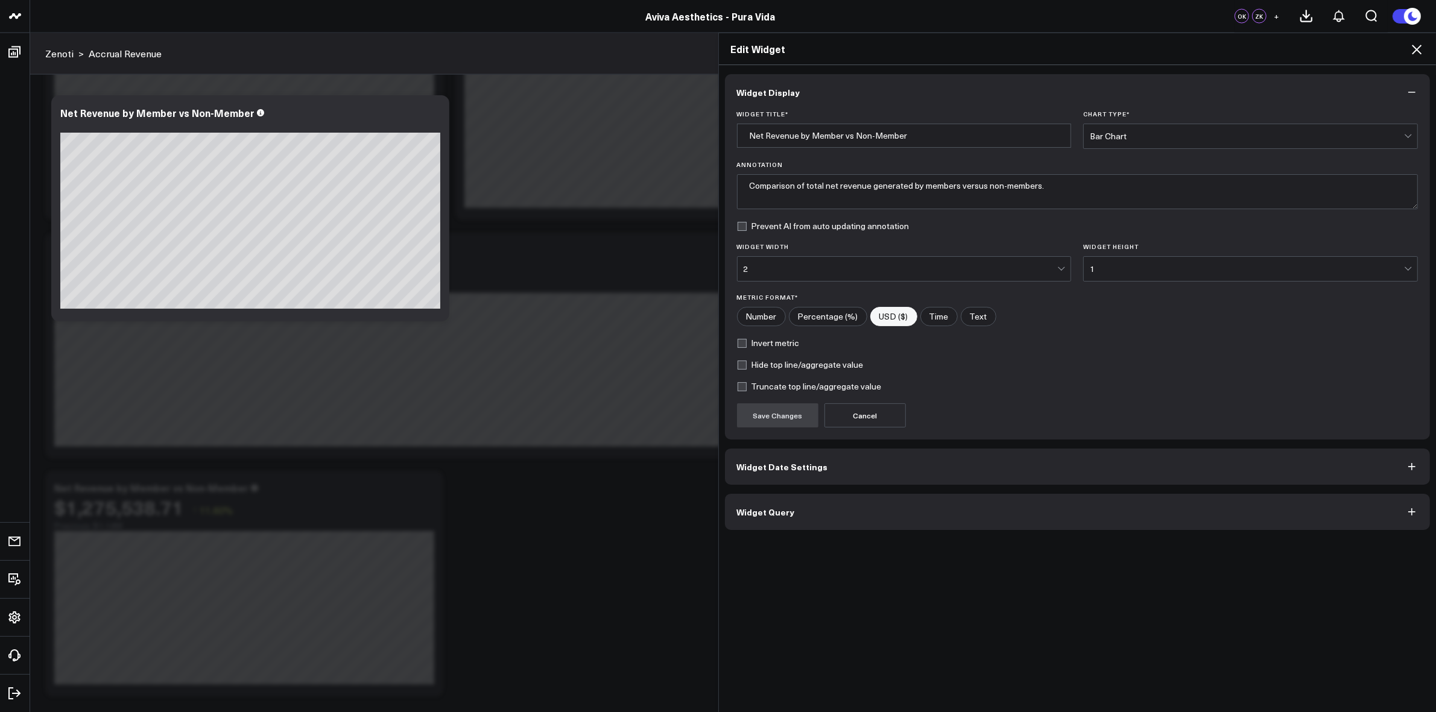
click at [782, 471] on span "Widget Date Settings" at bounding box center [782, 467] width 91 height 10
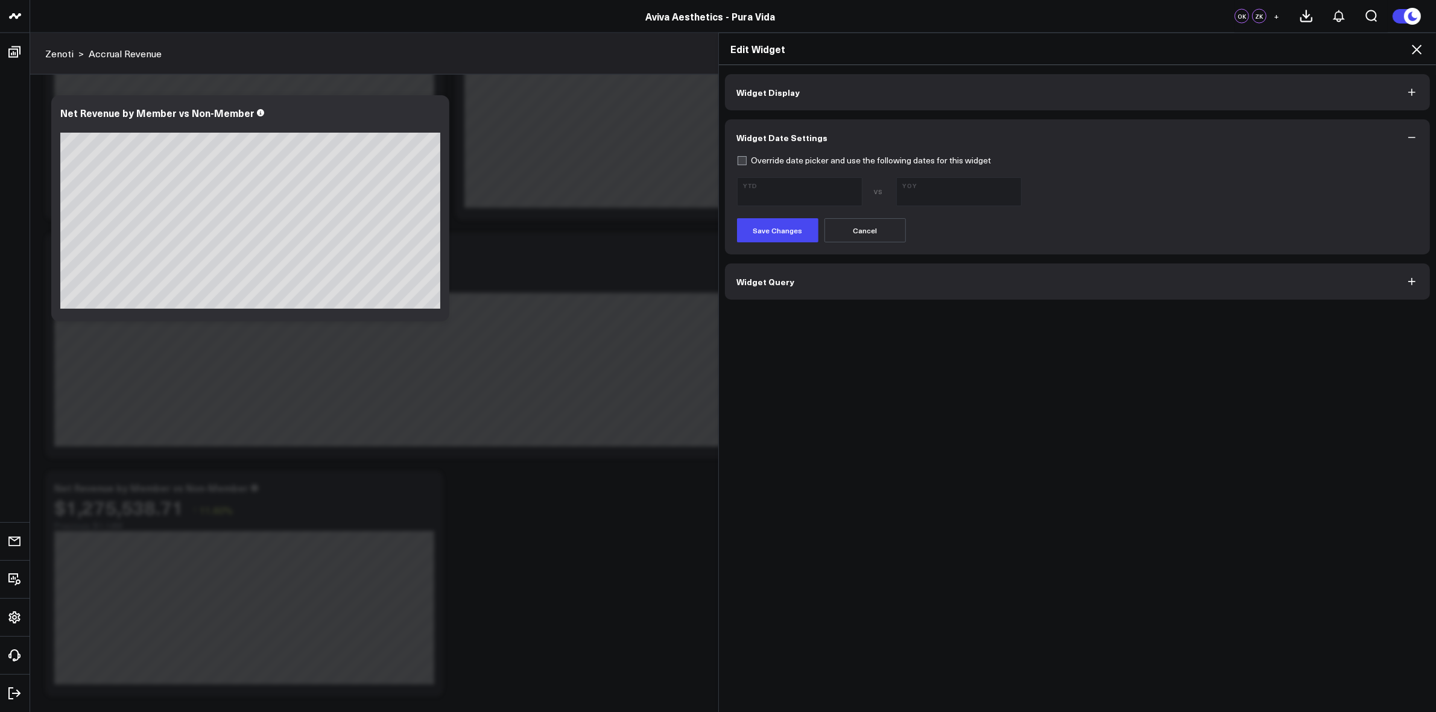
click at [737, 159] on label "Override date picker and use the following dates for this widget" at bounding box center [864, 161] width 255 height 10
click at [737, 159] on input "Override date picker and use the following dates for this widget" at bounding box center [742, 161] width 10 height 10
checkbox input "true"
click at [809, 196] on span "[DATE] - [DATE]" at bounding box center [800, 197] width 112 height 10
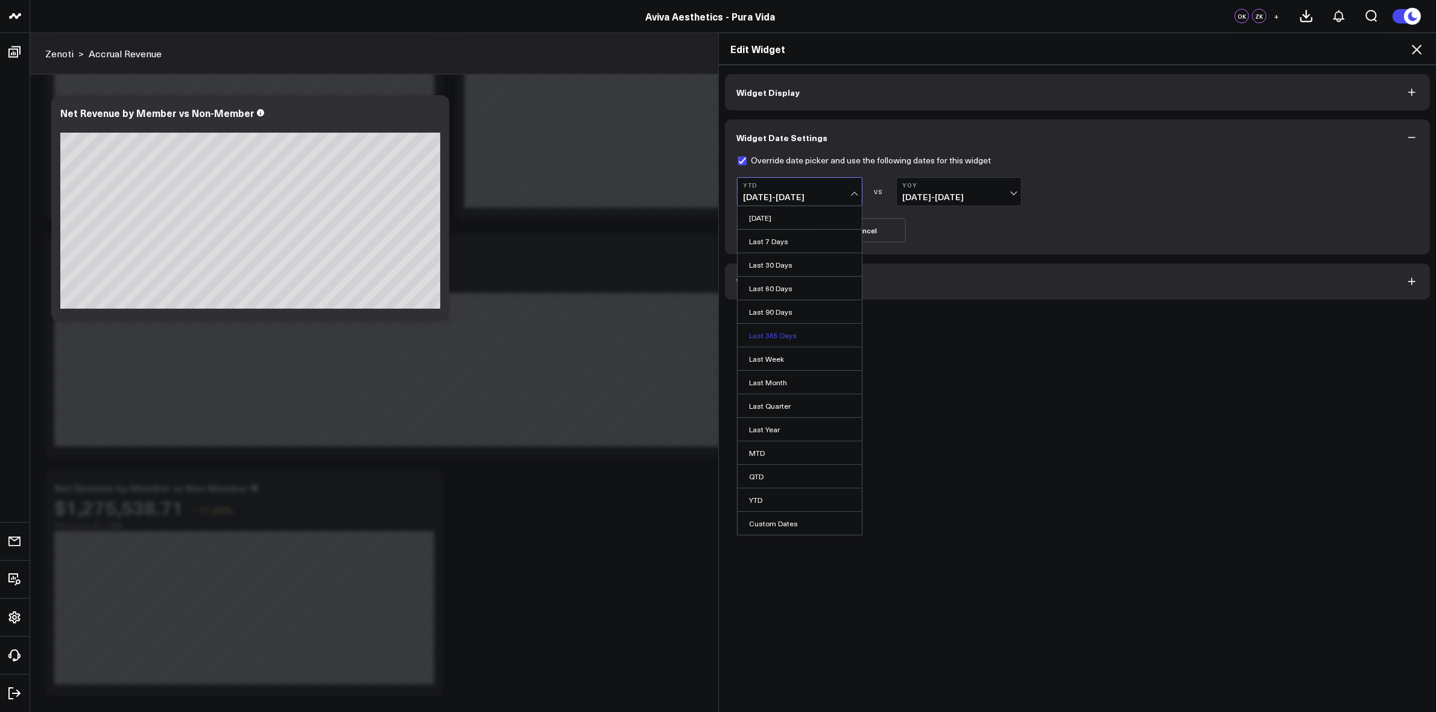
click at [786, 338] on link "Last 365 Days" at bounding box center [800, 335] width 124 height 23
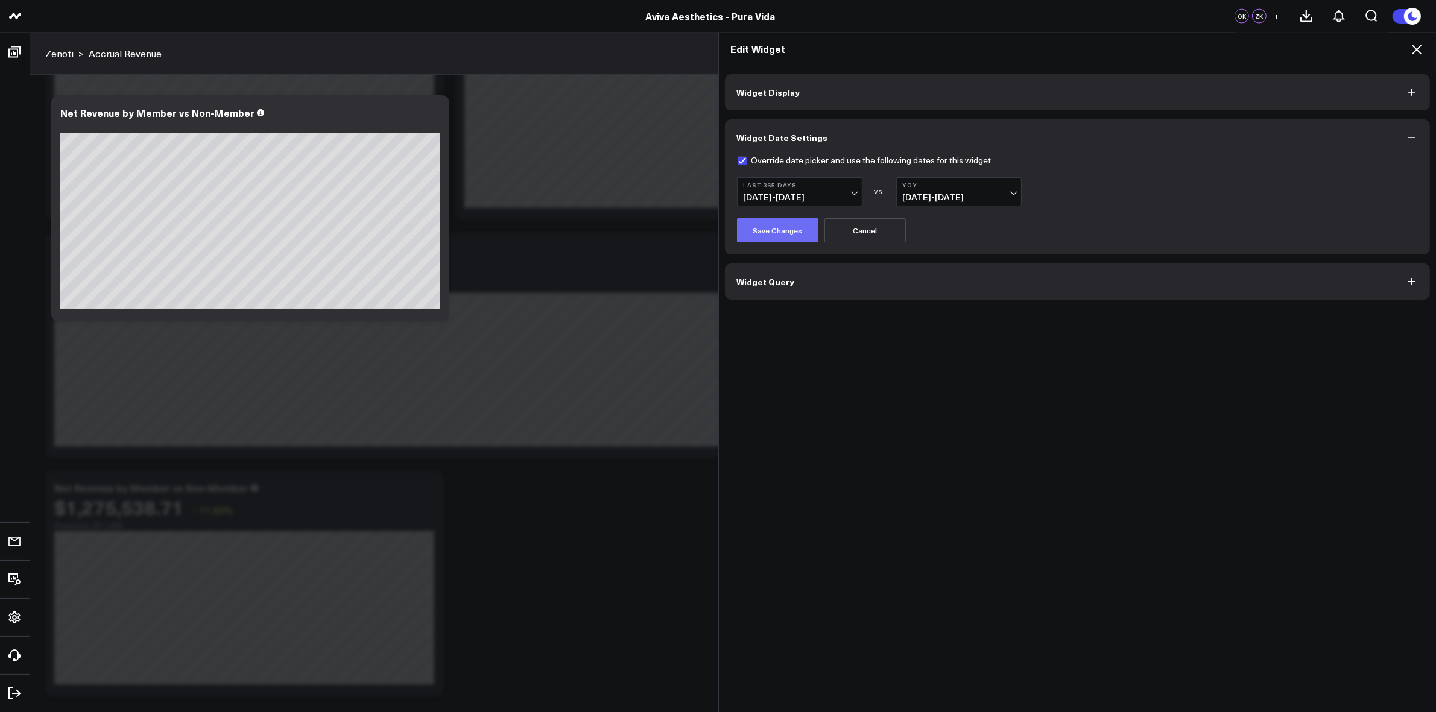
click at [784, 236] on button "Save Changes" at bounding box center [777, 230] width 81 height 24
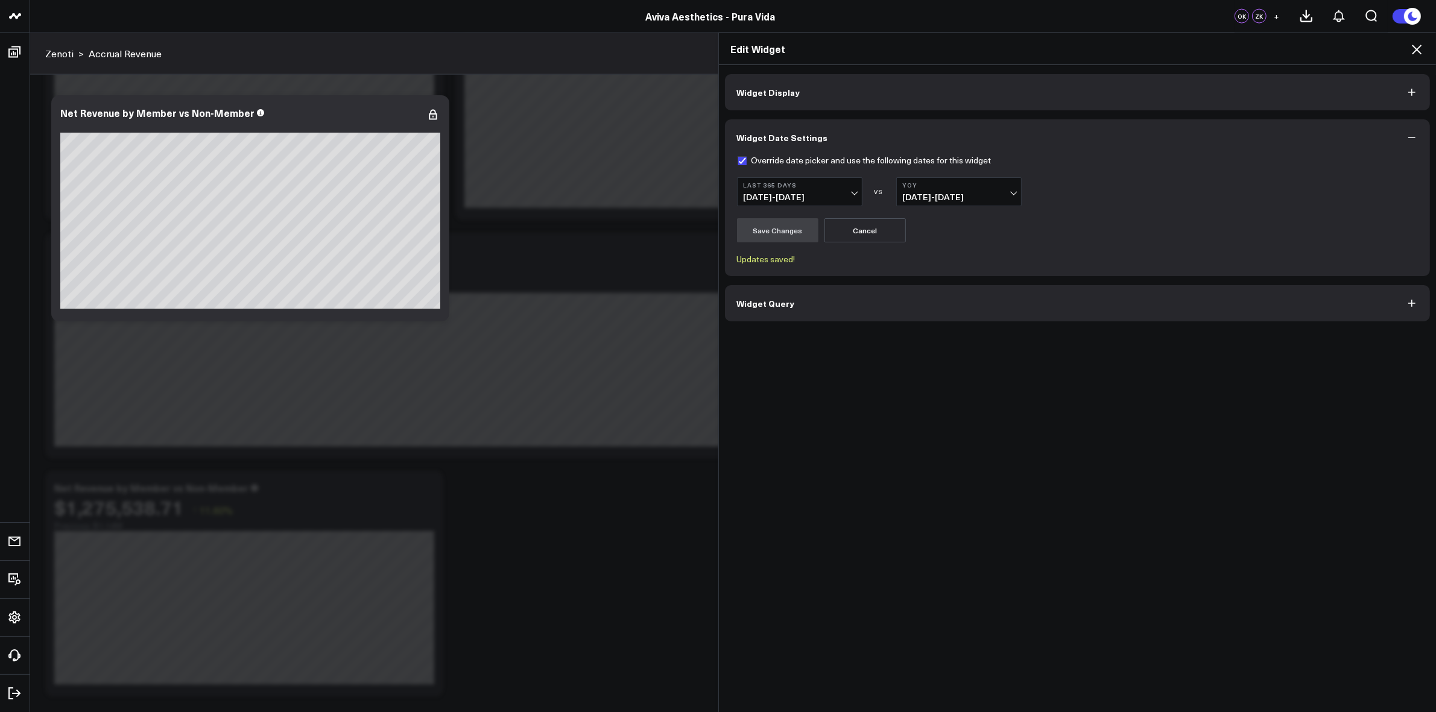
click at [1417, 47] on icon at bounding box center [1416, 49] width 14 height 14
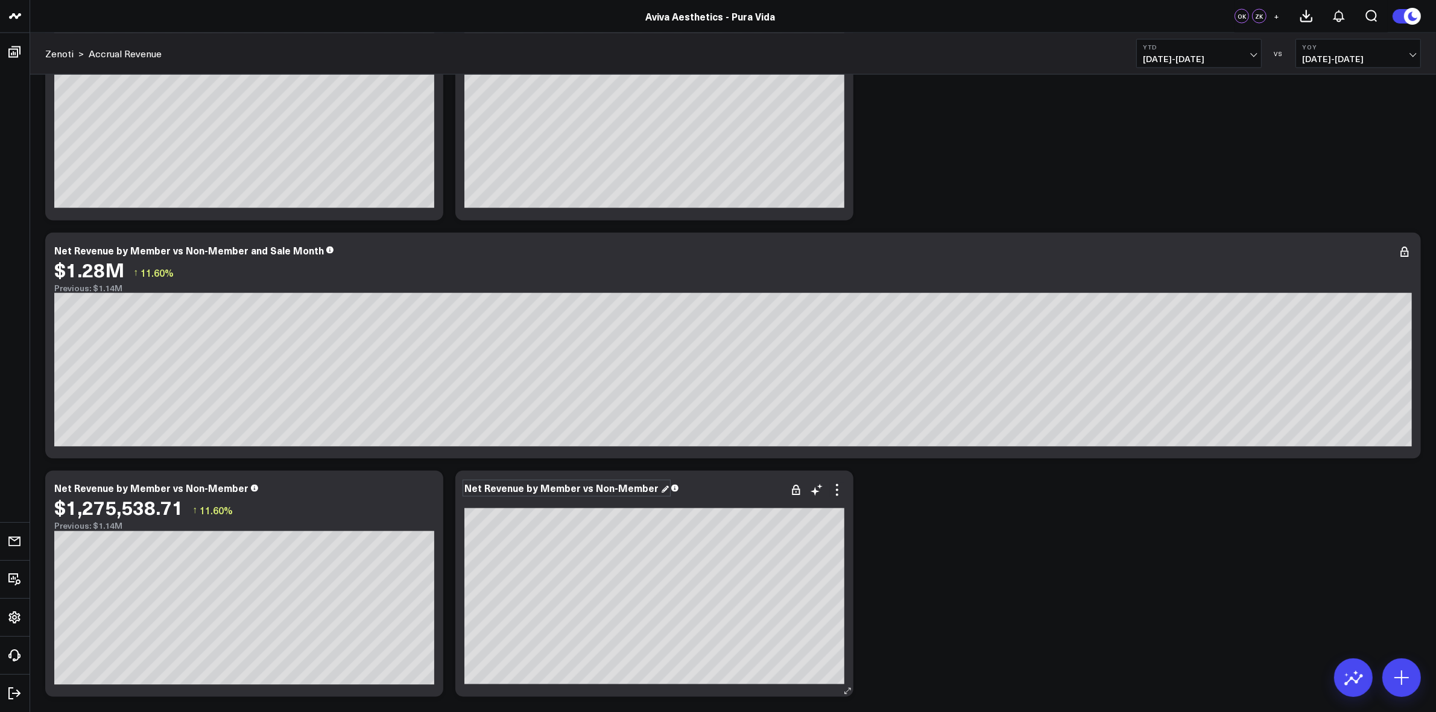
click at [647, 493] on div "Net Revenue by Member vs Non-Member" at bounding box center [566, 488] width 204 height 13
